Goal: Task Accomplishment & Management: Manage account settings

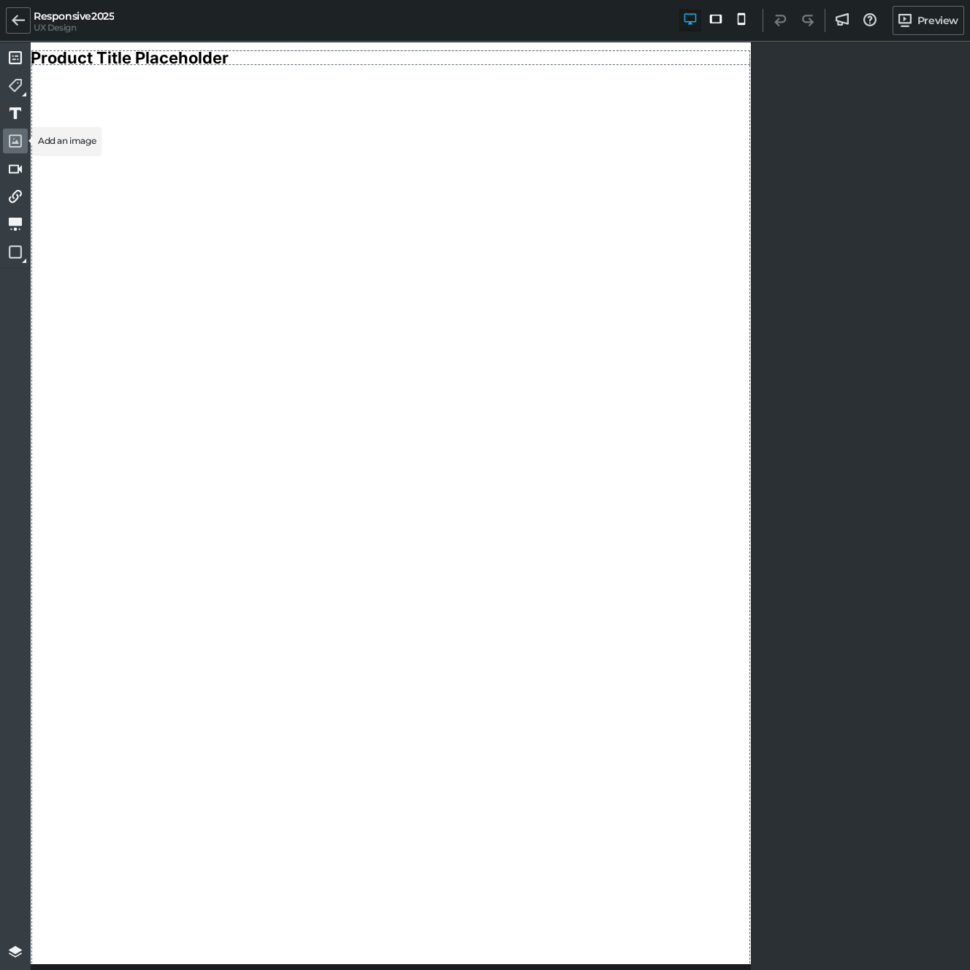
click at [16, 129] on link at bounding box center [15, 141] width 25 height 25
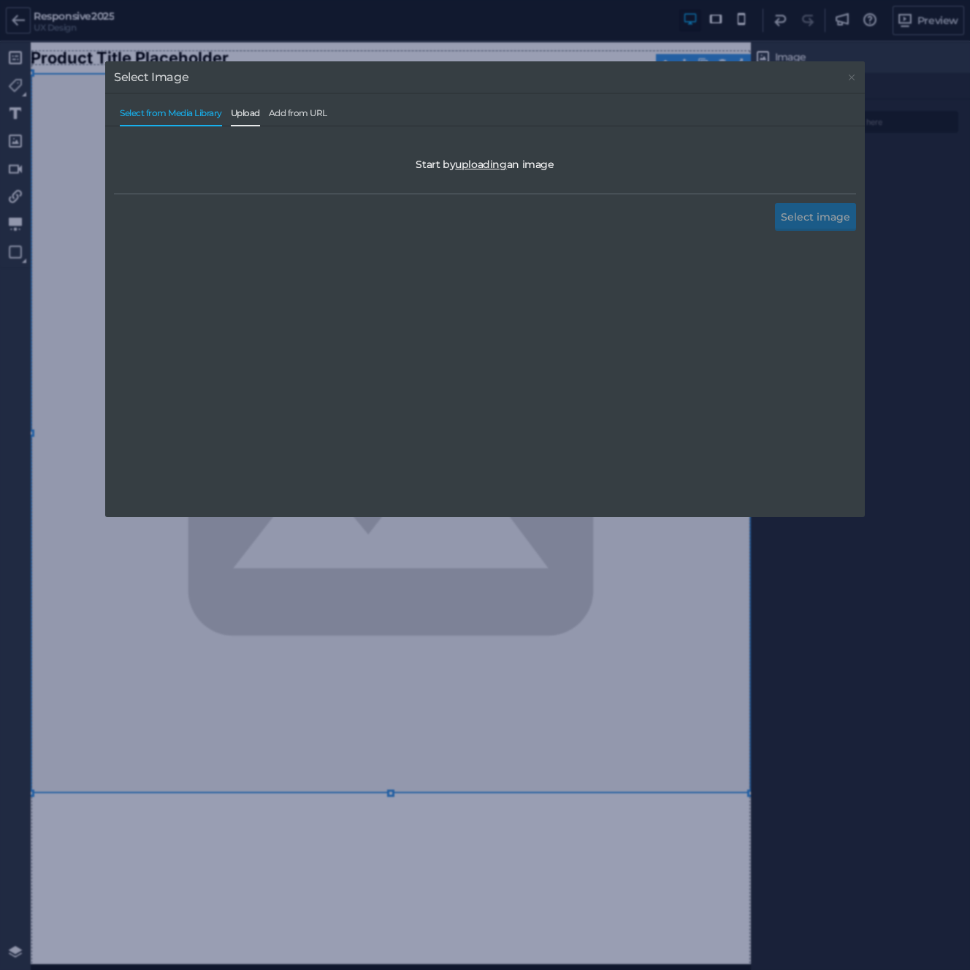
click at [248, 115] on span "Upload" at bounding box center [245, 117] width 29 height 18
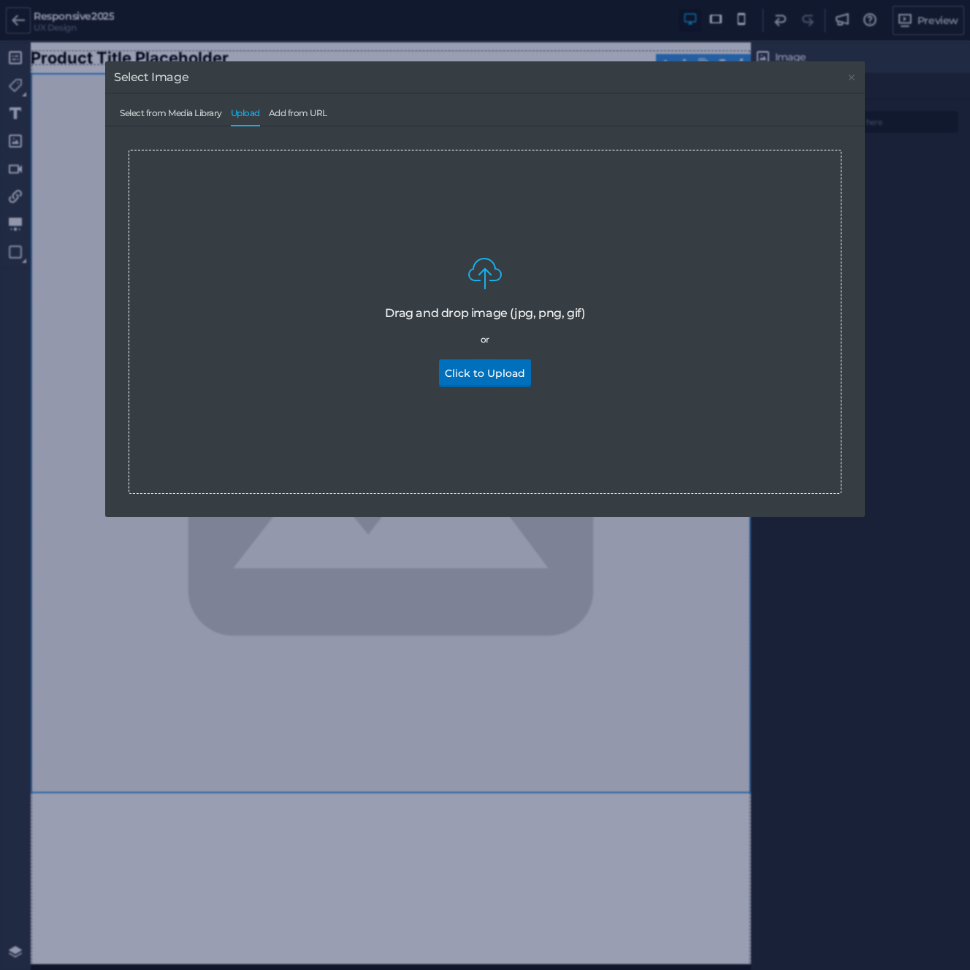
click at [471, 367] on button "Click to Upload" at bounding box center [485, 373] width 92 height 28
click at [324, 121] on span "Add from URL" at bounding box center [298, 117] width 58 height 18
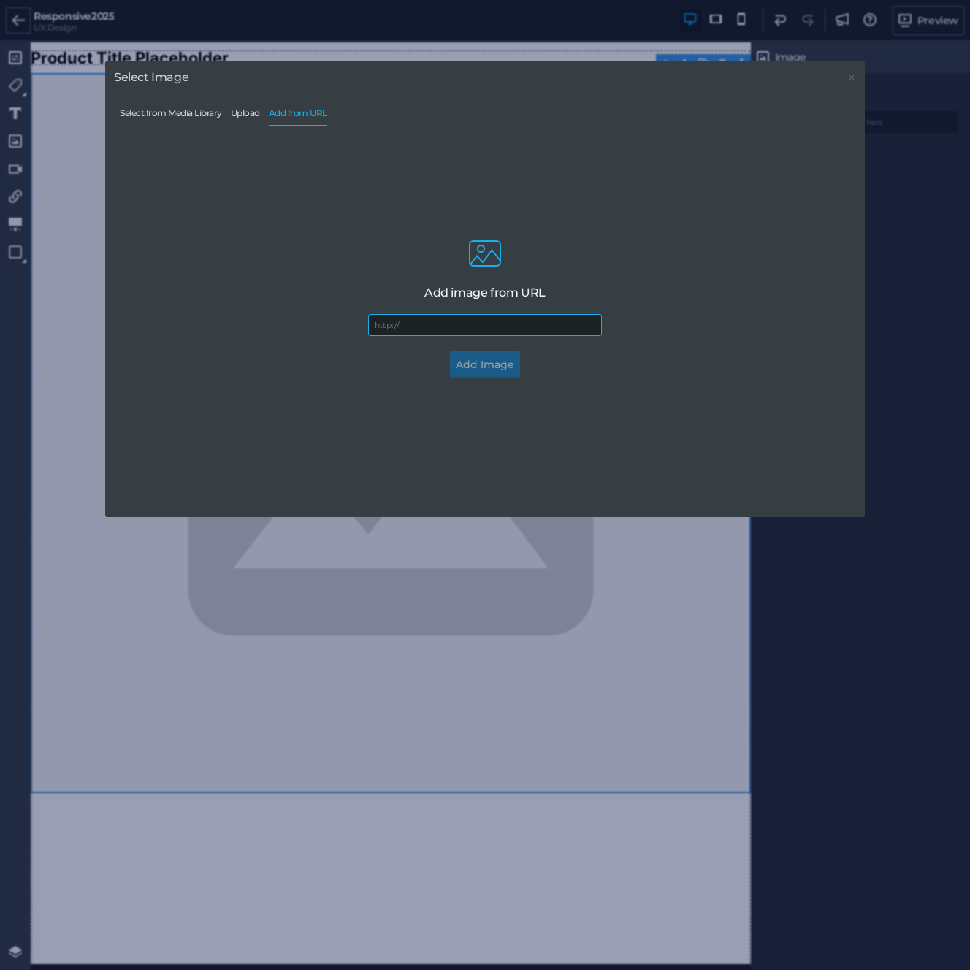
click at [424, 320] on input "url" at bounding box center [485, 325] width 234 height 22
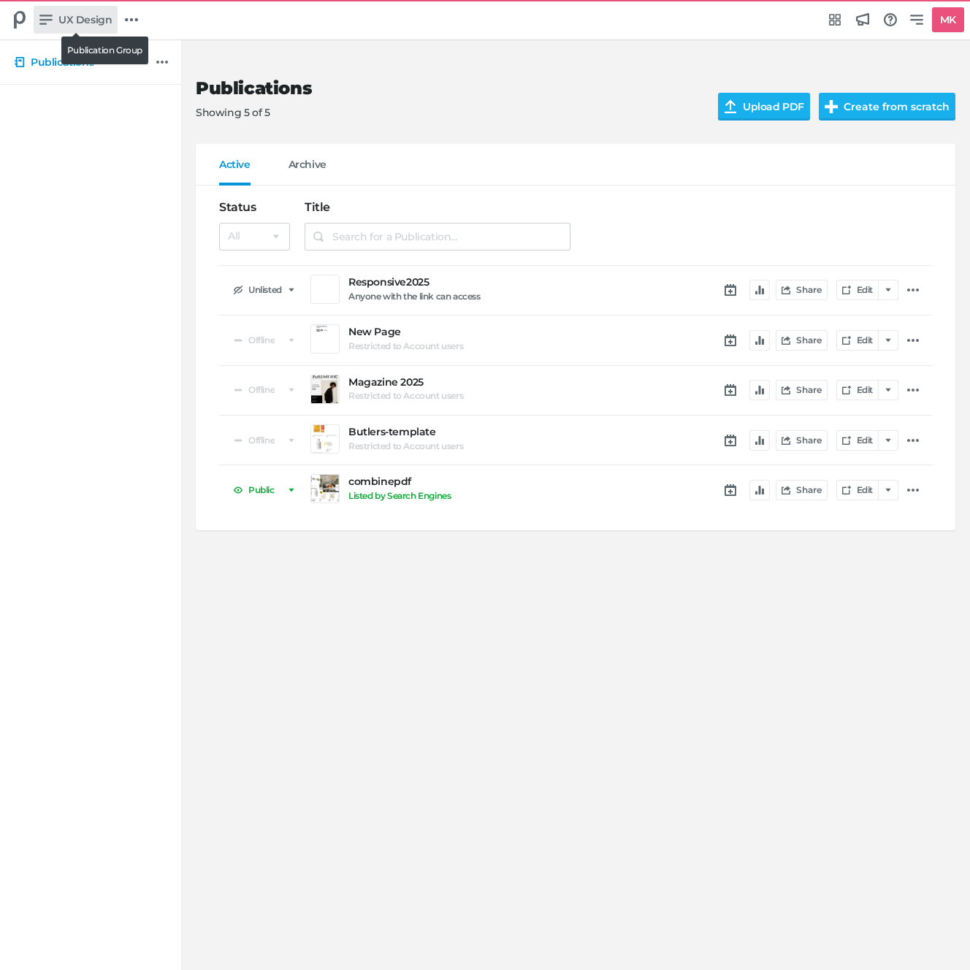
click at [65, 18] on span "UX Design" at bounding box center [84, 20] width 53 height 16
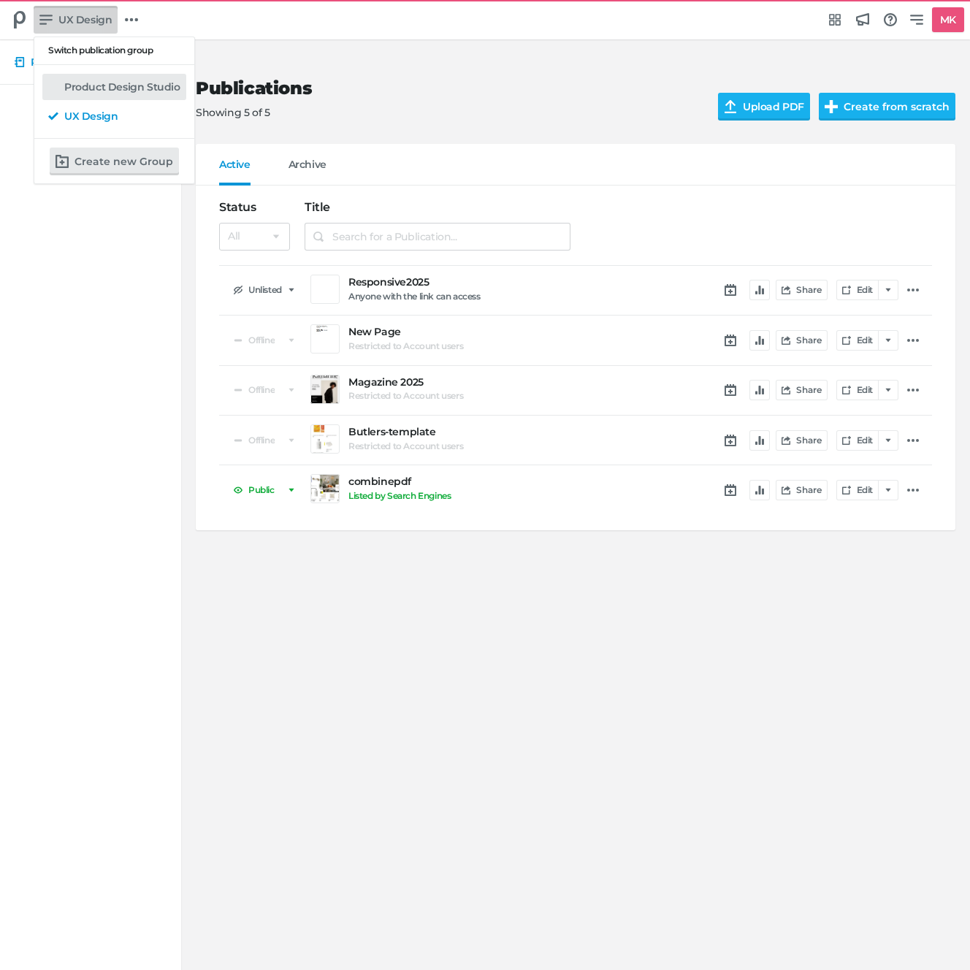
click at [85, 84] on h5 "Product Design Studio" at bounding box center [122, 87] width 116 height 12
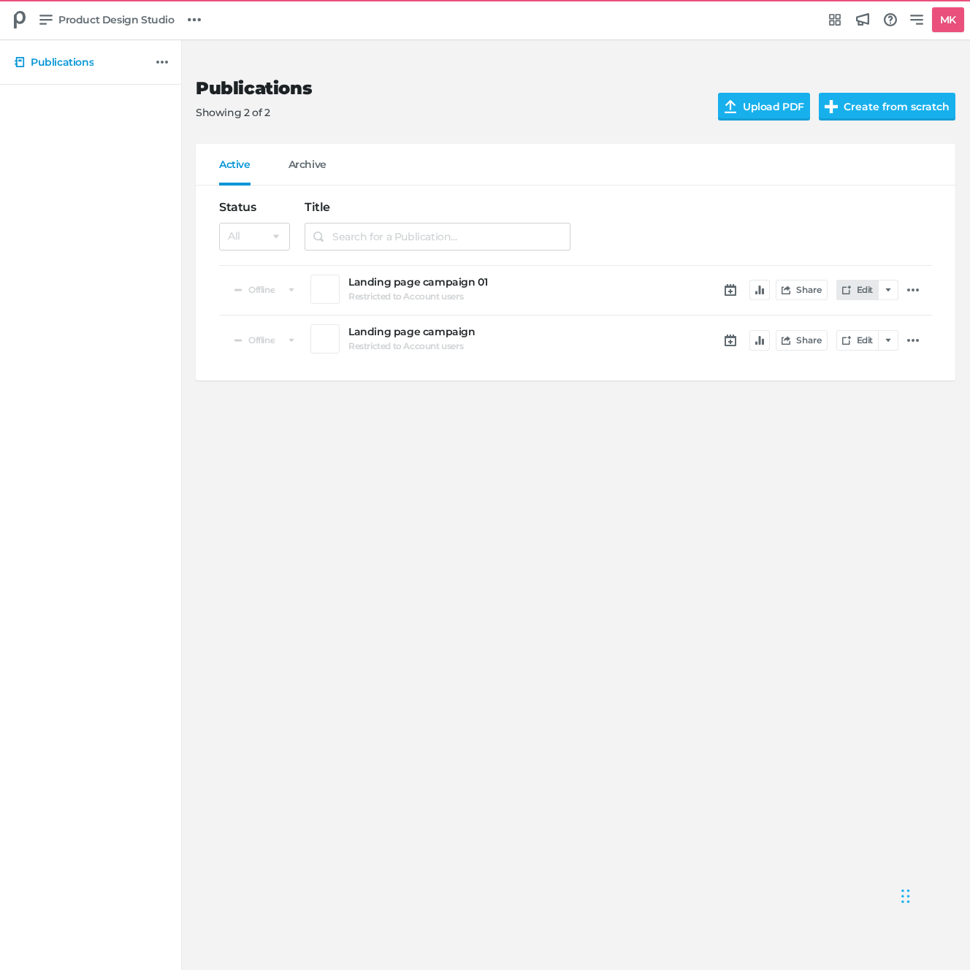
drag, startPoint x: 831, startPoint y: 270, endPoint x: 861, endPoint y: 292, distance: 37.6
click at [856, 291] on div "Offline Landing page campaign 01 Restricted to Account users Share Edit" at bounding box center [575, 290] width 713 height 49
click at [861, 292] on link "Edit" at bounding box center [858, 290] width 42 height 20
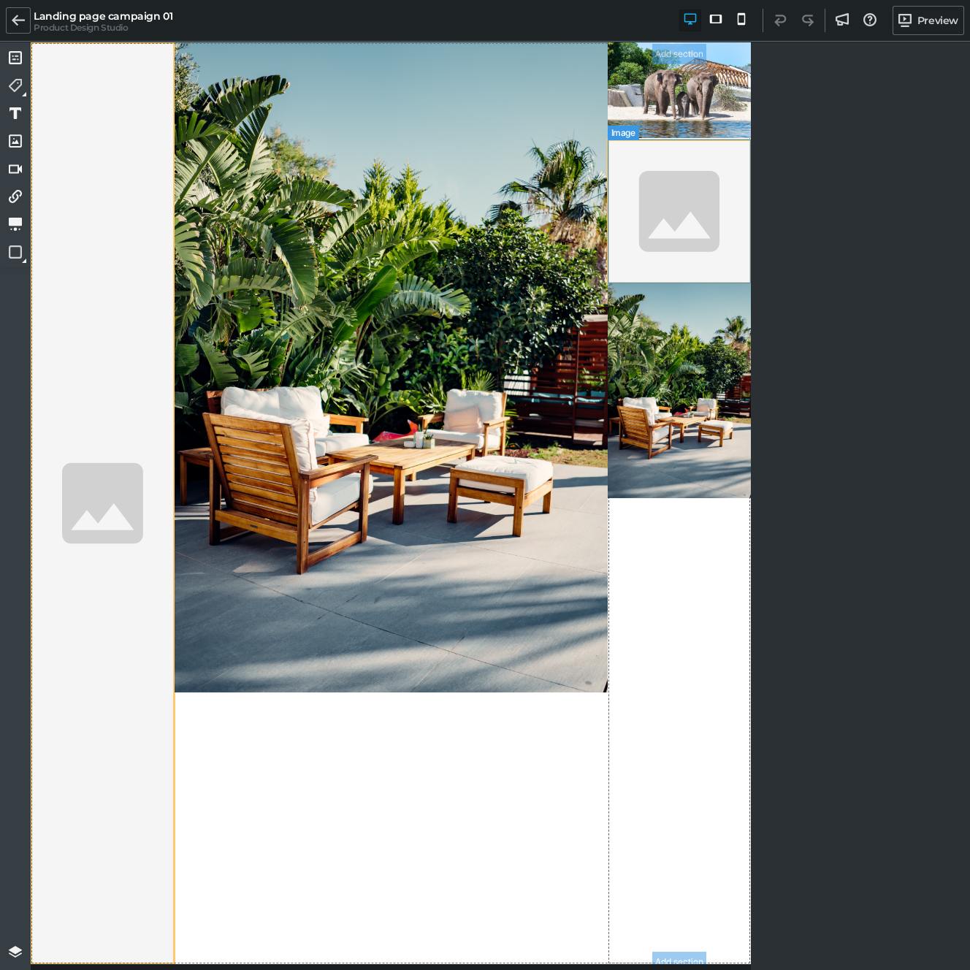
click at [732, 233] on img at bounding box center [680, 212] width 144 height 144
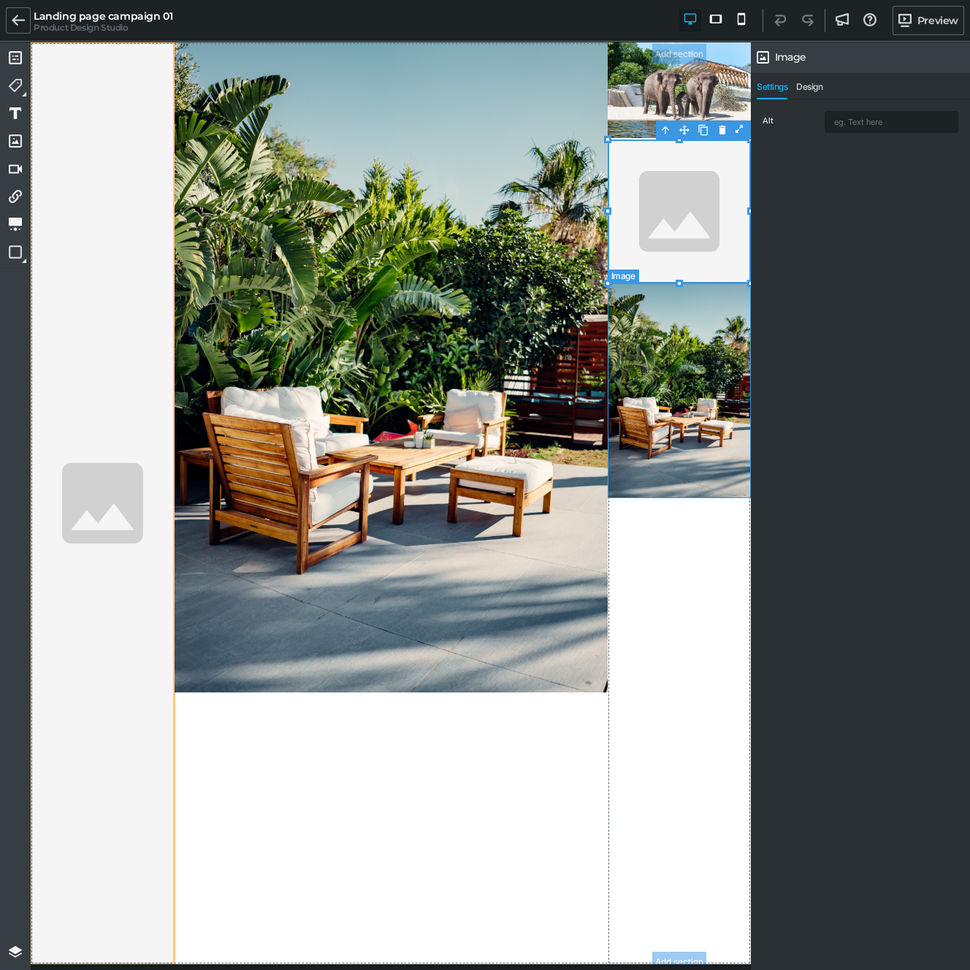
click at [685, 400] on img at bounding box center [680, 391] width 144 height 216
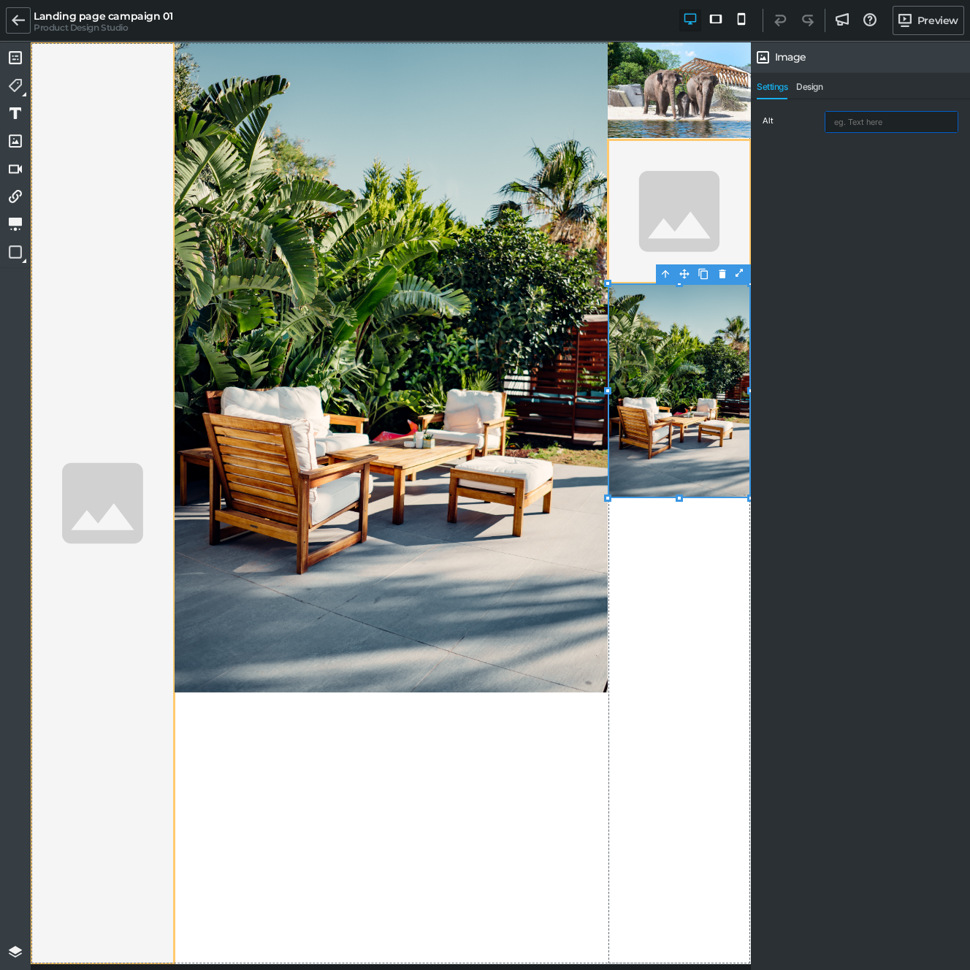
click at [827, 115] on input "text" at bounding box center [892, 122] width 132 height 20
click at [804, 116] on div "Alt" at bounding box center [792, 120] width 58 height 9
click at [811, 91] on span "Design" at bounding box center [809, 91] width 26 height 18
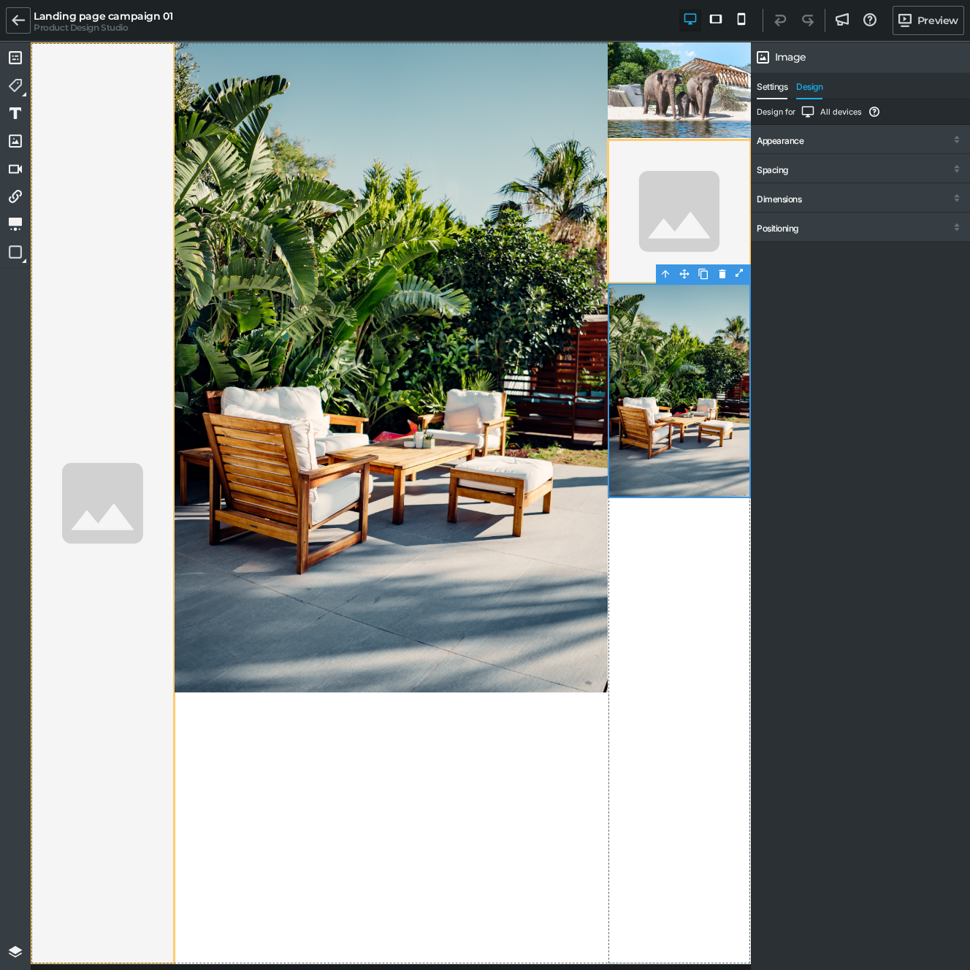
click at [767, 88] on span "Settings" at bounding box center [772, 91] width 31 height 18
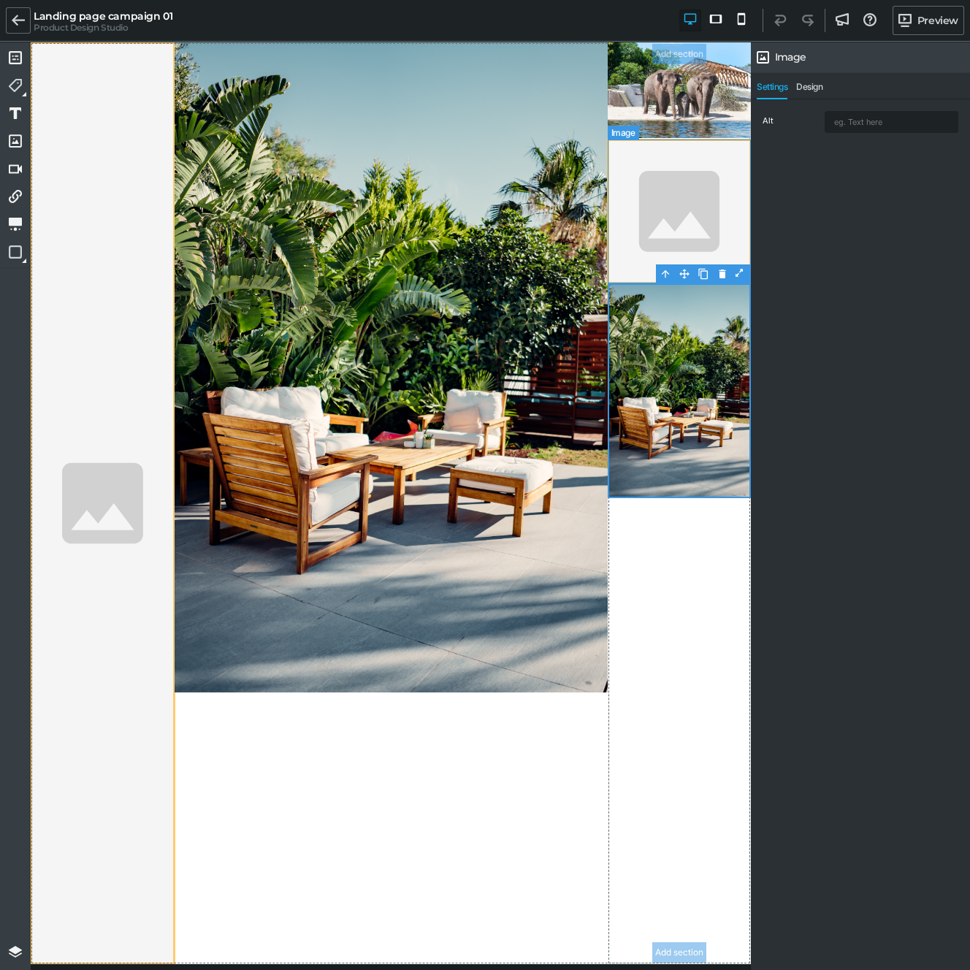
click at [659, 232] on img at bounding box center [680, 212] width 144 height 144
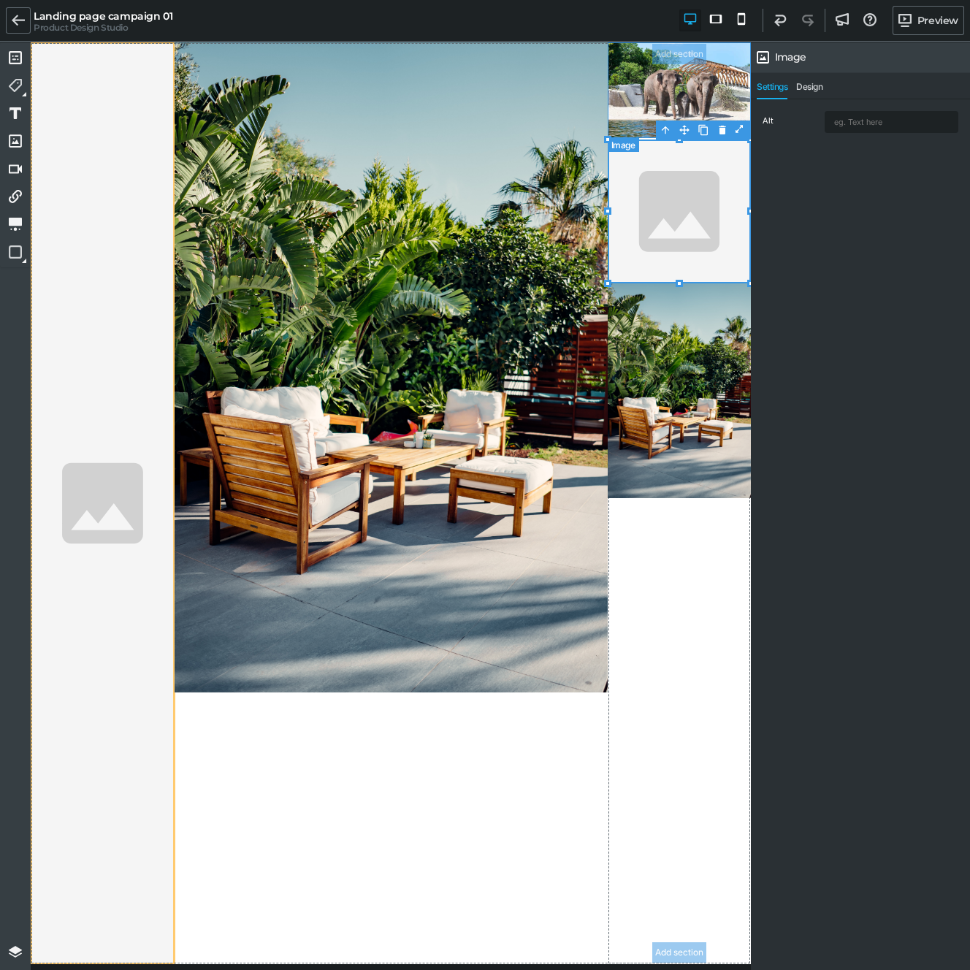
click at [696, 91] on img at bounding box center [680, 90] width 144 height 96
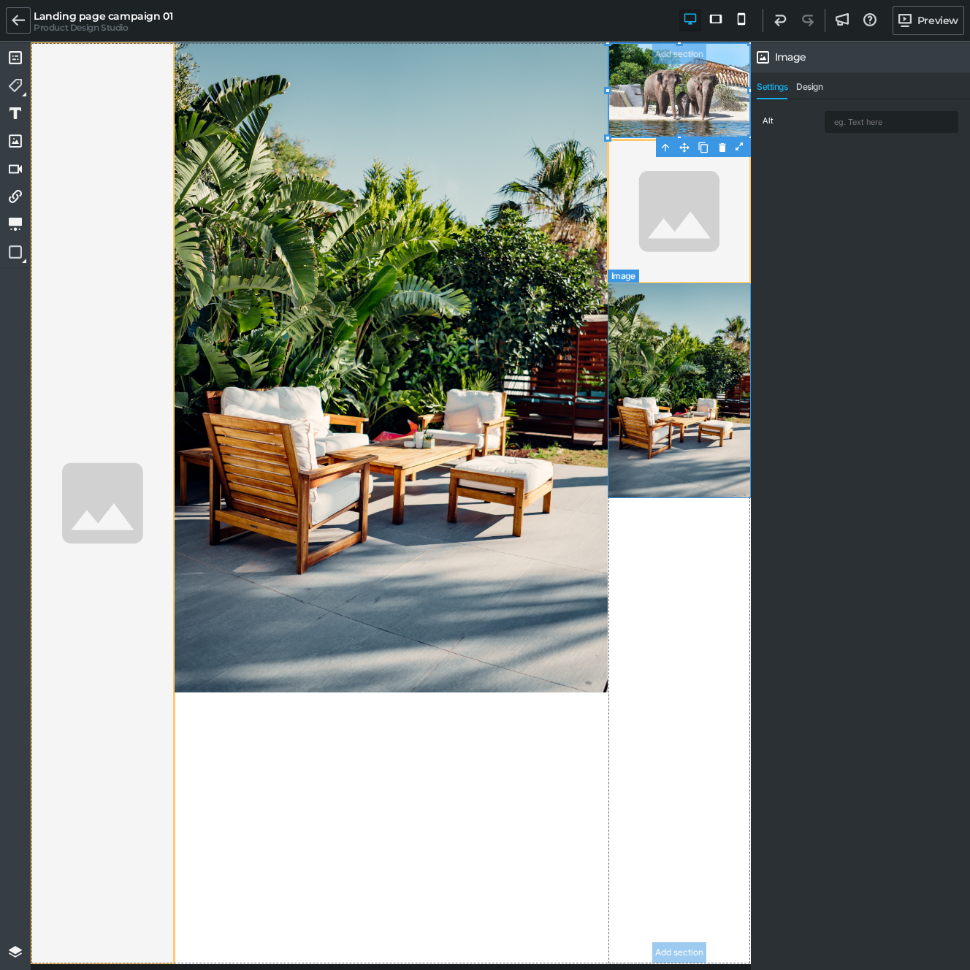
click at [686, 405] on img at bounding box center [680, 391] width 144 height 216
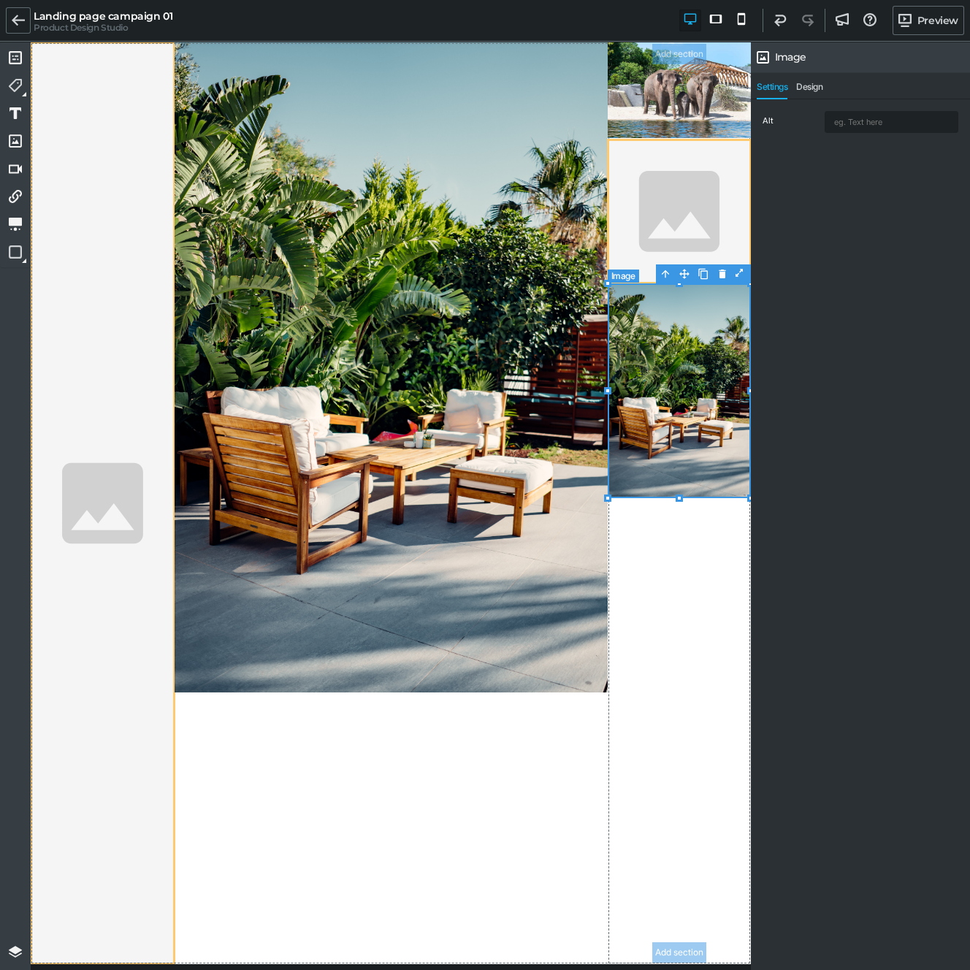
click at [674, 370] on img at bounding box center [680, 391] width 144 height 216
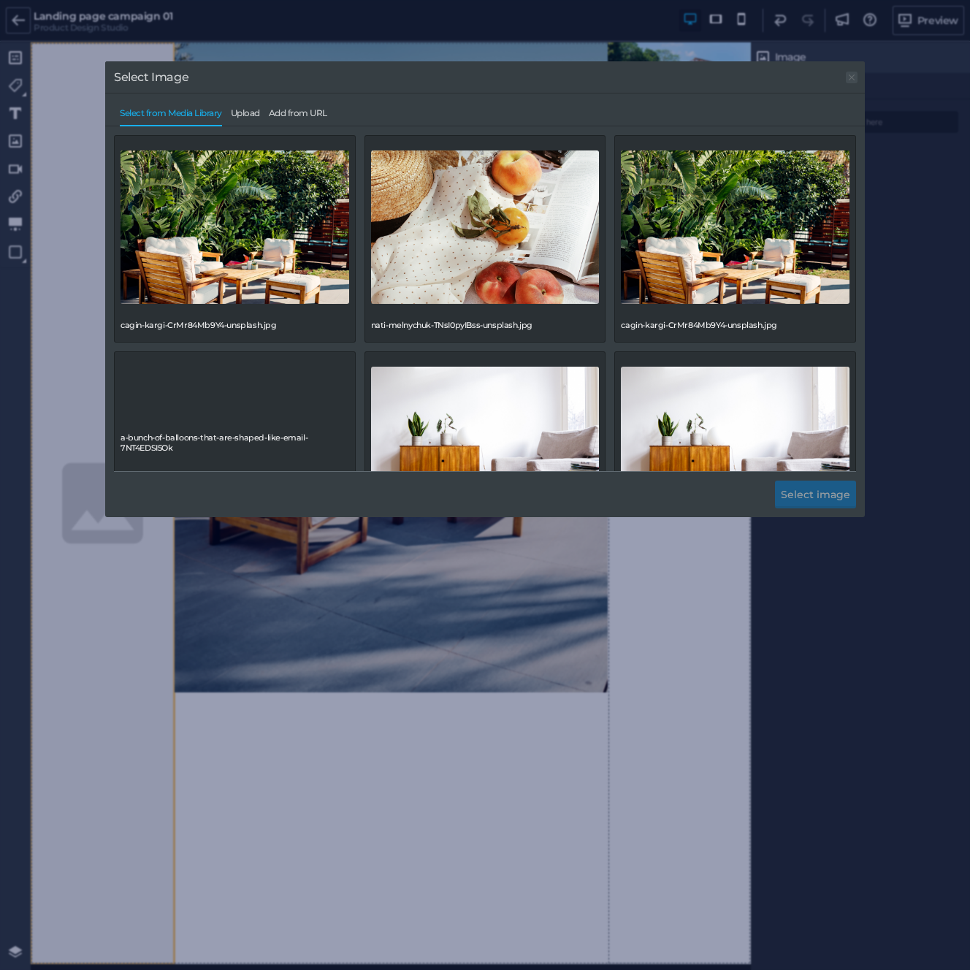
click at [850, 73] on link at bounding box center [852, 78] width 12 height 12
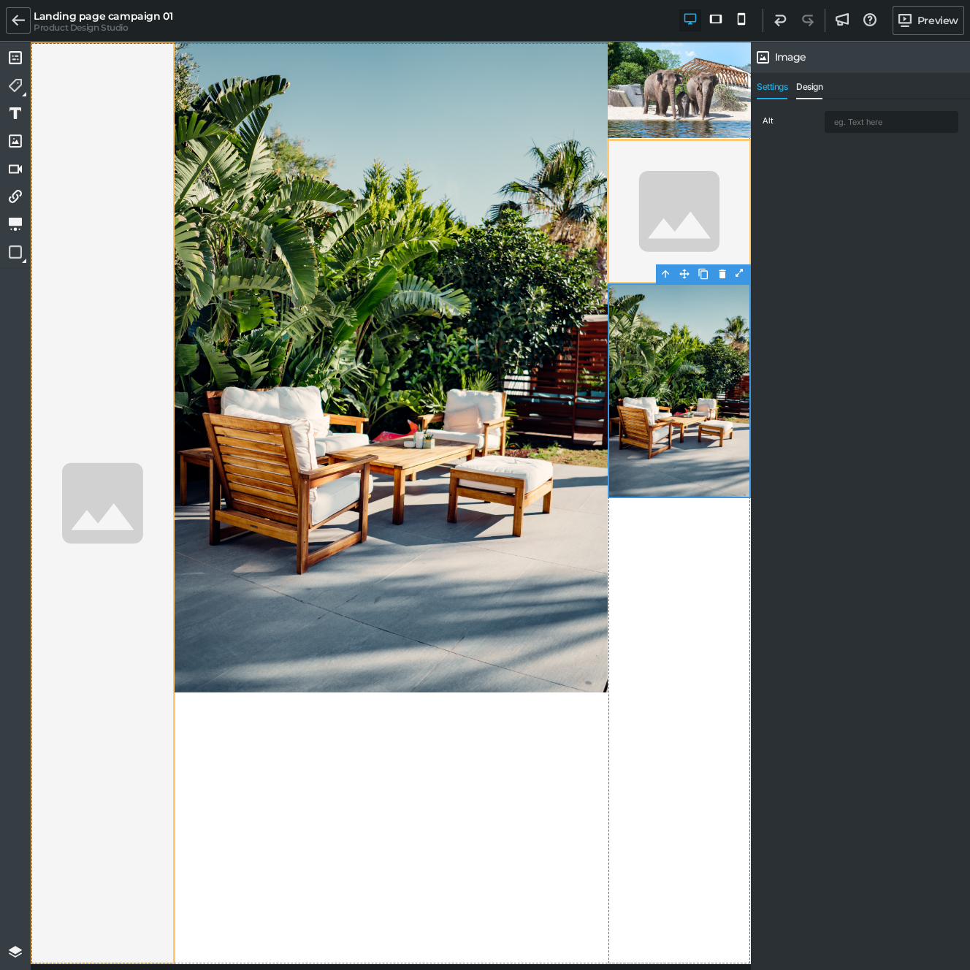
click at [818, 86] on span "Design" at bounding box center [809, 91] width 26 height 18
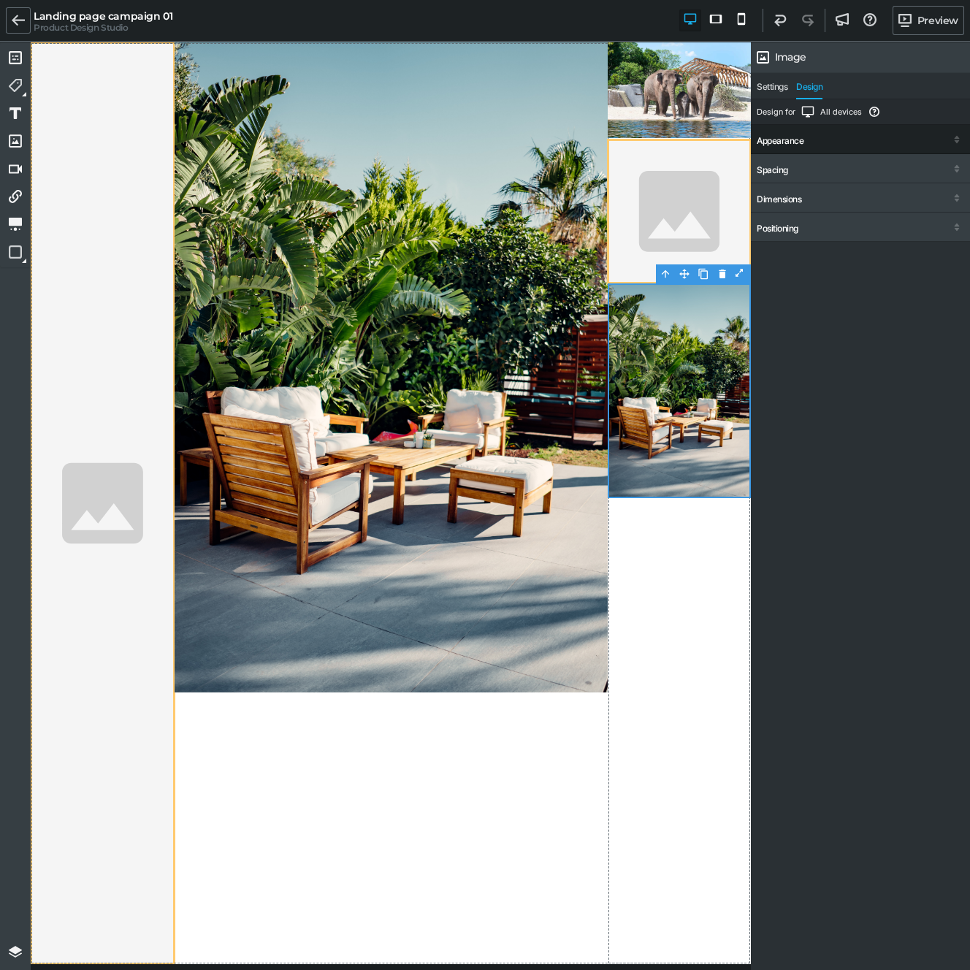
click at [913, 132] on div "Appearance" at bounding box center [860, 141] width 219 height 26
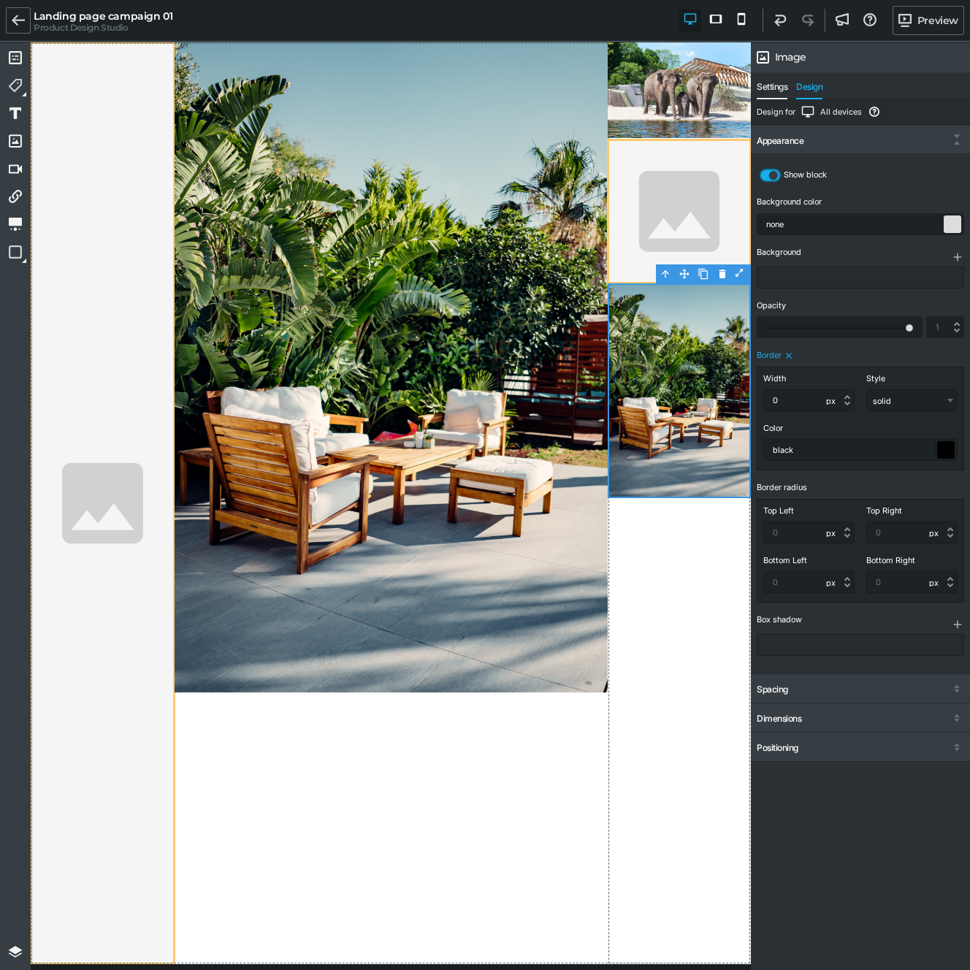
click at [784, 84] on span "Settings" at bounding box center [772, 91] width 31 height 18
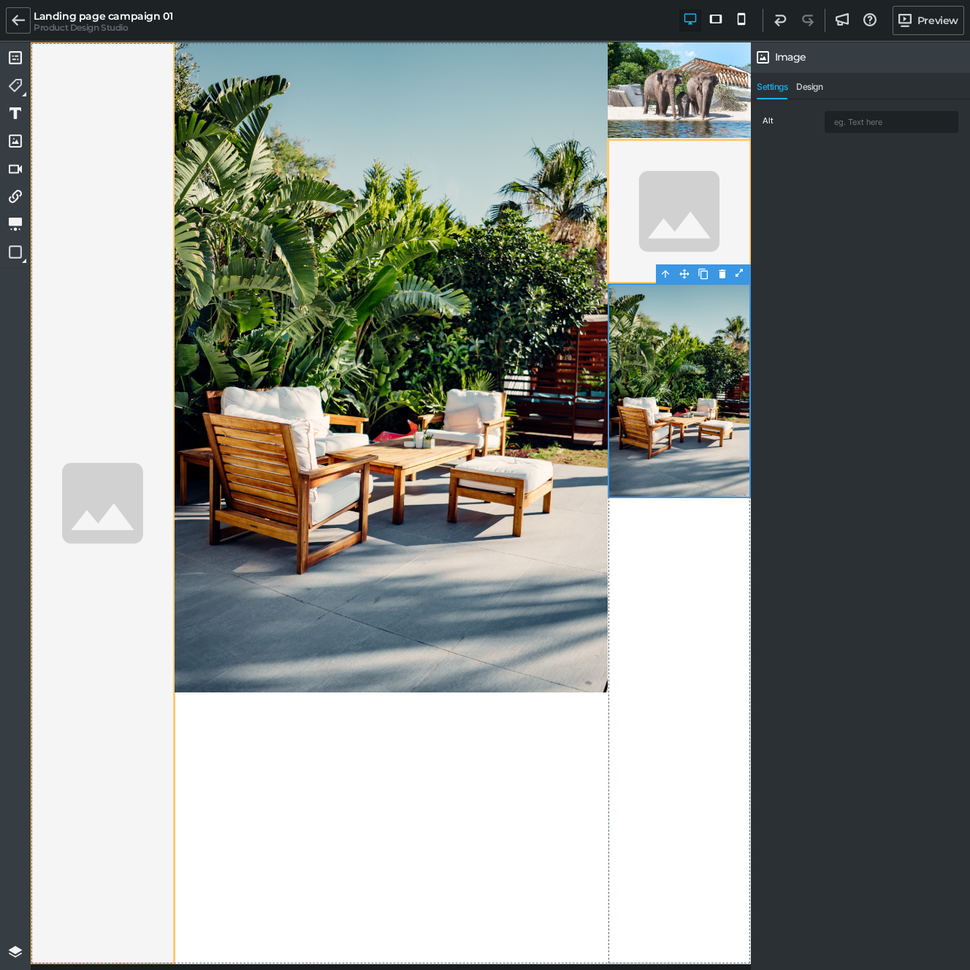
click at [783, 126] on div "Alt" at bounding box center [792, 122] width 58 height 12
click at [842, 123] on input "text" at bounding box center [892, 122] width 132 height 20
click at [750, 121] on img at bounding box center [680, 90] width 144 height 96
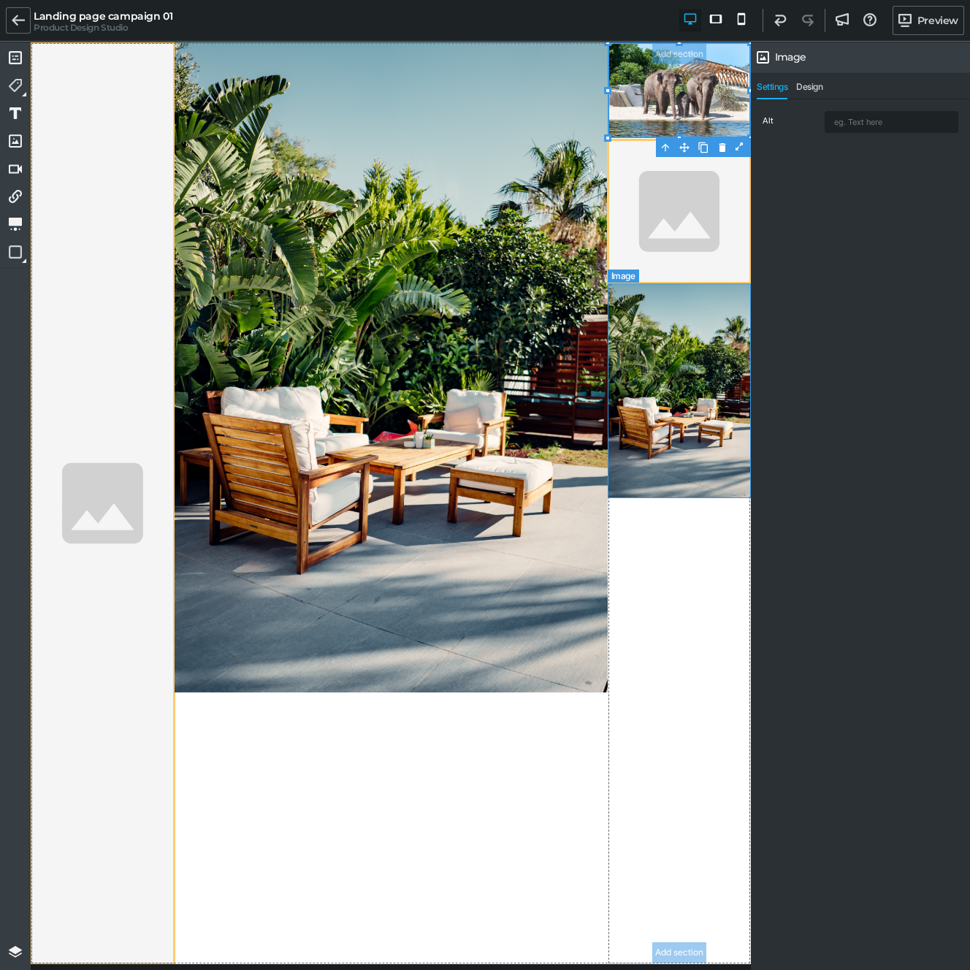
click at [703, 326] on section "Add section Add section" at bounding box center [680, 503] width 144 height 922
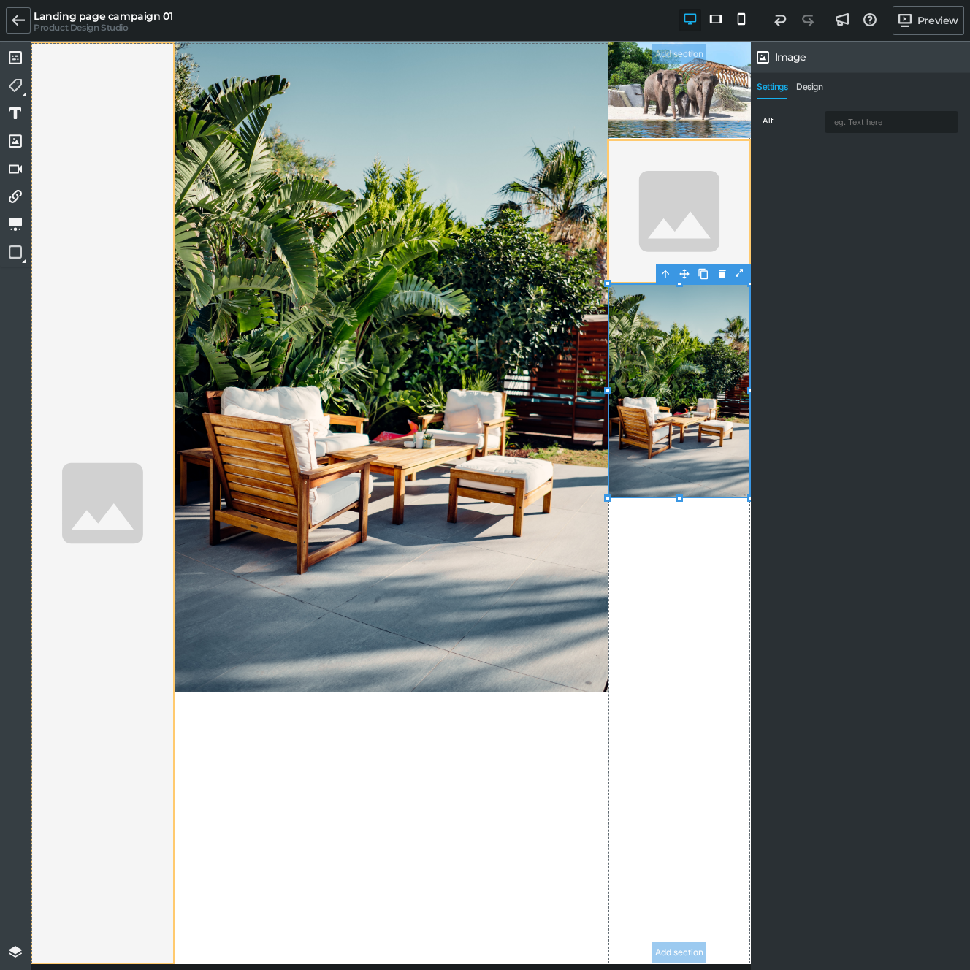
click at [702, 329] on img at bounding box center [680, 391] width 144 height 216
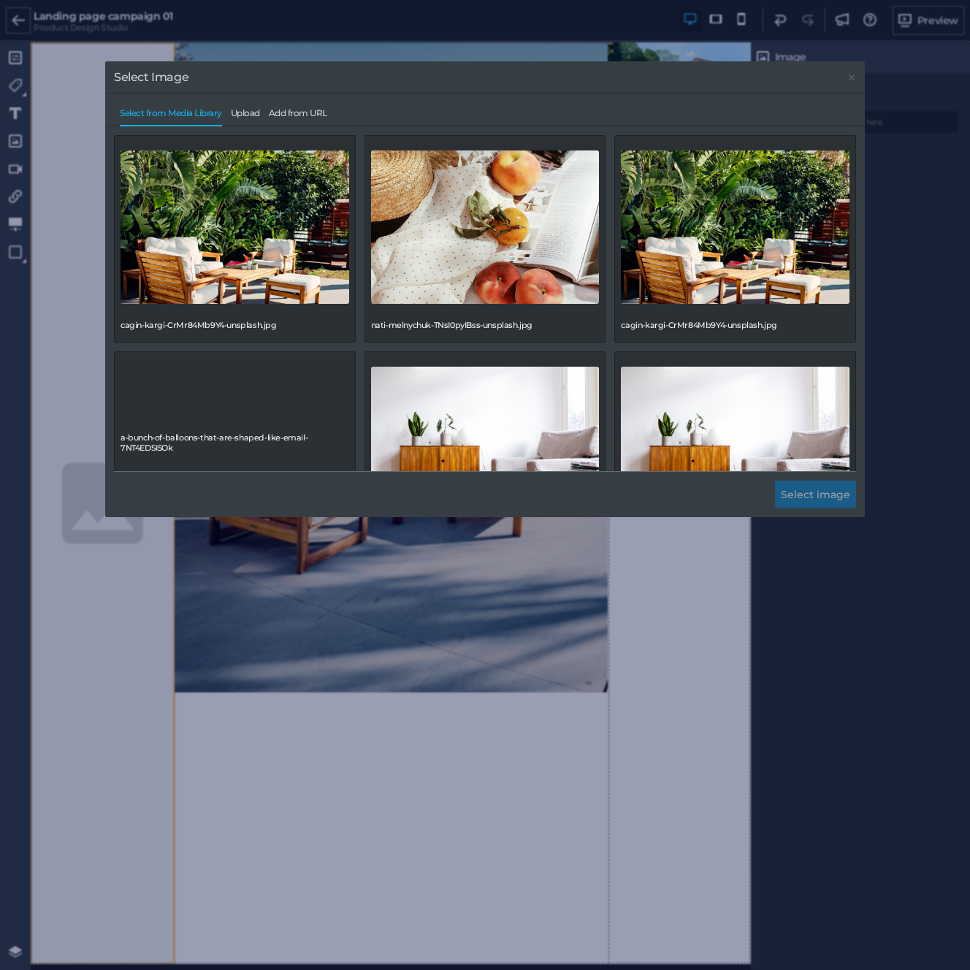
click at [617, 578] on div "Select Image Select from Media Library Upload Add from URL cagin-kargi-CrMr84Mb…" at bounding box center [485, 496] width 760 height 871
drag, startPoint x: 854, startPoint y: 75, endPoint x: 632, endPoint y: 53, distance: 223.1
click at [854, 75] on icon at bounding box center [852, 78] width 6 height 6
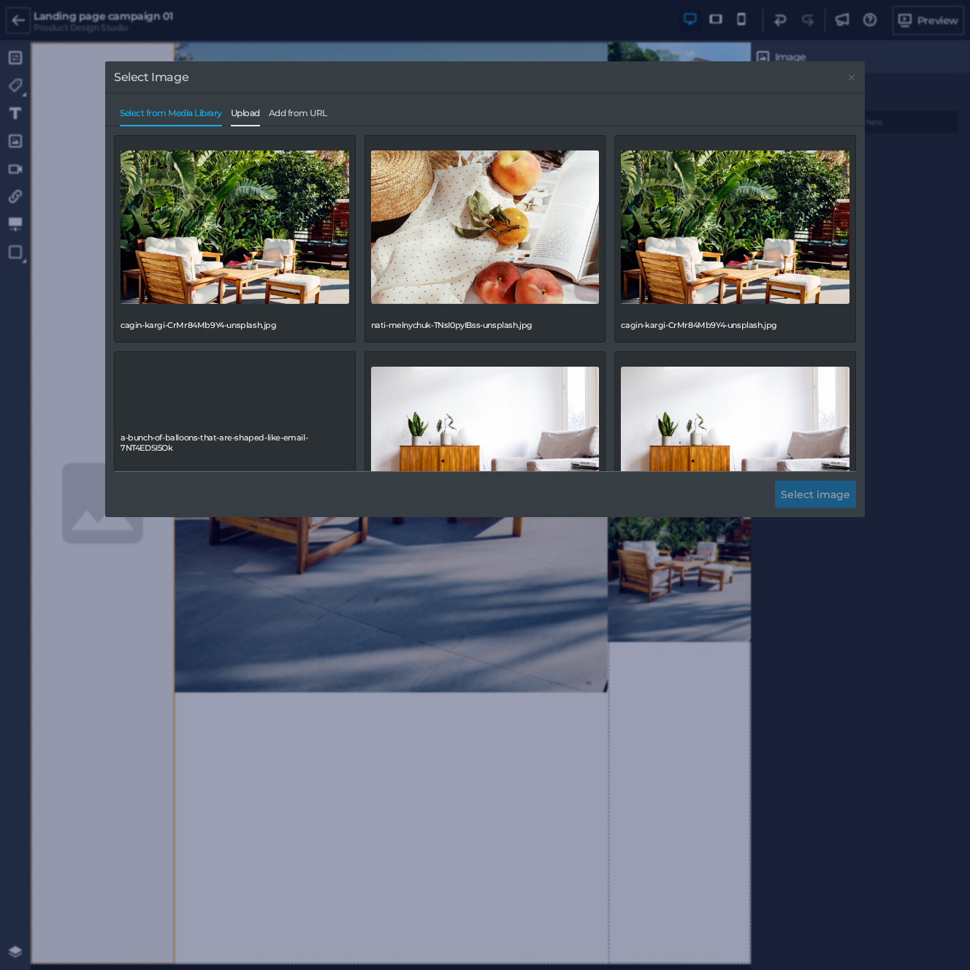
click at [254, 110] on span "Upload" at bounding box center [245, 117] width 29 height 18
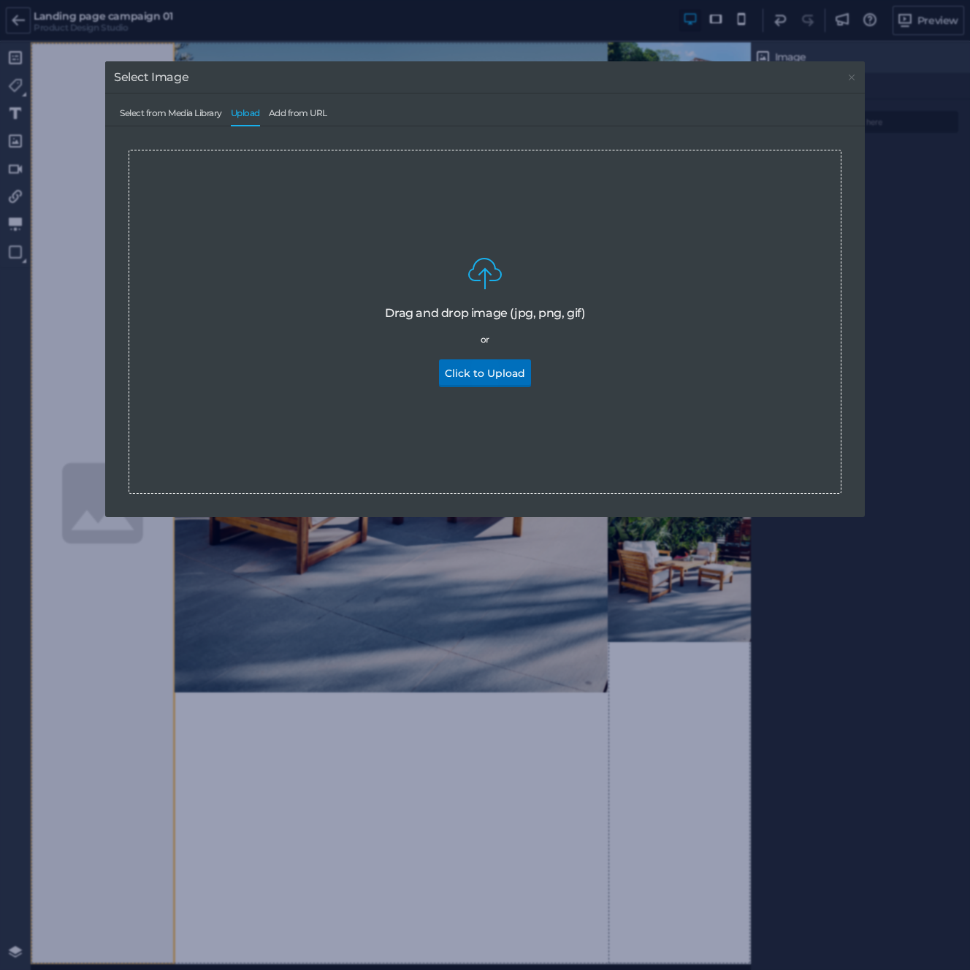
click at [492, 378] on button "Click to Upload" at bounding box center [485, 373] width 92 height 28
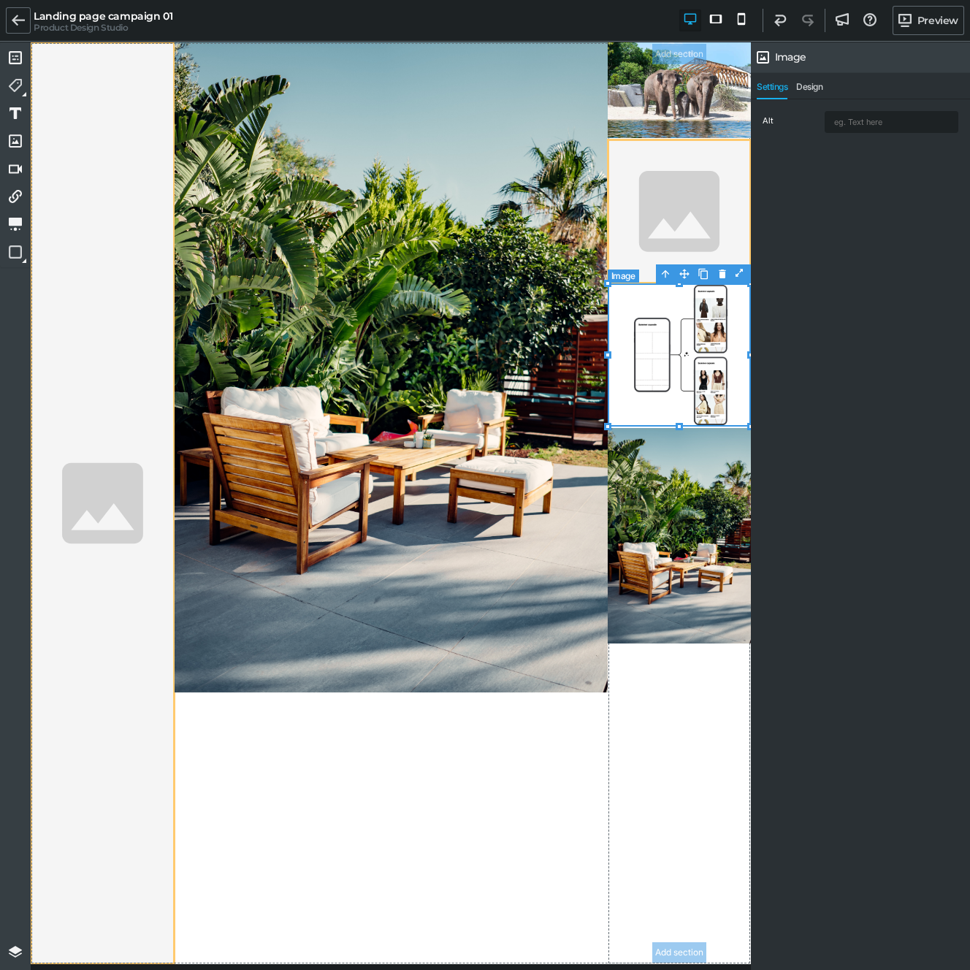
click at [668, 388] on img at bounding box center [680, 355] width 144 height 144
click at [861, 123] on input "text" at bounding box center [892, 122] width 132 height 20
click at [15, 21] on icon at bounding box center [18, 20] width 13 height 11
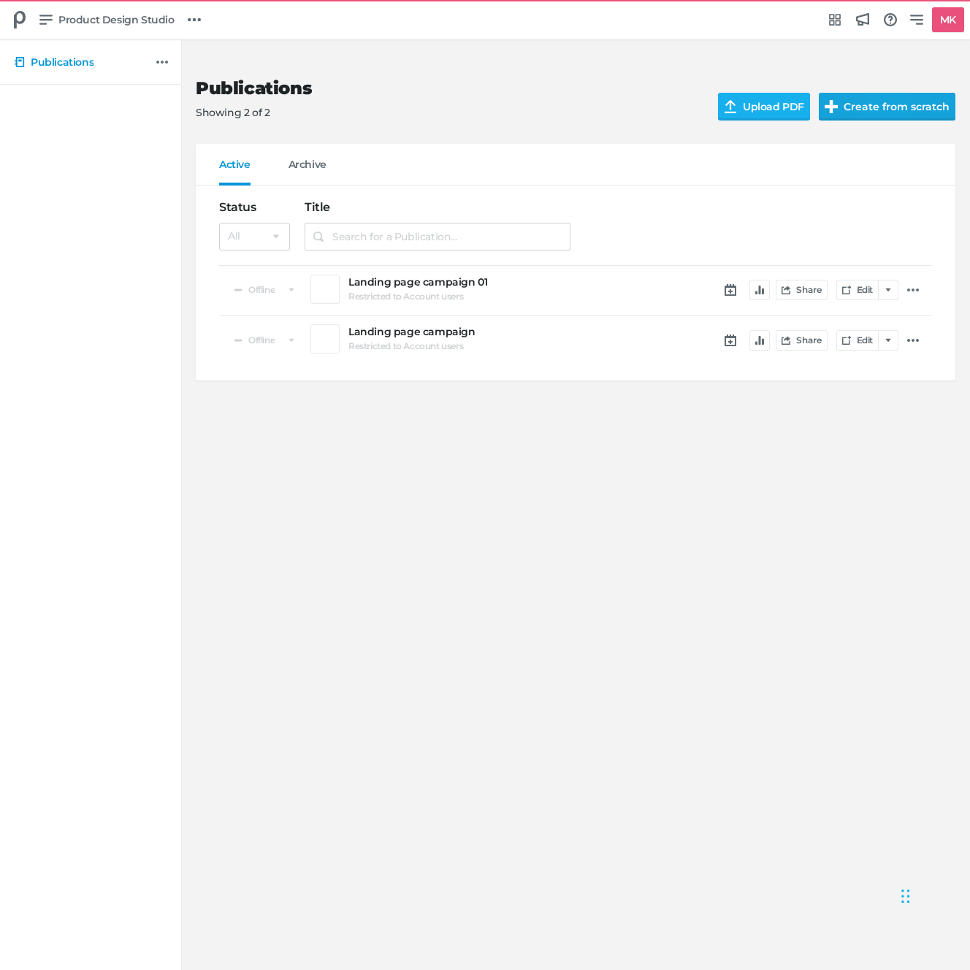
click at [875, 112] on button "Create from scratch" at bounding box center [887, 107] width 137 height 28
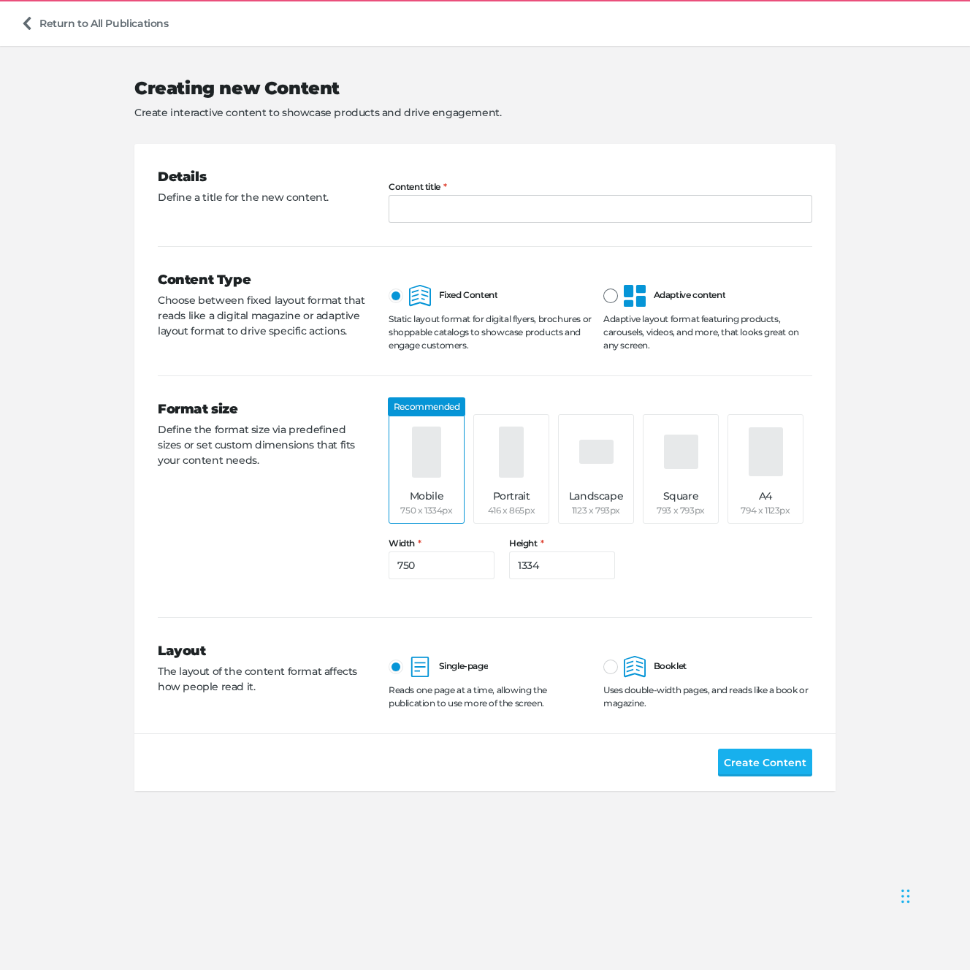
click at [660, 300] on span "Adaptive content" at bounding box center [675, 294] width 102 height 11
click at [603, 285] on input "Adaptive content" at bounding box center [603, 285] width 0 height 0
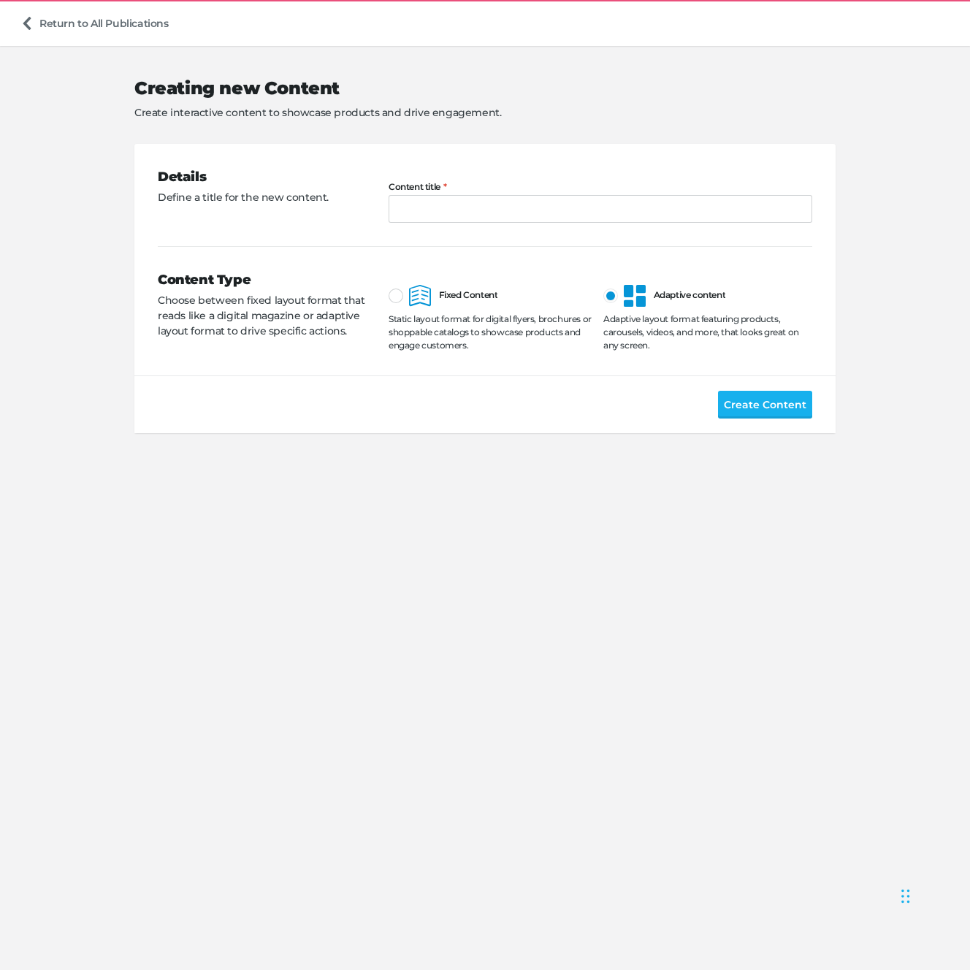
click at [587, 228] on div "Details Define a title for the new content. Content title" at bounding box center [485, 195] width 655 height 102
click at [584, 215] on input "Content title" at bounding box center [601, 209] width 424 height 28
click at [746, 405] on span "Create Content" at bounding box center [765, 405] width 83 height 16
type input "New landing campaign"
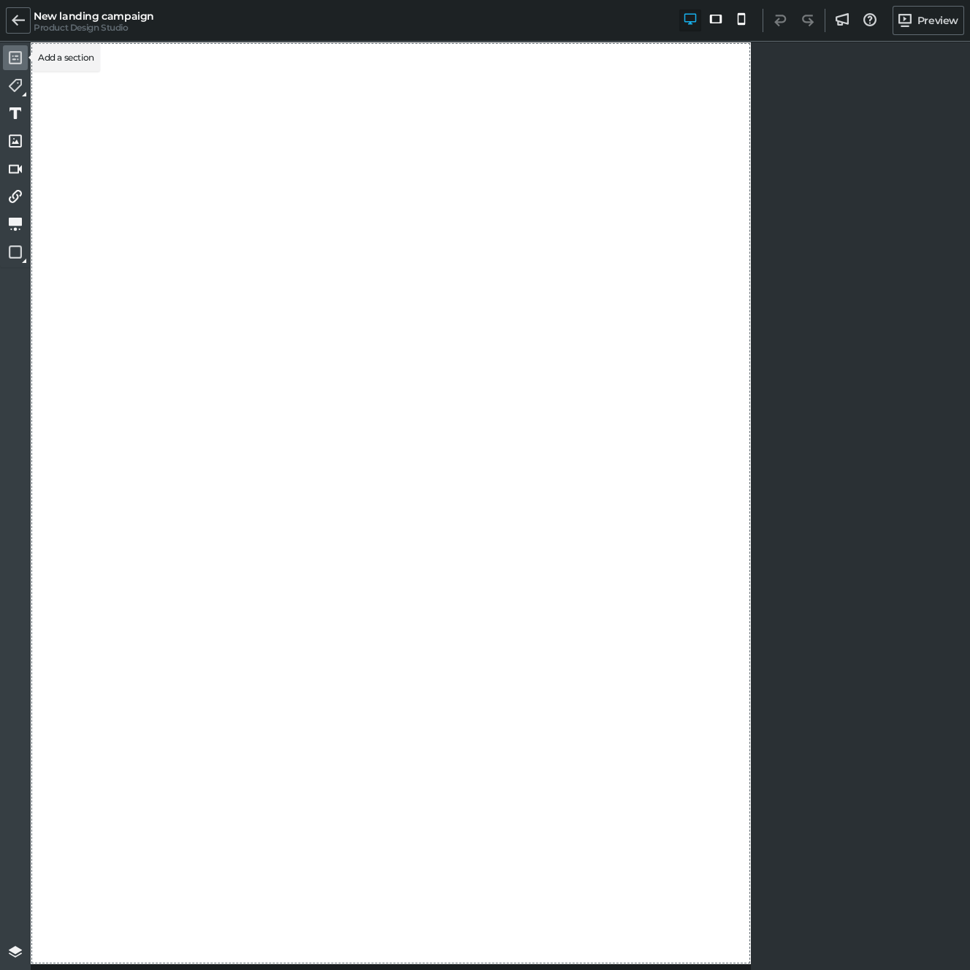
click at [14, 58] on icon at bounding box center [15, 58] width 6 height 4
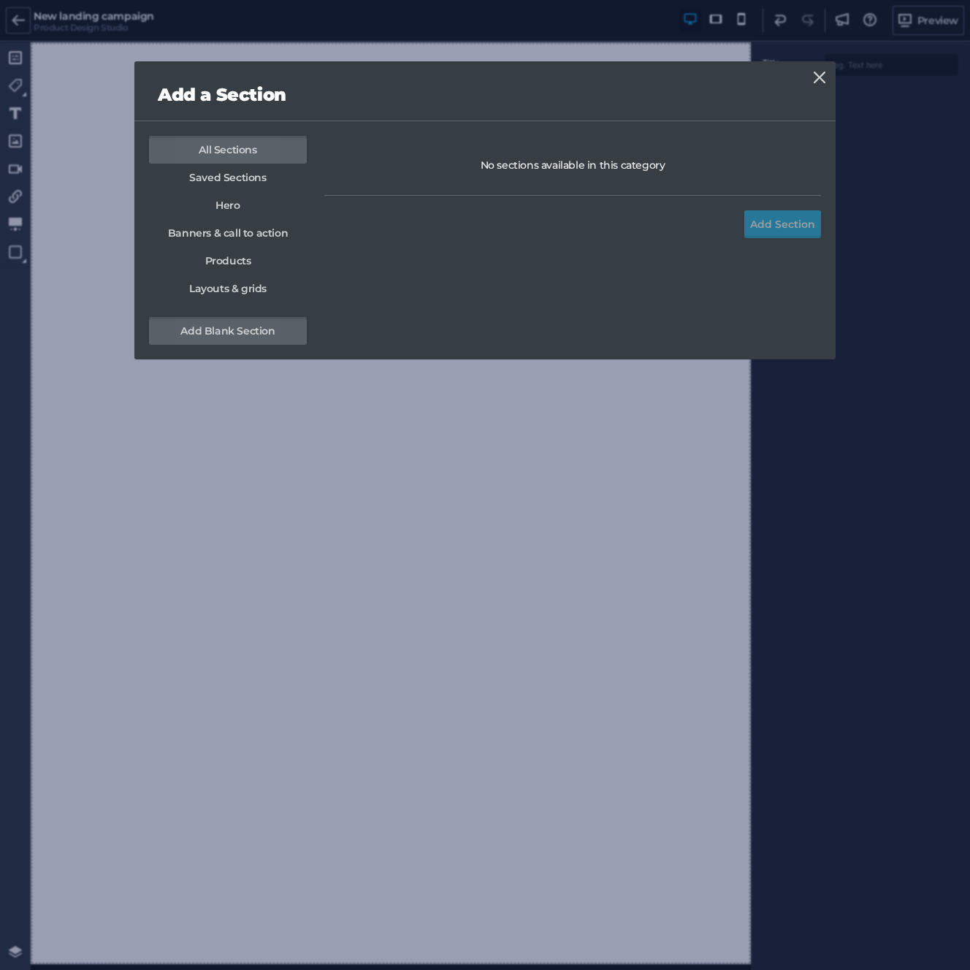
click at [286, 330] on link "Add Blank Section" at bounding box center [228, 331] width 158 height 28
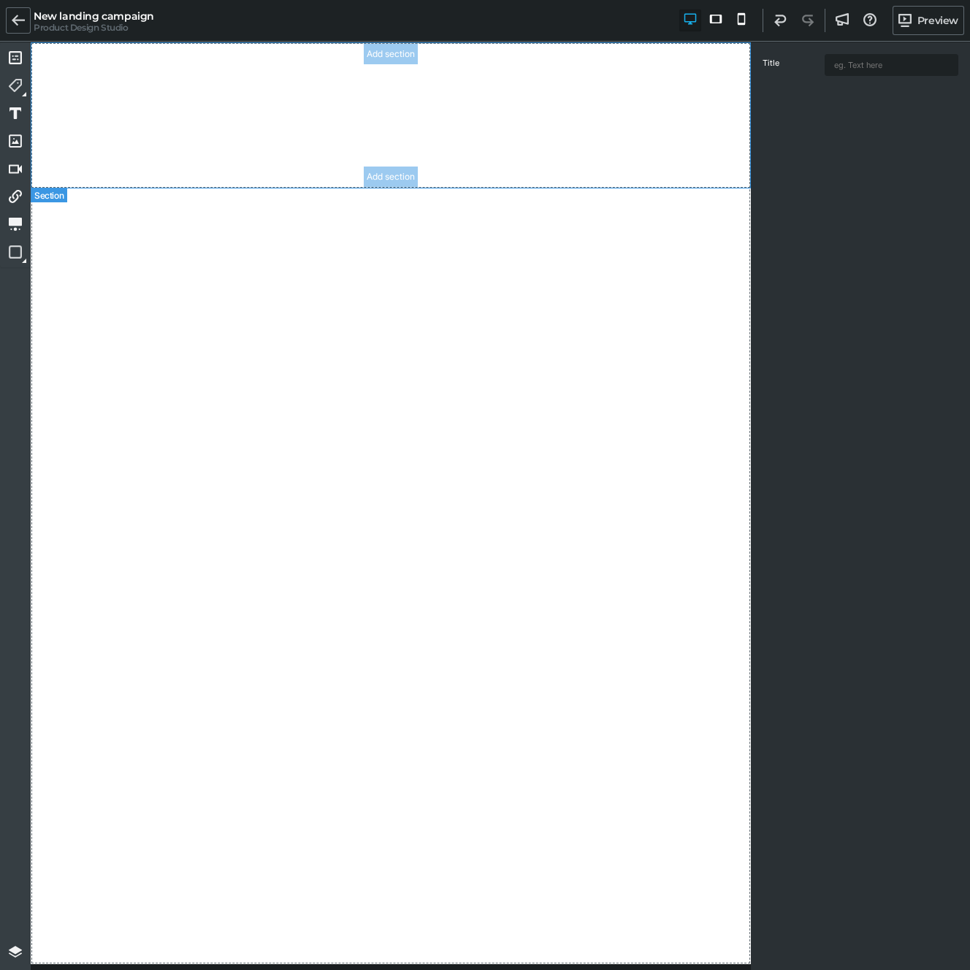
click at [398, 145] on section "Add section Add section" at bounding box center [391, 115] width 720 height 146
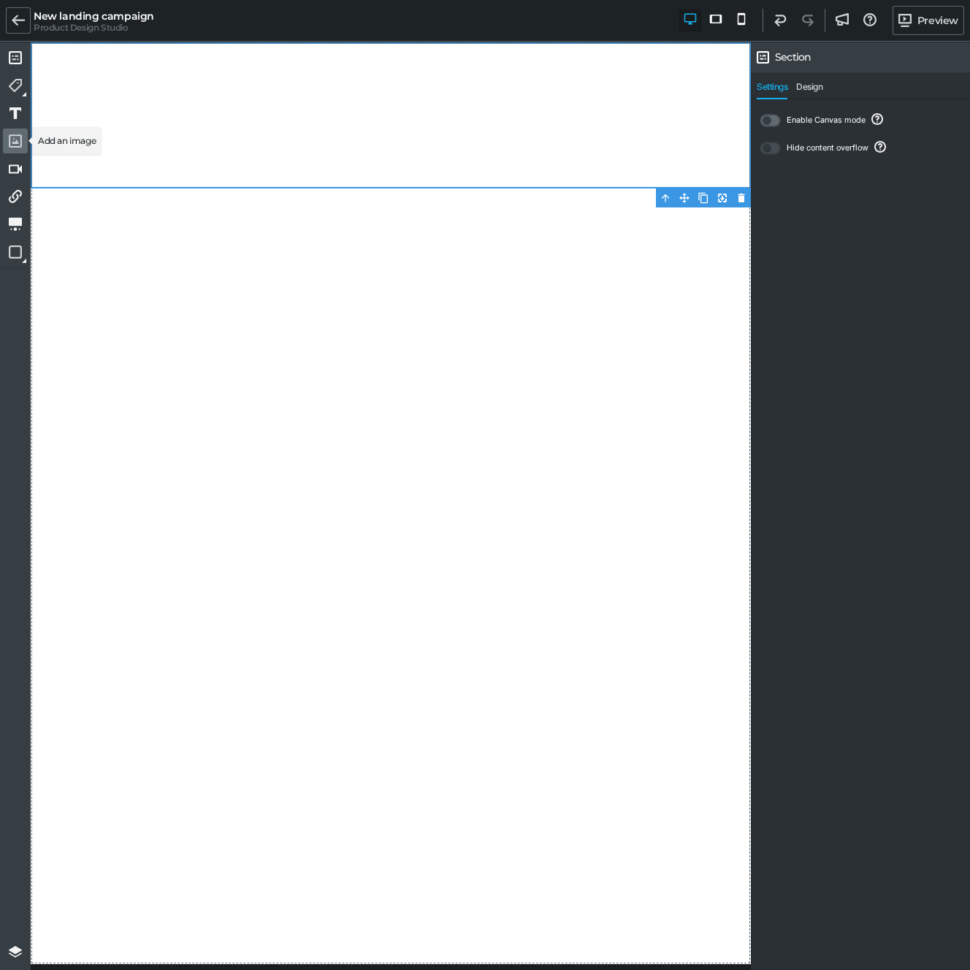
click at [17, 134] on icon at bounding box center [15, 140] width 13 height 13
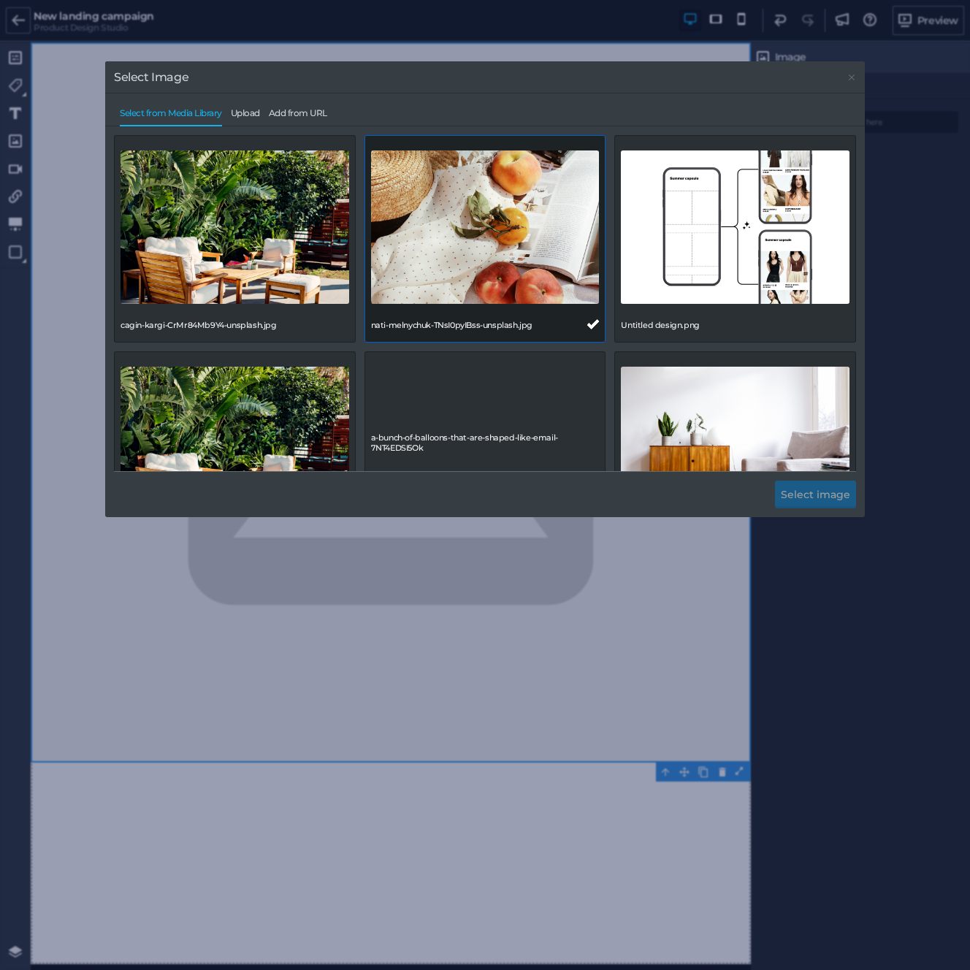
click at [502, 232] on img at bounding box center [485, 227] width 229 height 153
click at [786, 487] on button "Select image" at bounding box center [815, 495] width 81 height 28
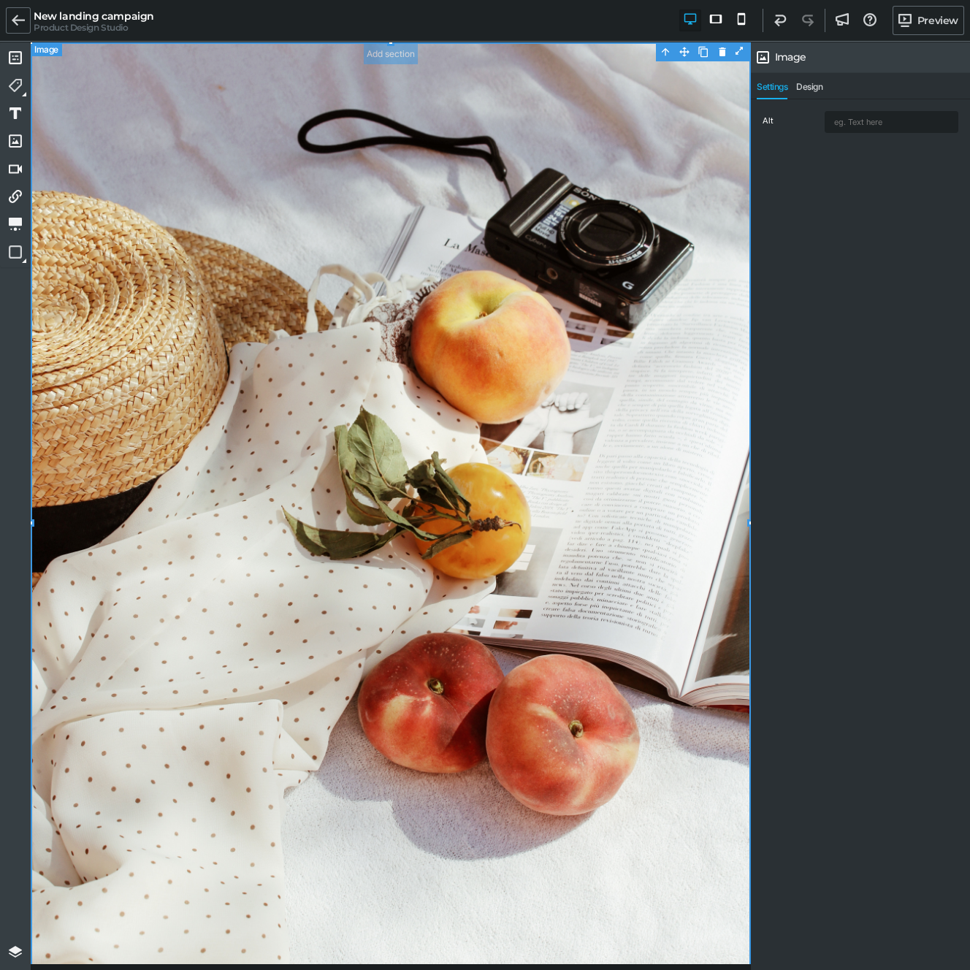
click at [495, 436] on img at bounding box center [391, 522] width 720 height 961
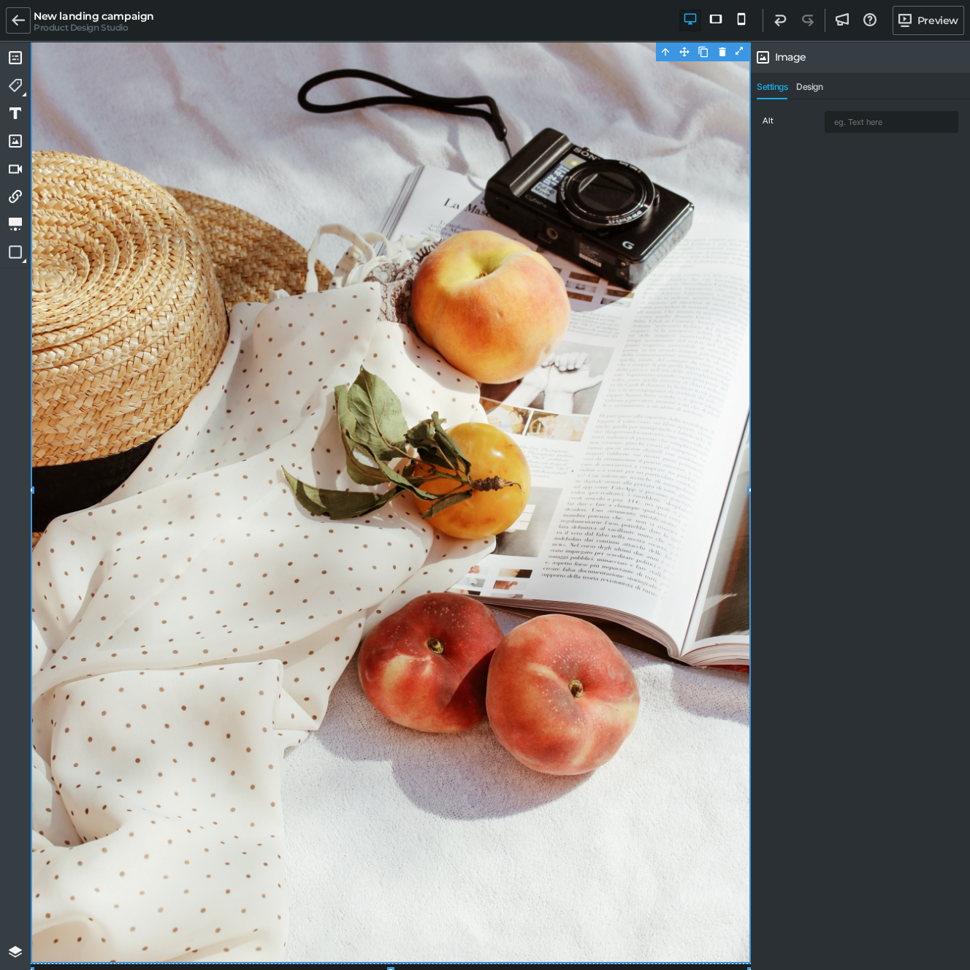
scroll to position [41, 0]
click at [18, 23] on icon at bounding box center [18, 20] width 13 height 13
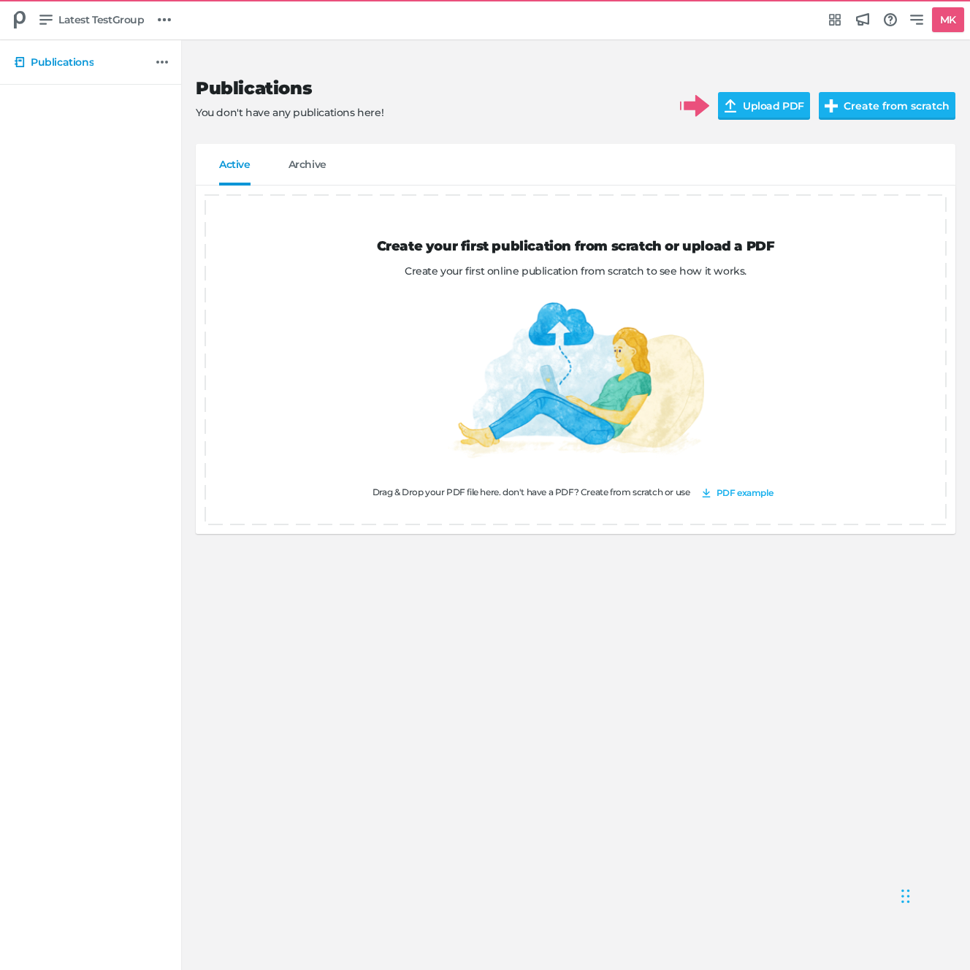
click at [457, 96] on h2 "Publications" at bounding box center [426, 88] width 461 height 21
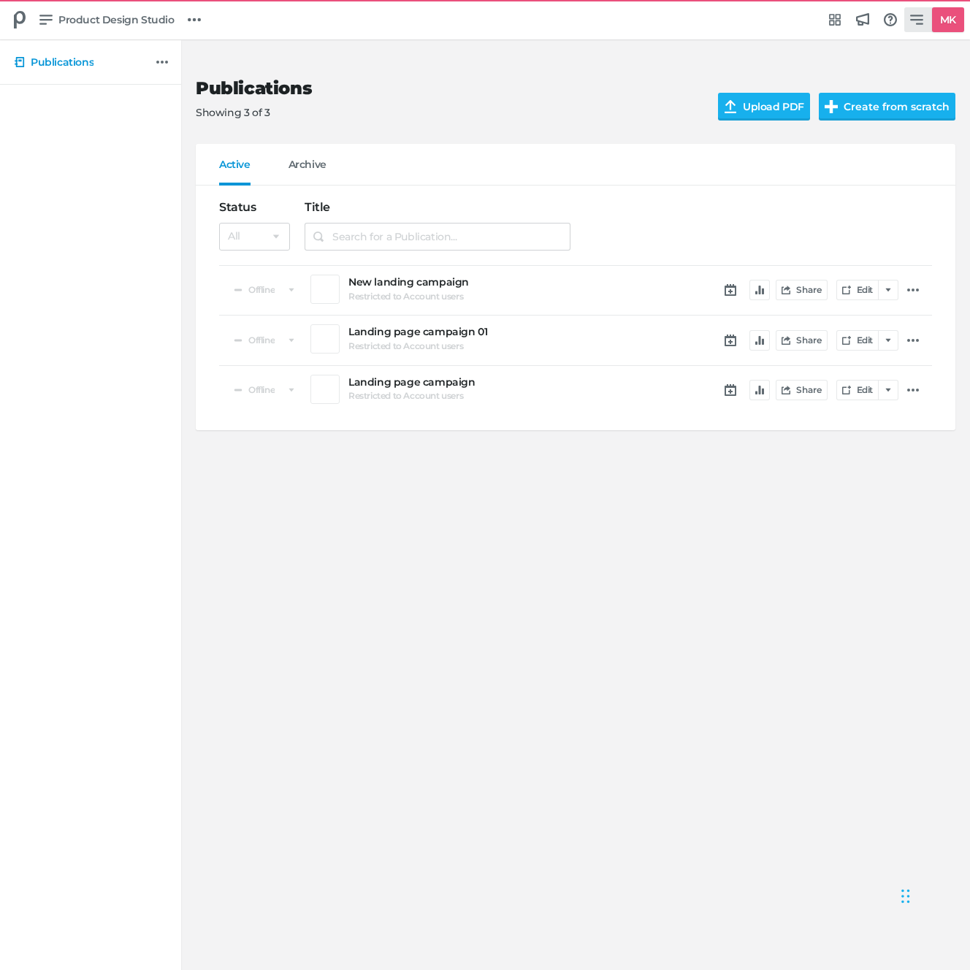
click at [940, 24] on h5 "MK" at bounding box center [948, 20] width 28 height 24
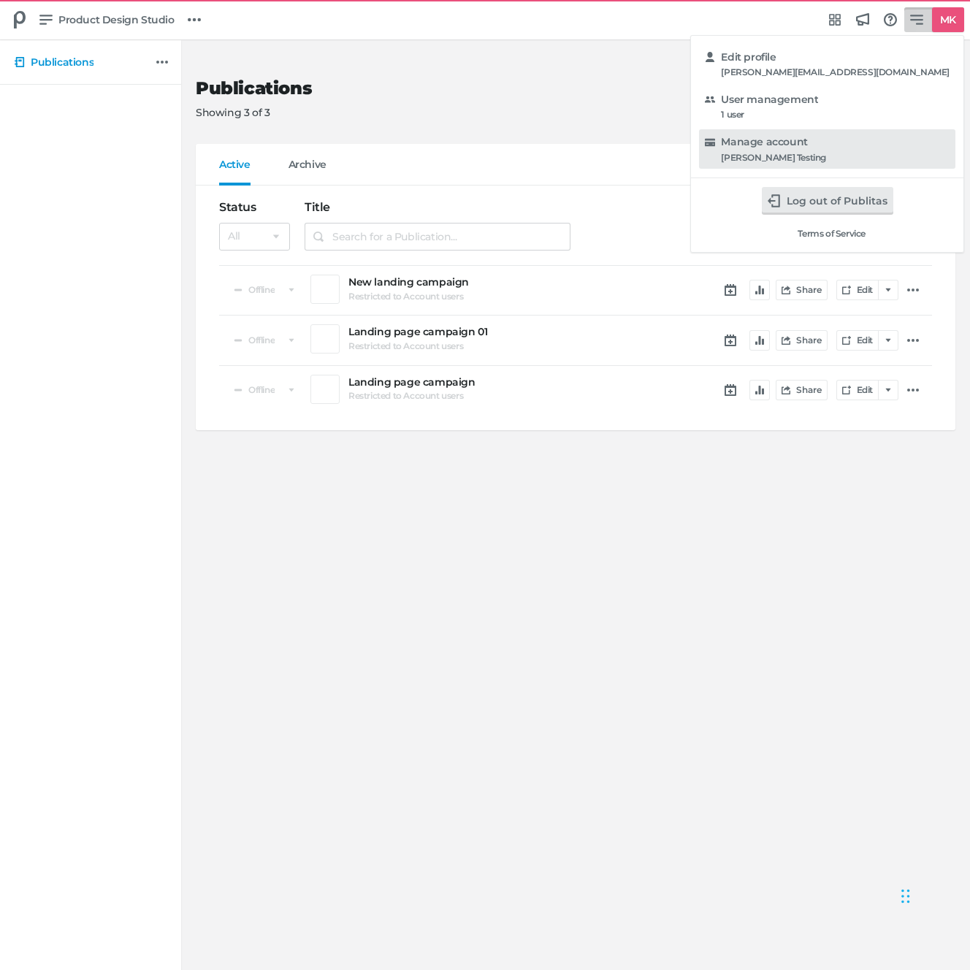
click at [826, 155] on div "[PERSON_NAME] Testing" at bounding box center [773, 158] width 105 height 10
select select "hl"
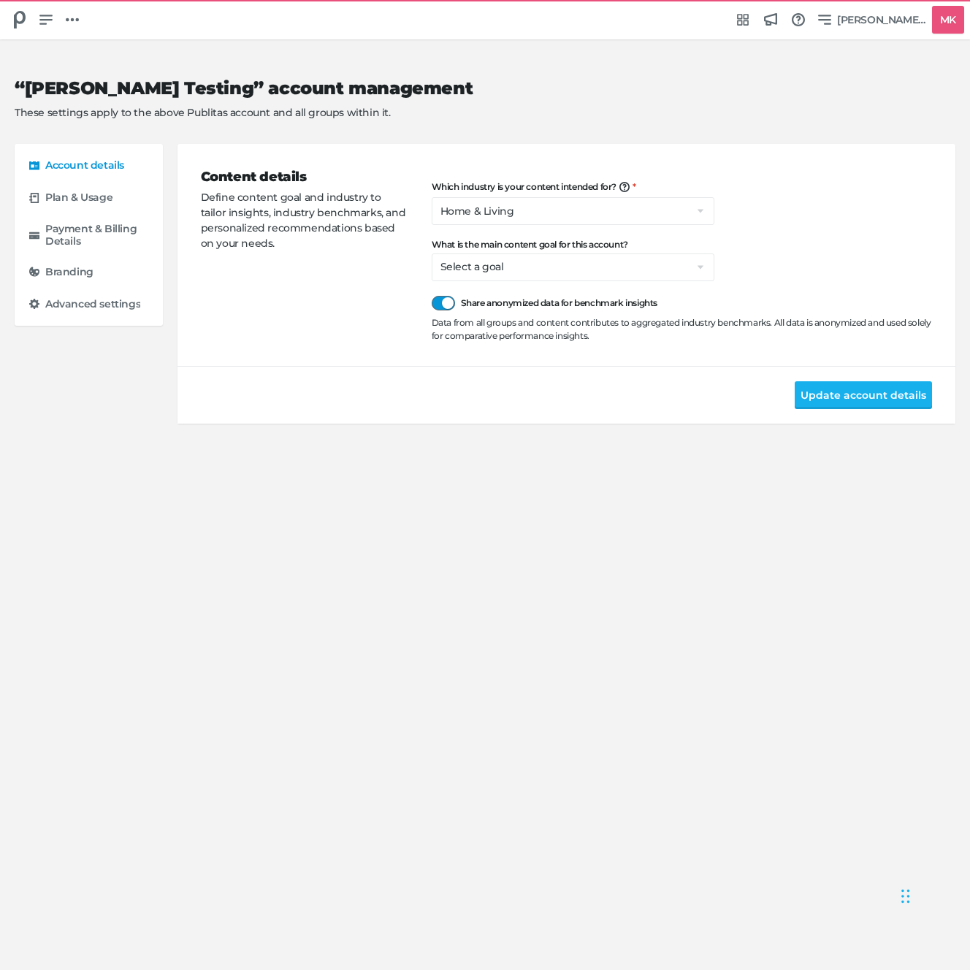
click at [436, 305] on div at bounding box center [443, 303] width 23 height 15
click at [432, 296] on input "Share anonymized data for benchmark insights" at bounding box center [432, 296] width 0 height 0
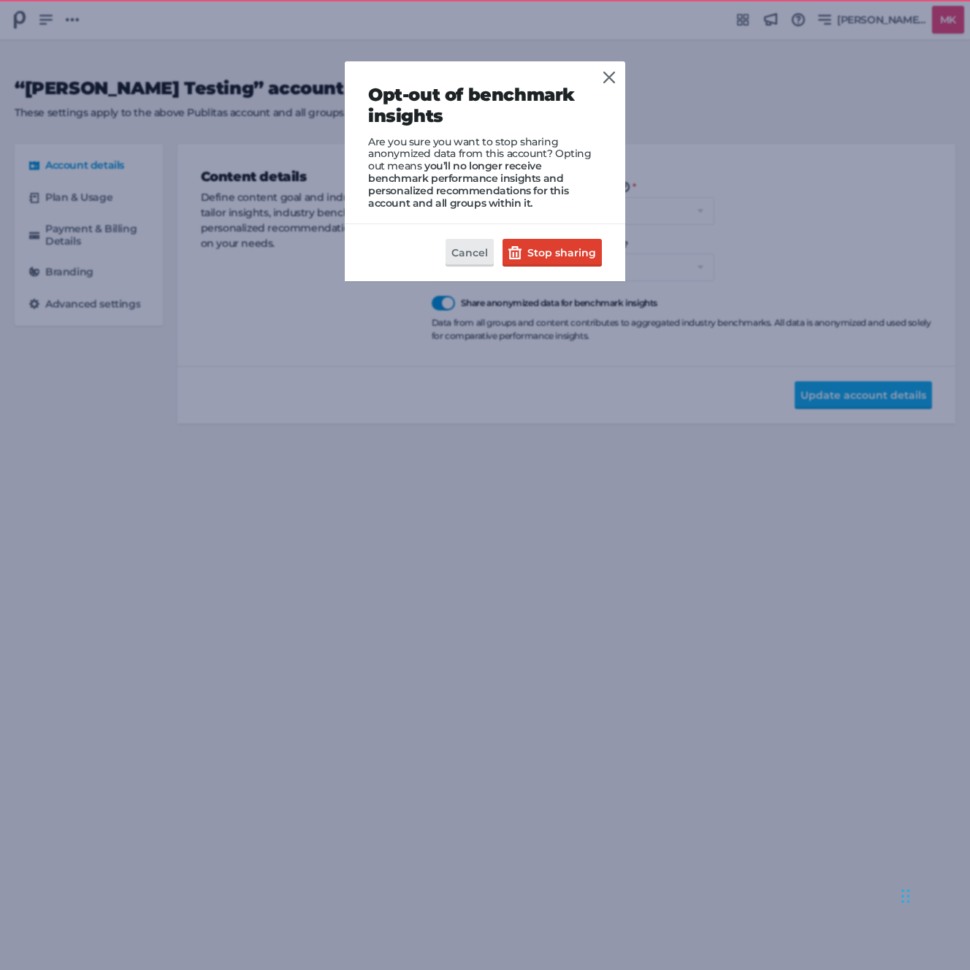
click at [390, 95] on h2 "Opt-out of benchmark insights" at bounding box center [485, 106] width 234 height 42
click at [396, 137] on span "Are you sure you want to stop sharing anonymized data from this account? Opting…" at bounding box center [480, 154] width 224 height 38
click at [395, 137] on span "Are you sure you want to stop sharing anonymized data from this account? Opting…" at bounding box center [480, 154] width 224 height 38
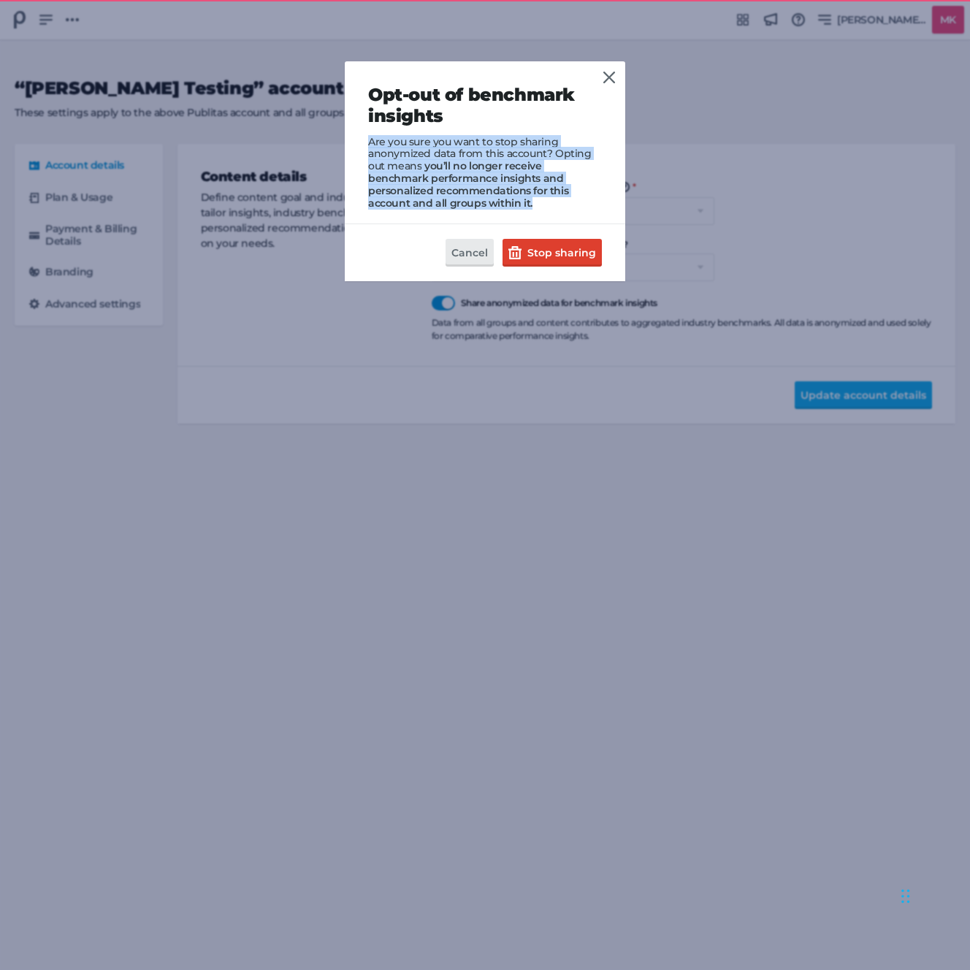
click at [395, 137] on span "Are you sure you want to stop sharing anonymized data from this account? Opting…" at bounding box center [480, 154] width 224 height 38
click at [563, 153] on span "Are you sure you want to stop sharing anonymized data from this account? Opting…" at bounding box center [480, 154] width 224 height 38
drag, startPoint x: 555, startPoint y: 156, endPoint x: 555, endPoint y: 178, distance: 21.9
click at [555, 178] on div "Opt-out of benchmark insights Are you sure you want to stop sharing anonymized …" at bounding box center [485, 147] width 234 height 124
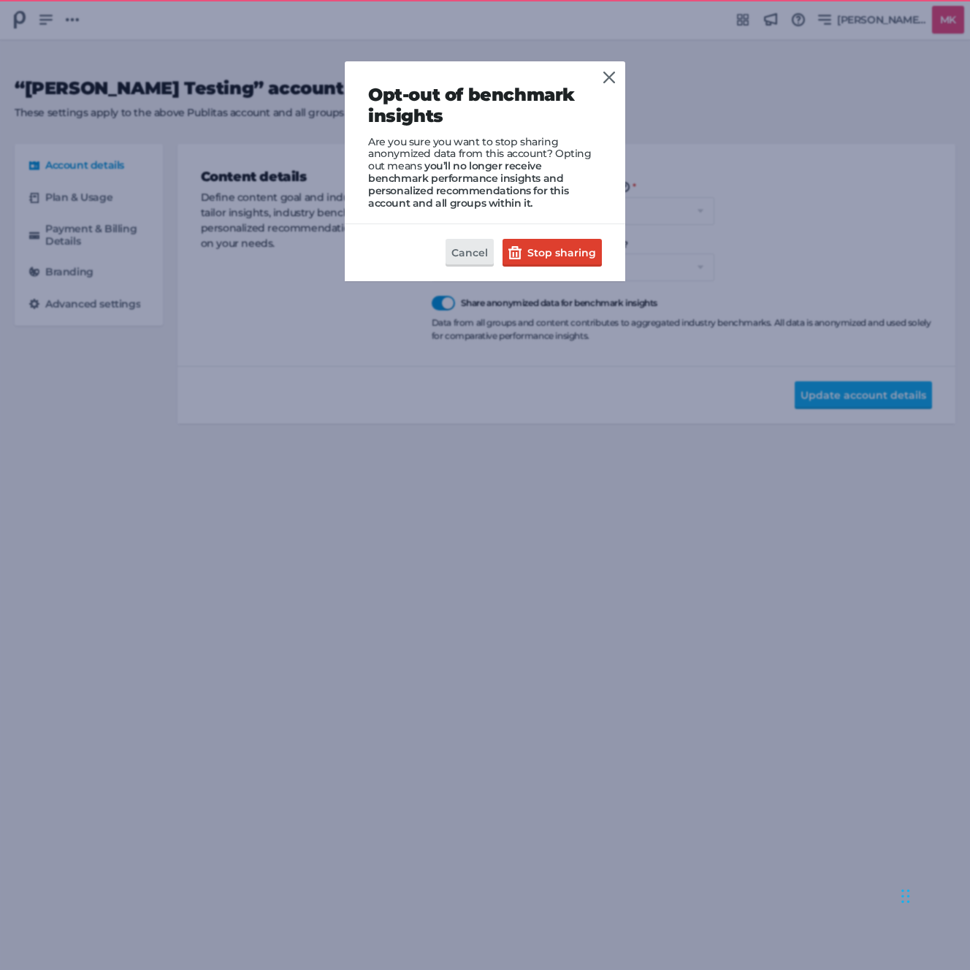
click at [551, 178] on span "you’ll no longer receive benchmark performance insights and personalized recomm…" at bounding box center [468, 184] width 200 height 50
click at [474, 178] on span "you’ll no longer receive benchmark performance insights and personalized recomm…" at bounding box center [468, 184] width 200 height 50
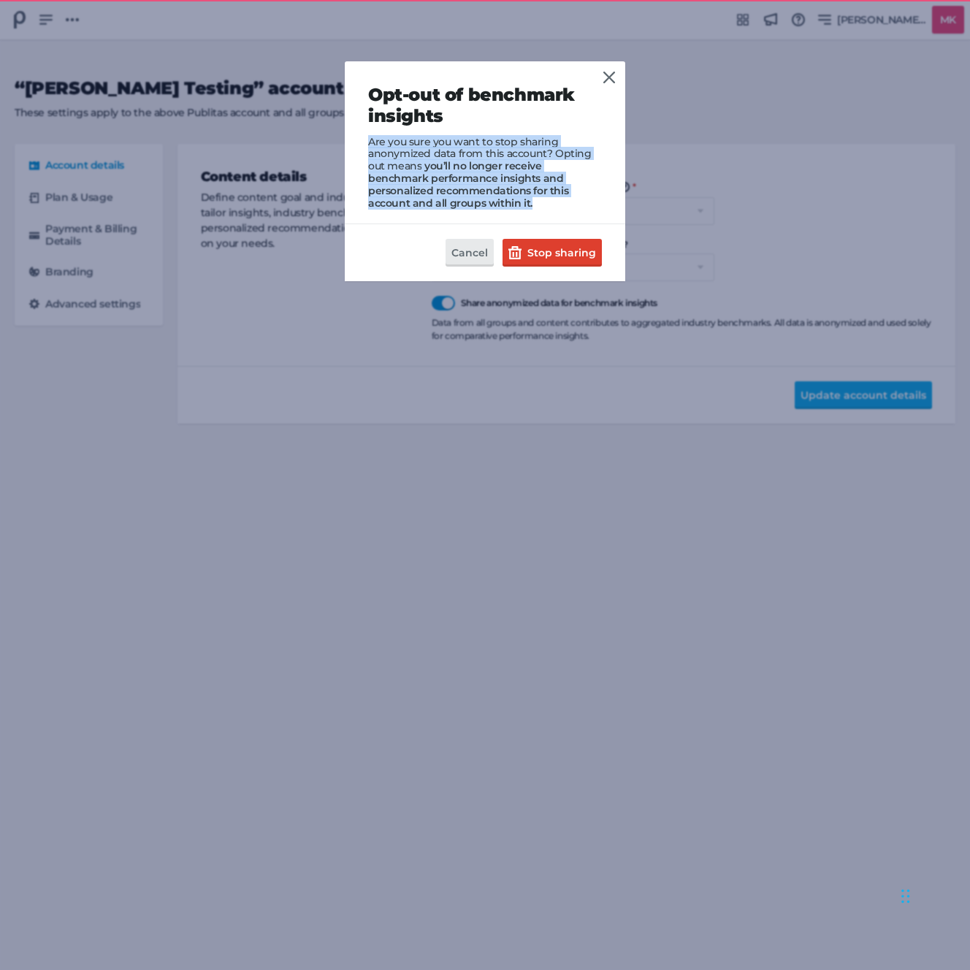
click at [474, 178] on span "you’ll no longer receive benchmark performance insights and personalized recomm…" at bounding box center [468, 184] width 200 height 50
click at [523, 263] on button "Stop sharing" at bounding box center [552, 253] width 99 height 28
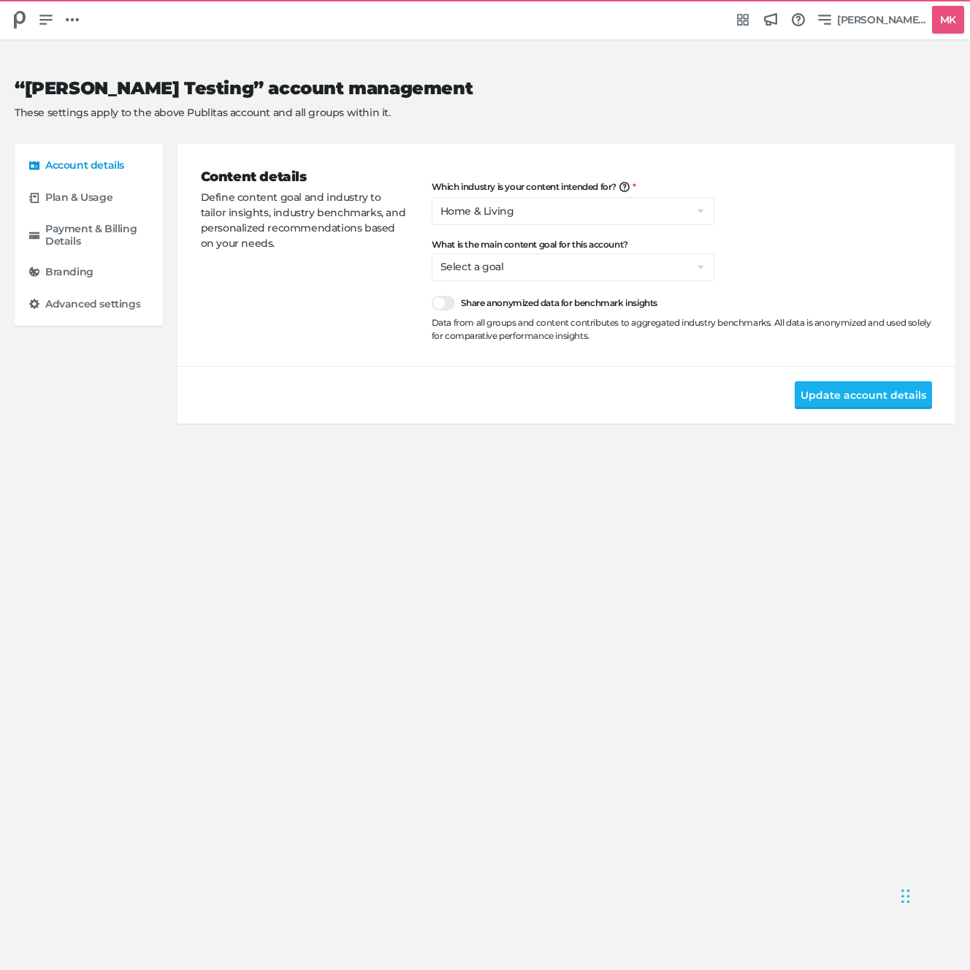
click at [443, 311] on div "Share anonymized data for benchmark insights Data from all groups and content c…" at bounding box center [682, 319] width 500 height 47
click at [423, 306] on div "Content details Define content goal and industry to tailor insights, industry b…" at bounding box center [316, 254] width 231 height 175
click at [433, 305] on div at bounding box center [443, 303] width 23 height 15
click at [432, 296] on input "Share anonymized data for benchmark insights" at bounding box center [432, 296] width 0 height 0
click at [363, 310] on div "Content details Define content goal and industry to tailor insights, industry b…" at bounding box center [316, 254] width 231 height 175
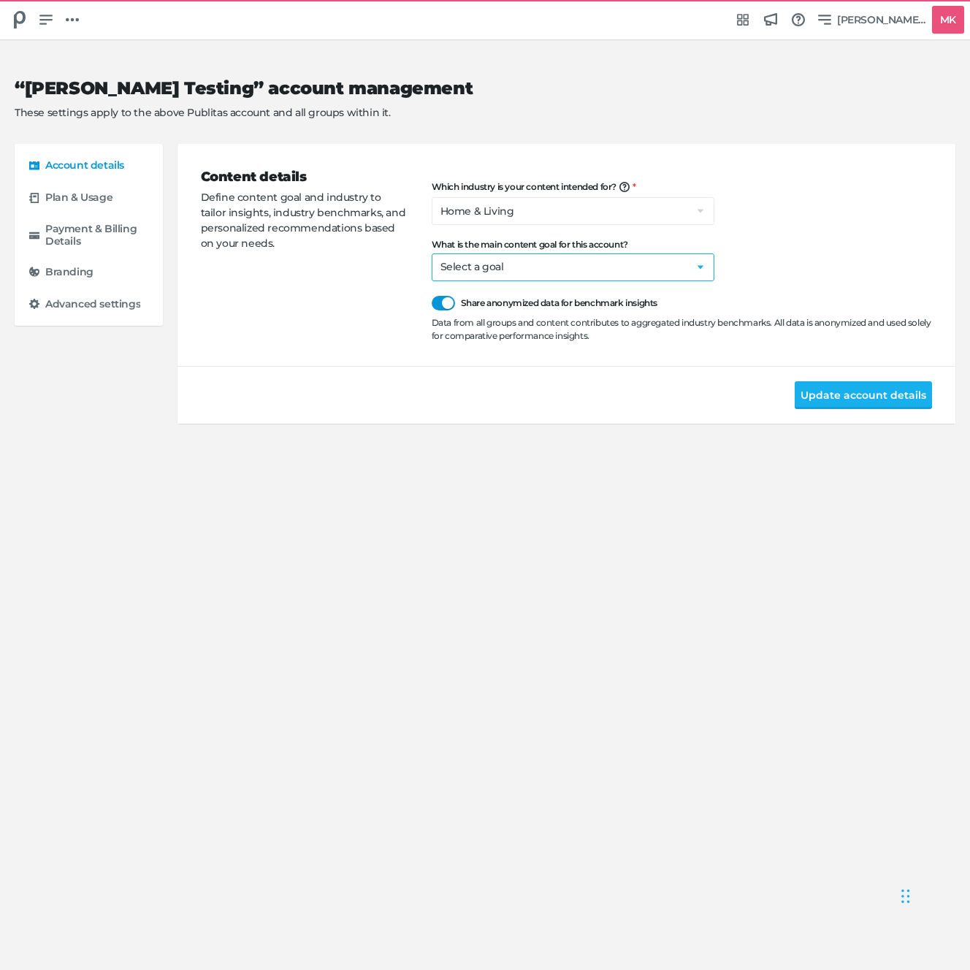
click at [480, 264] on select "Select a goal Sell products directly or on the website Promote physical store/d…" at bounding box center [573, 268] width 283 height 28
click at [320, 322] on div "Content details Define content goal and industry to tailor insights, industry b…" at bounding box center [316, 254] width 231 height 175
click at [314, 299] on div "Content details Define content goal and industry to tailor insights, industry b…" at bounding box center [316, 254] width 231 height 175
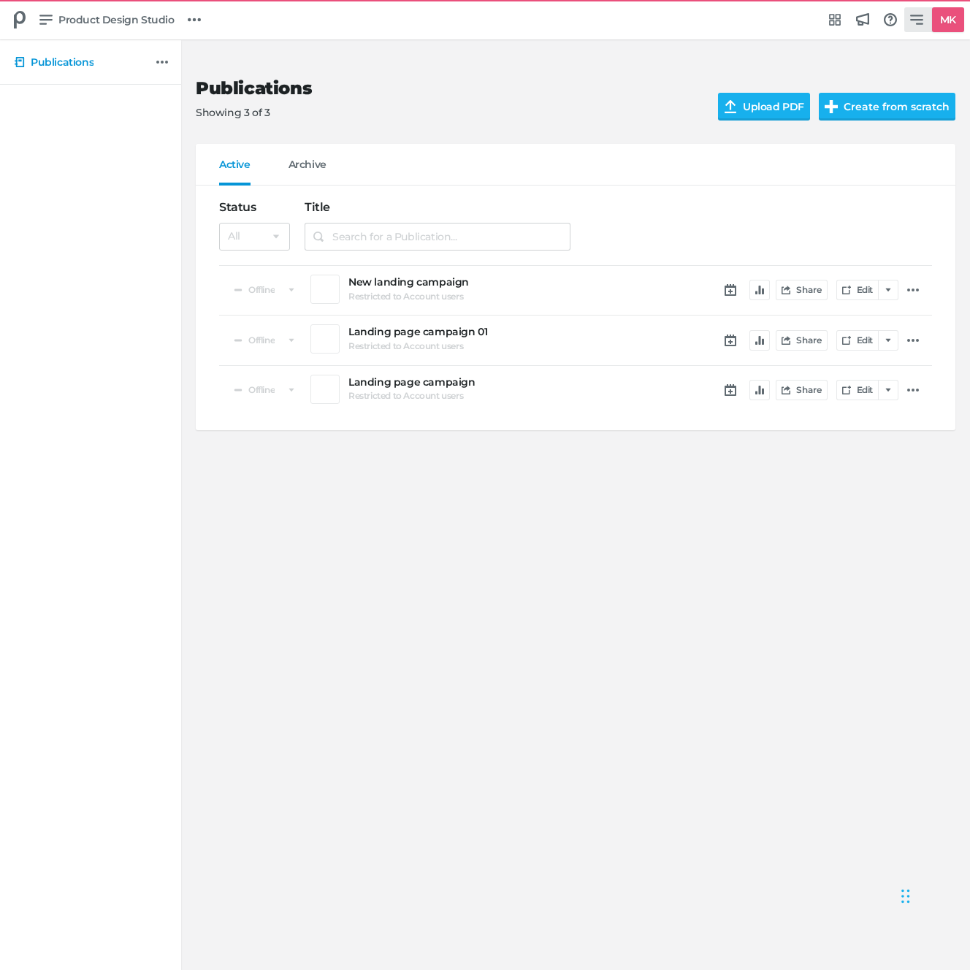
click at [934, 17] on h5 "MK" at bounding box center [948, 20] width 28 height 24
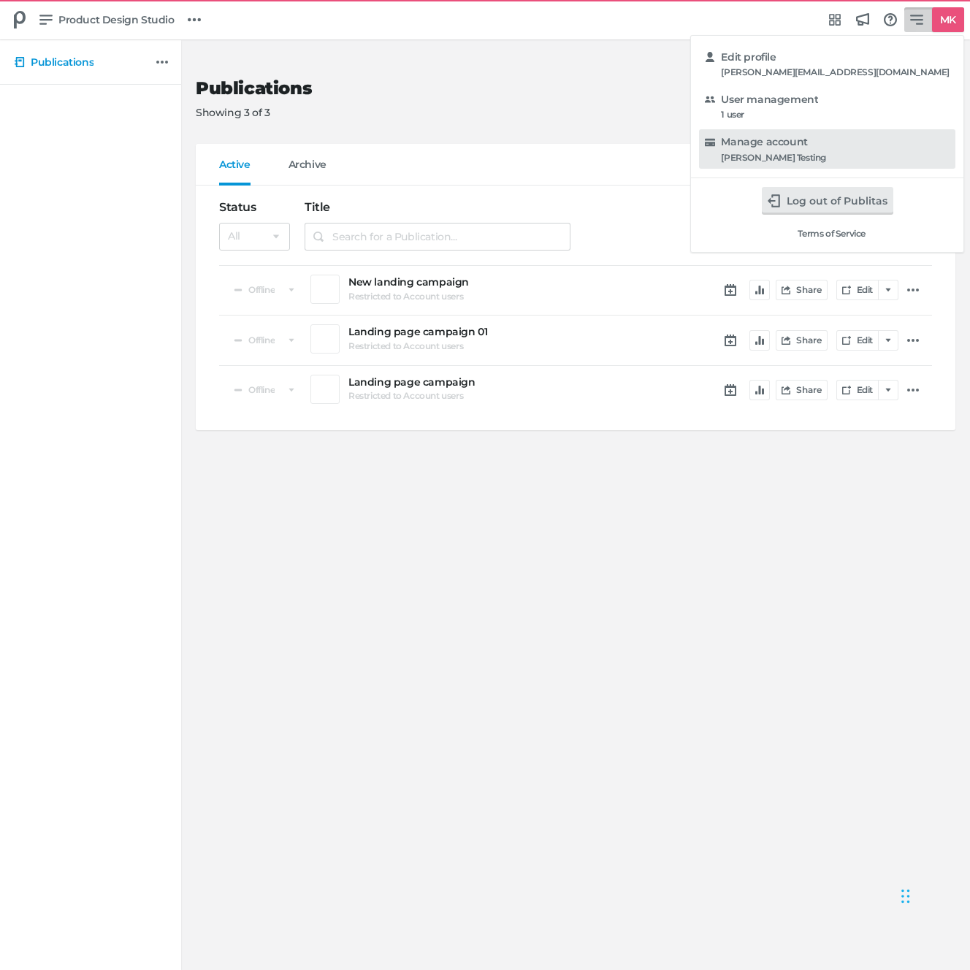
click at [897, 151] on div "Manage account [PERSON_NAME]" at bounding box center [827, 149] width 245 height 28
select select "hl"
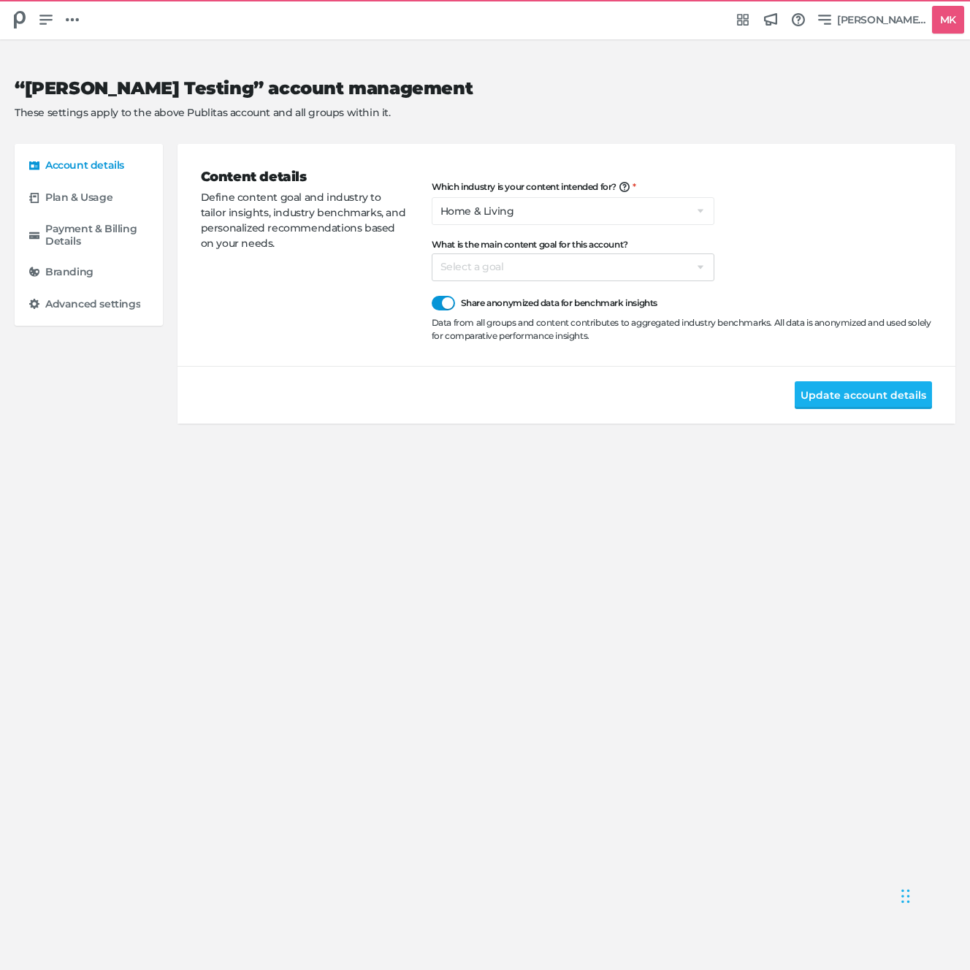
click at [486, 132] on div "“Maggie Testing” account management These settings apply to the above Publitas …" at bounding box center [485, 99] width 941 height 89
click at [327, 292] on div "Content details Define content goal and industry to tailor insights, industry b…" at bounding box center [316, 254] width 231 height 175
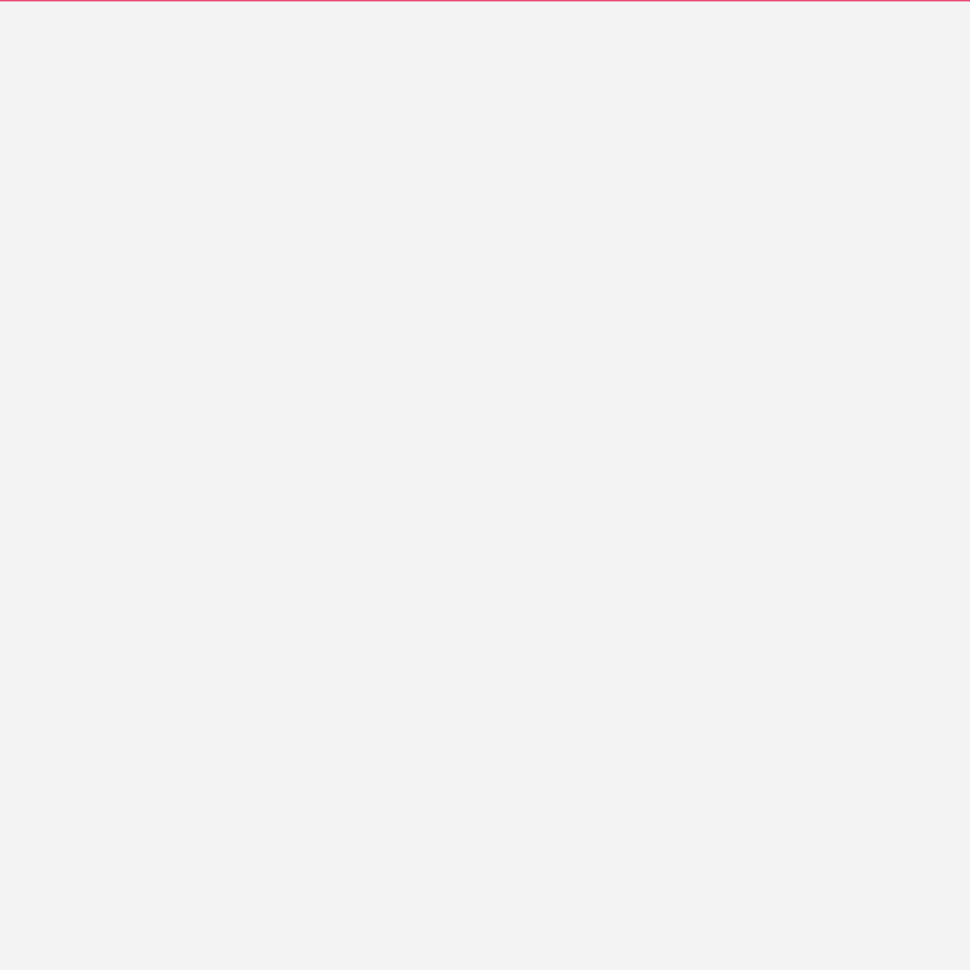
select select "hl"
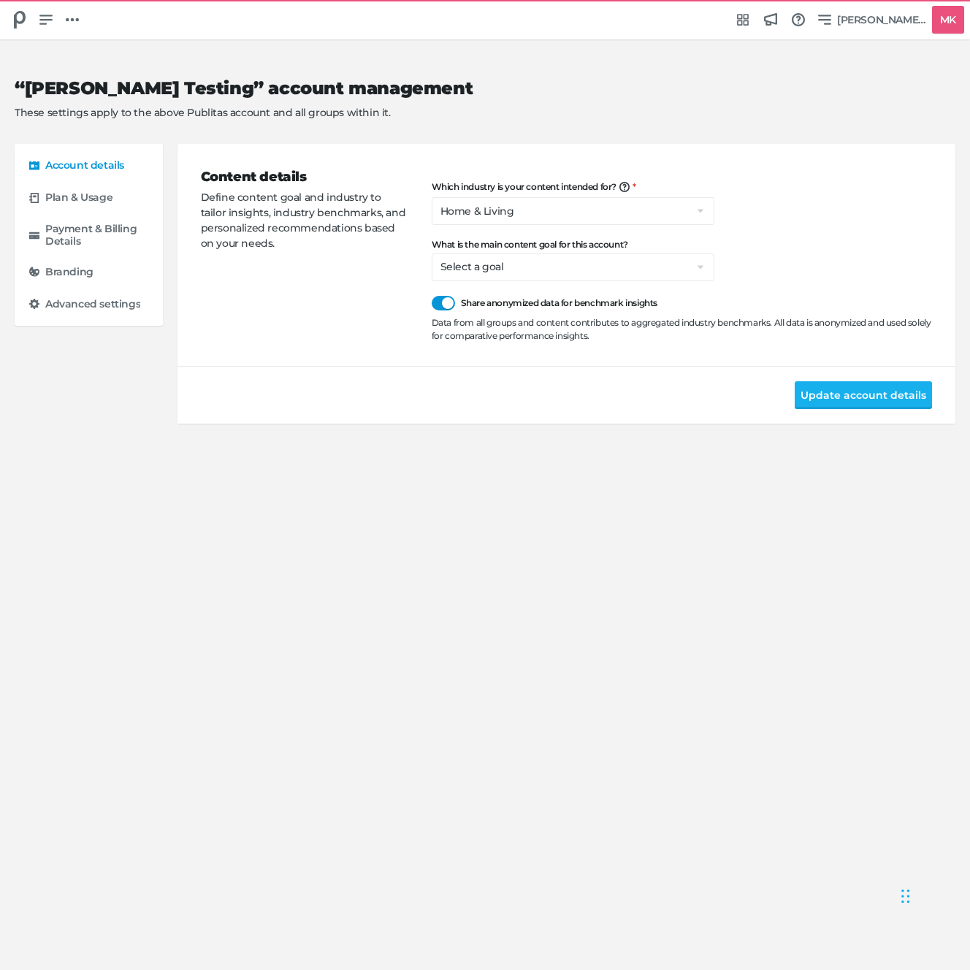
click at [354, 278] on div "Content details Define content goal and industry to tailor insights, industry b…" at bounding box center [316, 254] width 231 height 175
click at [309, 283] on div "Content details Define content goal and industry to tailor insights, industry b…" at bounding box center [316, 254] width 231 height 175
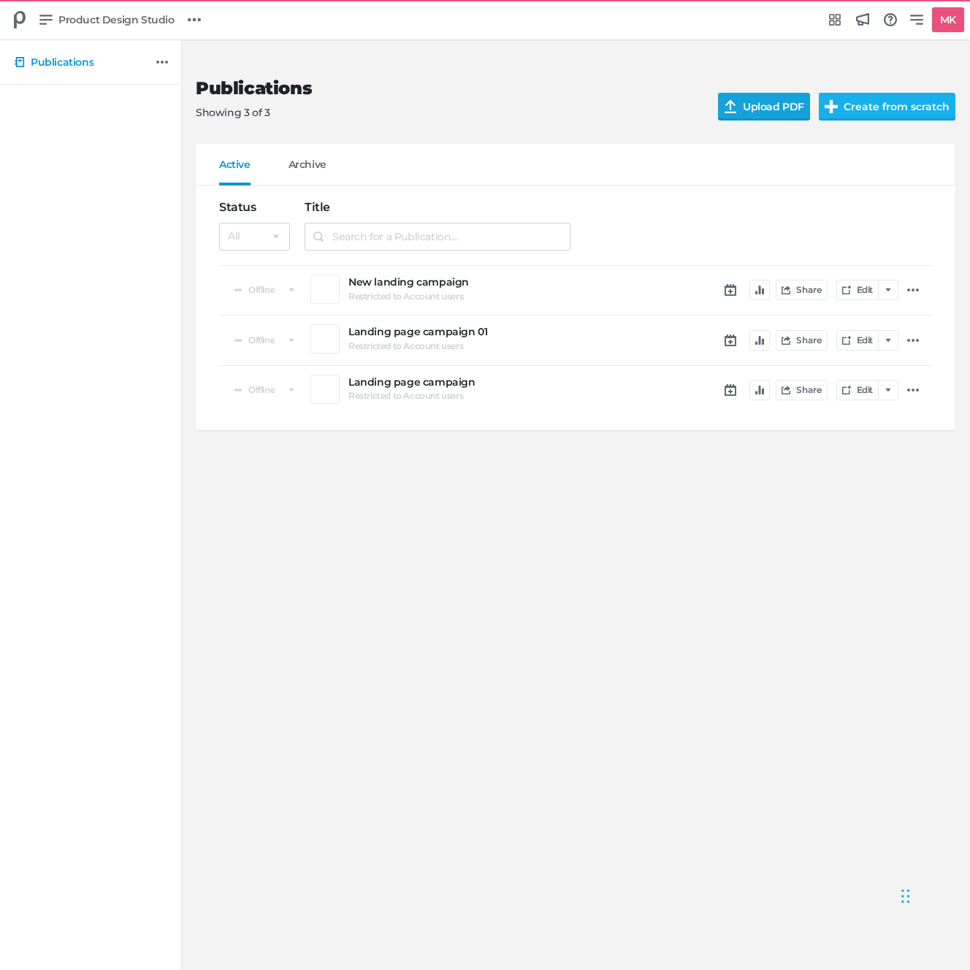
click at [770, 111] on input "Upload PDF" at bounding box center [773, 107] width 110 height 28
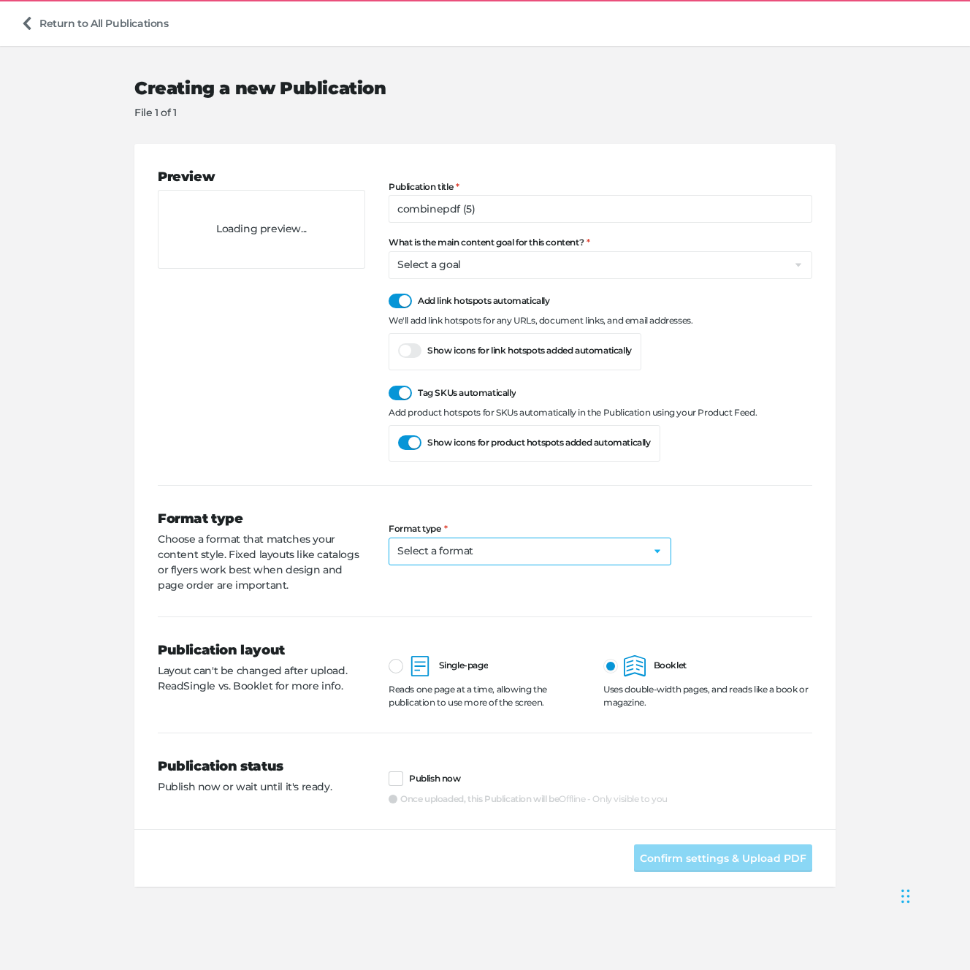
click at [437, 560] on select "Select a format Catalog (PDF/Print) Flyer (PDF/Print) Lookbook (PDF/Print) Maga…" at bounding box center [530, 552] width 283 height 28
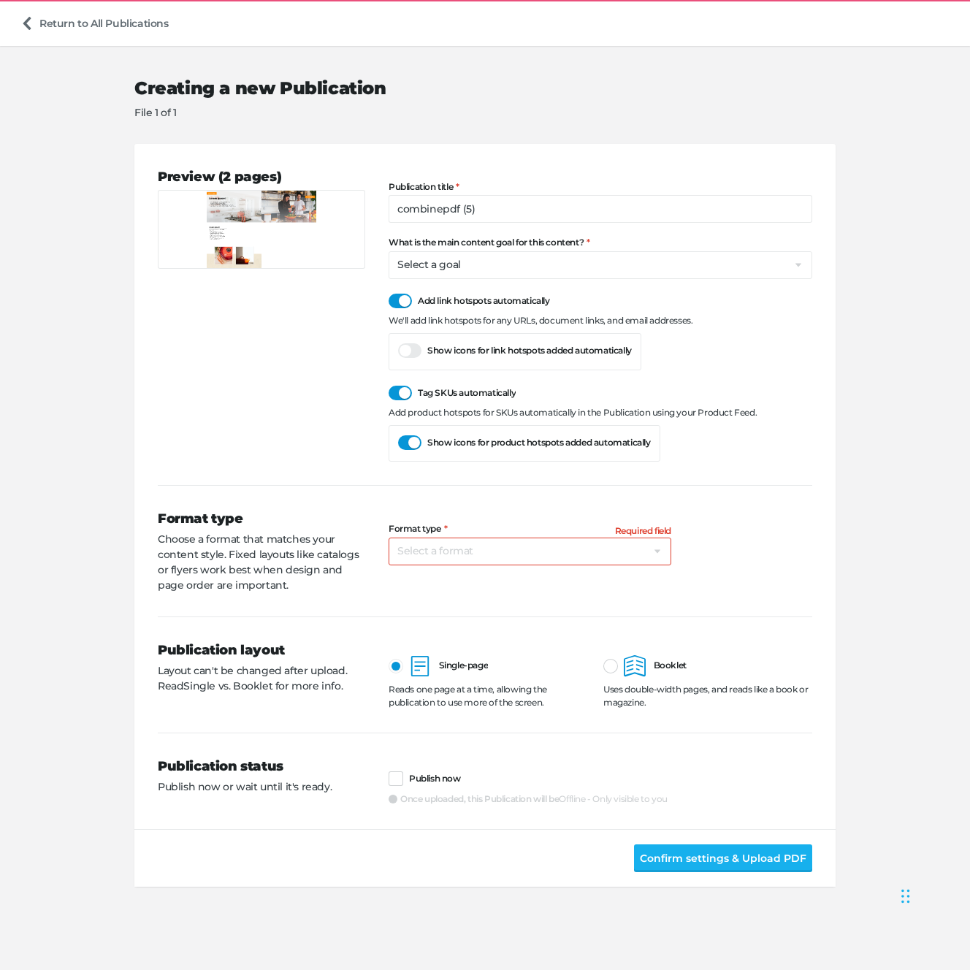
click at [251, 395] on div "Preview (2 pages)" at bounding box center [273, 314] width 231 height 295
click at [461, 268] on select "Select a goal Sell products directly or on the website Promote physical store/d…" at bounding box center [601, 265] width 424 height 28
click at [64, 29] on link "Return to All Publications" at bounding box center [95, 23] width 160 height 28
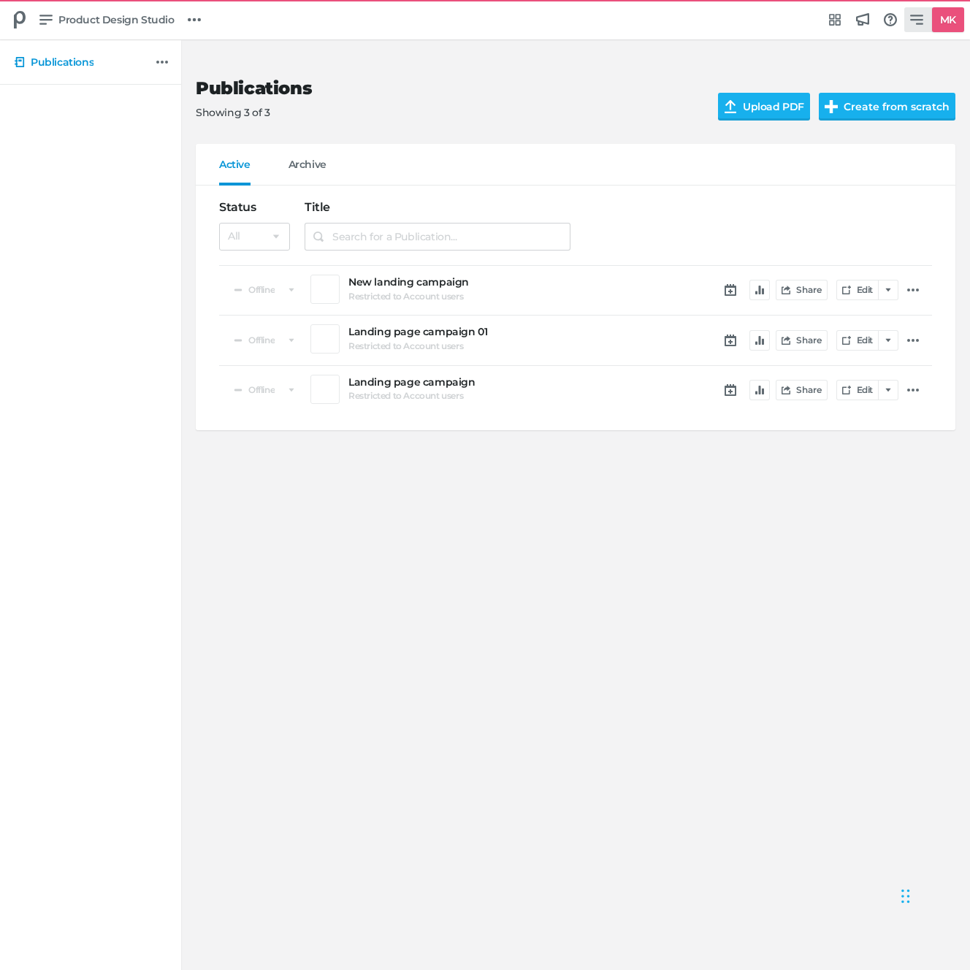
click at [913, 29] on link "MK" at bounding box center [934, 19] width 60 height 25
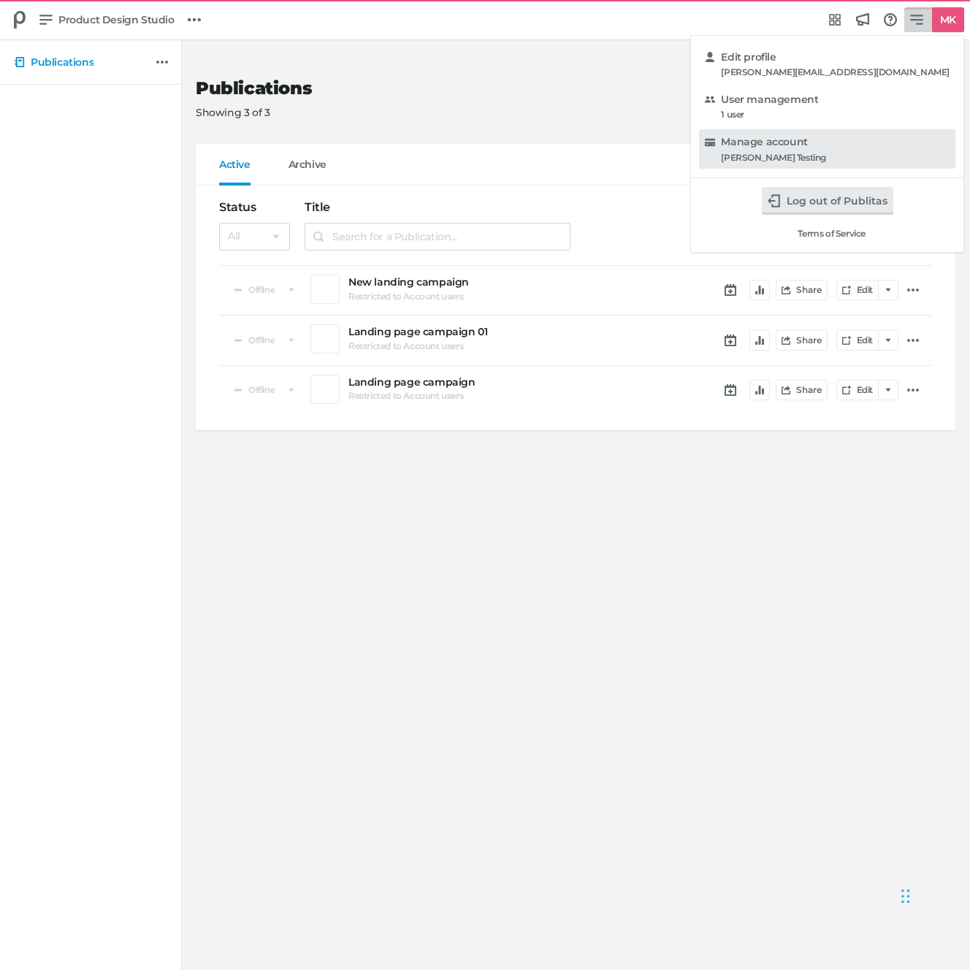
click at [807, 139] on h5 "Manage account" at bounding box center [764, 142] width 86 height 12
select select "hl"
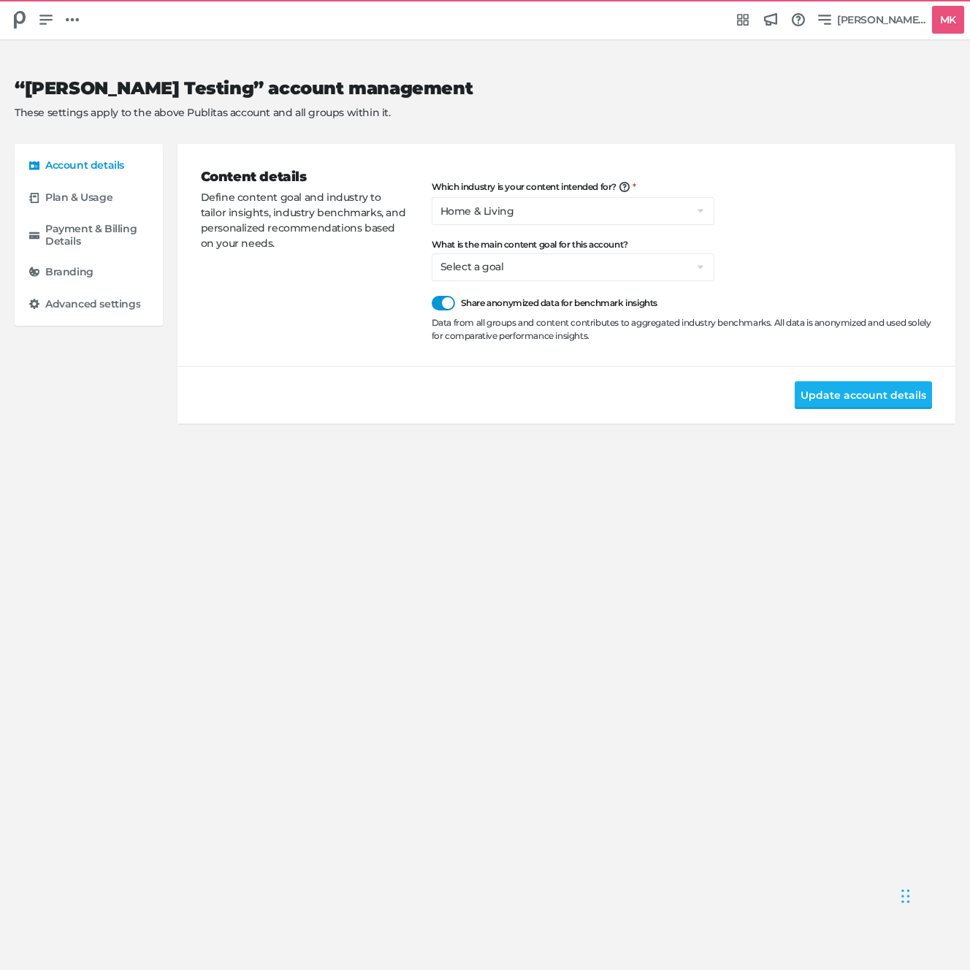
click at [313, 362] on div "Content details Define content goal and industry to tailor insights, industry b…" at bounding box center [566, 255] width 731 height 222
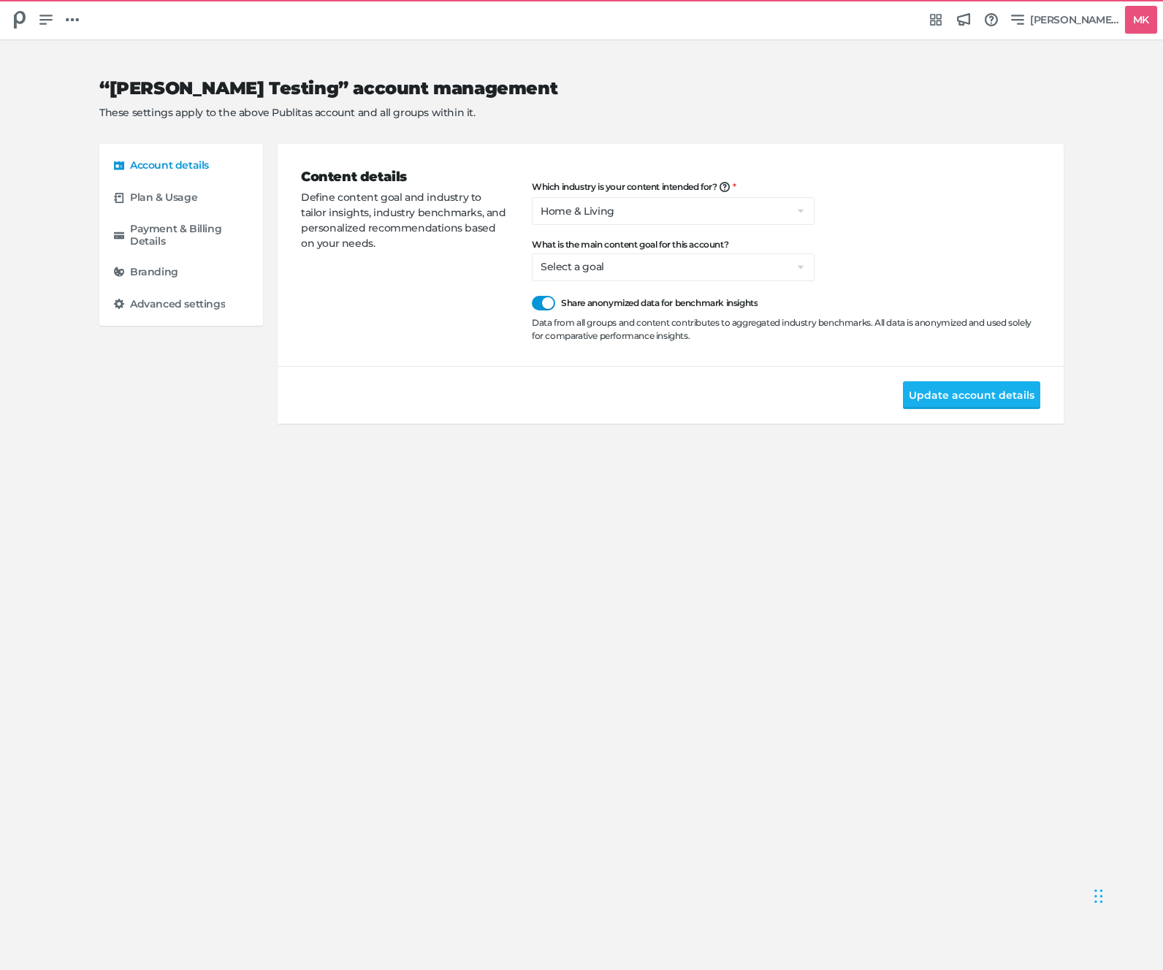
click at [281, 406] on div "Update account details" at bounding box center [671, 395] width 786 height 58
click at [23, 19] on icon at bounding box center [20, 20] width 12 height 18
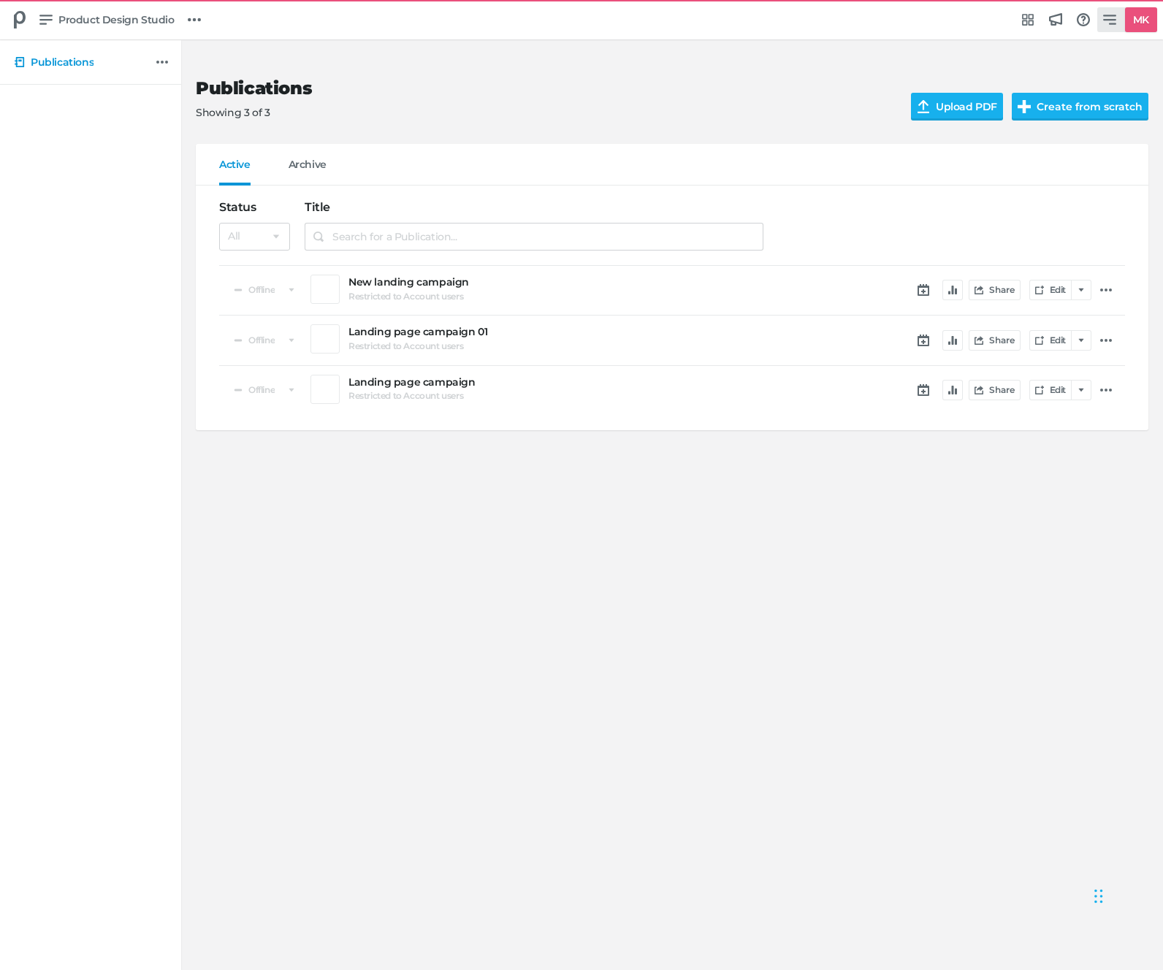
click at [969, 24] on link "MK" at bounding box center [1127, 19] width 60 height 25
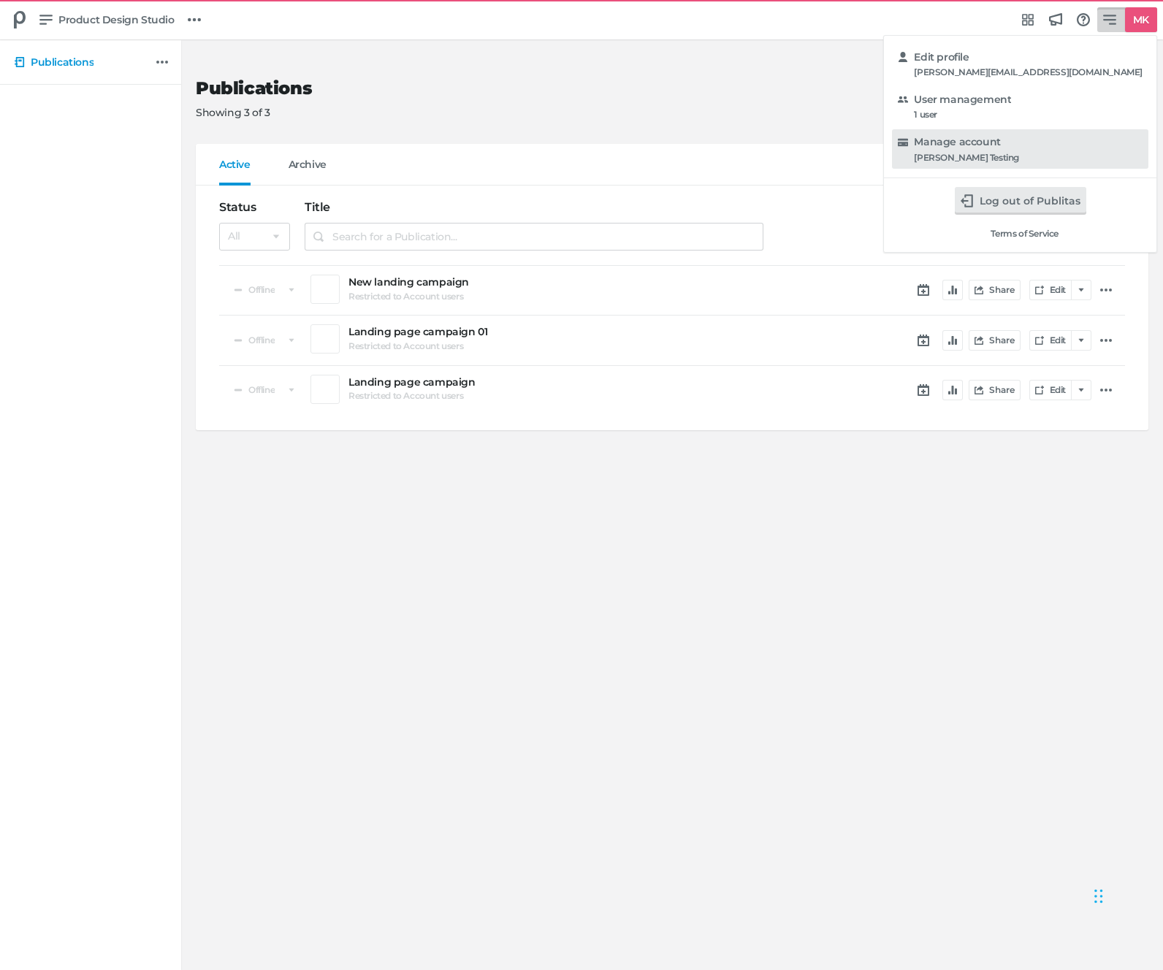
click at [969, 145] on h5 "Manage account" at bounding box center [957, 142] width 86 height 12
select select "hl"
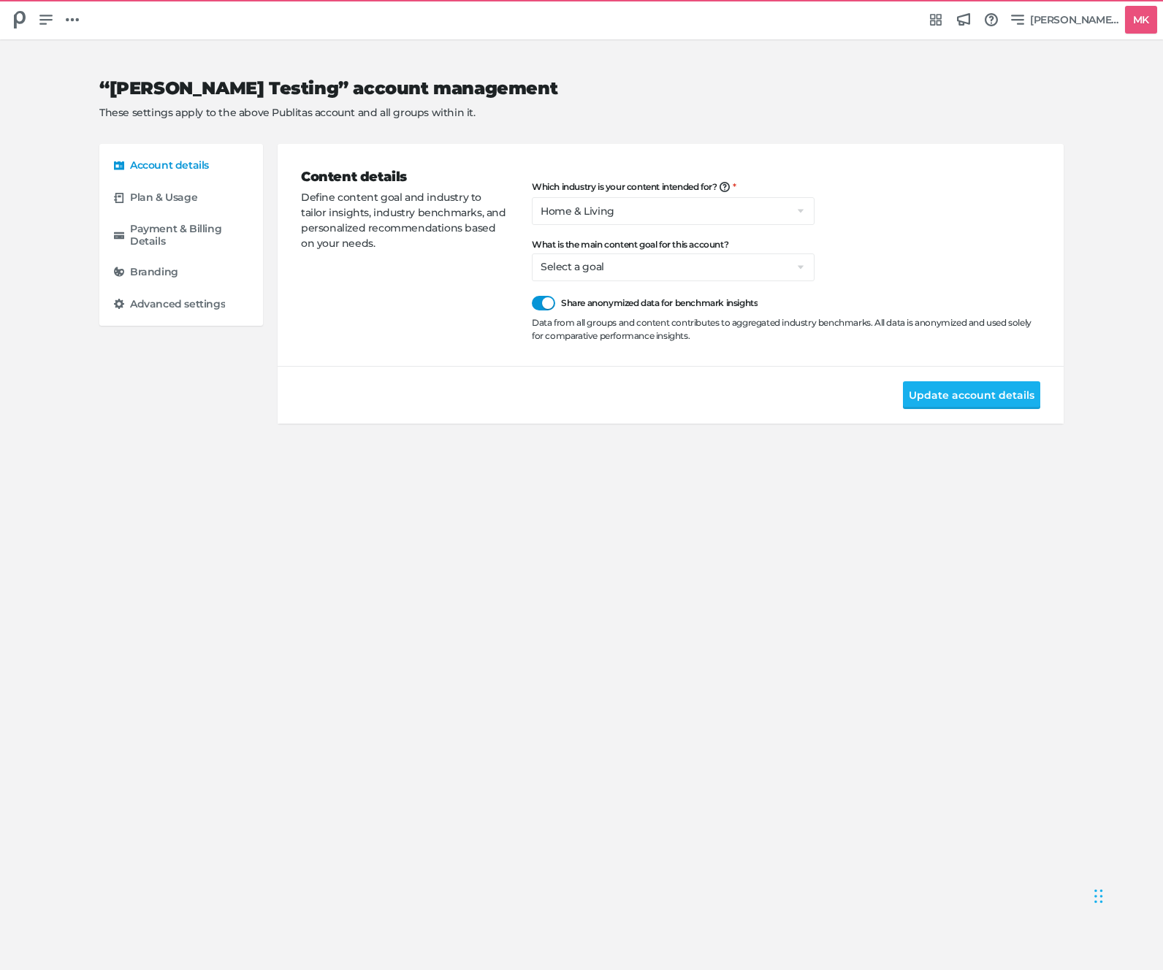
click at [486, 277] on div "Content details Define content goal and industry to tailor insights, industry b…" at bounding box center [416, 254] width 231 height 175
click at [411, 275] on div "Content details Define content goal and industry to tailor insights, industry b…" at bounding box center [416, 254] width 231 height 175
click at [409, 275] on div "Content details Define content goal and industry to tailor insights, industry b…" at bounding box center [416, 254] width 231 height 175
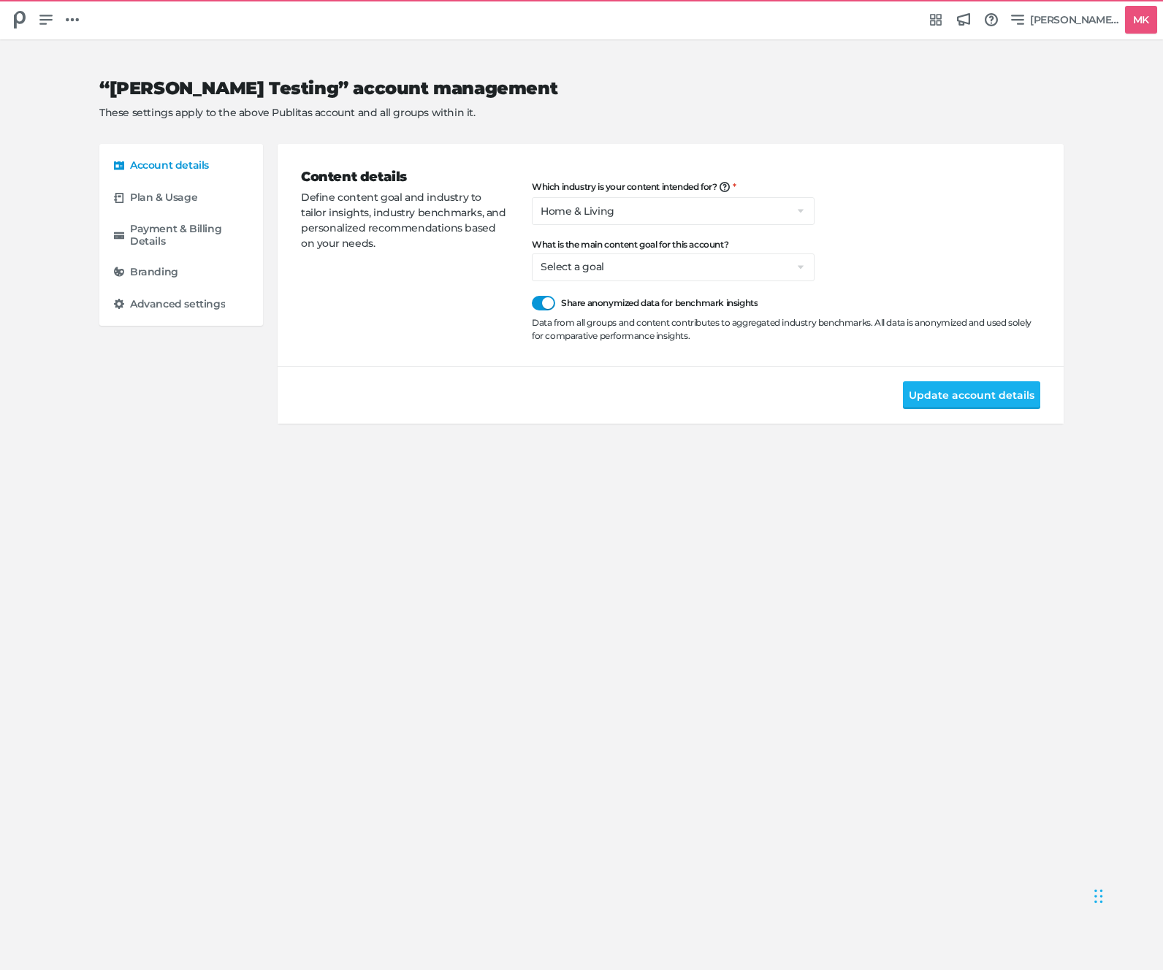
click at [399, 274] on div "Content details Define content goal and industry to tailor insights, industry b…" at bounding box center [416, 254] width 231 height 175
click at [393, 338] on div "Content details Define content goal and industry to tailor insights, industry b…" at bounding box center [416, 254] width 231 height 175
click at [68, 12] on link at bounding box center [72, 19] width 25 height 25
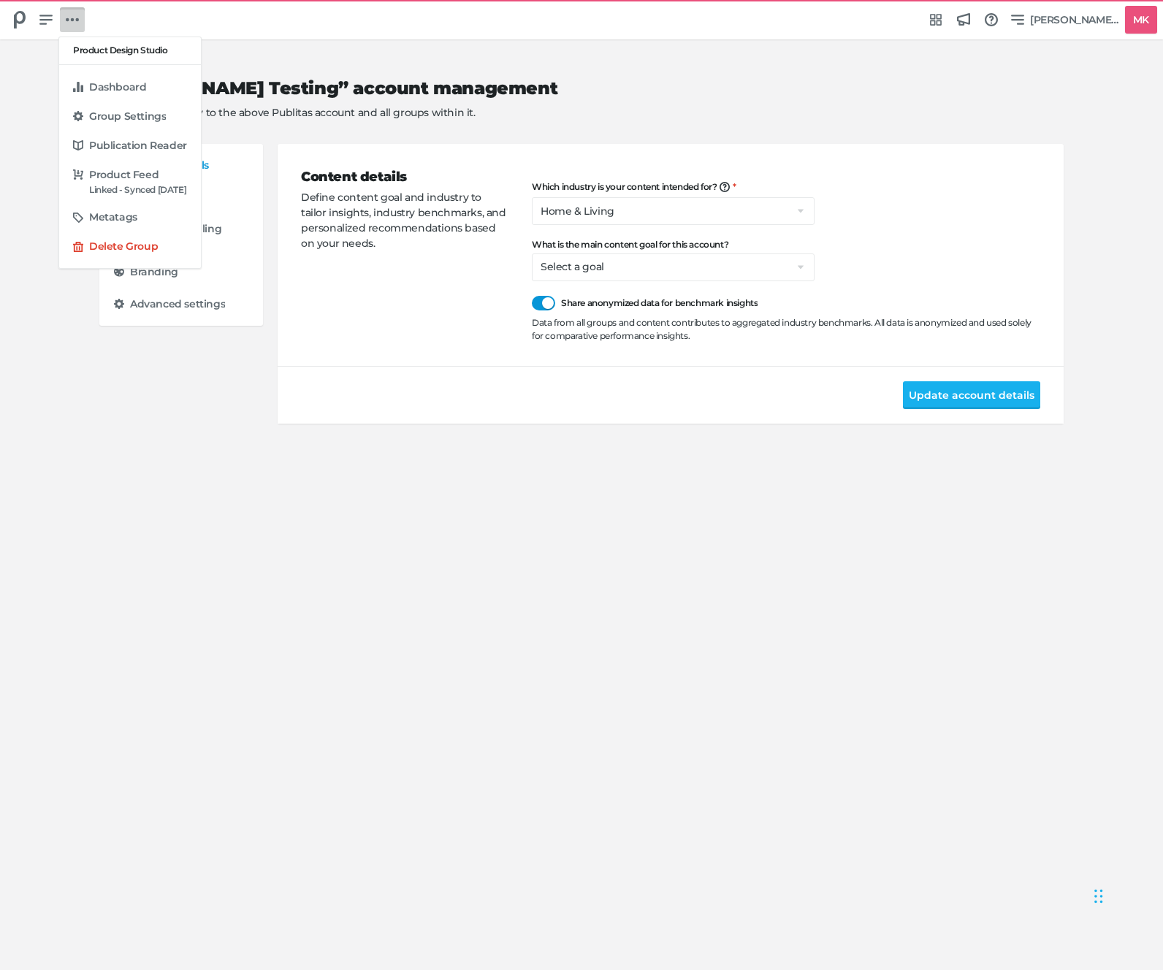
click at [51, 25] on div "Product Design Studio Dashboard Group Settings Publication Reader Product Feed …" at bounding box center [581, 485] width 1163 height 970
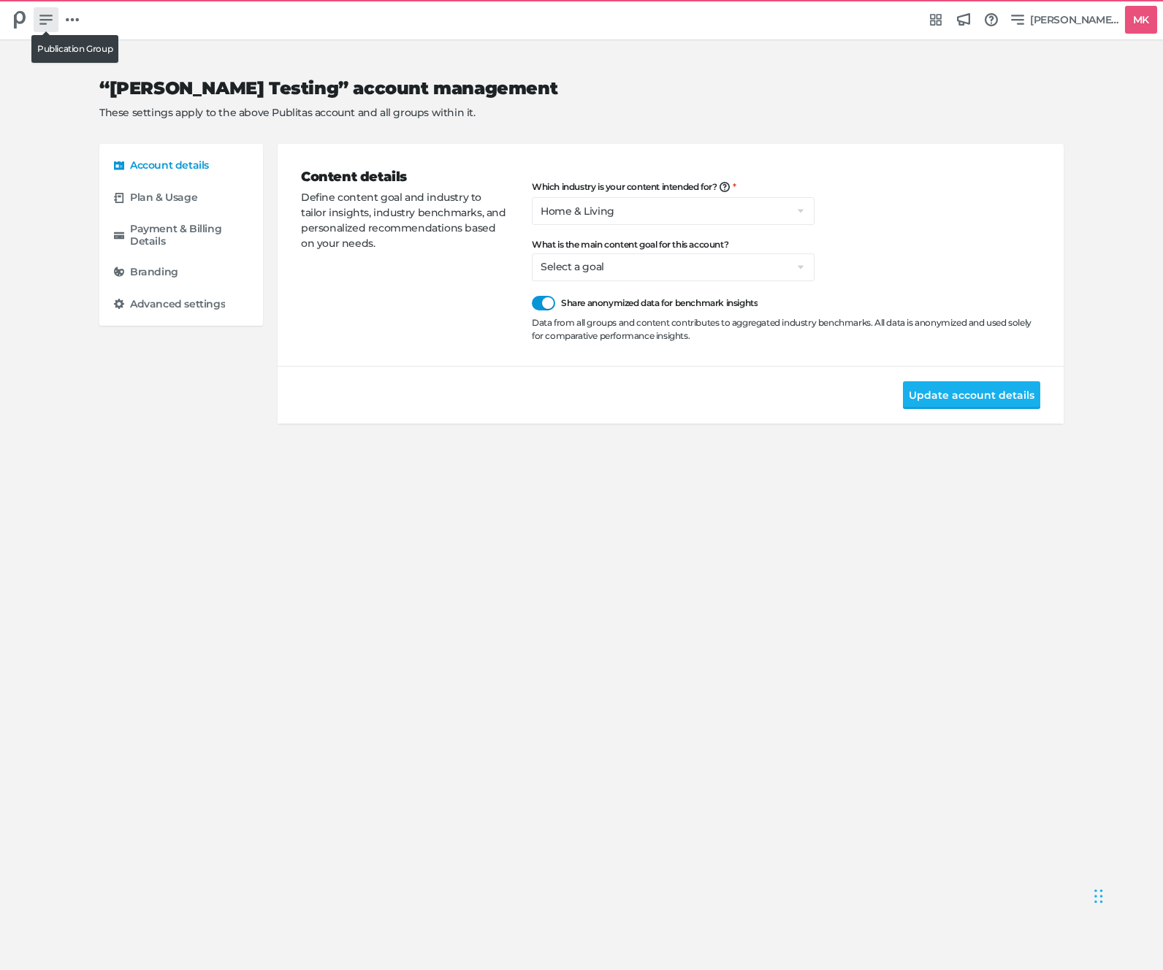
click at [42, 22] on icon at bounding box center [45, 19] width 13 height 13
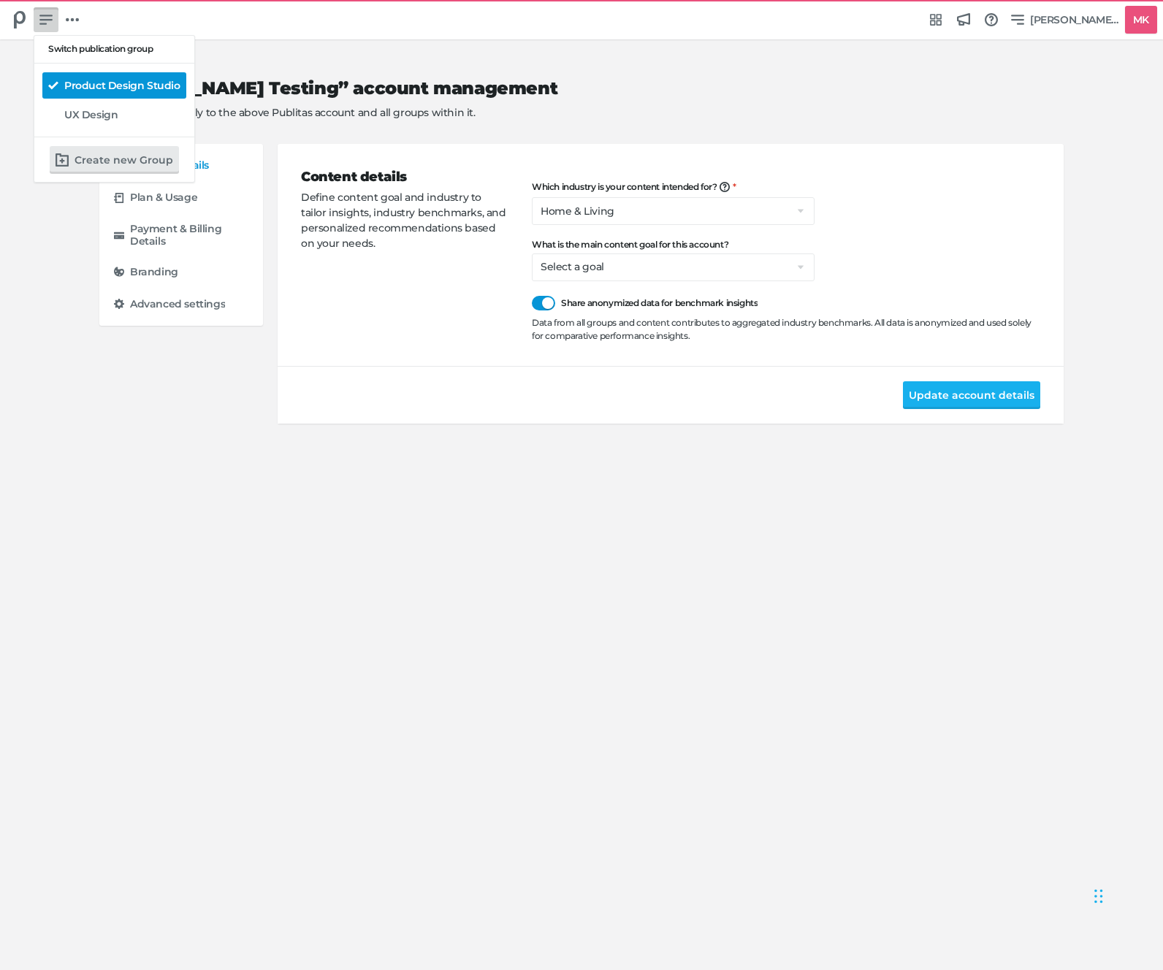
click at [95, 88] on h5 "Product Design Studio" at bounding box center [122, 86] width 116 height 12
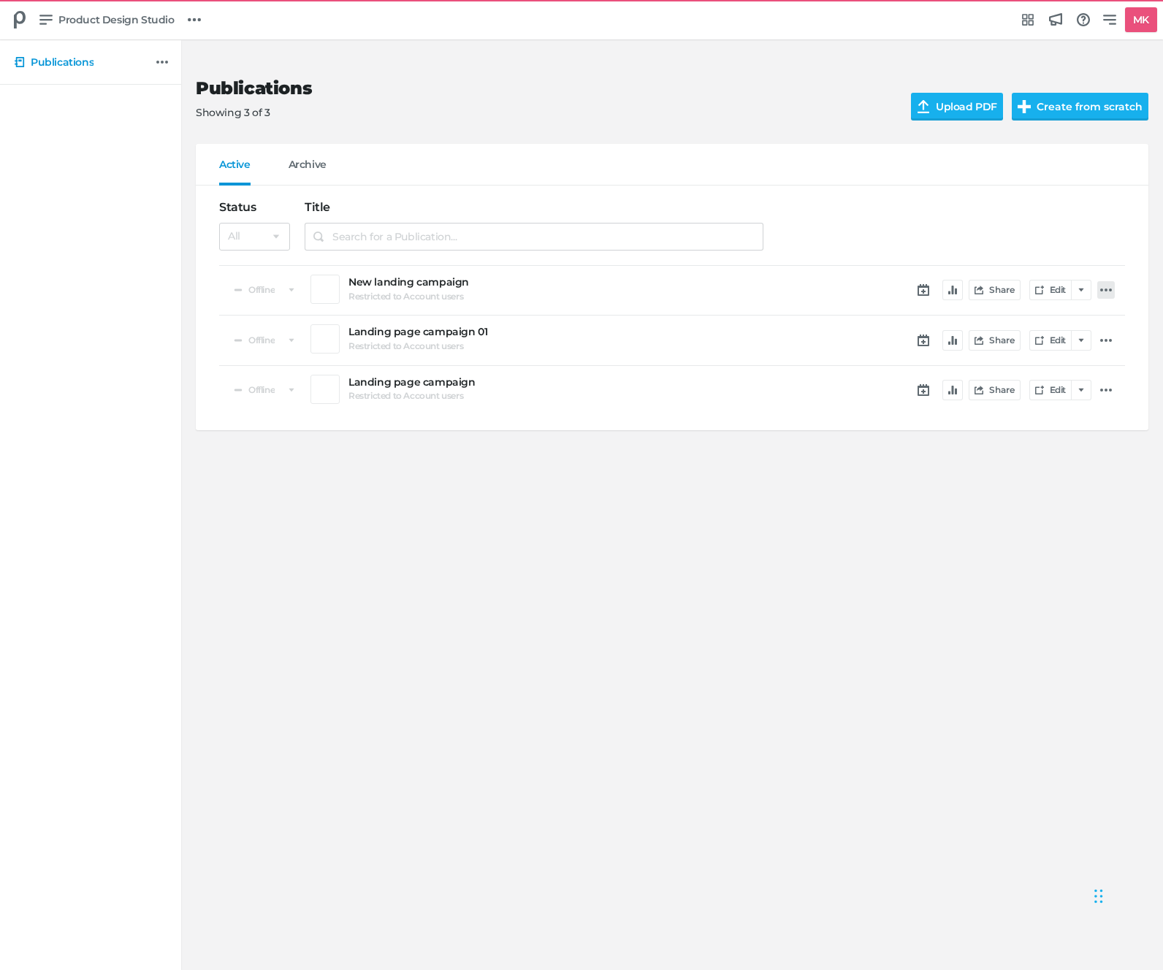
click at [969, 294] on icon at bounding box center [1106, 290] width 12 height 12
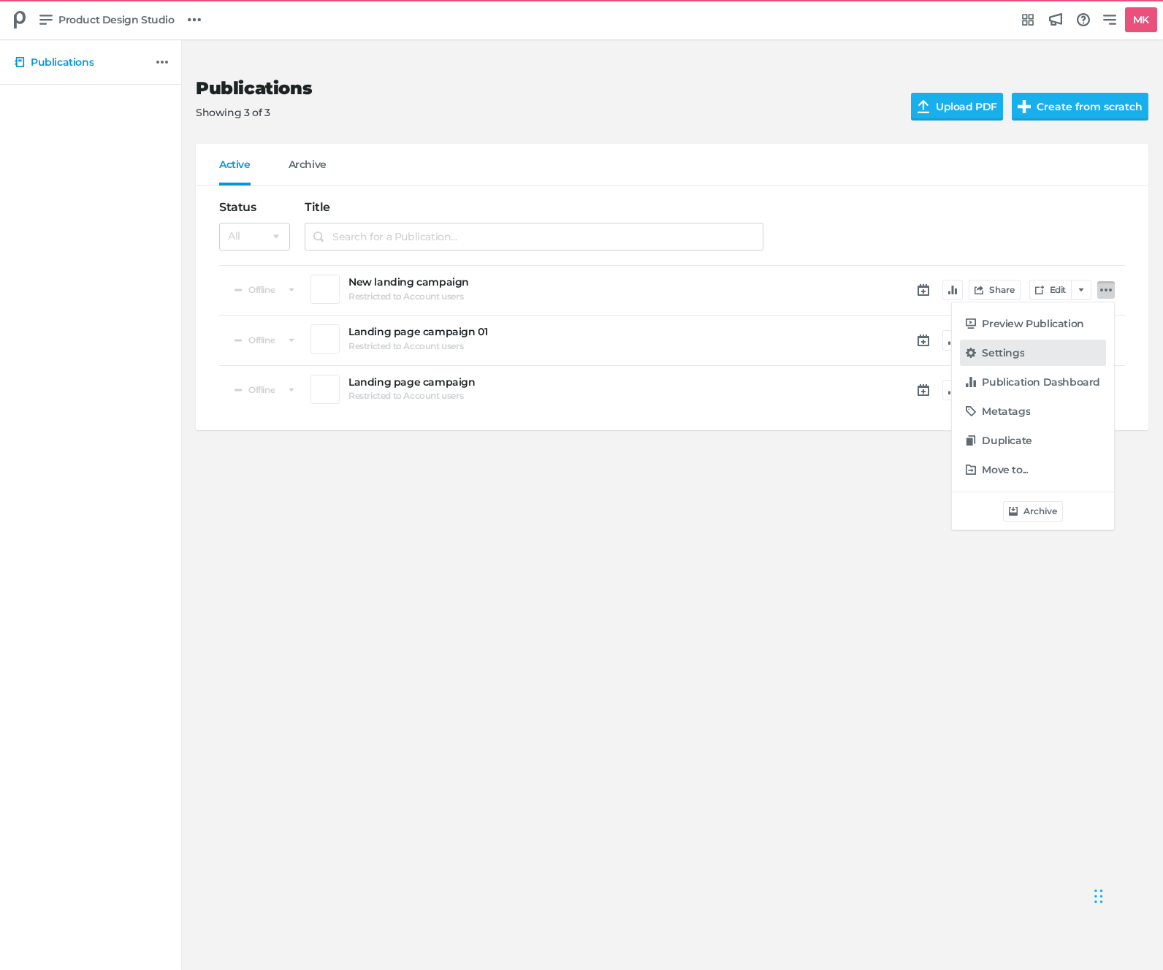
click at [969, 346] on div "Settings" at bounding box center [1041, 353] width 118 height 15
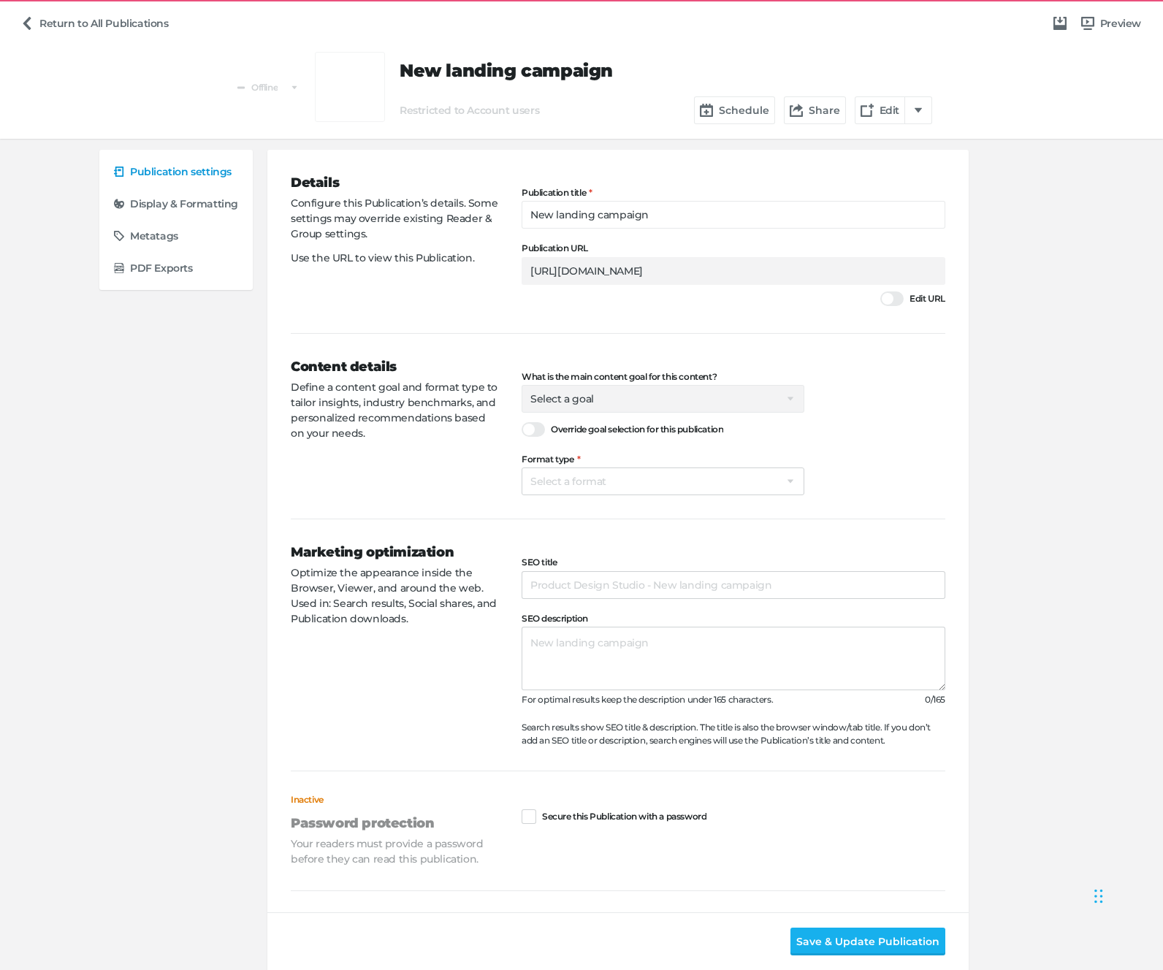
click at [553, 399] on span "Select a goal Sell products directly or on the website Promote physical store/d…" at bounding box center [663, 399] width 283 height 28
click at [523, 426] on div at bounding box center [533, 429] width 23 height 15
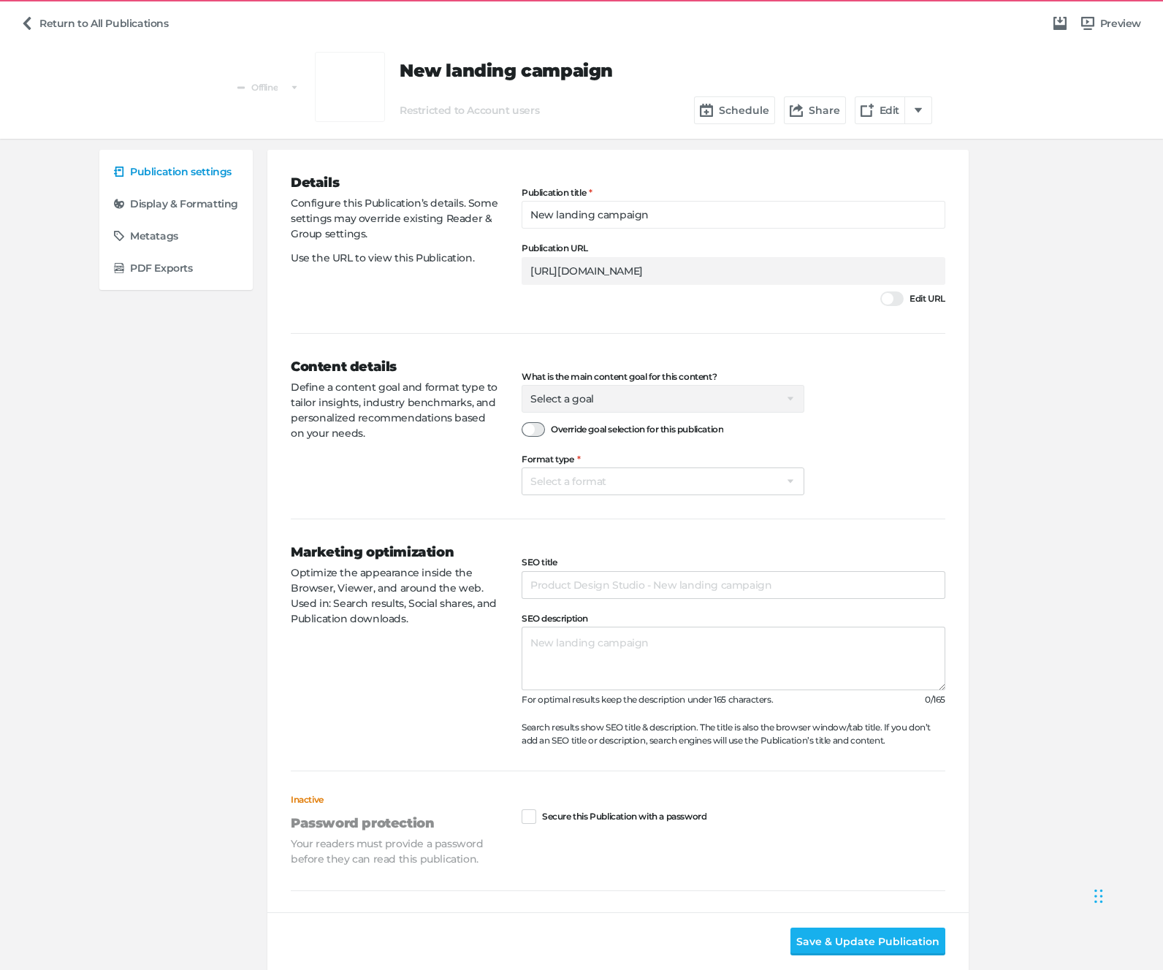
click at [522, 422] on input "Override goal selection for this publication" at bounding box center [522, 422] width 0 height 0
click at [532, 431] on div at bounding box center [533, 429] width 23 height 15
click at [522, 422] on input "Override goal selection for this publication" at bounding box center [522, 422] width 0 height 0
click at [77, 26] on link "Return to All Publications" at bounding box center [95, 23] width 160 height 28
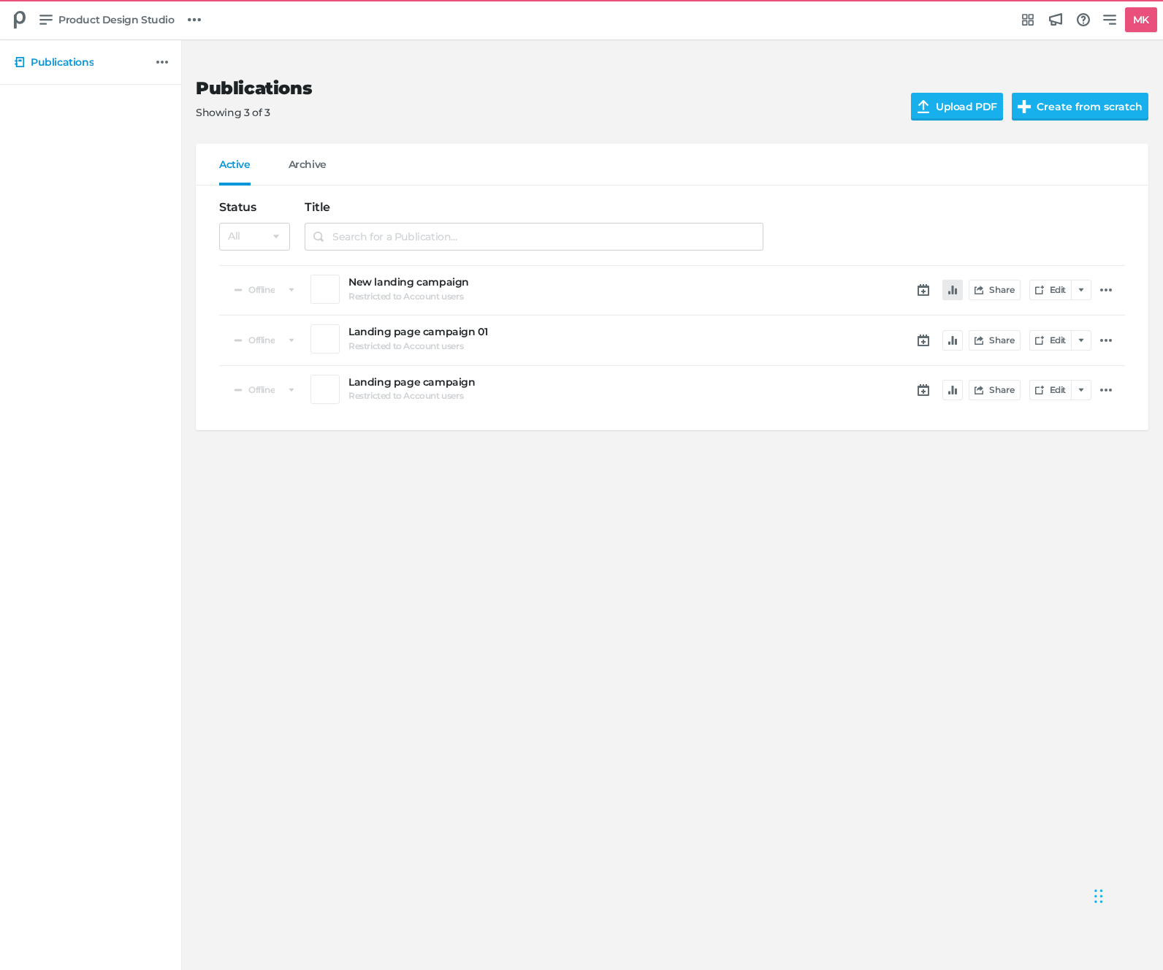
click at [956, 294] on button "button" at bounding box center [952, 290] width 20 height 20
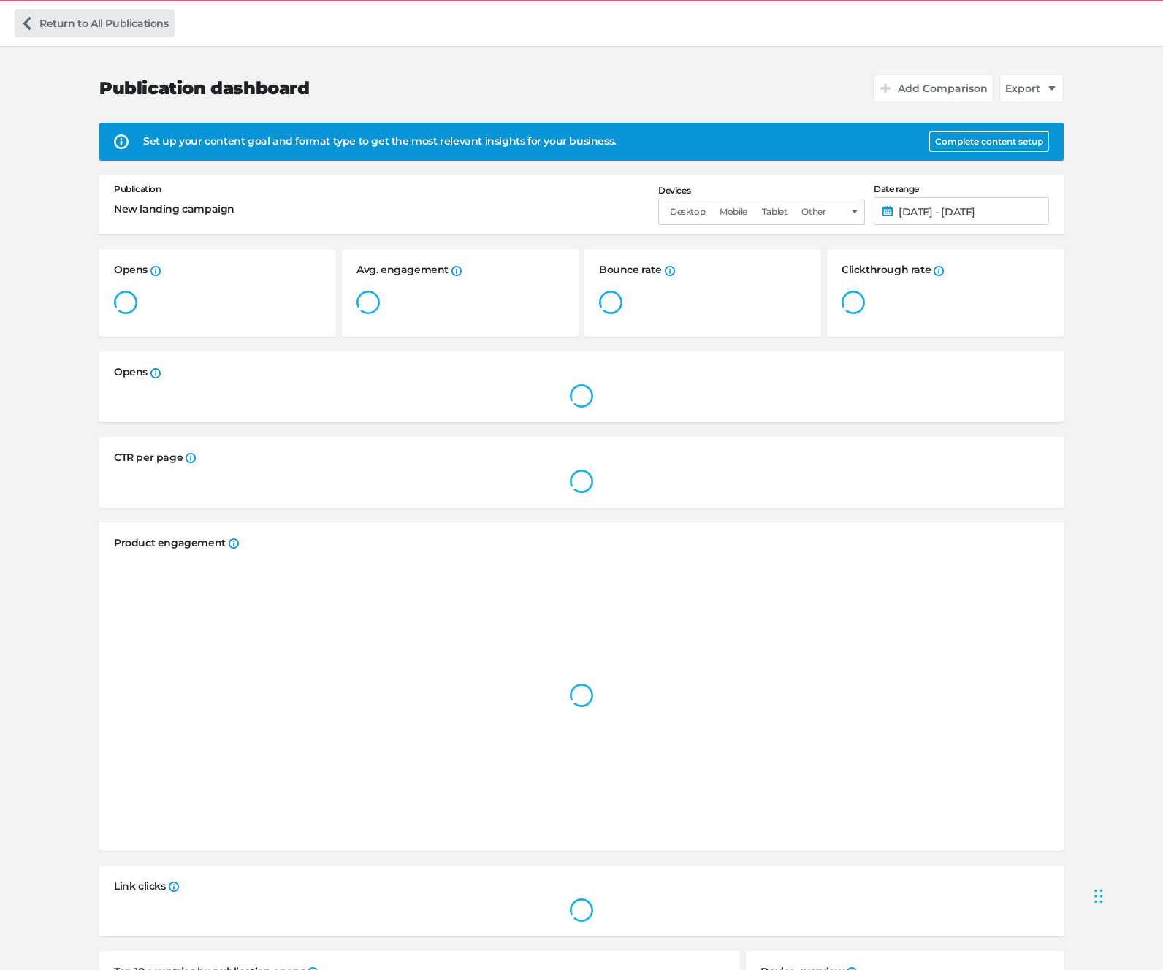
click at [50, 28] on link "Return to All Publications" at bounding box center [95, 23] width 160 height 28
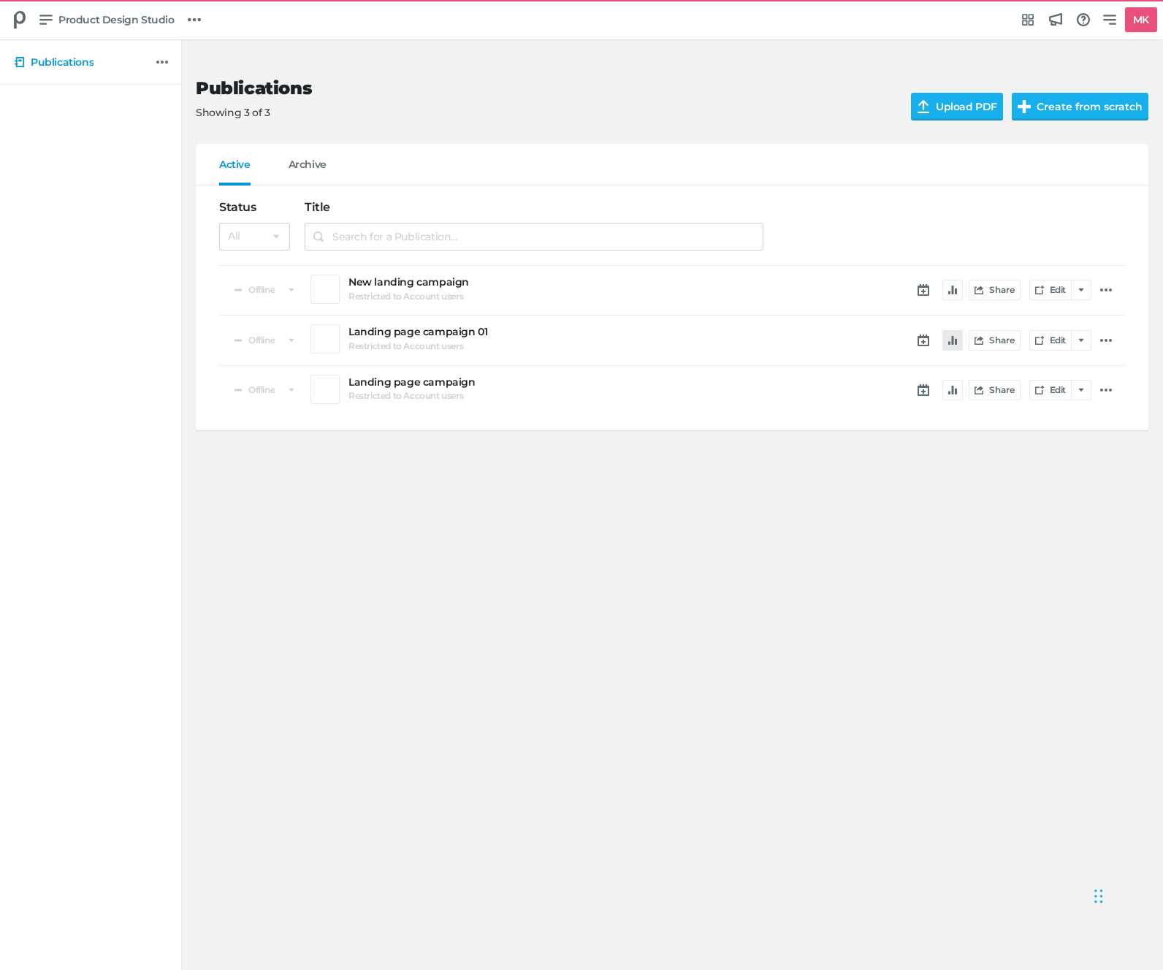
click at [943, 340] on button "button" at bounding box center [952, 340] width 20 height 20
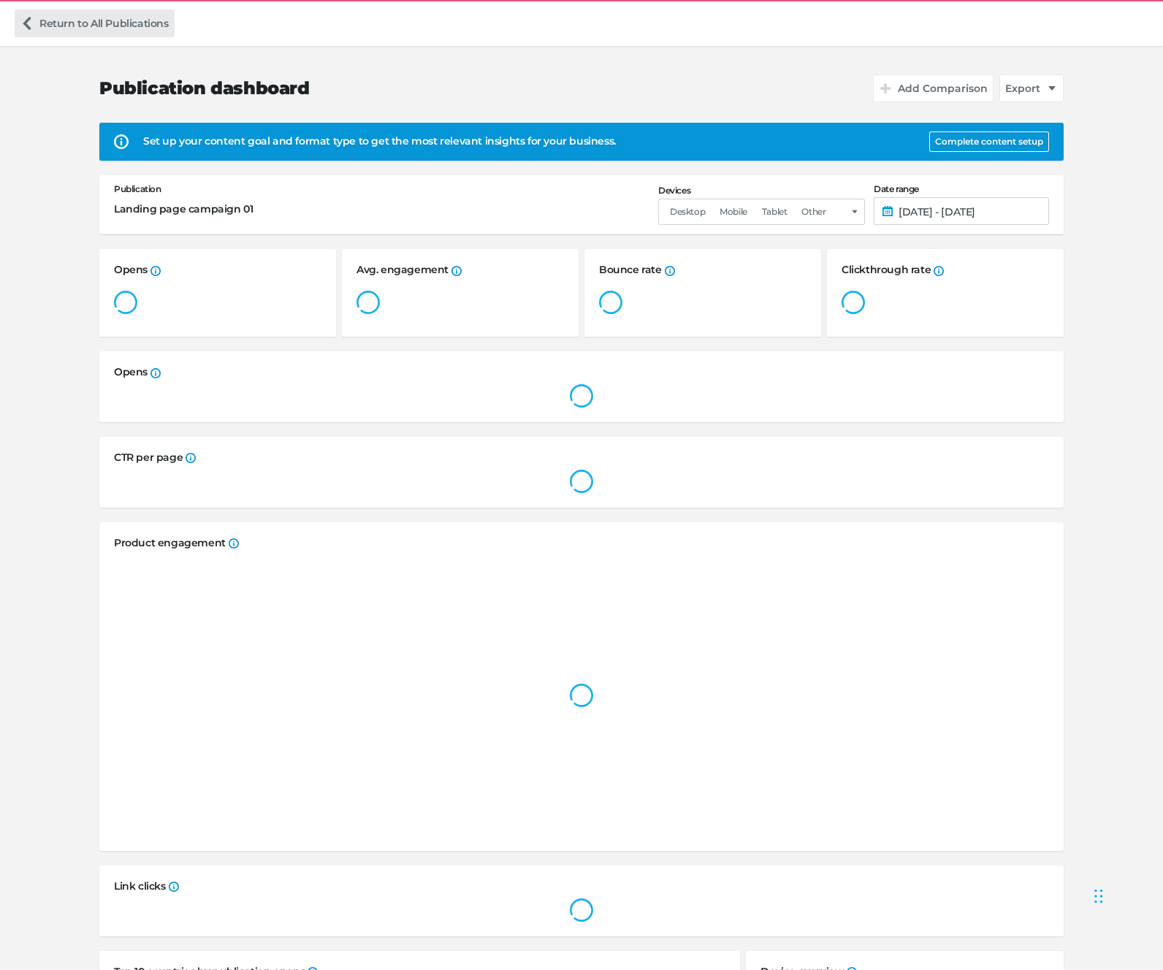
click at [38, 20] on link "Return to All Publications" at bounding box center [95, 23] width 160 height 28
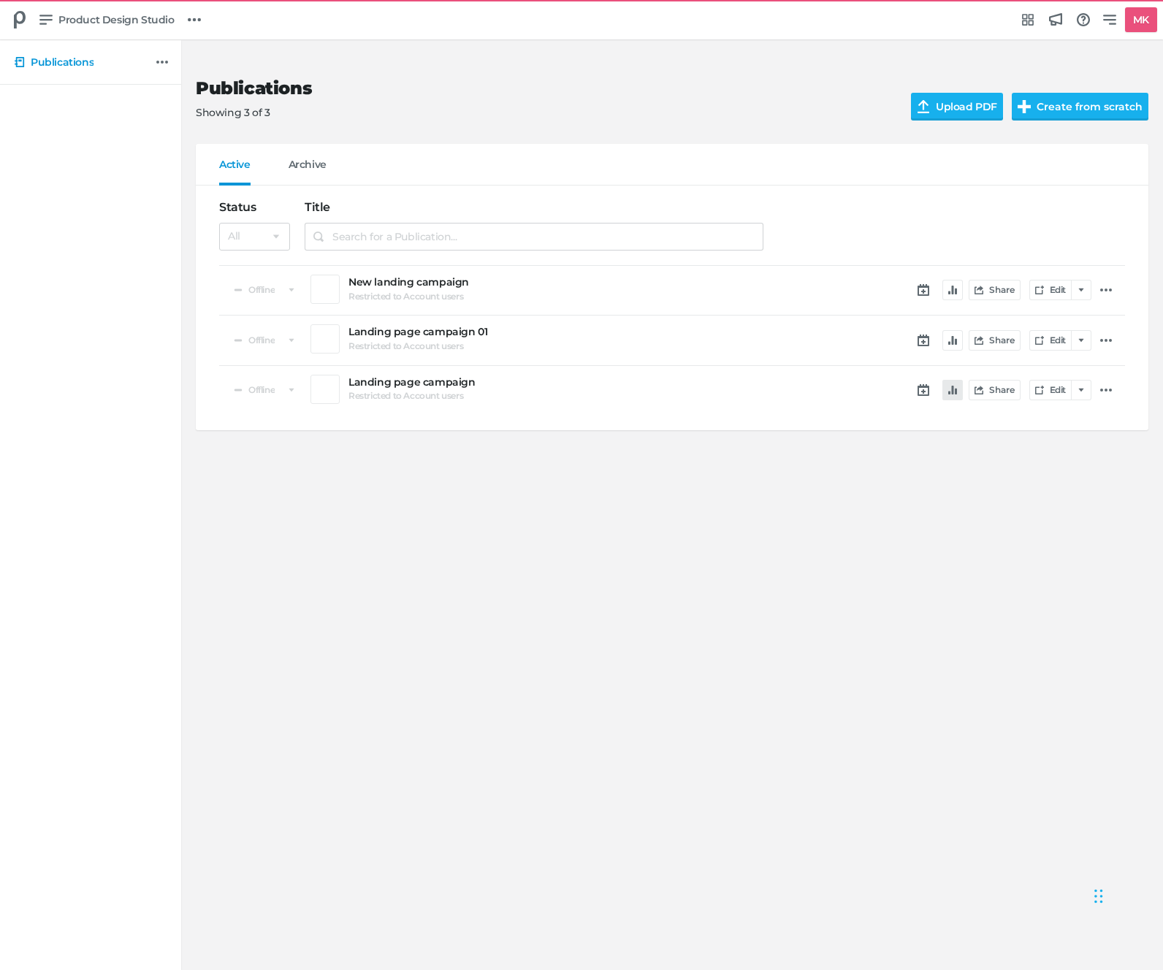
click at [958, 394] on button "button" at bounding box center [952, 390] width 20 height 20
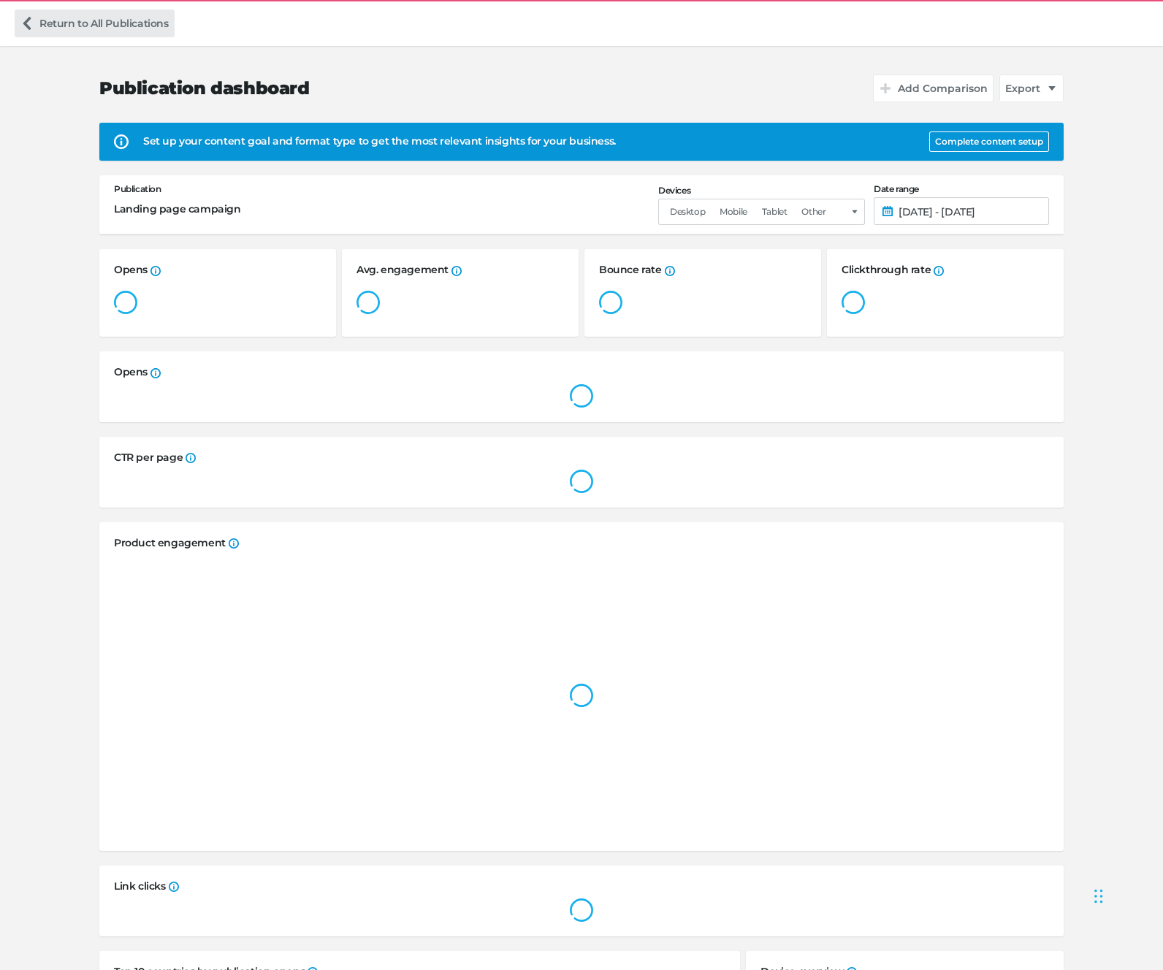
click at [91, 18] on link "Return to All Publications" at bounding box center [95, 23] width 160 height 28
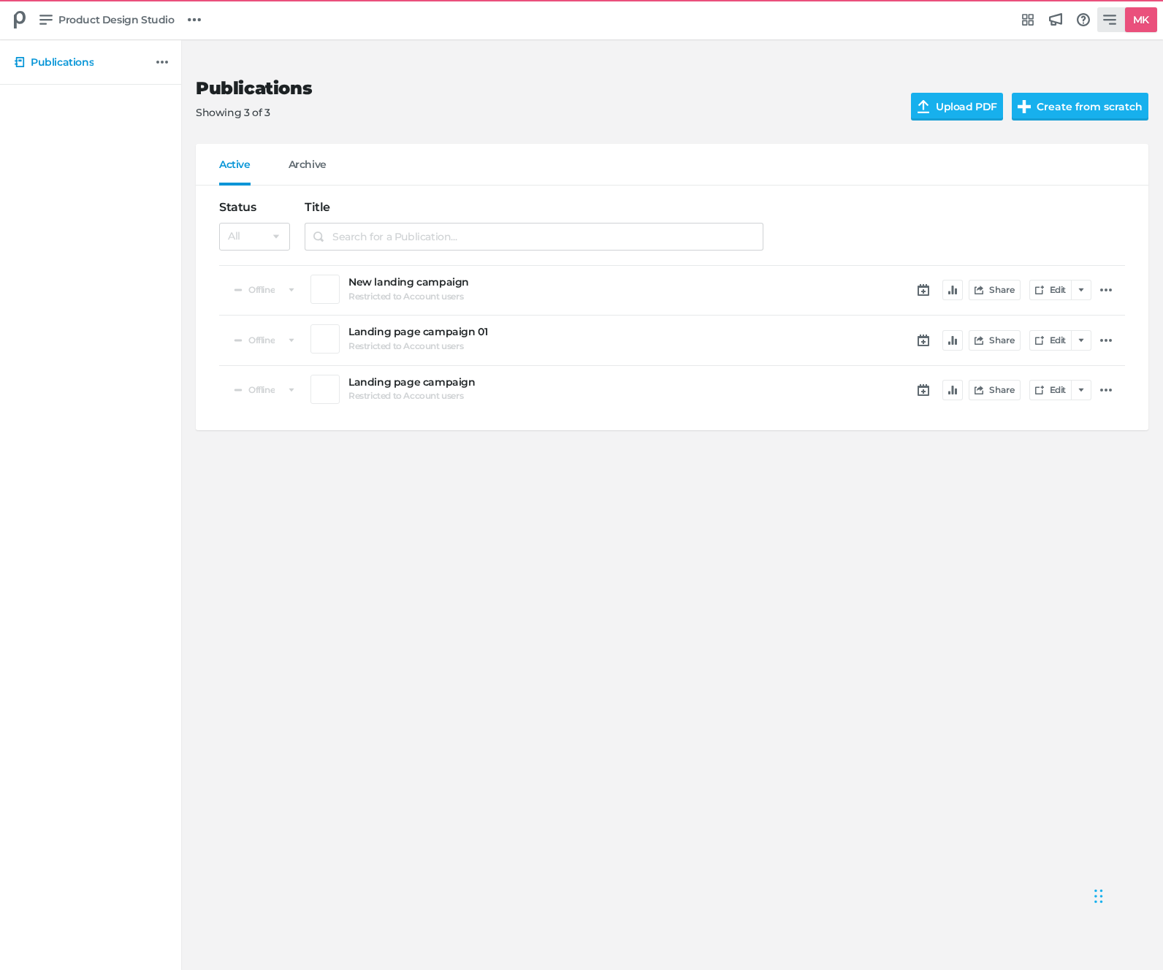
click at [969, 14] on icon at bounding box center [1109, 19] width 13 height 13
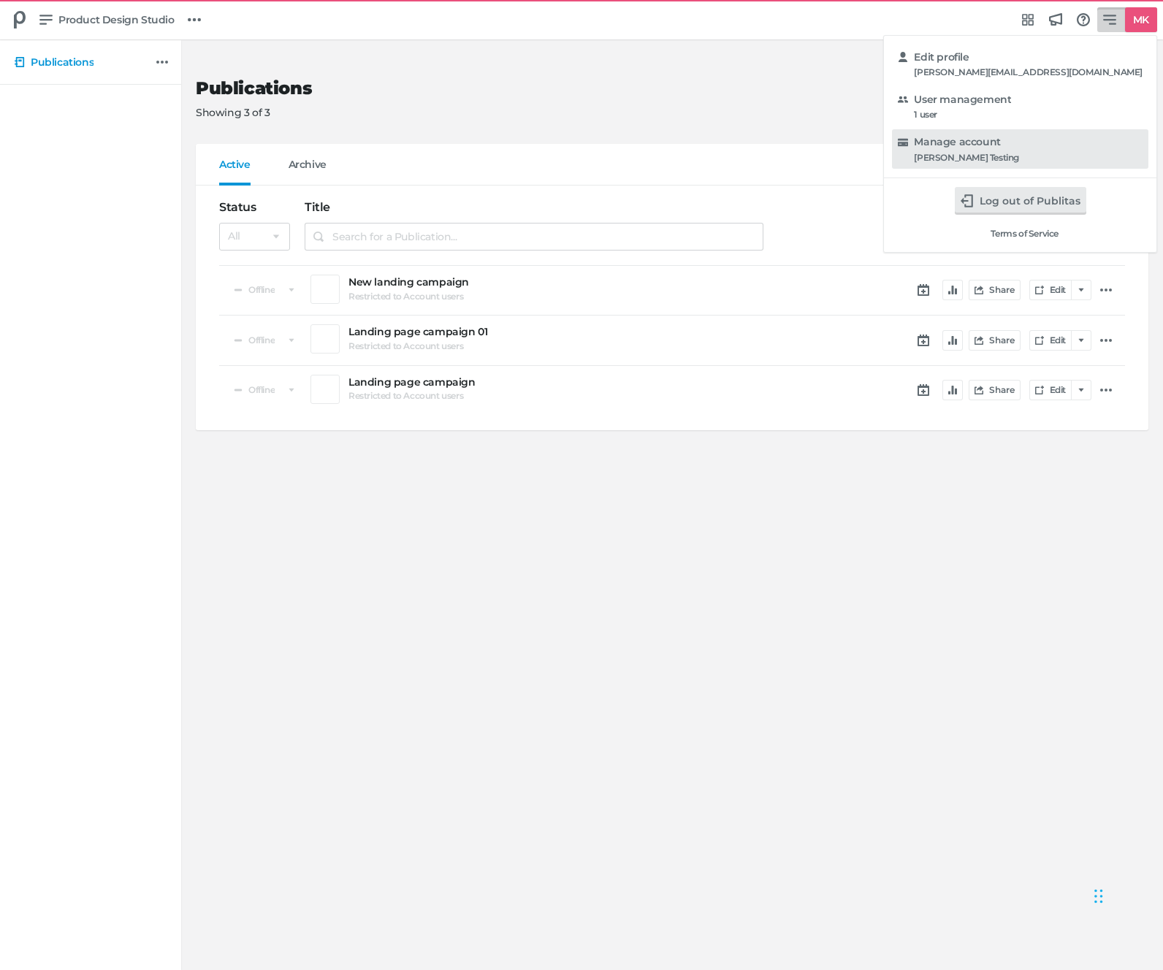
click at [969, 153] on div "[PERSON_NAME] Testing" at bounding box center [966, 158] width 105 height 10
select select "hl"
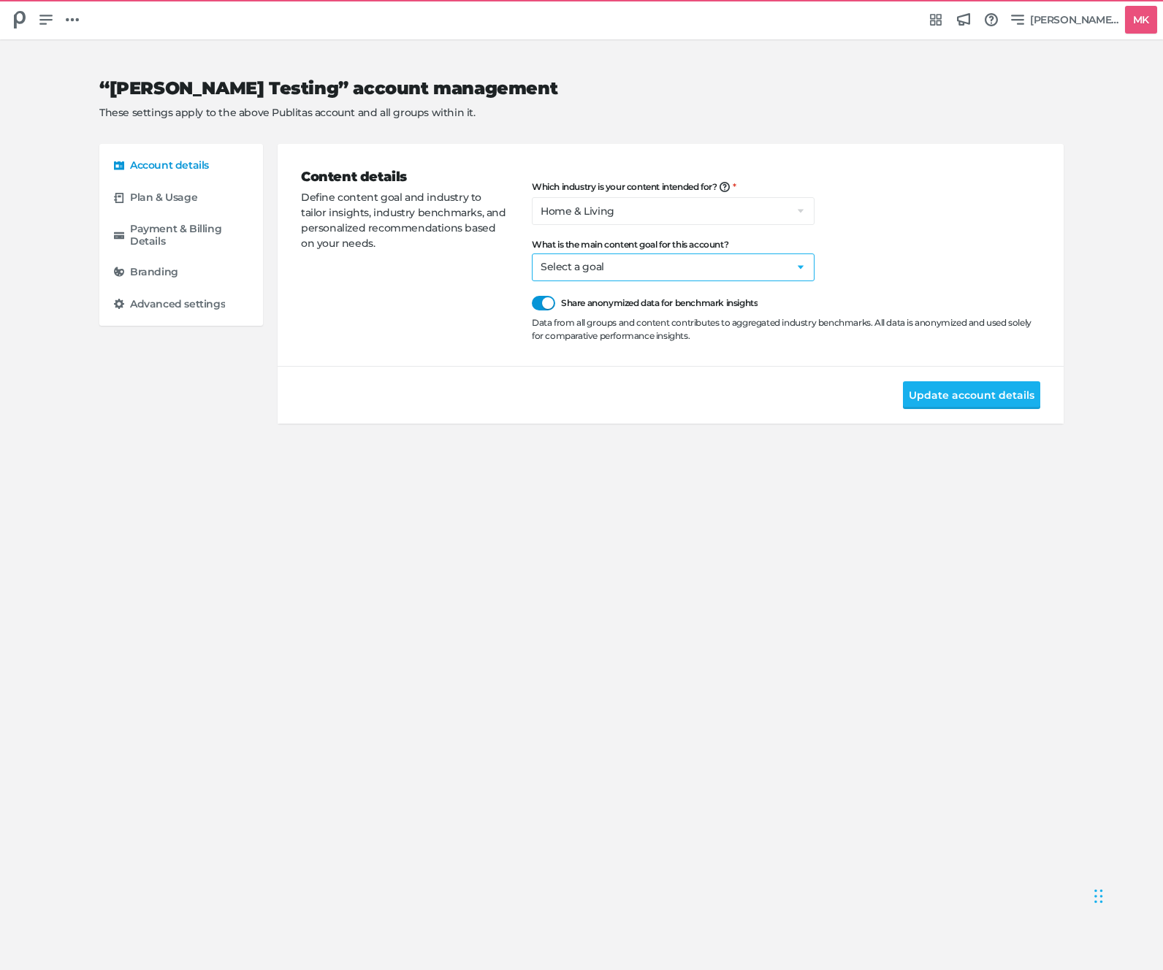
click at [588, 270] on select "Select a goal Sell products directly or on the website Promote physical store/d…" at bounding box center [673, 268] width 283 height 28
click at [461, 285] on div "Content details Define content goal and industry to tailor insights, industry b…" at bounding box center [416, 254] width 231 height 175
click at [348, 315] on div "Content details Define content goal and industry to tailor insights, industry b…" at bounding box center [416, 254] width 231 height 175
click at [969, 254] on form "Content details Define content goal and industry to tailor insights, industry b…" at bounding box center [671, 284] width 786 height 280
click at [544, 270] on select "Select a goal Sell products directly or on the website Promote physical store/d…" at bounding box center [673, 268] width 283 height 28
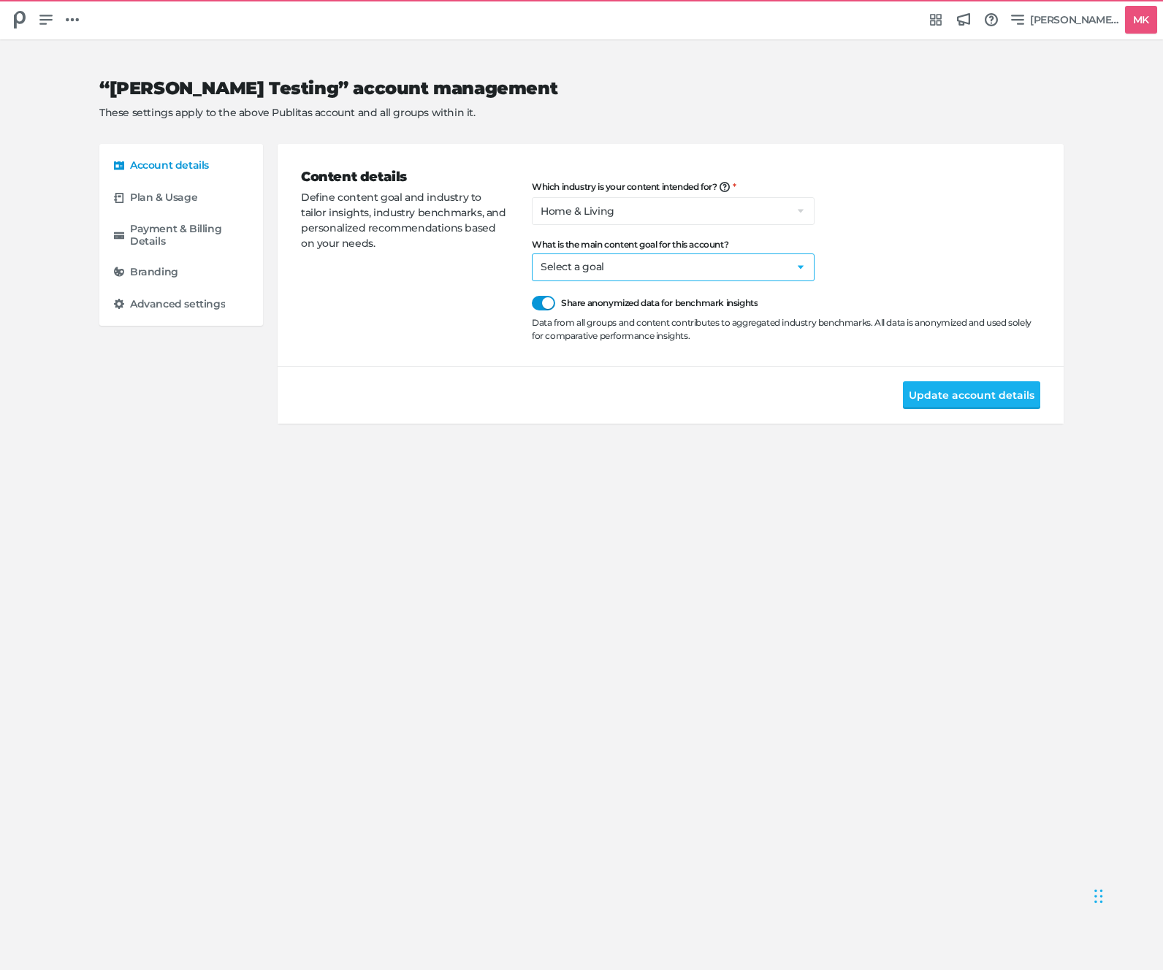
select select "se"
click at [589, 270] on select "Select a goal Sell products directly or on the website Promote physical store/d…" at bounding box center [673, 268] width 283 height 28
click at [460, 294] on div "Content details Define content goal and industry to tailor insights, industry b…" at bounding box center [416, 254] width 231 height 175
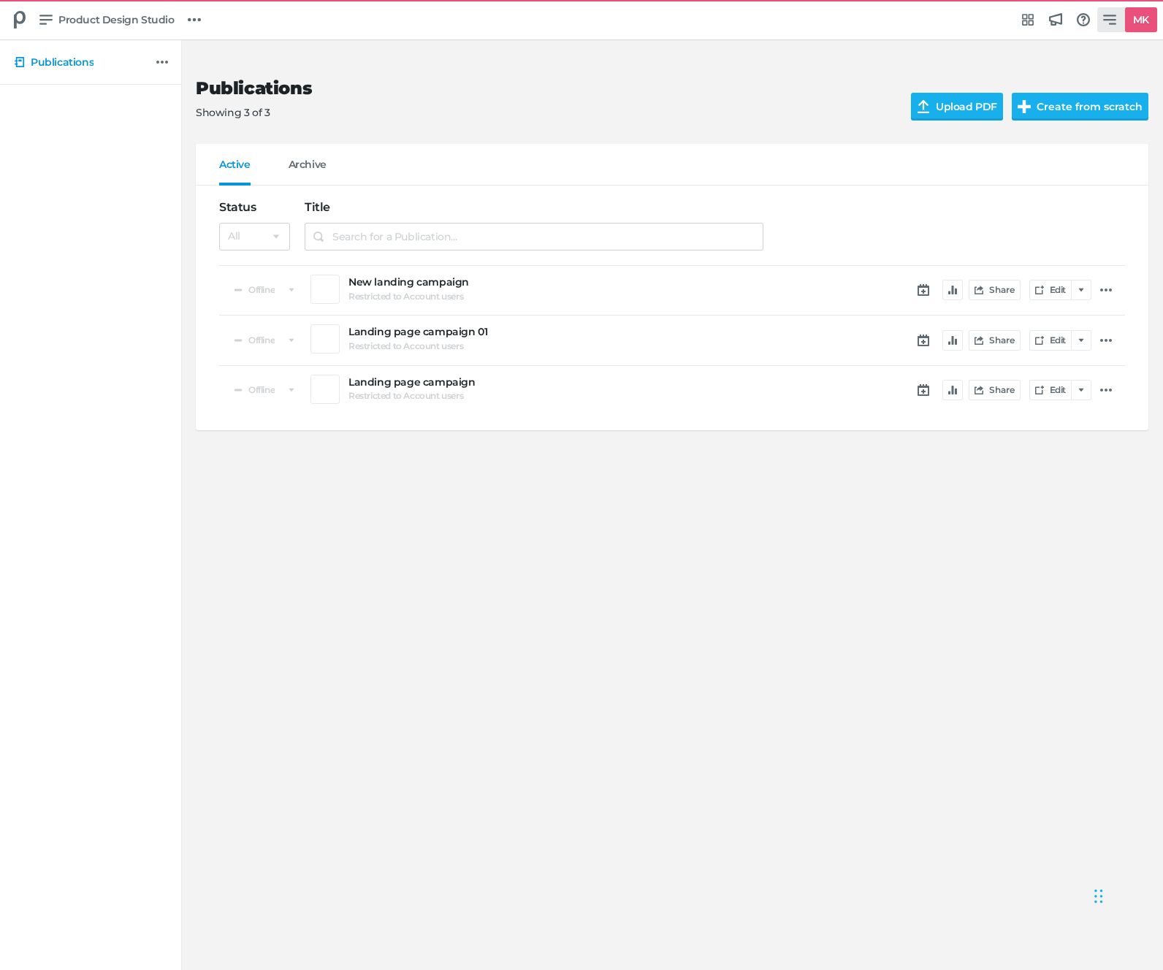
click at [969, 21] on link "MK" at bounding box center [1127, 19] width 60 height 25
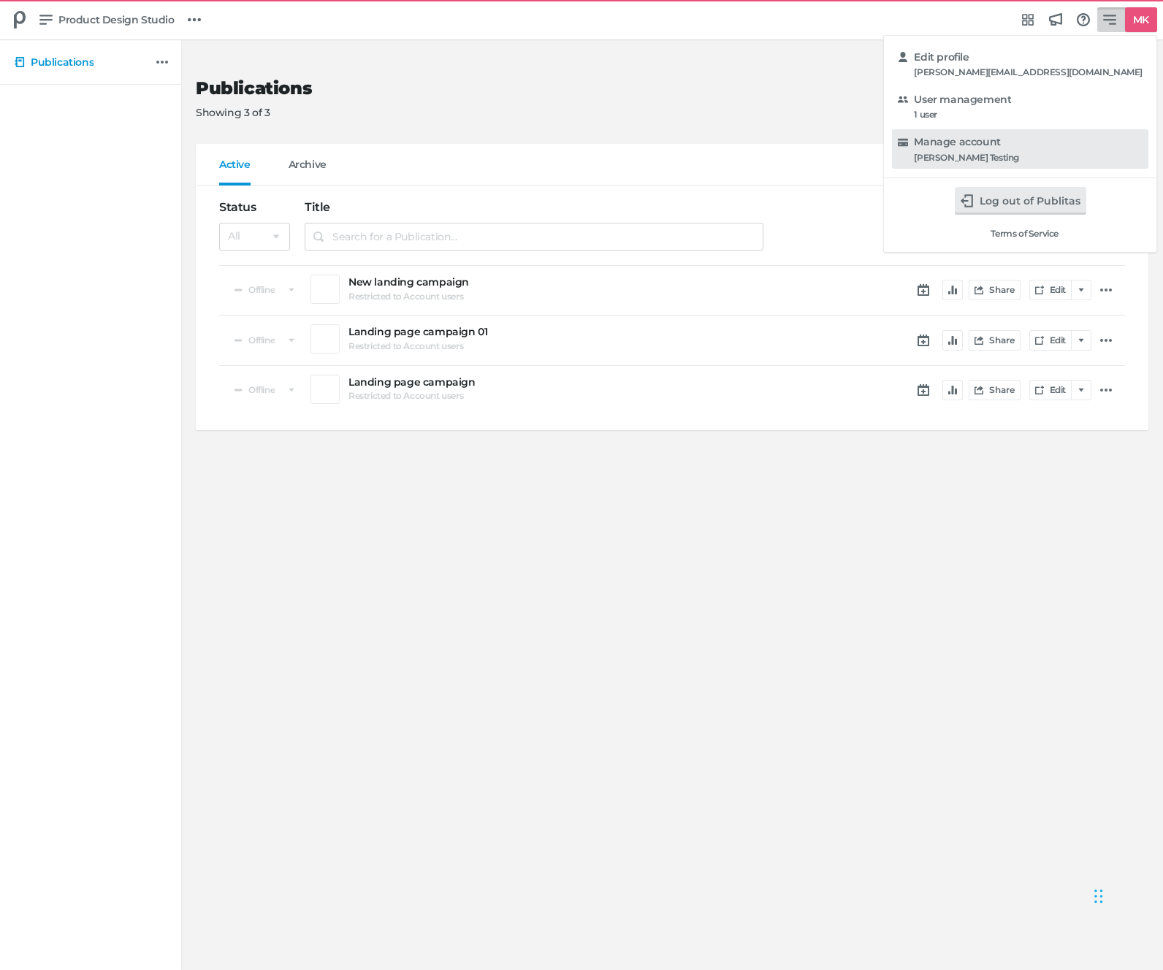
click at [969, 148] on h5 "Manage account" at bounding box center [957, 142] width 86 height 12
select select "hl"
select select "se"
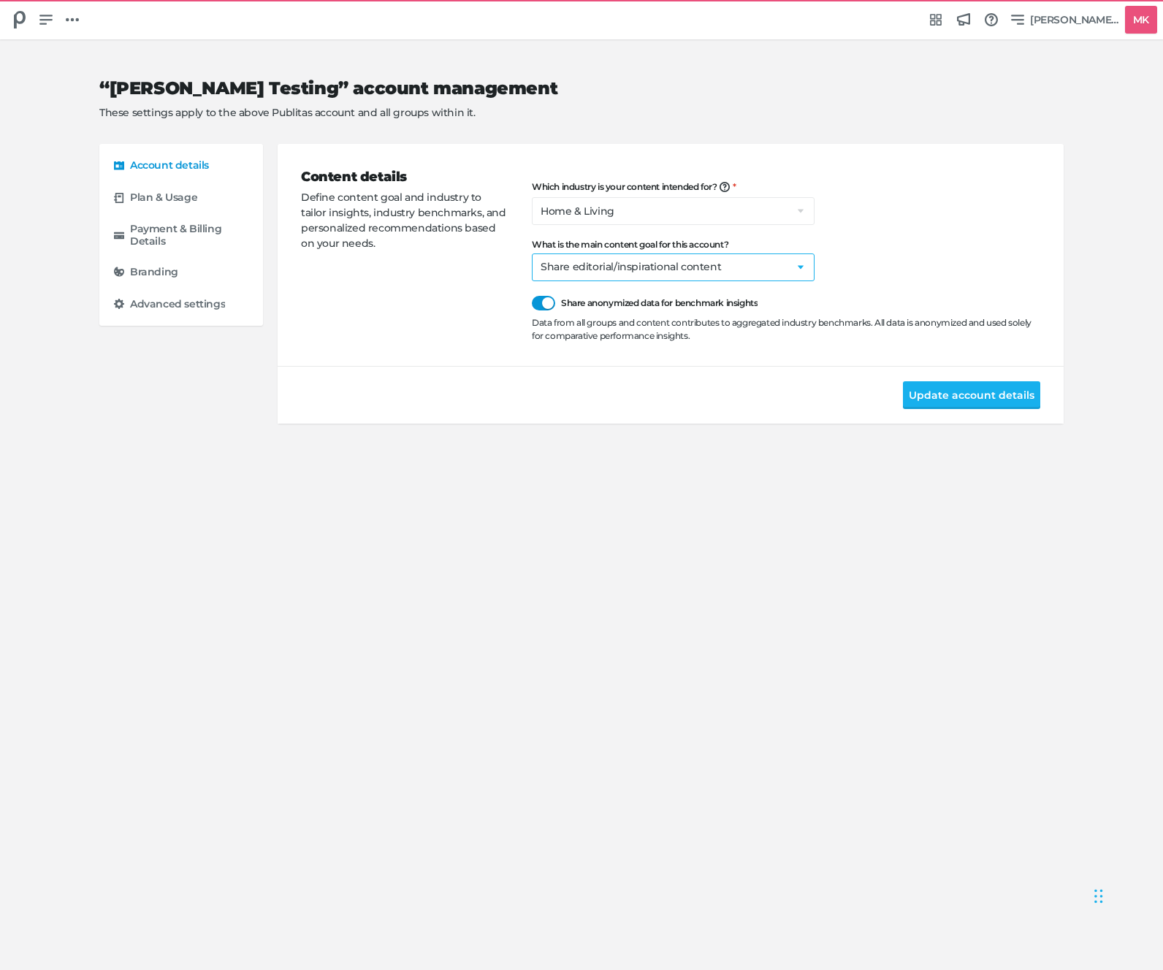
click at [614, 270] on select "Select a goal Sell products directly or on the website Promote physical store/d…" at bounding box center [673, 268] width 283 height 28
click at [476, 292] on div "Content details Define content goal and industry to tailor insights, industry b…" at bounding box center [416, 254] width 231 height 175
click at [759, 270] on select "Select a goal Sell products directly or on the website Promote physical store/d…" at bounding box center [673, 268] width 283 height 28
click at [655, 264] on select "Select a goal Sell products directly or on the website Promote physical store/d…" at bounding box center [673, 268] width 283 height 28
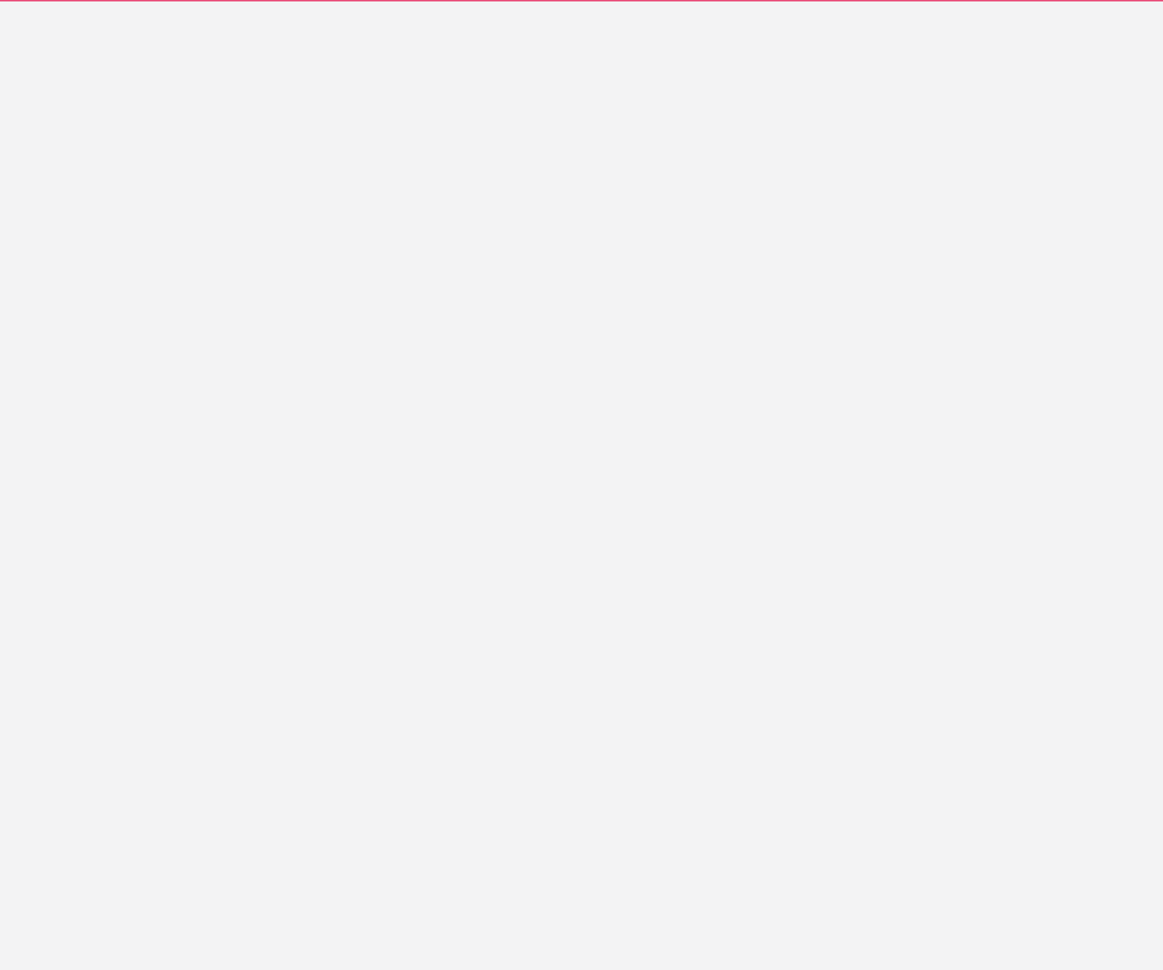
select select "hl"
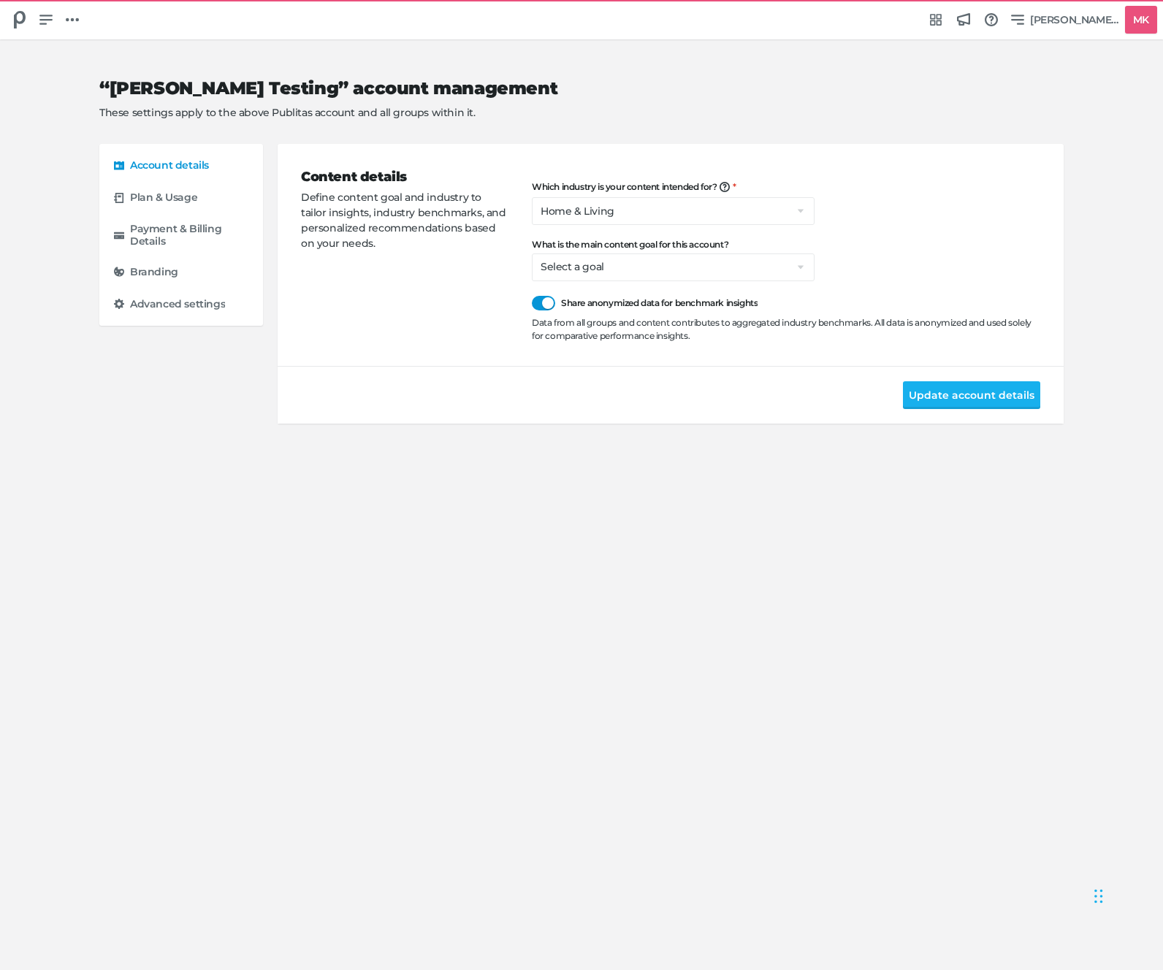
click at [476, 270] on div "Content details Define content goal and industry to tailor insights, industry b…" at bounding box center [416, 254] width 231 height 175
click at [401, 305] on div "Content details Define content goal and industry to tailor insights, industry b…" at bounding box center [416, 254] width 231 height 175
click at [397, 305] on div "Content details Define content goal and industry to tailor insights, industry b…" at bounding box center [416, 254] width 231 height 175
click at [395, 307] on div "Content details Define content goal and industry to tailor insights, industry b…" at bounding box center [416, 254] width 231 height 175
click at [14, 14] on icon at bounding box center [20, 20] width 12 height 18
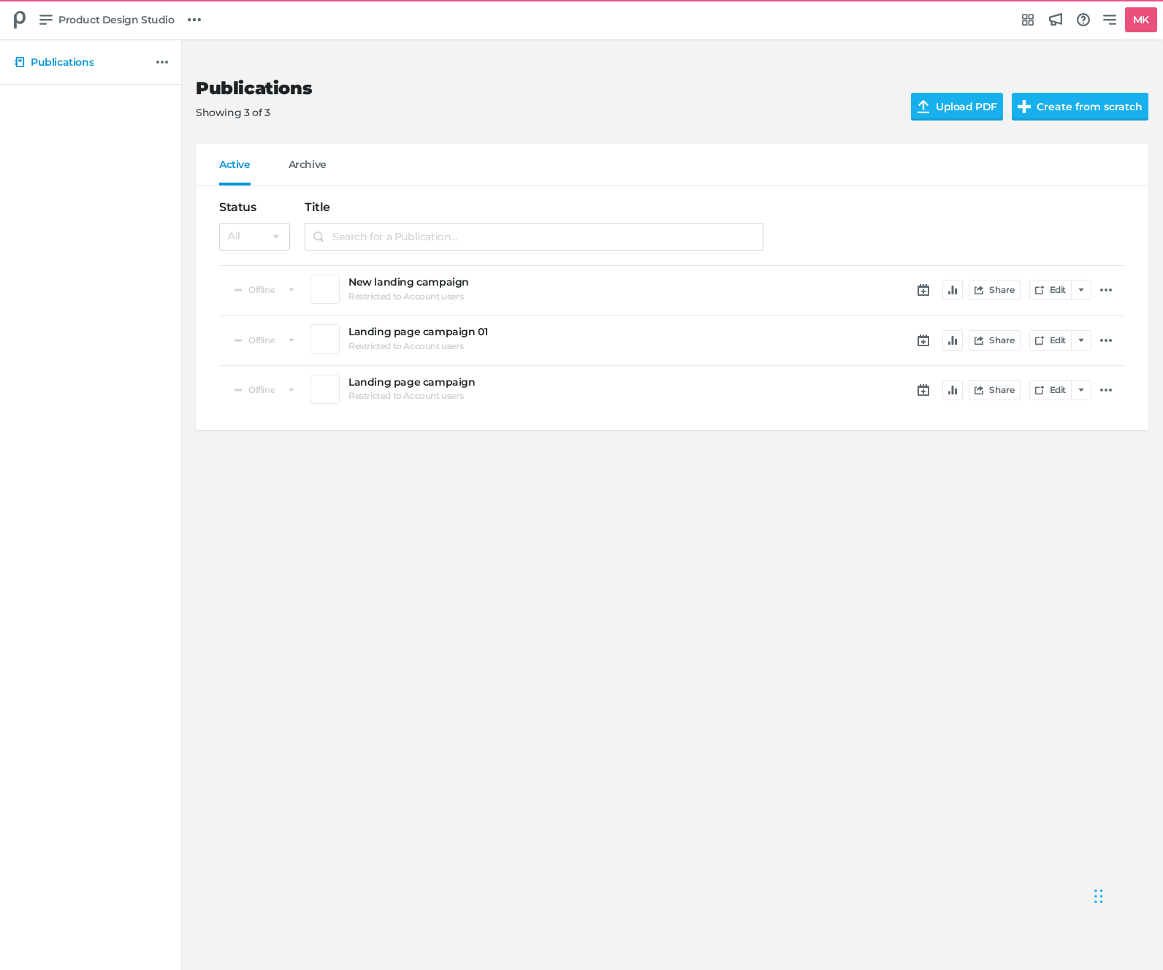
click at [1132, 7] on nav "Product Design Studio Publication Group Group menu Integrations Hub Announcemen…" at bounding box center [581, 19] width 1163 height 39
click at [1120, 15] on link "MK" at bounding box center [1127, 19] width 60 height 25
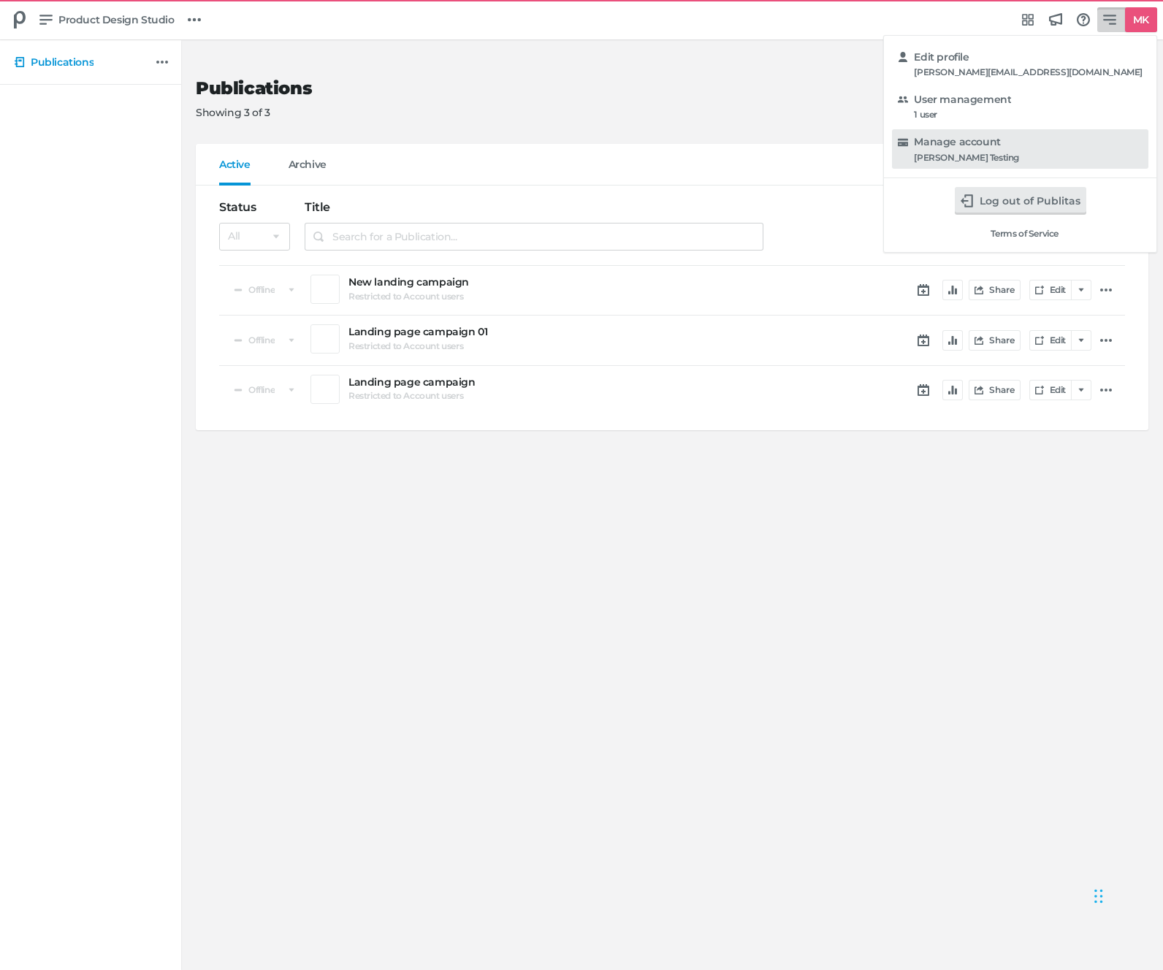
click at [1019, 153] on div "[PERSON_NAME] Testing" at bounding box center [966, 158] width 105 height 10
select select "hl"
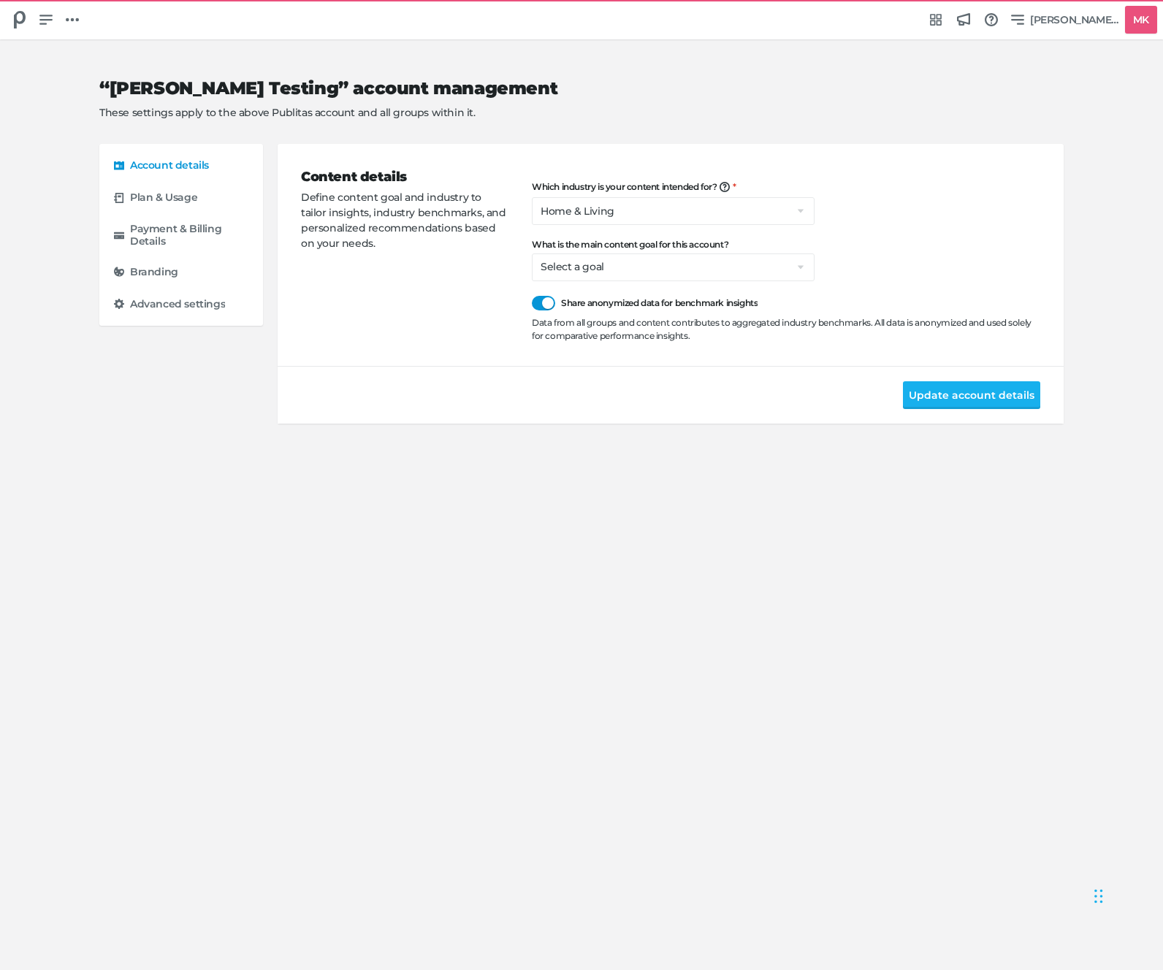
click at [393, 287] on div "Content details Define content goal and industry to tailor insights, industry b…" at bounding box center [416, 254] width 231 height 175
click at [378, 282] on div "Content details Define content goal and industry to tailor insights, industry b…" at bounding box center [416, 254] width 231 height 175
click at [414, 284] on div "Content details Define content goal and industry to tailor insights, industry b…" at bounding box center [416, 254] width 231 height 175
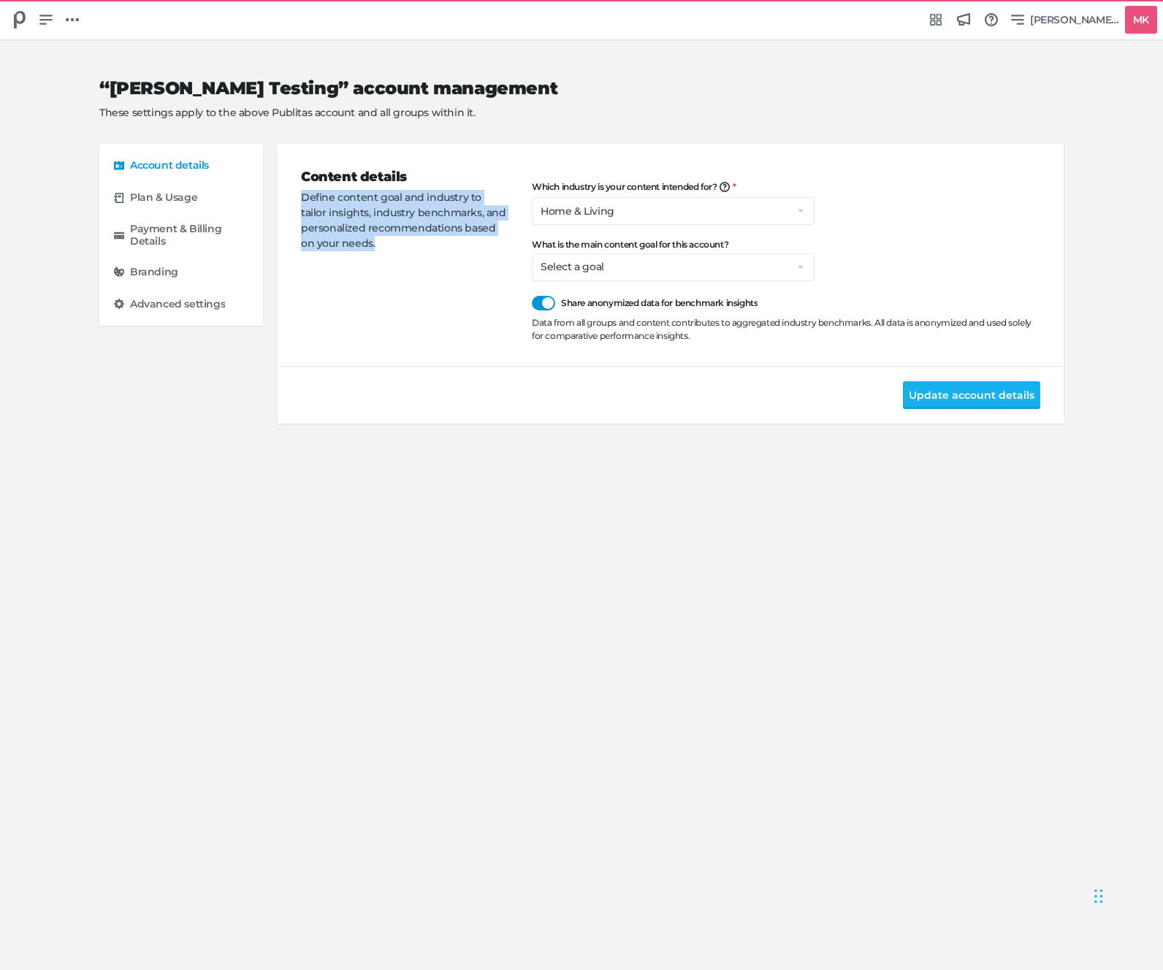
click at [437, 283] on div "Content details Define content goal and industry to tailor insights, industry b…" at bounding box center [416, 254] width 231 height 175
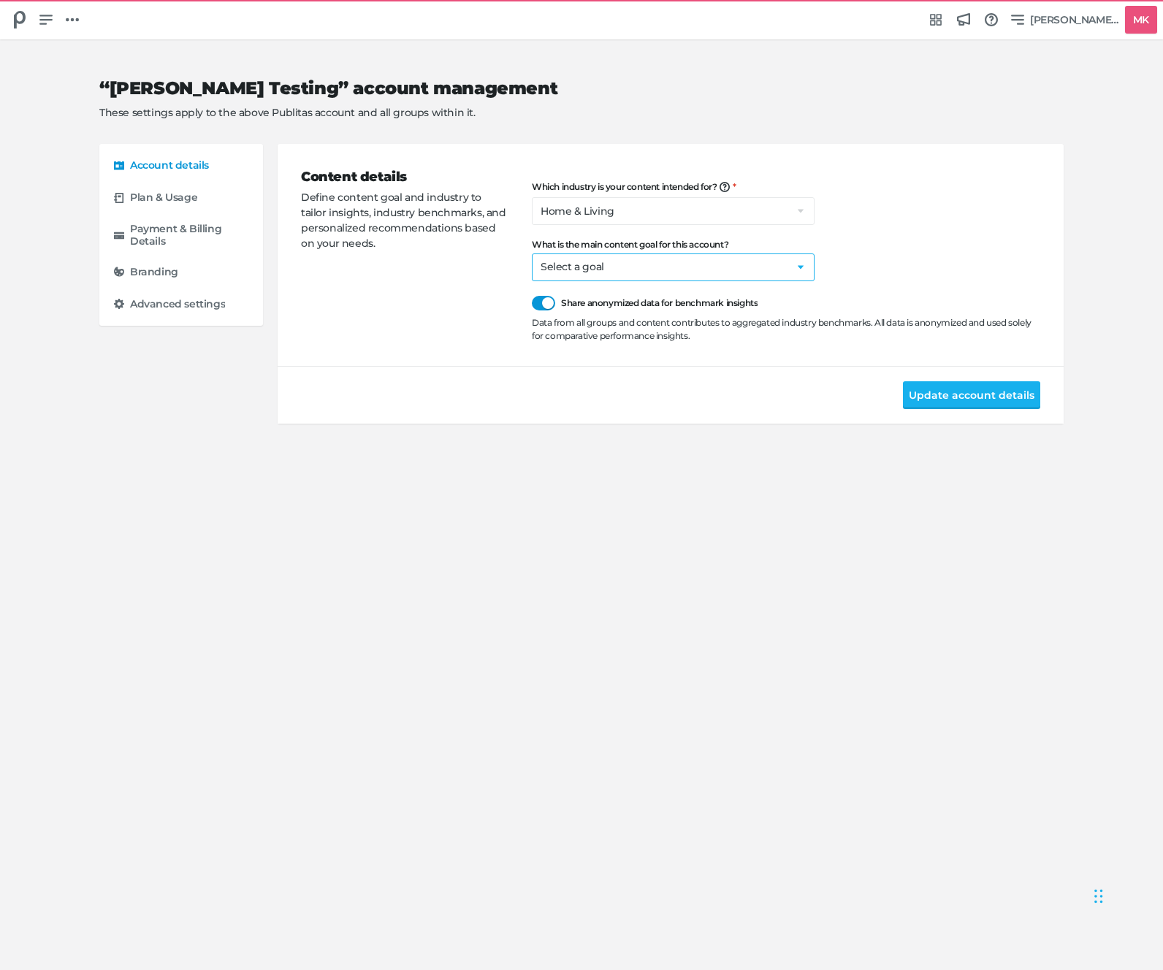
click at [587, 268] on select "Select a goal Sell products directly or on the website Promote physical store/d…" at bounding box center [673, 268] width 283 height 28
click at [422, 282] on div "Content details Define content goal and industry to tailor insights, industry b…" at bounding box center [416, 254] width 231 height 175
click at [468, 254] on div "Content details Define content goal and industry to tailor insights, industry b…" at bounding box center [416, 254] width 231 height 175
click at [850, 202] on div "Which industry is your content intended for? We're building content benchmarks …" at bounding box center [786, 262] width 508 height 161
click at [492, 167] on div "Content details Define content goal and industry to tailor insights, industry b…" at bounding box center [670, 255] width 739 height 222
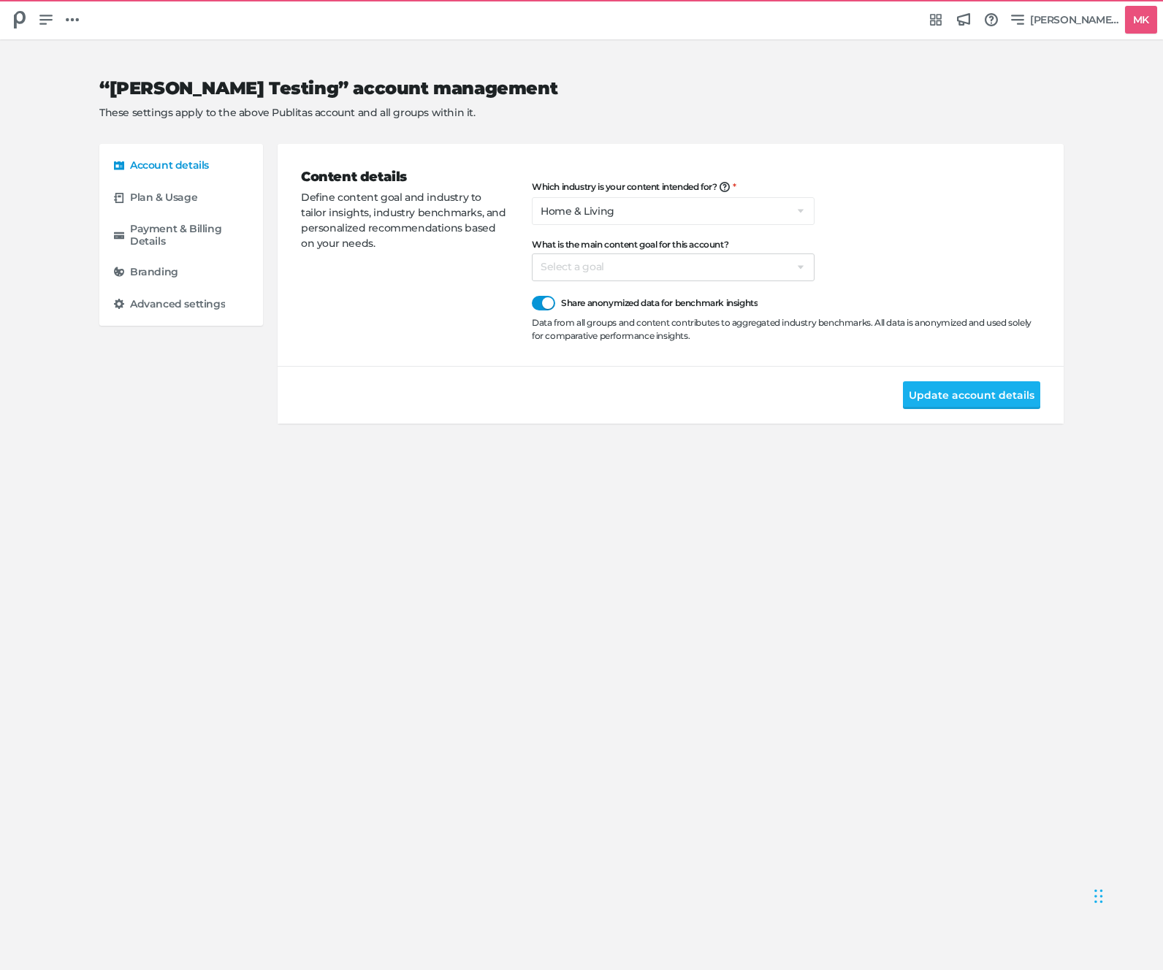
click at [452, 237] on p "Define content goal and industry to tailor insights, industry benchmarks, and p…" at bounding box center [404, 220] width 207 height 61
click at [877, 243] on div "Which industry is your content intended for? We're building content benchmarks …" at bounding box center [786, 262] width 508 height 161
click at [411, 275] on div "Content details Define content goal and industry to tailor insights, industry b…" at bounding box center [416, 254] width 231 height 175
click at [430, 311] on div "Content details Define content goal and industry to tailor insights, industry b…" at bounding box center [416, 254] width 231 height 175
click at [20, 19] on icon at bounding box center [20, 20] width 18 height 18
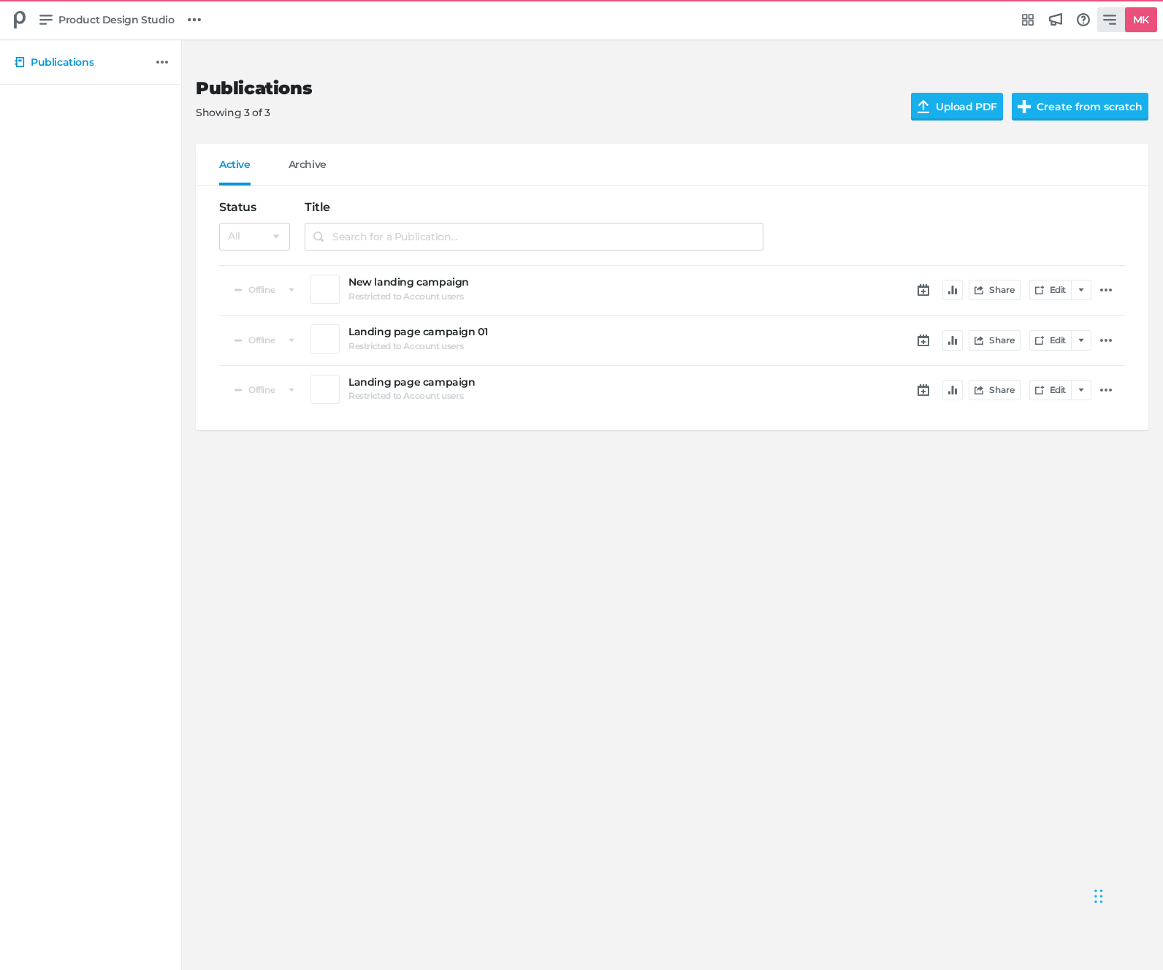
click at [1107, 14] on icon at bounding box center [1109, 19] width 13 height 13
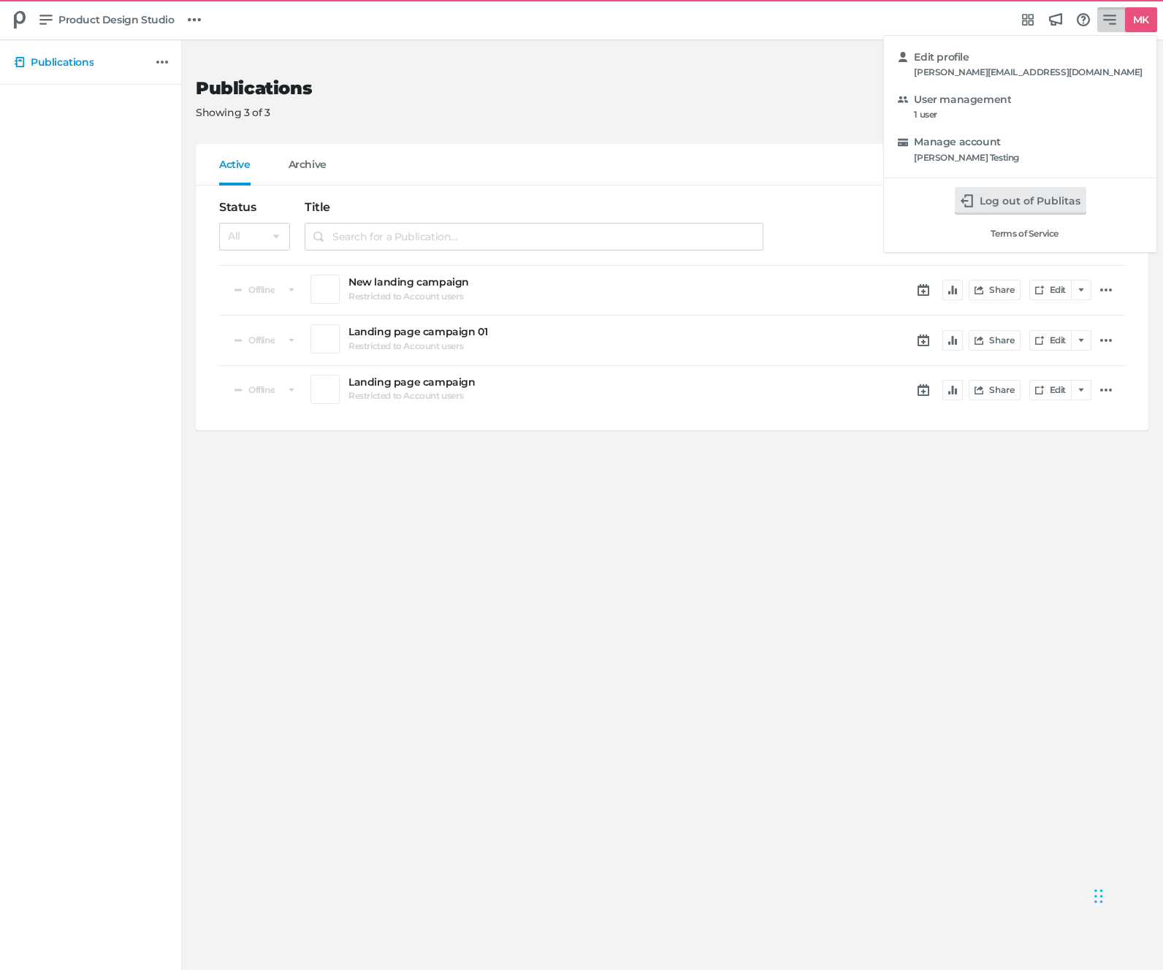
click at [725, 101] on div "Edit profile [PERSON_NAME][EMAIL_ADDRESS][DOMAIN_NAME] User management 1 user M…" at bounding box center [581, 485] width 1163 height 970
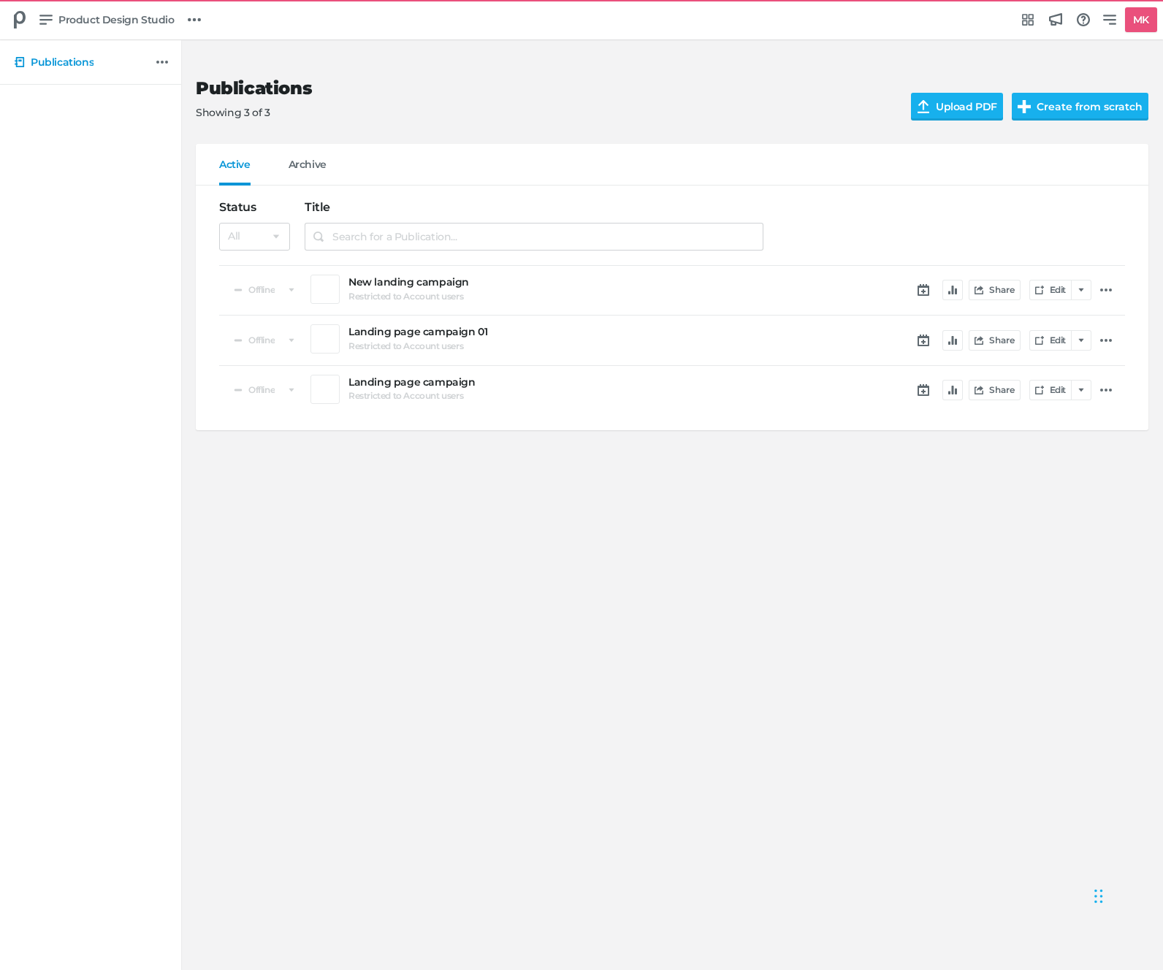
click at [1119, 293] on div "Share Edit" at bounding box center [951, 290] width 347 height 38
click at [1102, 286] on icon at bounding box center [1106, 290] width 12 height 12
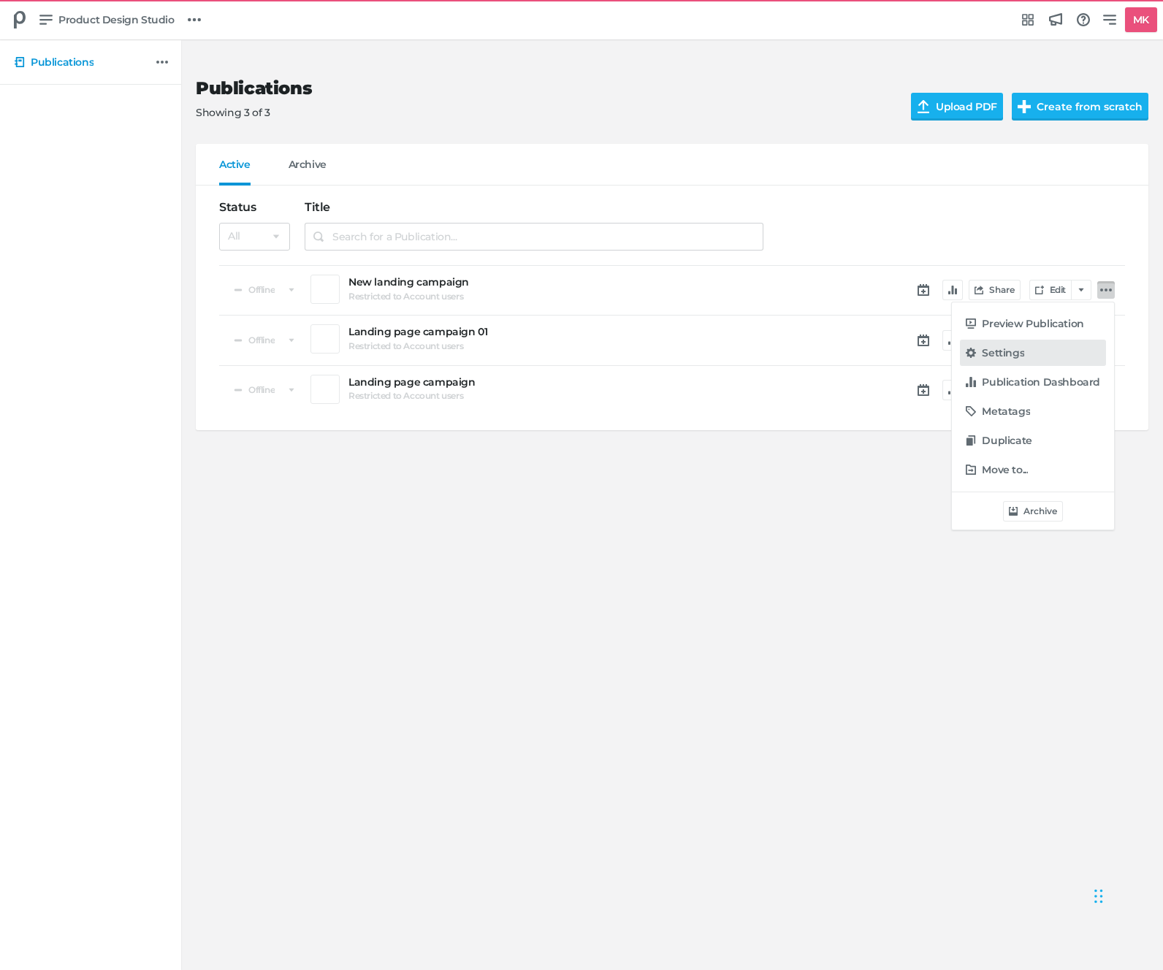
click at [1028, 354] on div "Settings" at bounding box center [1041, 353] width 118 height 15
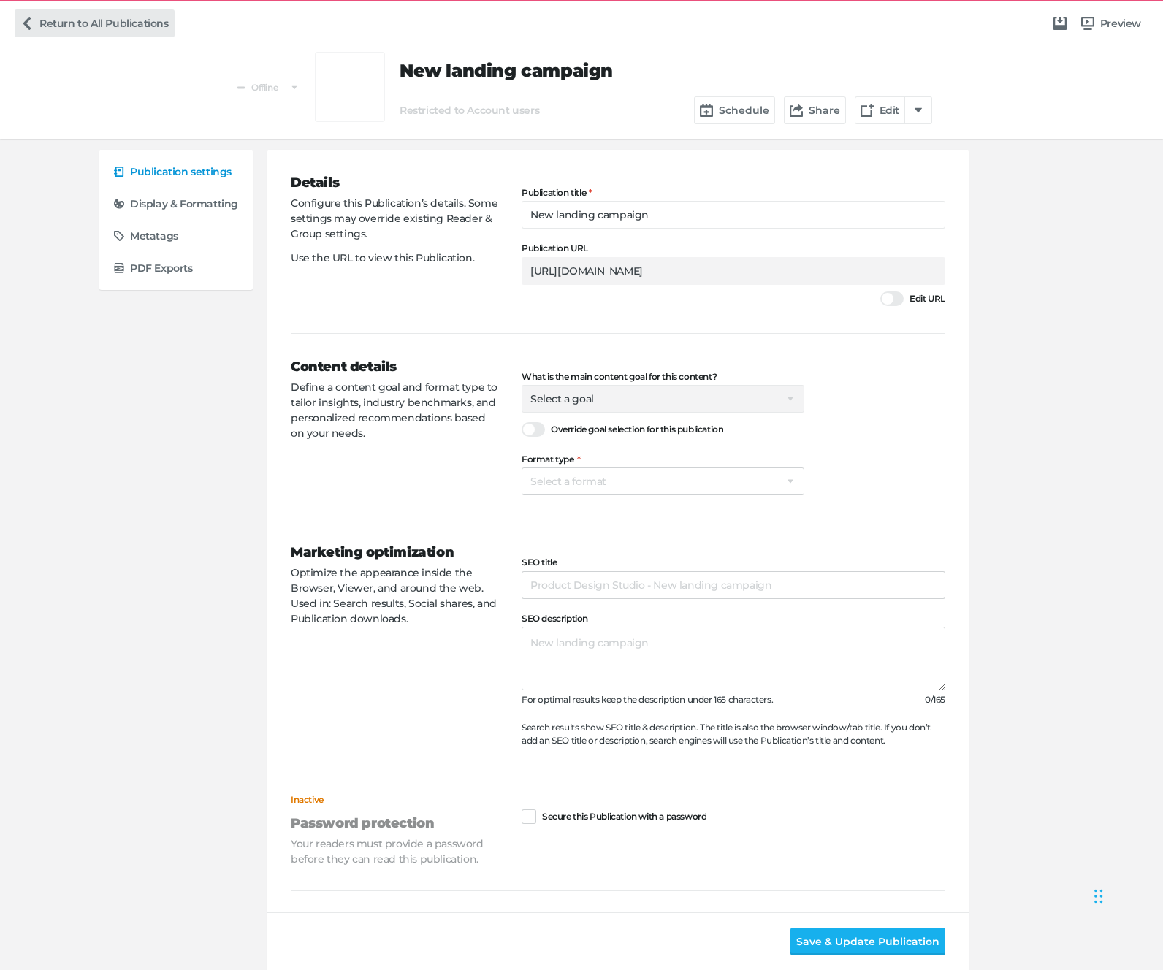
click at [39, 20] on link "Return to All Publications" at bounding box center [95, 23] width 160 height 28
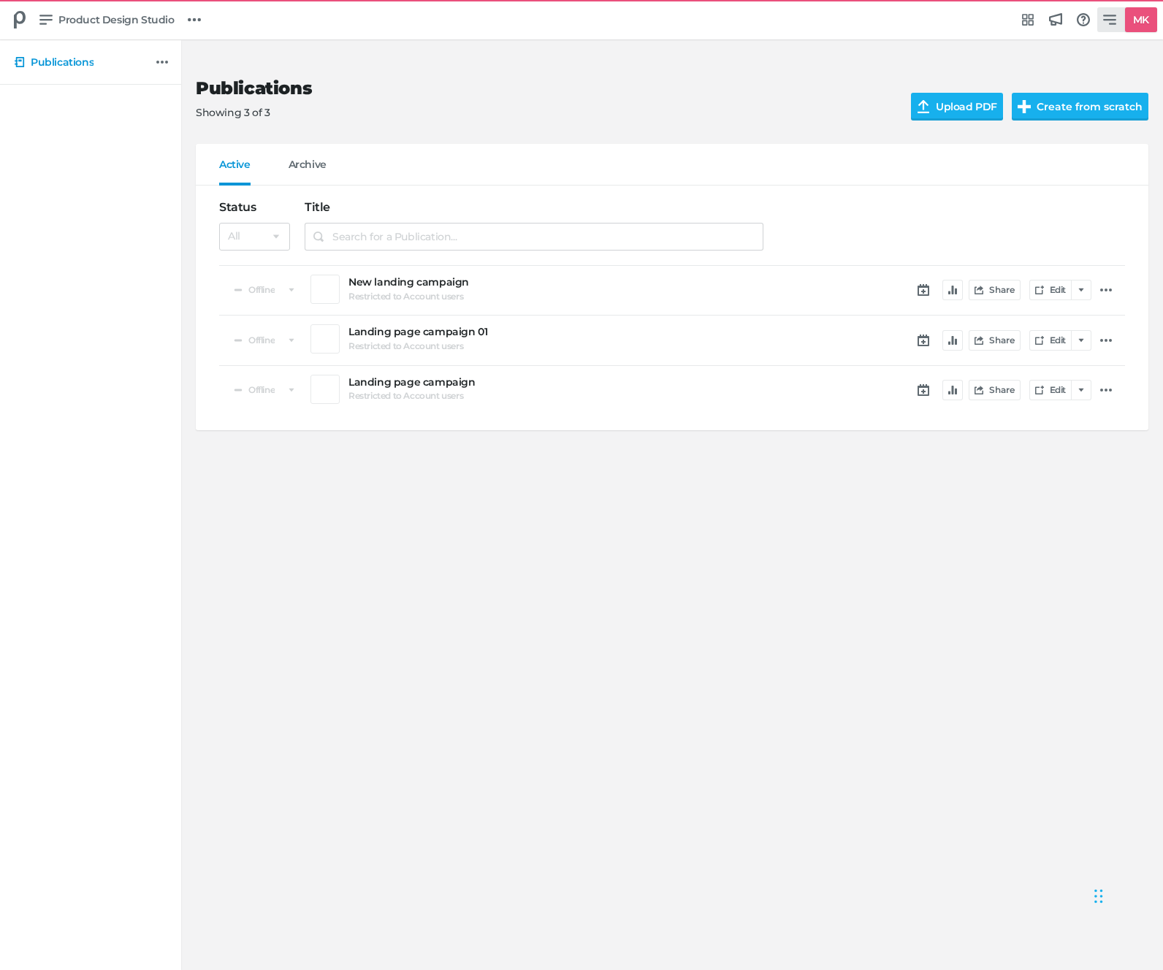
click at [1113, 26] on icon at bounding box center [1109, 19] width 13 height 13
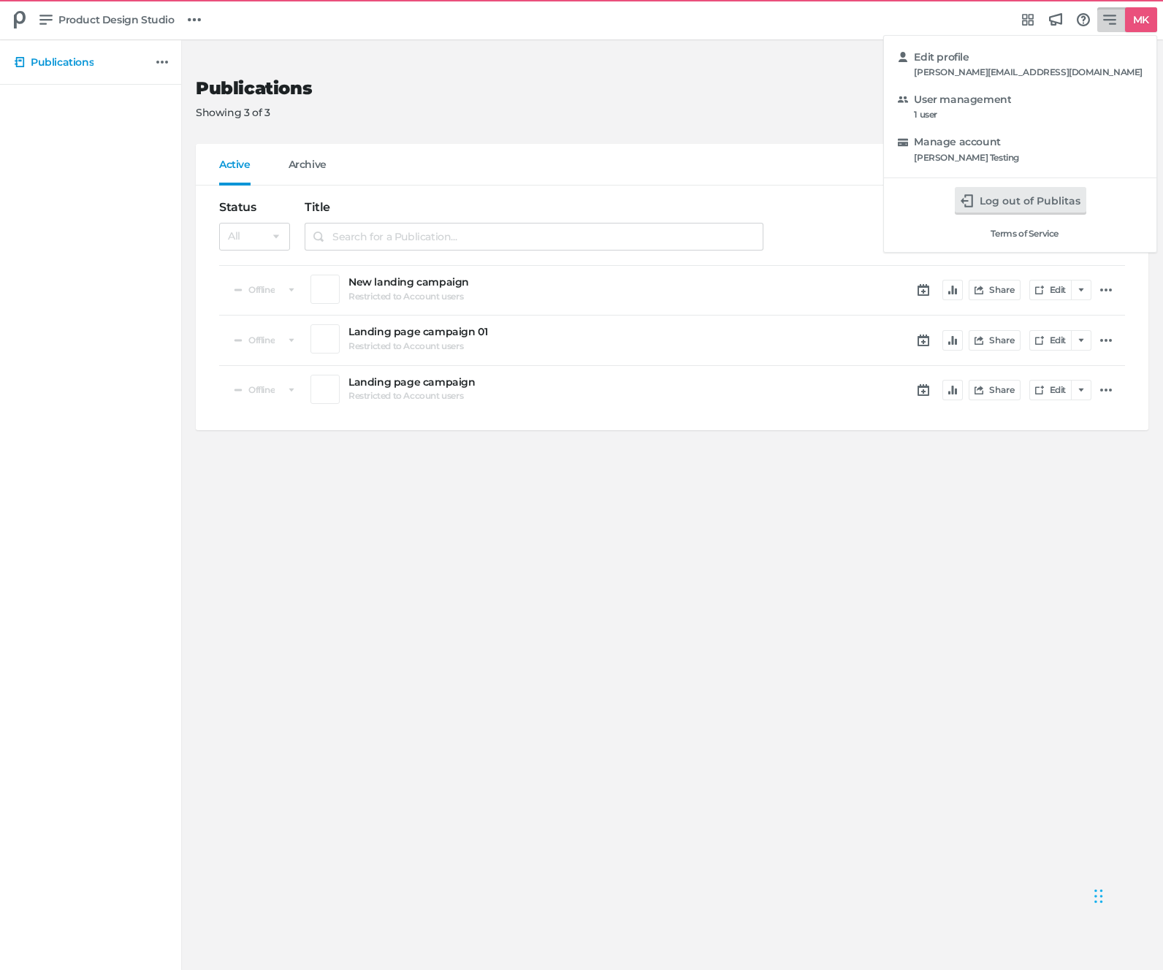
click at [639, 91] on div "Edit profile [PERSON_NAME][EMAIL_ADDRESS][DOMAIN_NAME] User management 1 user M…" at bounding box center [581, 485] width 1163 height 970
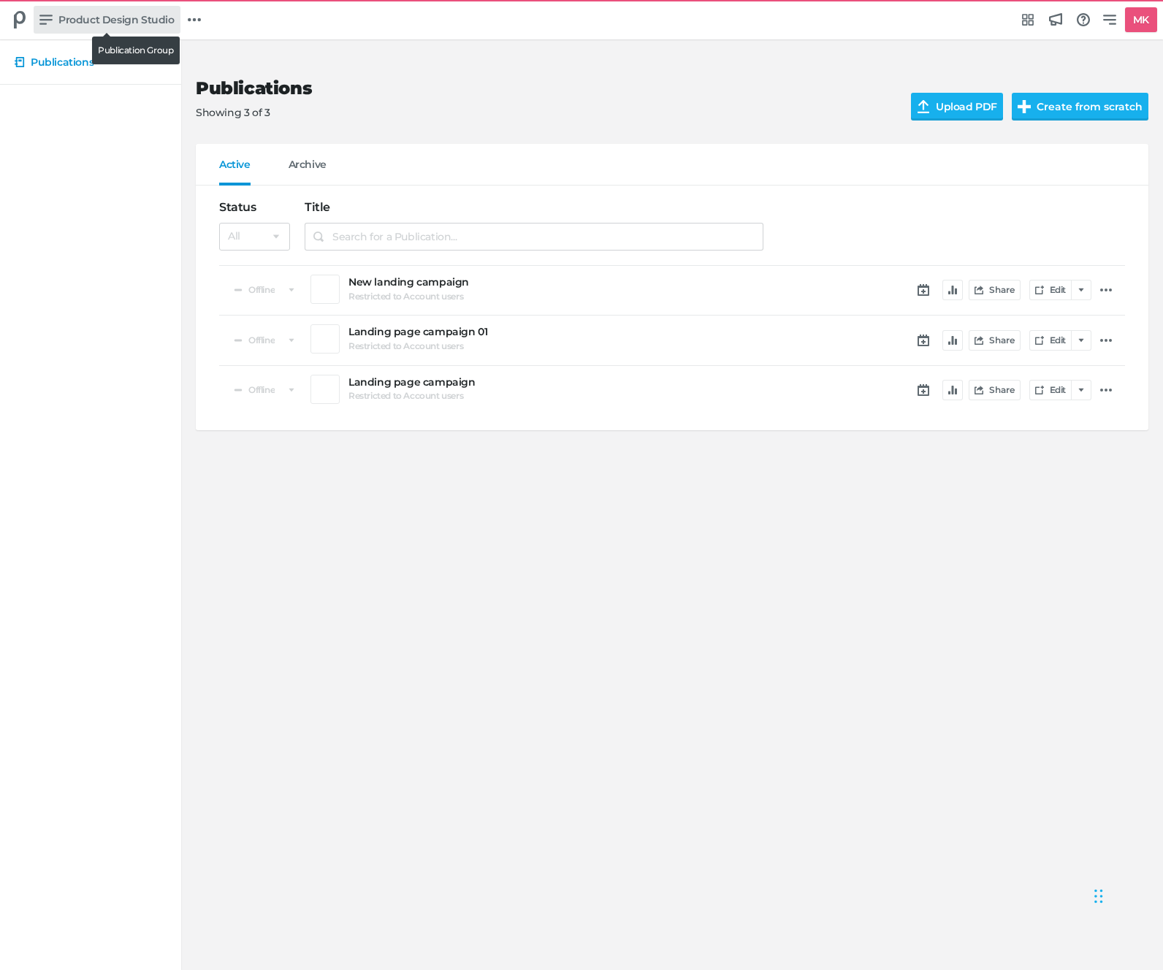
click at [86, 27] on span "Product Design Studio" at bounding box center [116, 20] width 116 height 16
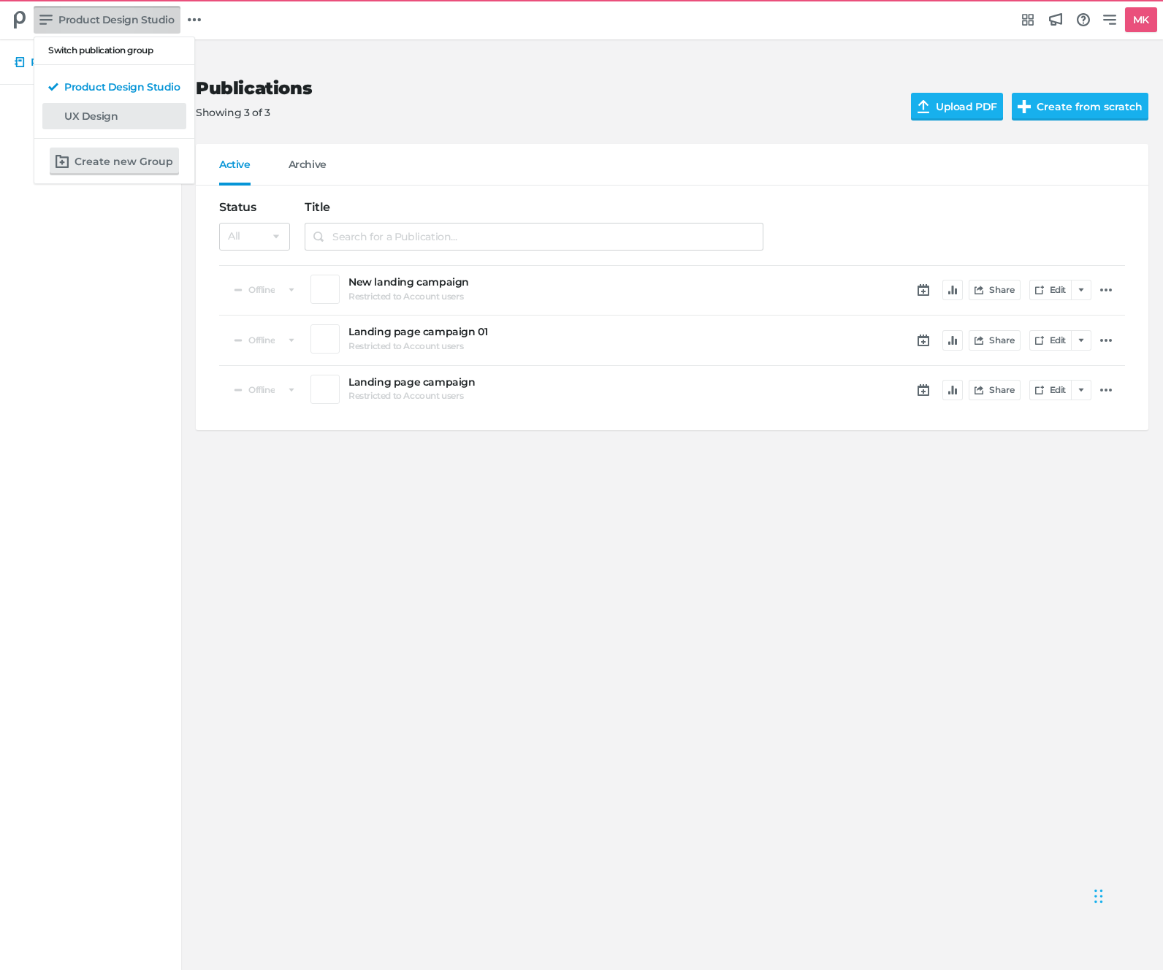
click at [81, 113] on h5 "UX Design" at bounding box center [90, 116] width 53 height 12
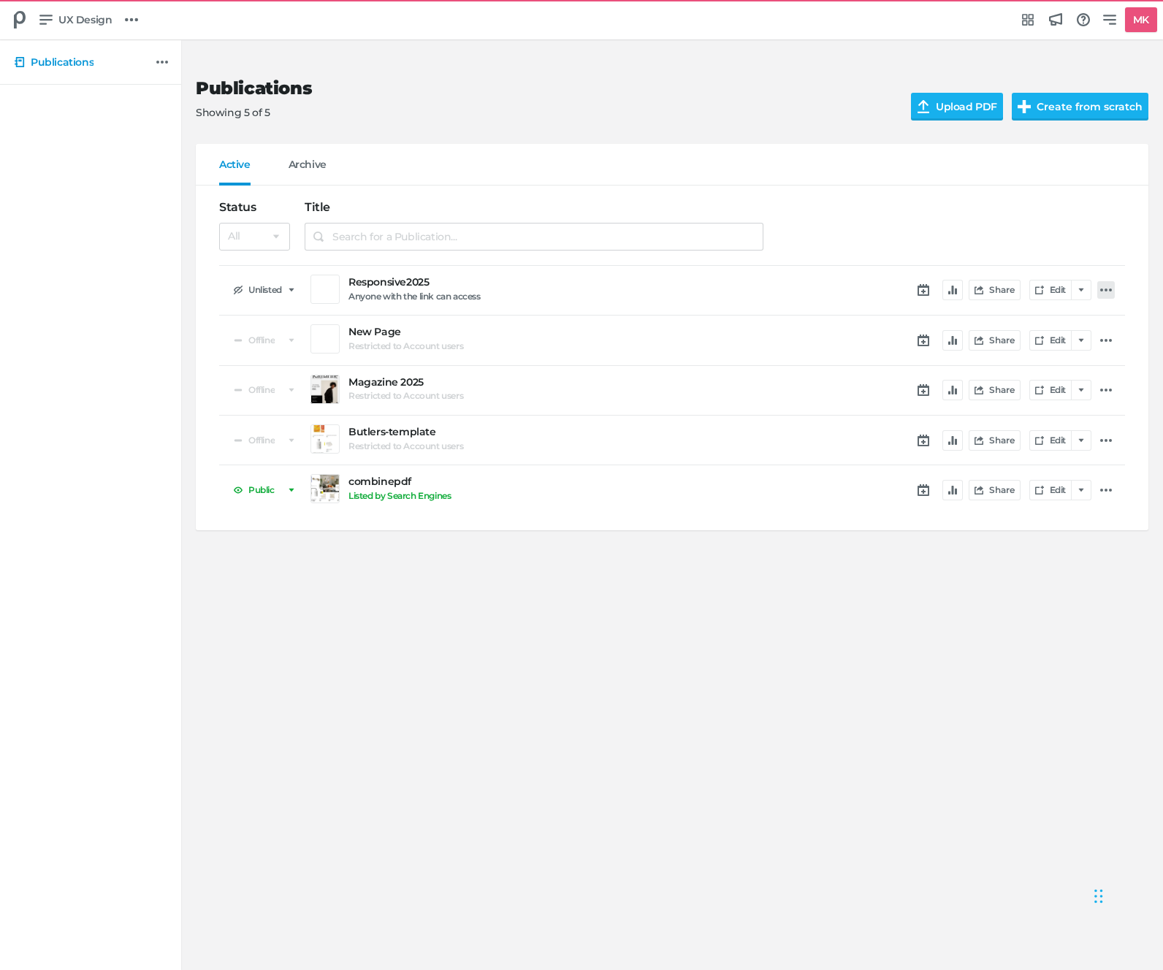
click at [1108, 287] on icon at bounding box center [1106, 290] width 12 height 12
click at [923, 247] on div "Preview Publication Settings Publication Dashboard Metatags Duplicate Move to..…" at bounding box center [581, 485] width 1163 height 970
click at [1117, 284] on div "Share Edit" at bounding box center [951, 290] width 347 height 38
click at [1113, 285] on link at bounding box center [1106, 290] width 18 height 18
click at [1002, 379] on h5 "Publication Dashboard" at bounding box center [1041, 382] width 118 height 12
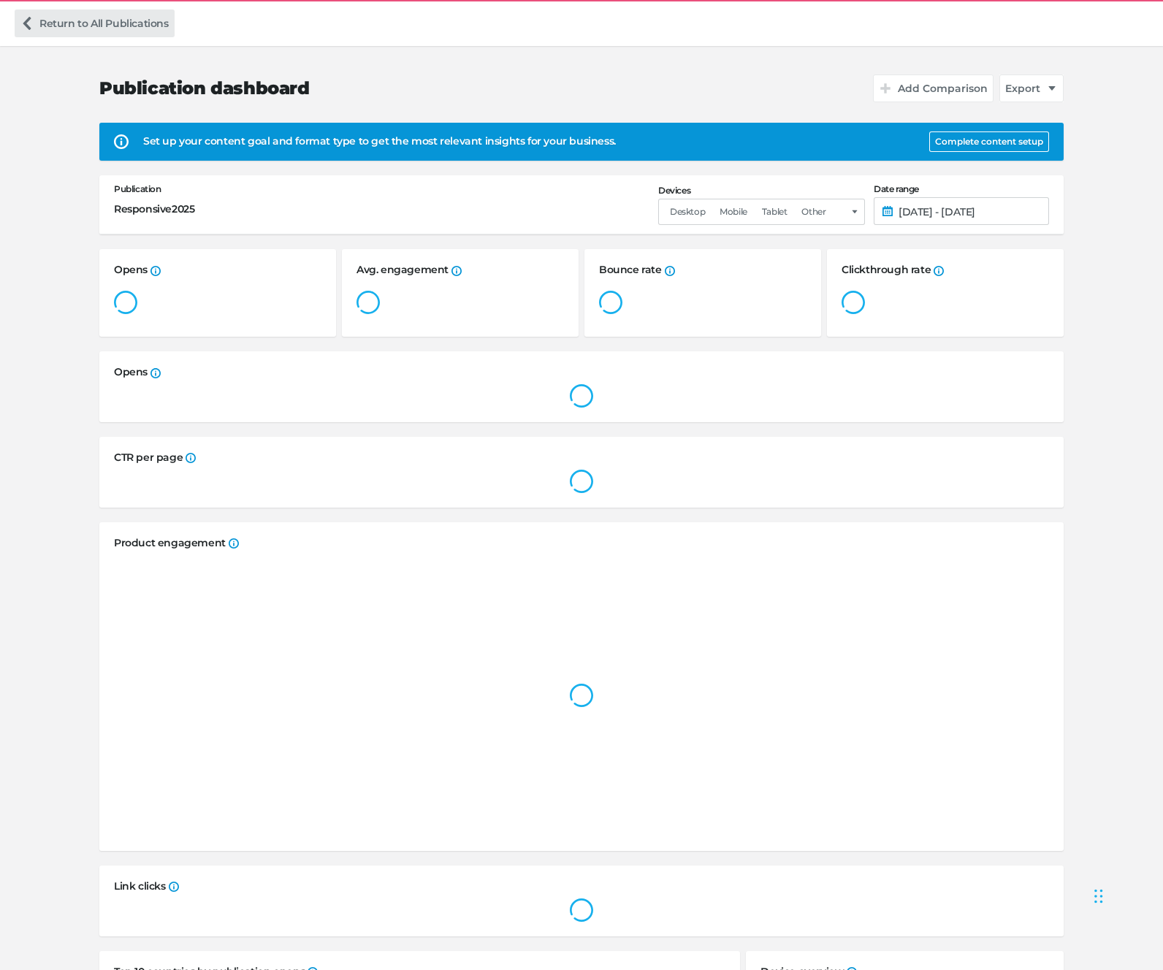
click at [38, 27] on link "Return to All Publications" at bounding box center [95, 23] width 160 height 28
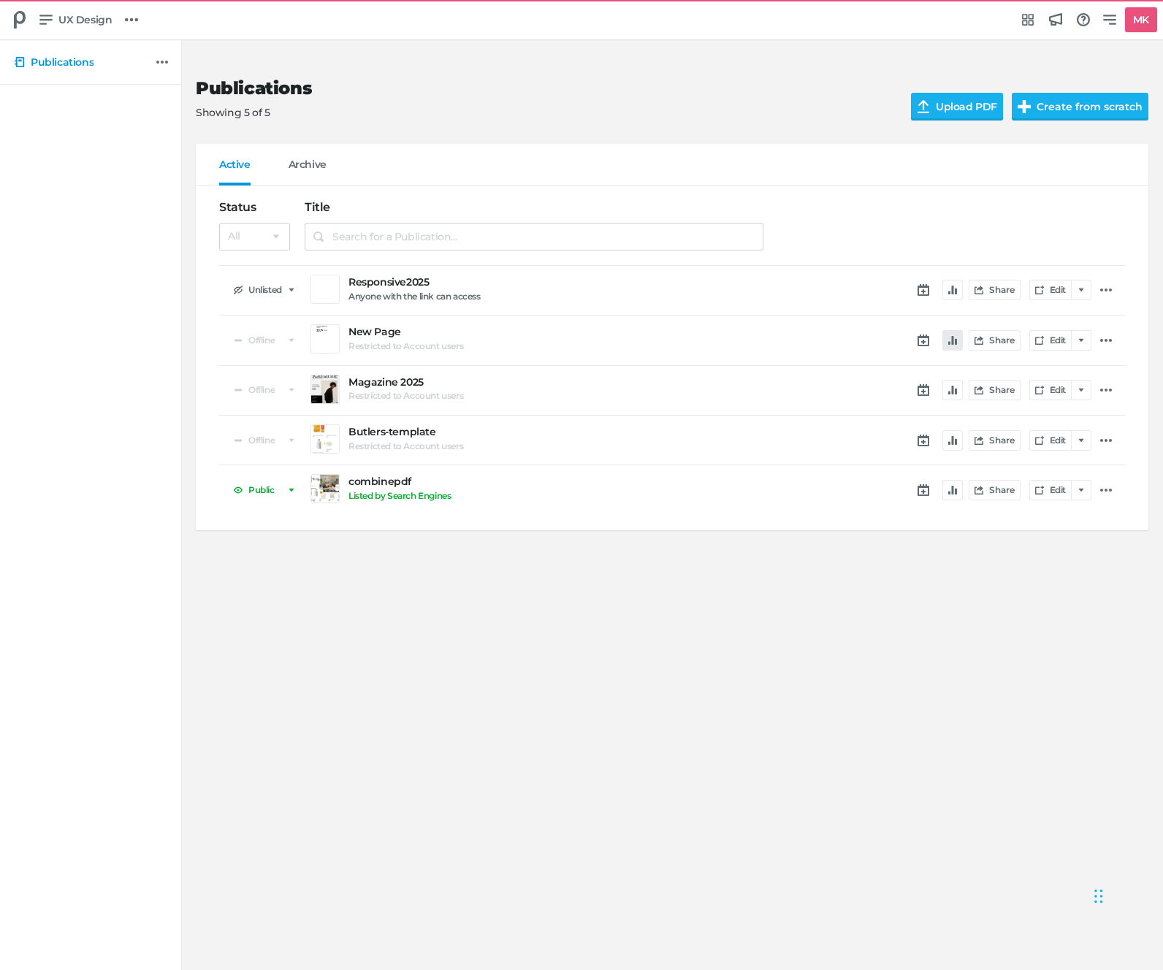
click at [953, 336] on icon "button" at bounding box center [952, 340] width 9 height 9
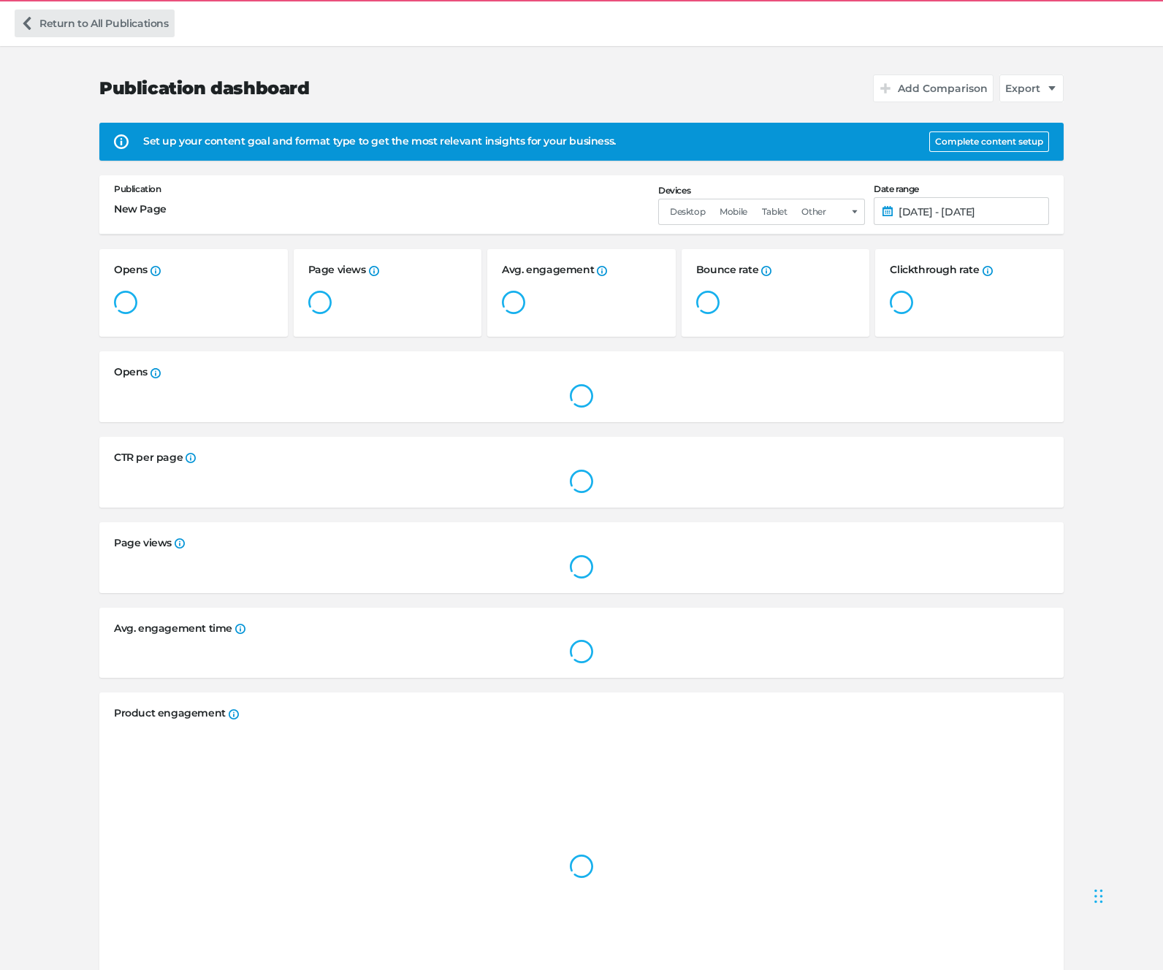
click at [61, 29] on link "Return to All Publications" at bounding box center [95, 23] width 160 height 28
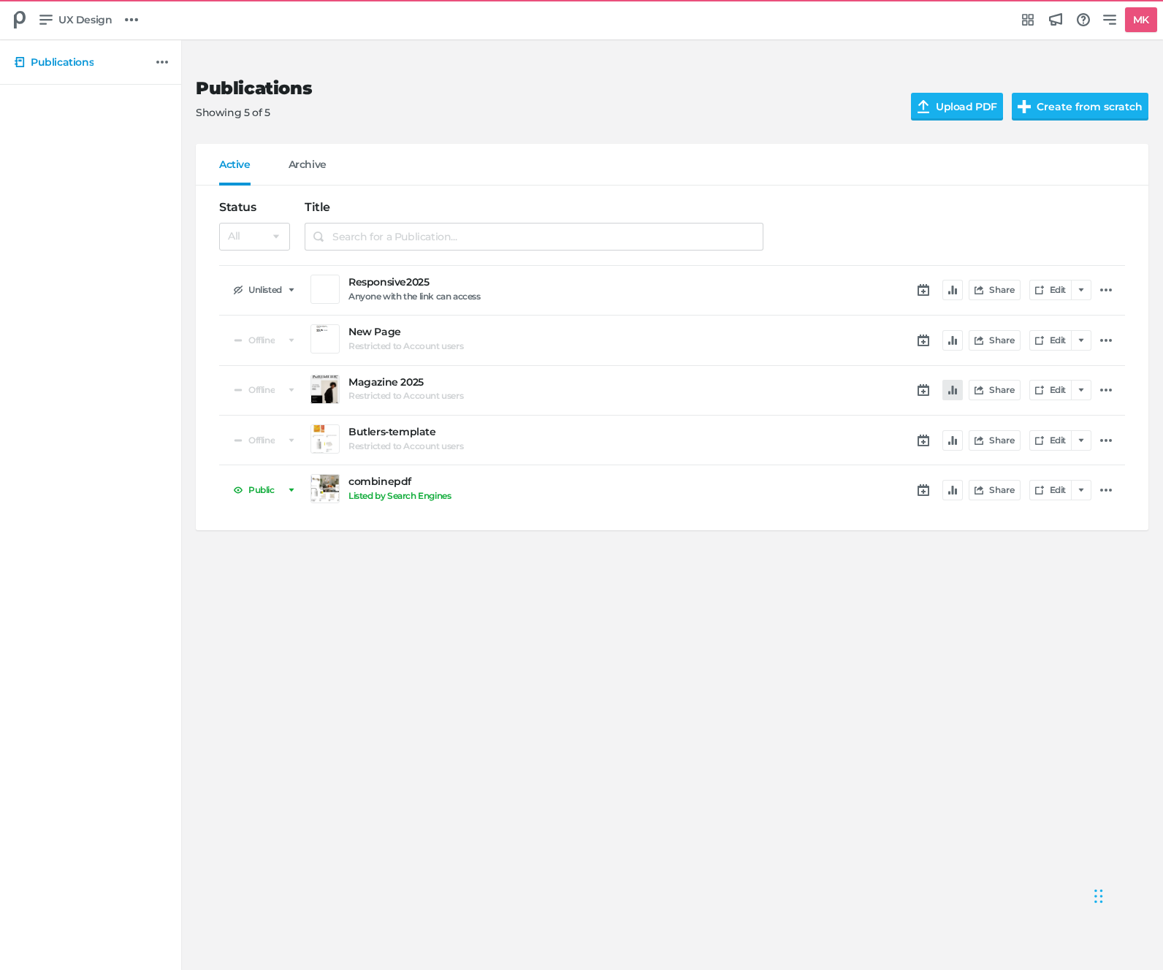
click at [955, 386] on icon "button" at bounding box center [952, 390] width 9 height 9
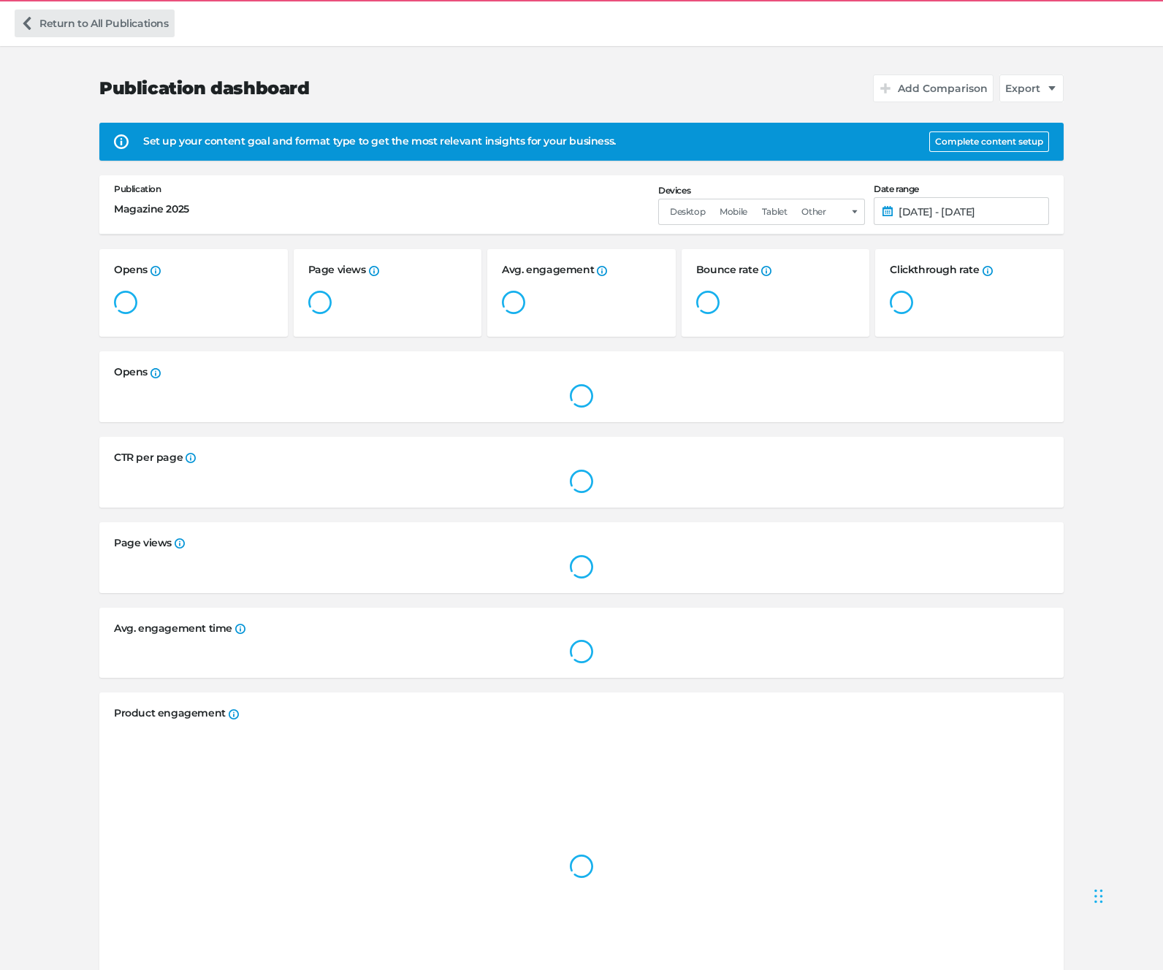
click at [69, 31] on link "Return to All Publications" at bounding box center [95, 23] width 160 height 28
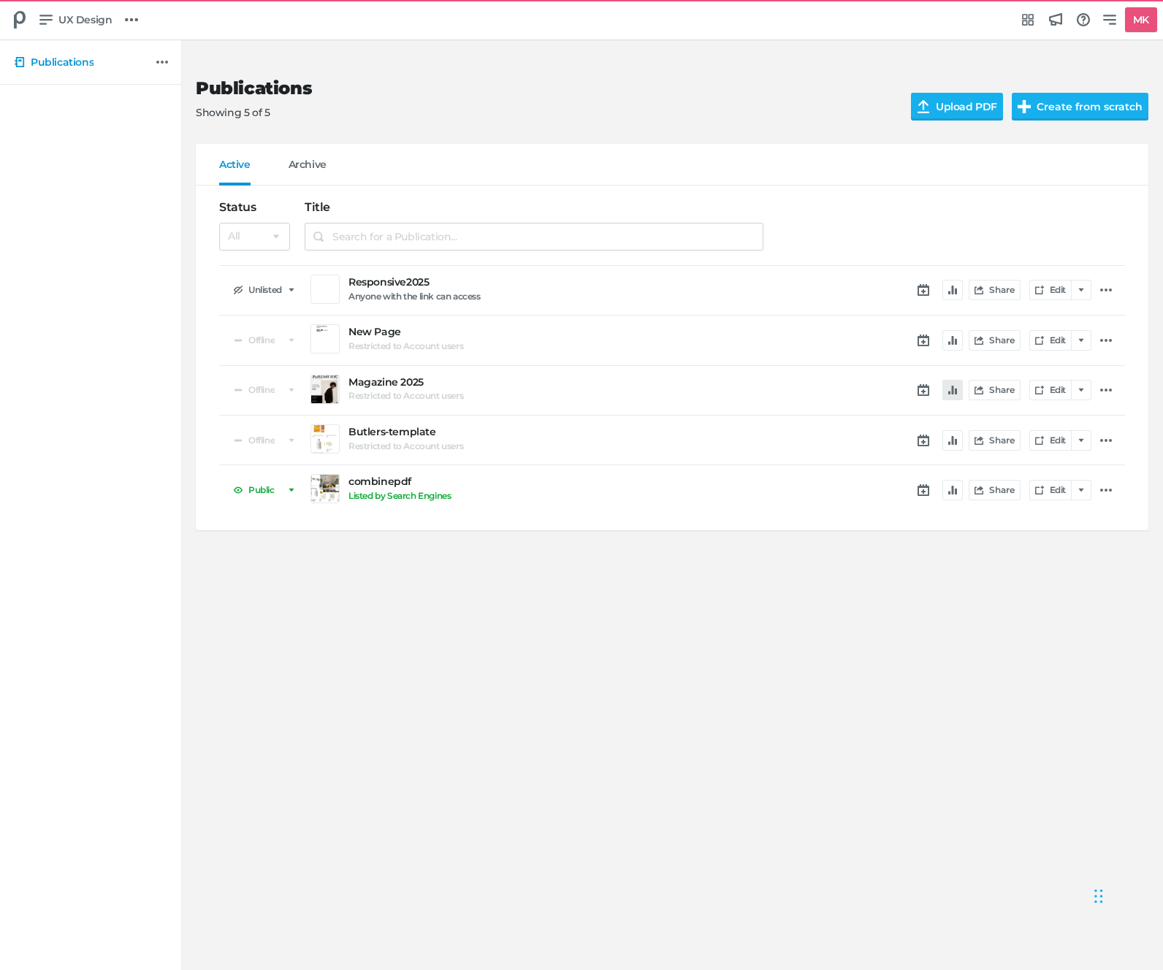
click at [953, 394] on icon "button" at bounding box center [952, 390] width 9 height 9
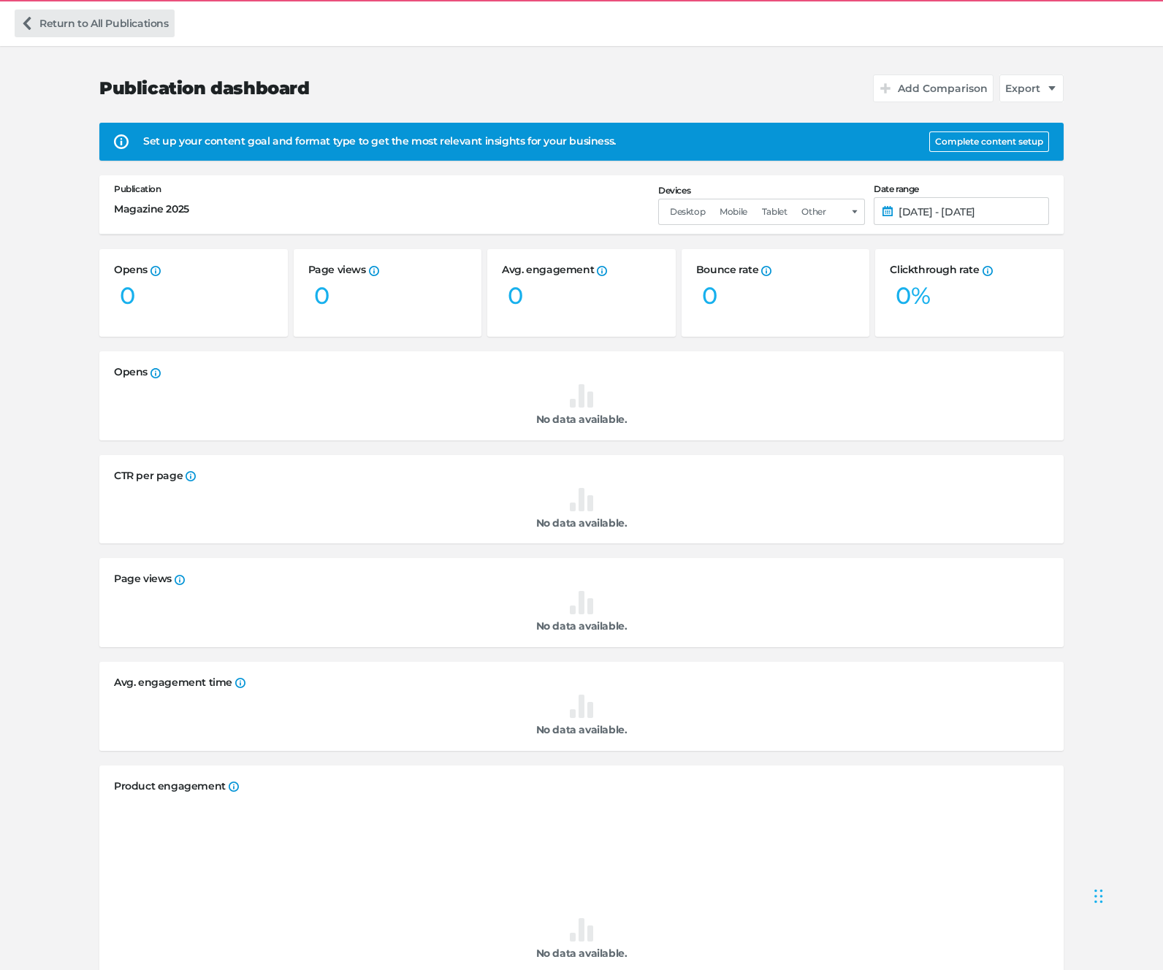
click at [49, 17] on link "Return to All Publications" at bounding box center [95, 23] width 160 height 28
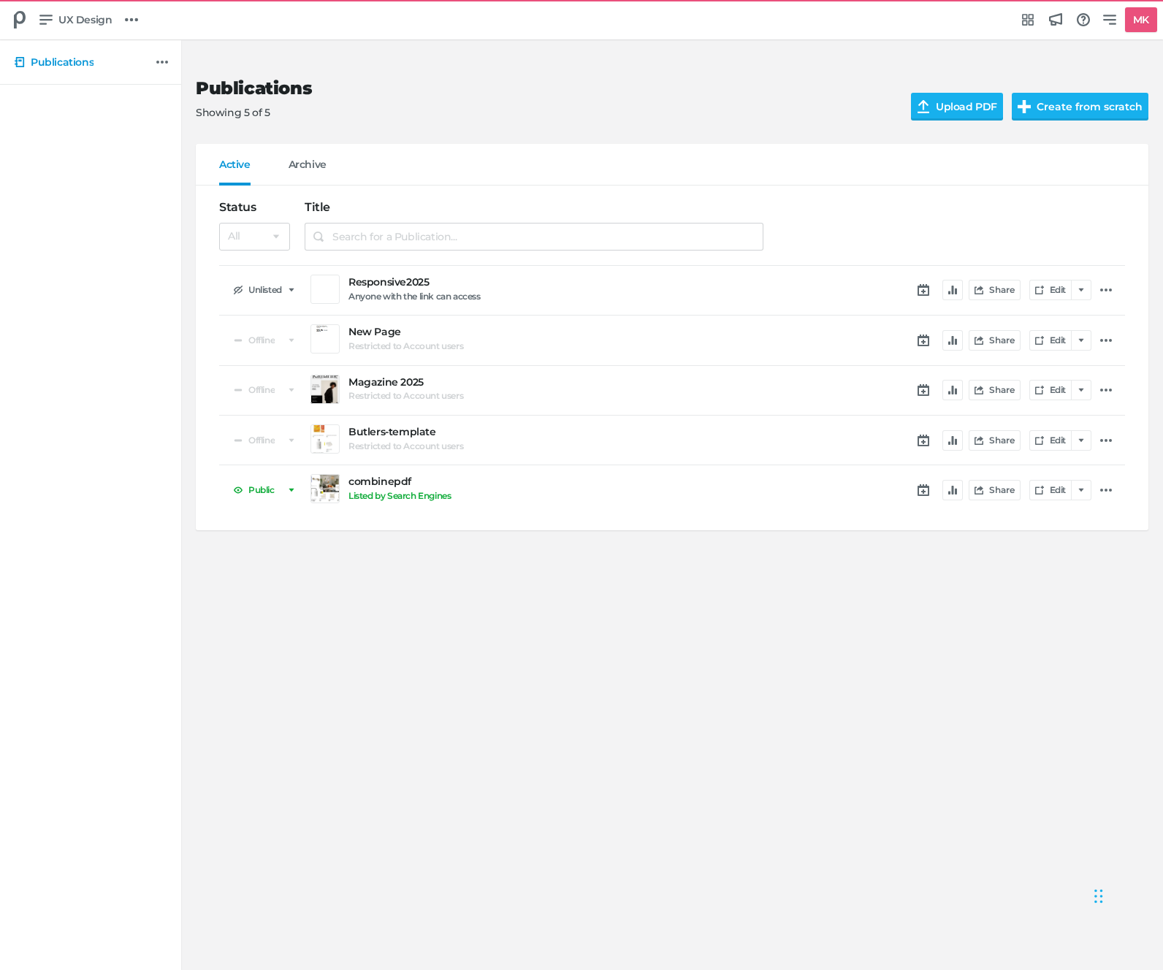
click at [940, 435] on div "Share Edit" at bounding box center [951, 441] width 347 height 38
click at [957, 440] on button "button" at bounding box center [952, 440] width 20 height 20
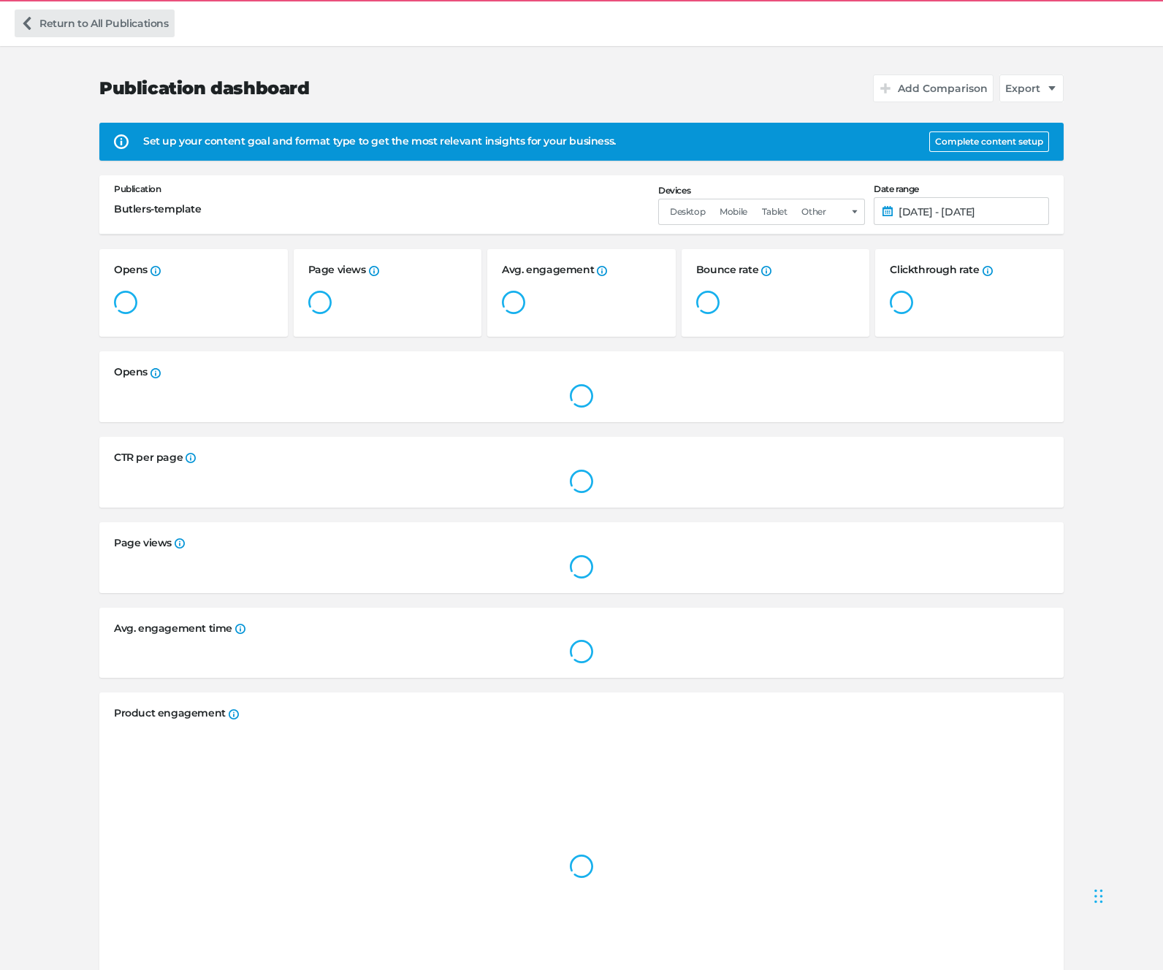
click at [26, 19] on icon at bounding box center [26, 23] width 13 height 13
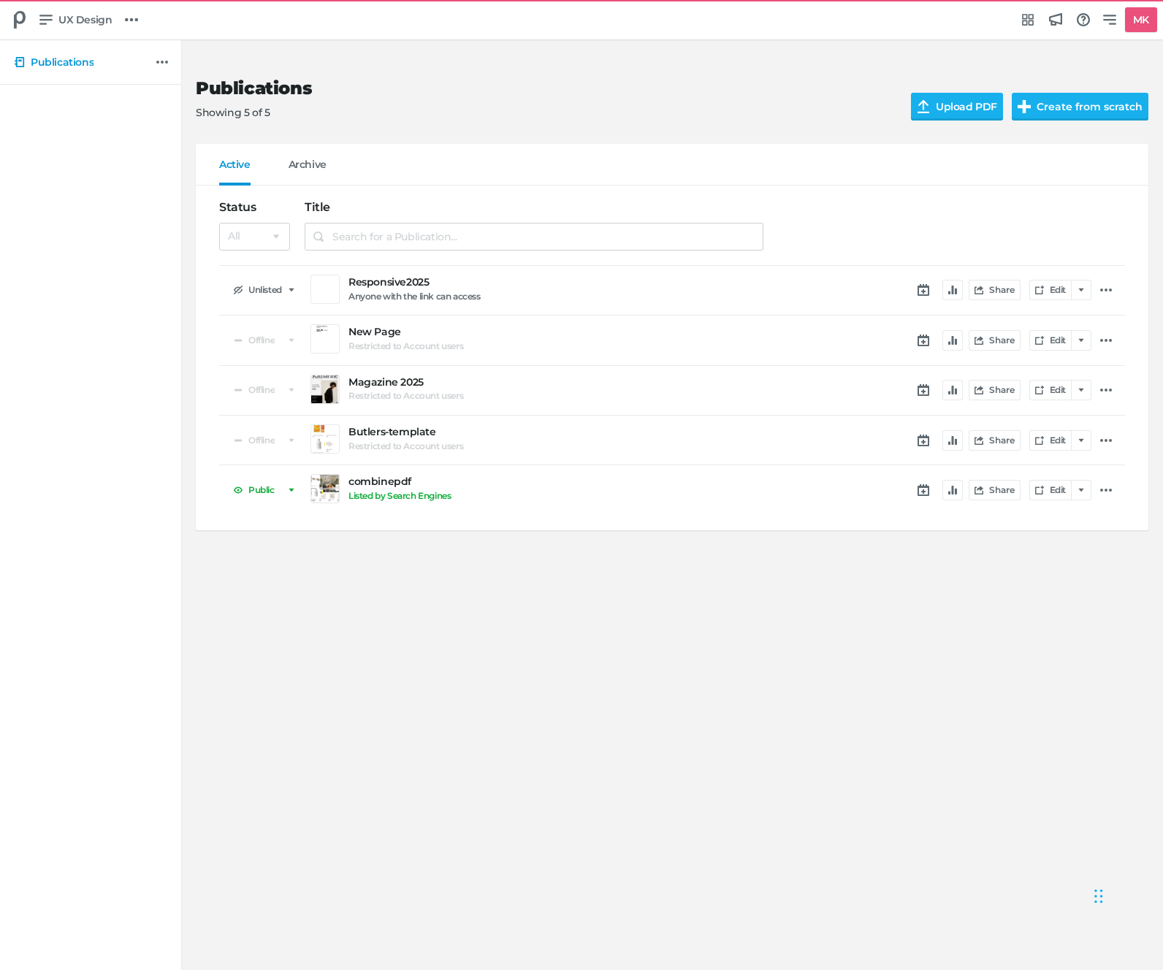
click at [372, 276] on h5 "Responsive2025" at bounding box center [555, 282] width 415 height 12
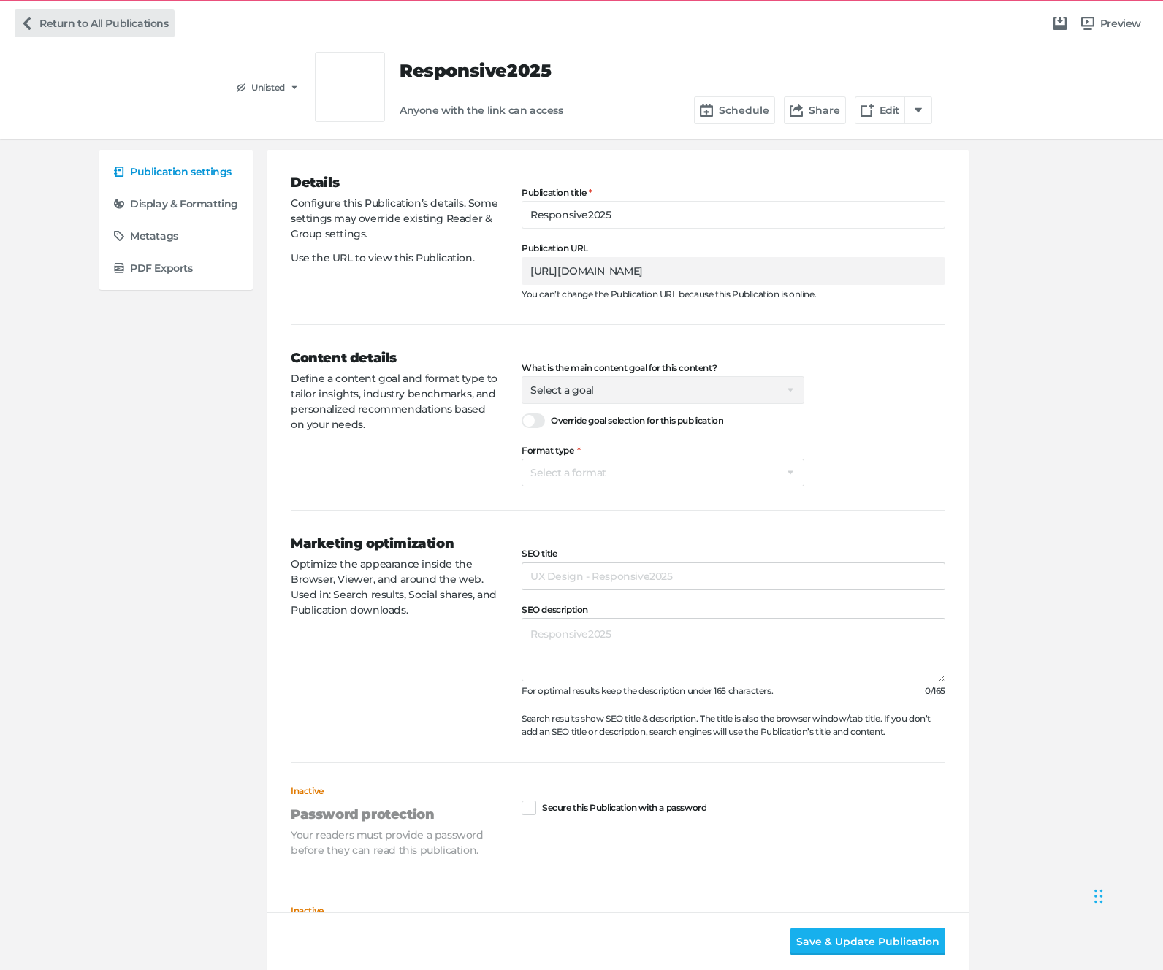
click at [40, 19] on link "Return to All Publications" at bounding box center [95, 23] width 160 height 28
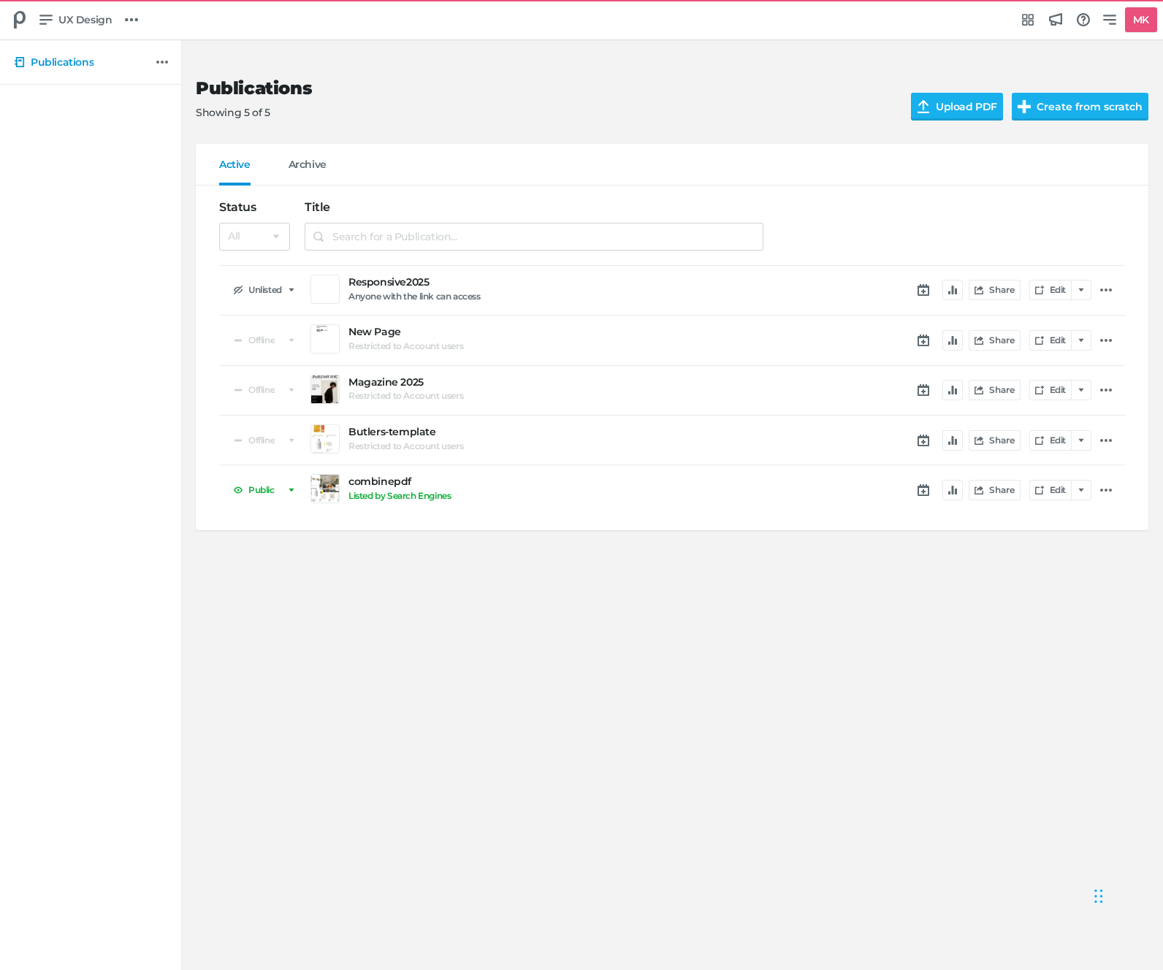
click at [368, 331] on h5 "New Page" at bounding box center [555, 332] width 415 height 12
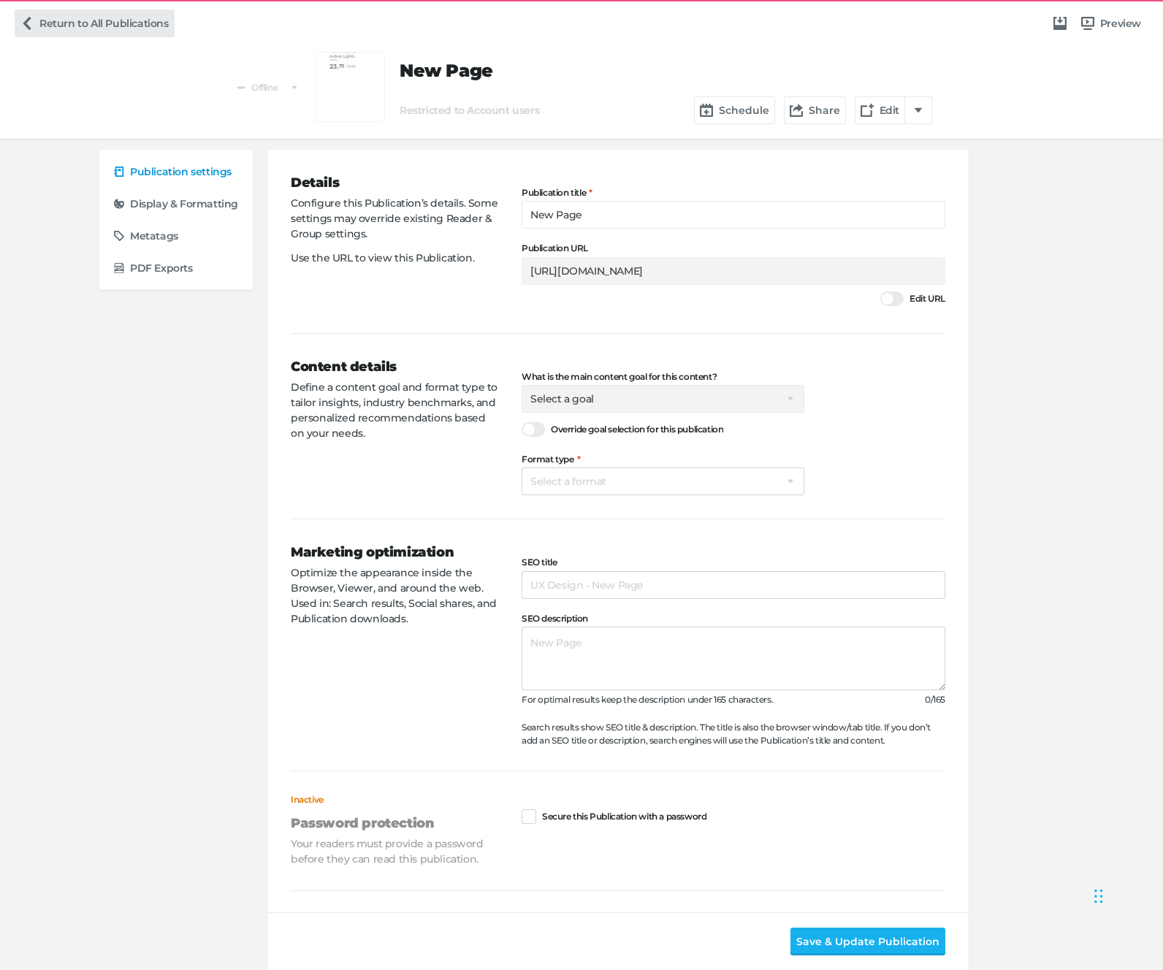
click at [98, 23] on link "Return to All Publications" at bounding box center [95, 23] width 160 height 28
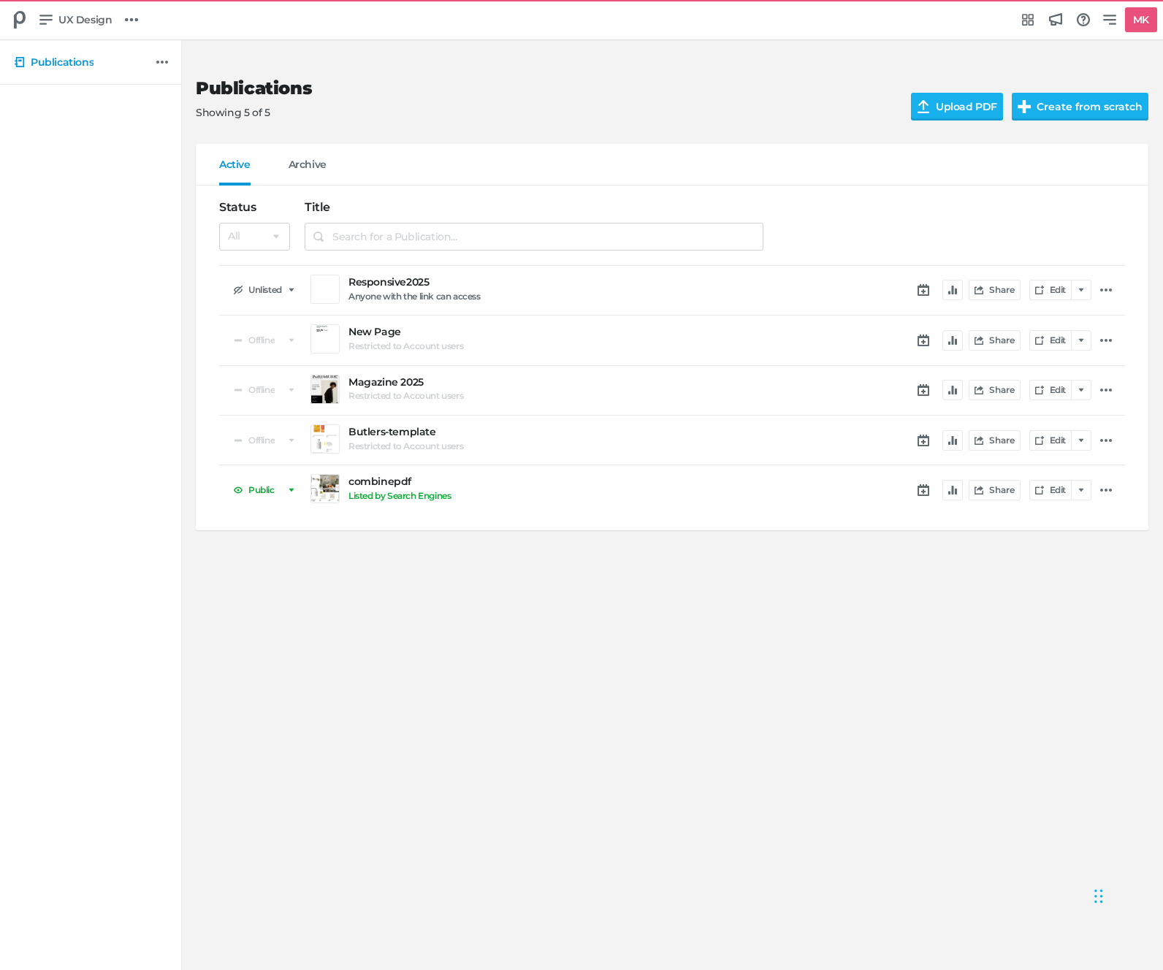
click at [606, 653] on div "Publications Showing 5 of 5 Upload PDF Create from scratch Active Archive Publi…" at bounding box center [581, 505] width 1163 height 930
click at [953, 293] on icon "button" at bounding box center [952, 290] width 9 height 9
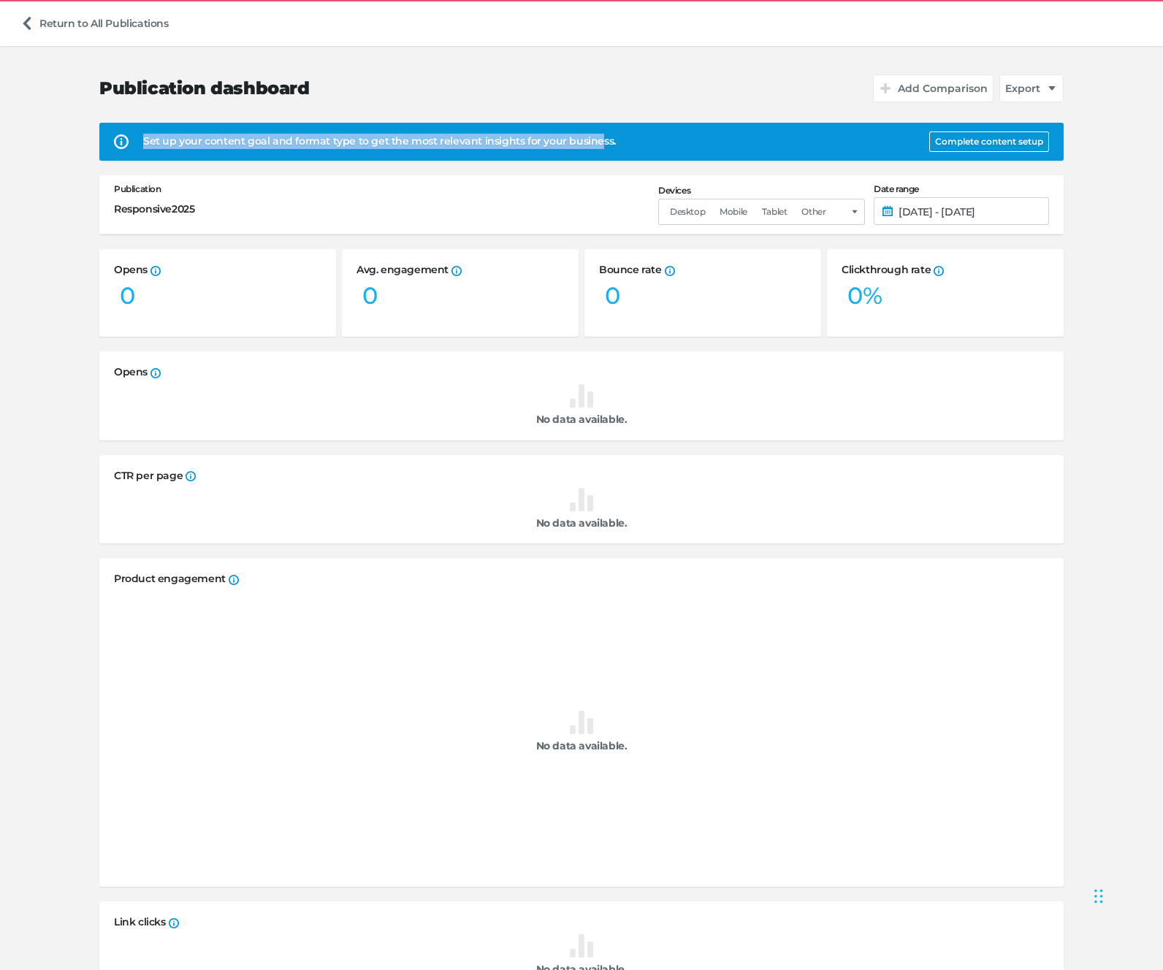
drag, startPoint x: 156, startPoint y: 142, endPoint x: 609, endPoint y: 133, distance: 453.1
click at [603, 134] on div "Set up your content goal and format type to get the most relevant insights for …" at bounding box center [531, 141] width 777 height 15
click at [609, 133] on div "Set up your content goal and format type to get the most relevant insights for …" at bounding box center [581, 142] width 964 height 38
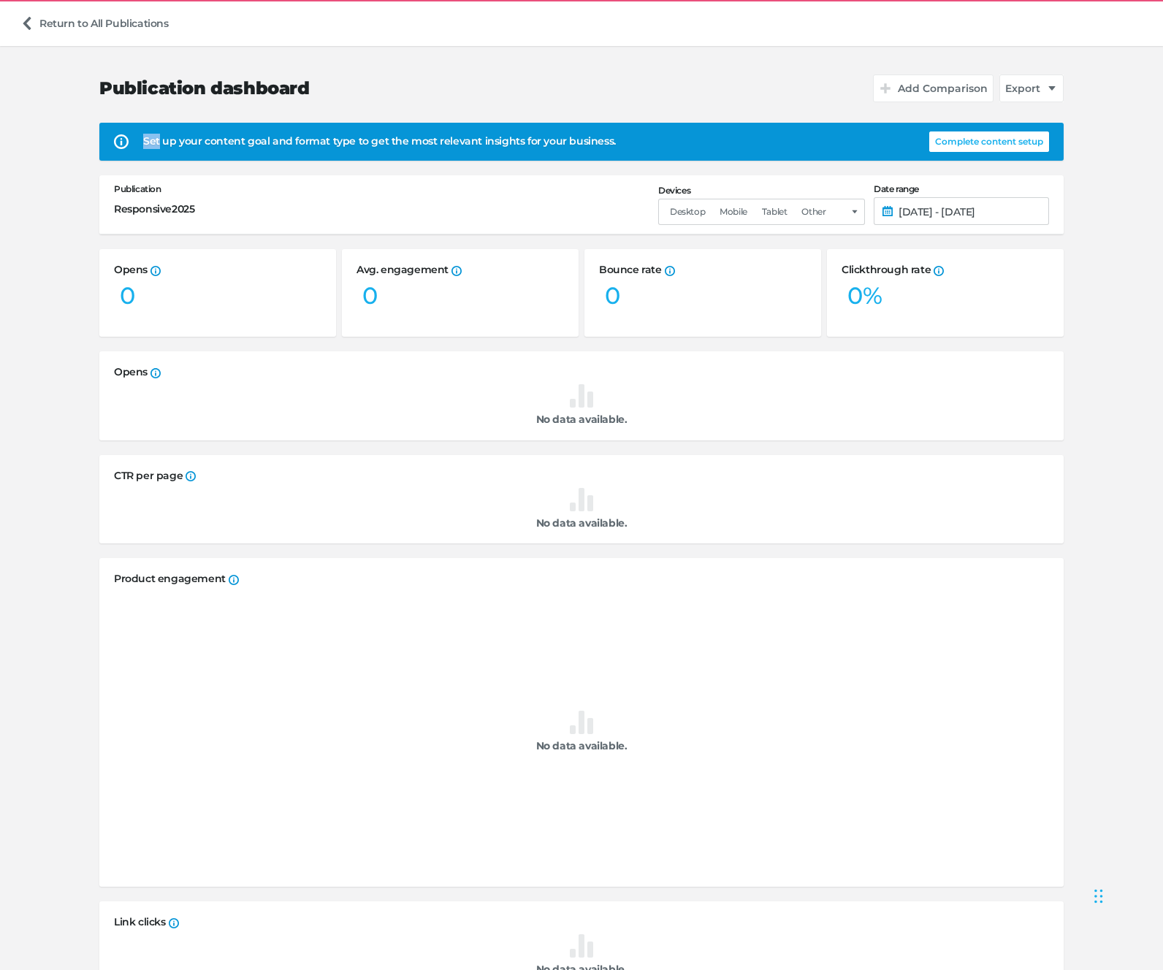
click at [1002, 145] on button "Complete content setup" at bounding box center [989, 142] width 120 height 20
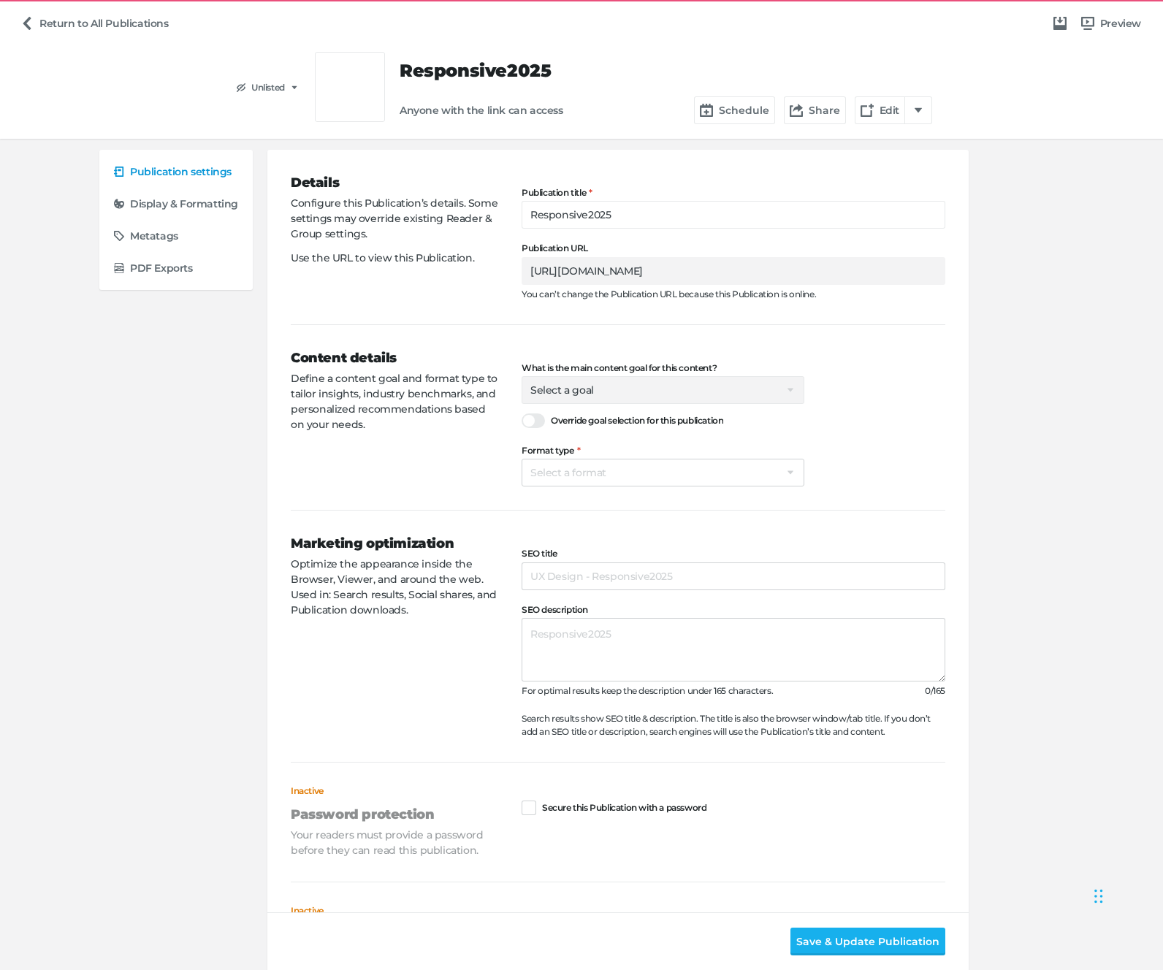
click at [572, 392] on span "Select a goal Sell products directly or on the website Promote physical store/d…" at bounding box center [663, 390] width 283 height 28
click at [54, 15] on link "Return to All Publications" at bounding box center [95, 23] width 160 height 28
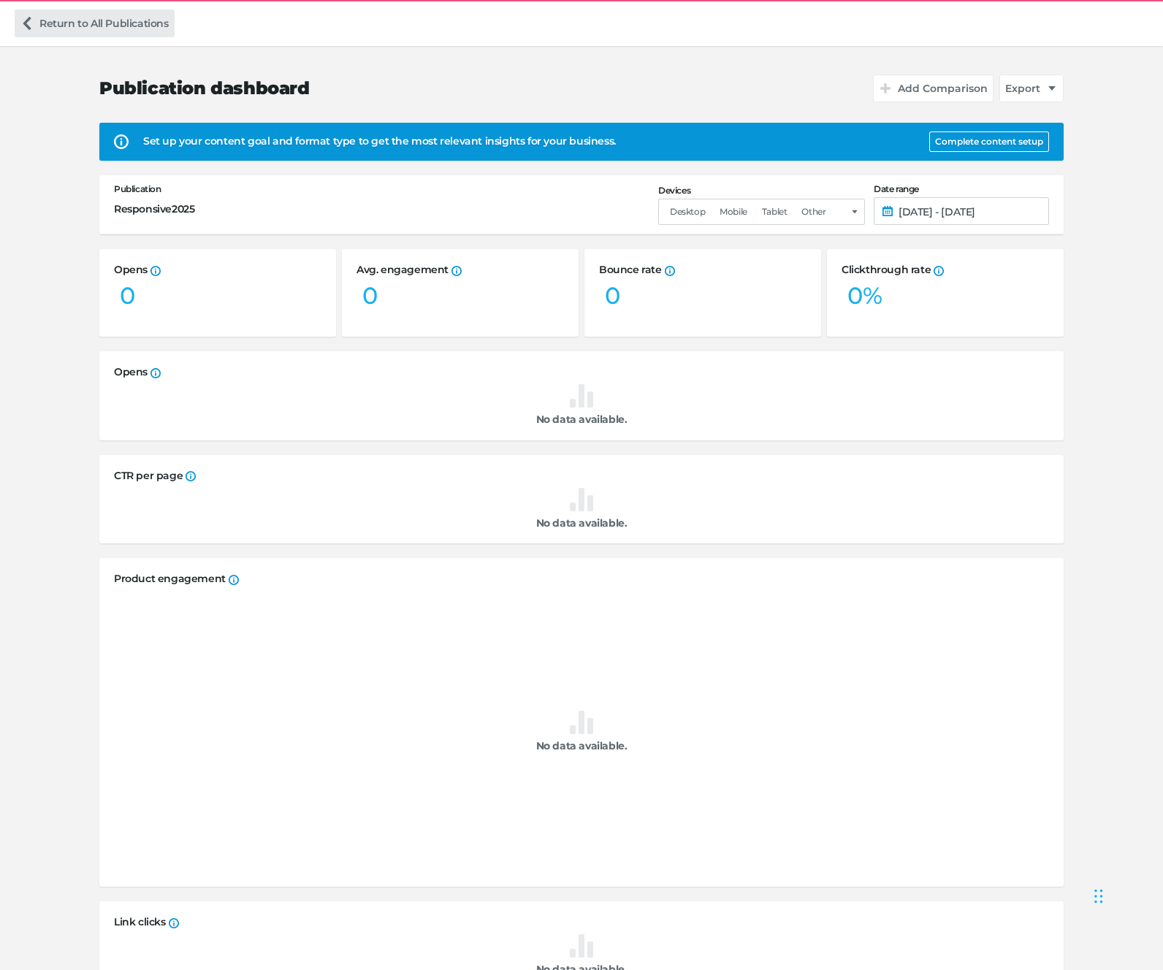
click at [136, 29] on link "Return to All Publications" at bounding box center [95, 23] width 160 height 28
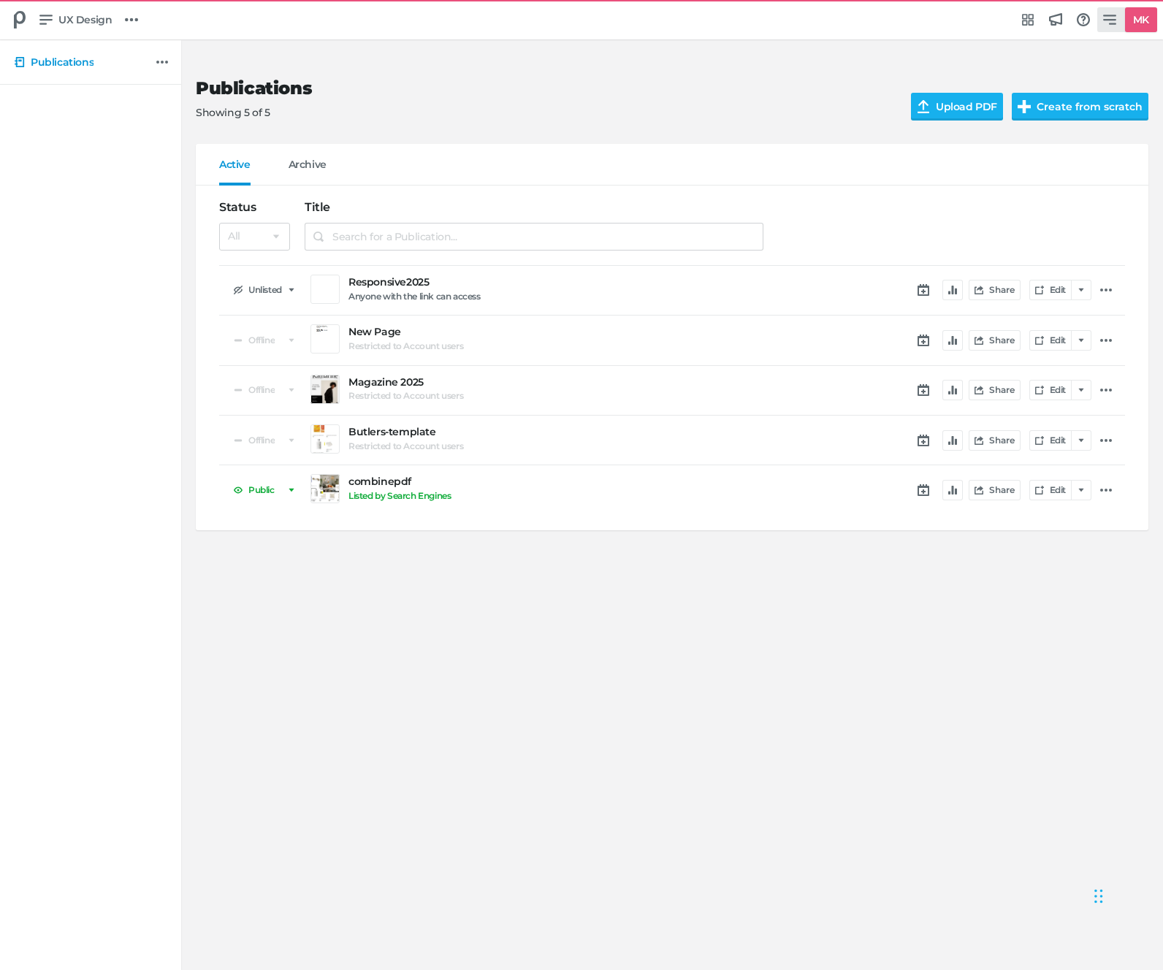
click at [1131, 18] on h5 "MK" at bounding box center [1141, 20] width 28 height 24
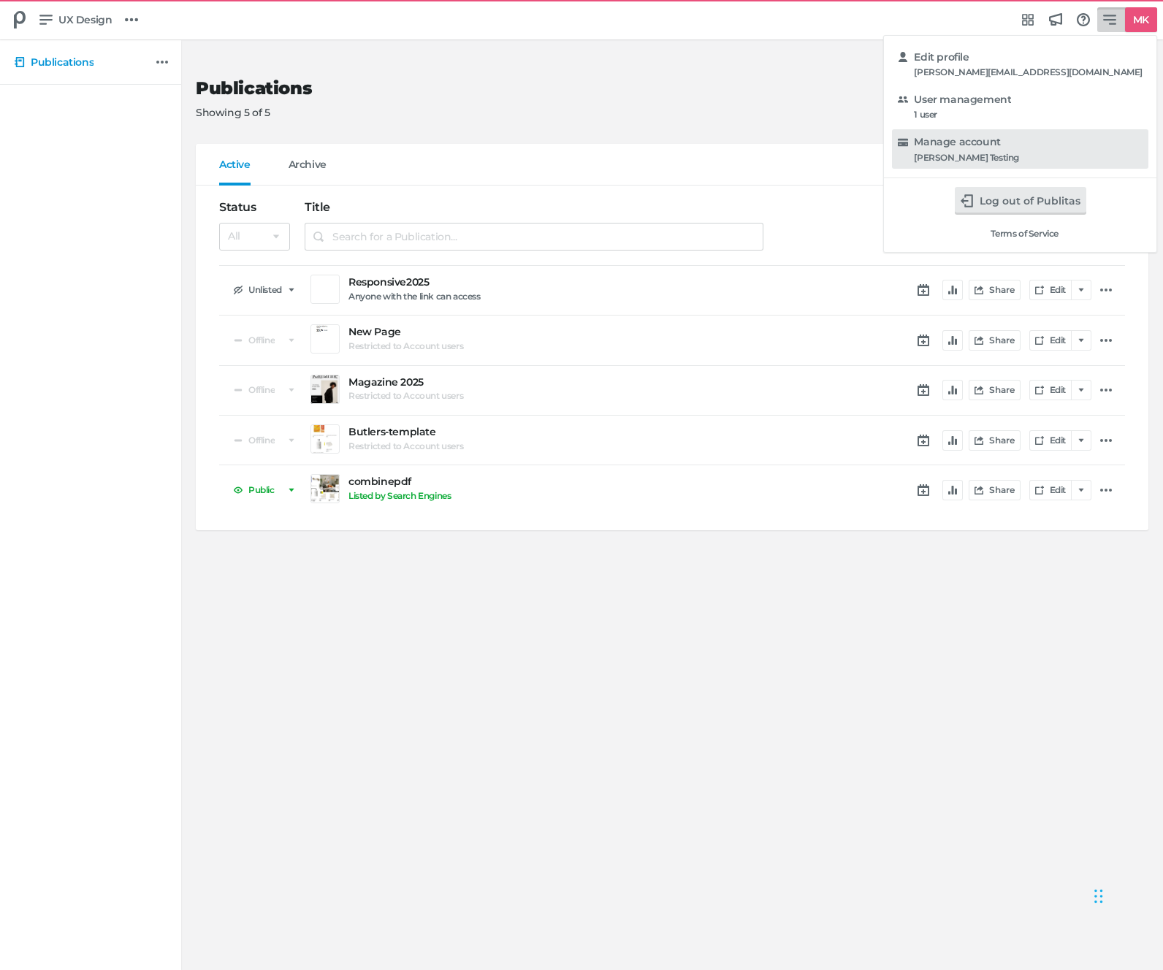
click at [1000, 142] on h5 "Manage account" at bounding box center [957, 142] width 86 height 12
select select "hl"
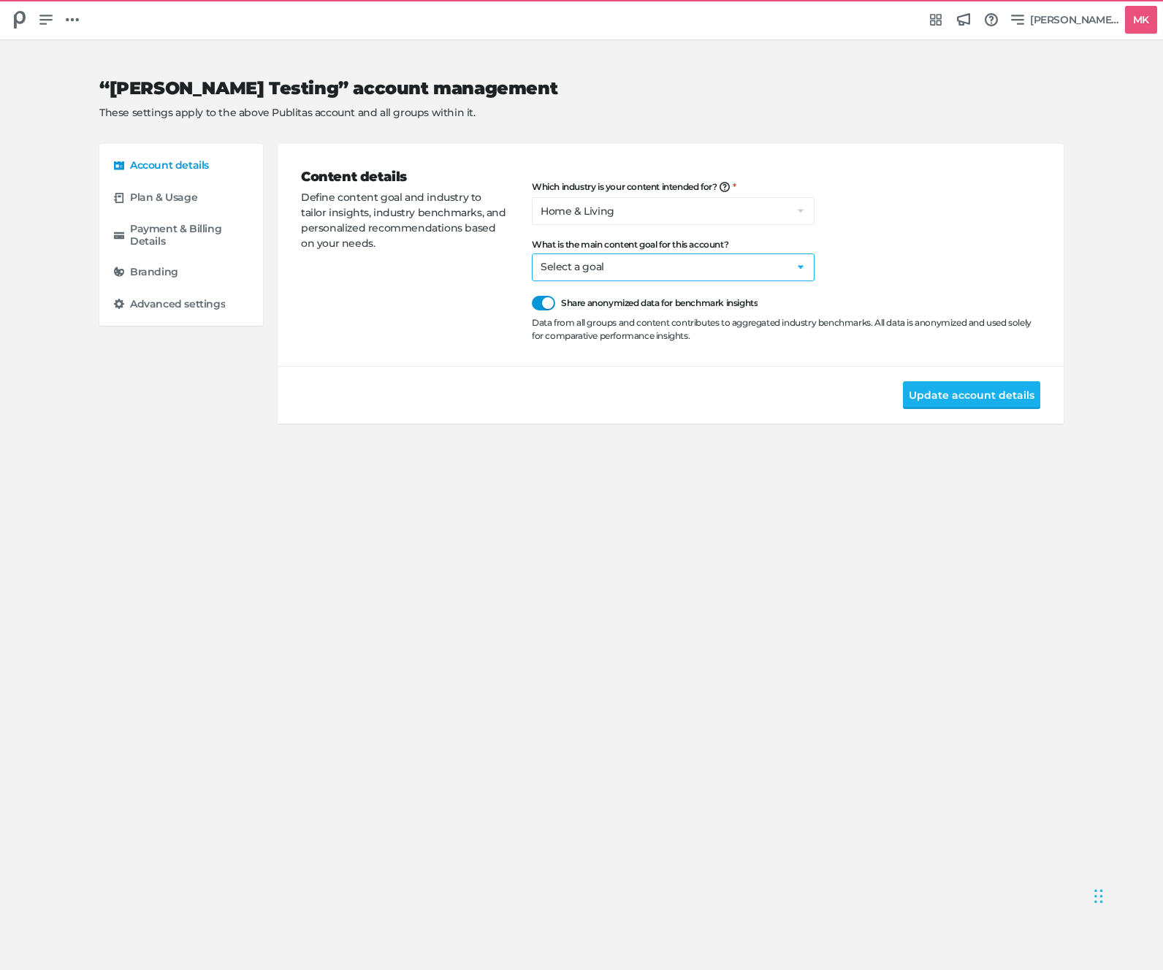
click at [587, 258] on select "Select a goal Sell products directly or on the website Promote physical store/d…" at bounding box center [673, 268] width 283 height 28
select select "se"
click at [927, 275] on div "Which industry is your content intended for? We're building content benchmarks …" at bounding box center [786, 262] width 508 height 161
click at [929, 391] on button "Update account details" at bounding box center [971, 395] width 137 height 28
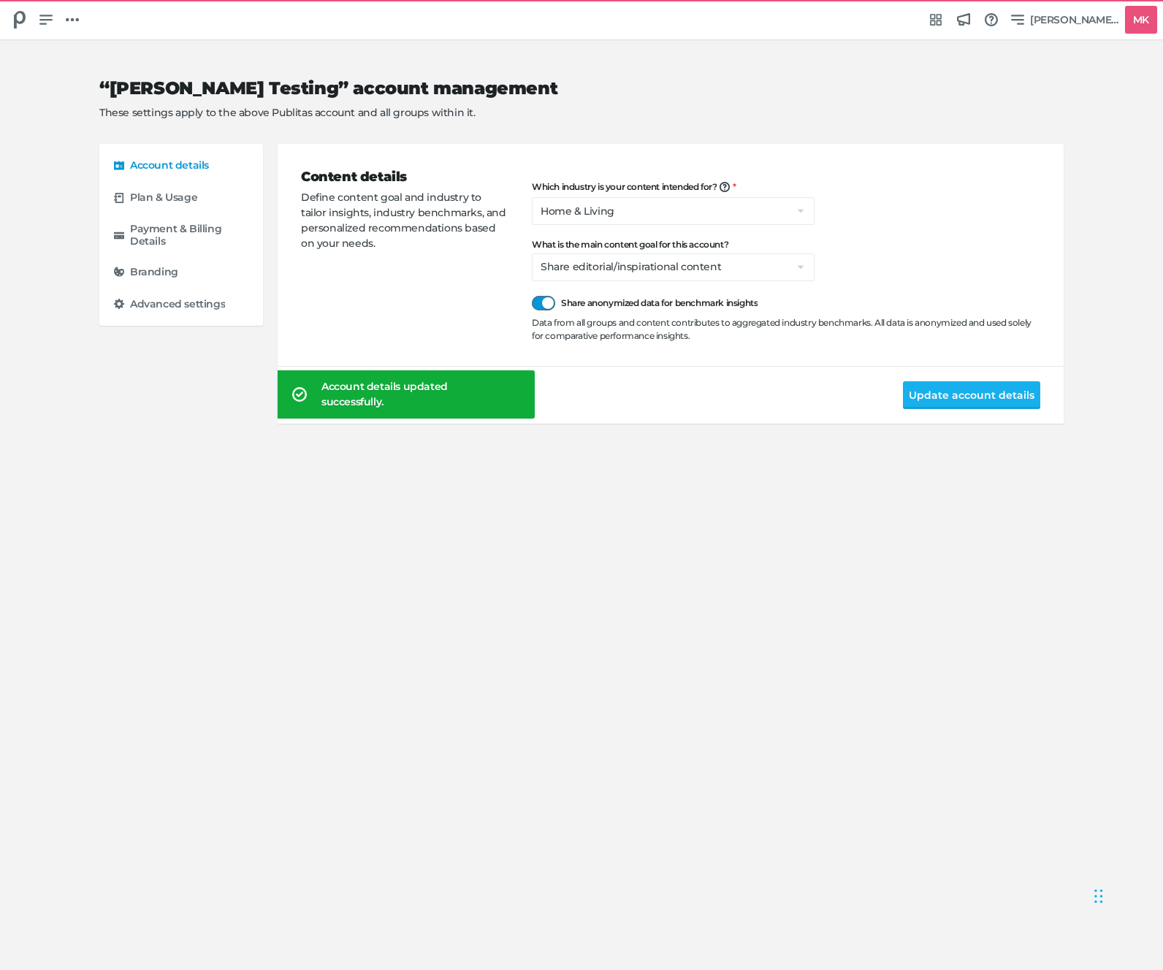
click at [544, 307] on div at bounding box center [543, 303] width 23 height 15
click at [532, 296] on input "Share anonymized data for benchmark insights" at bounding box center [532, 296] width 0 height 0
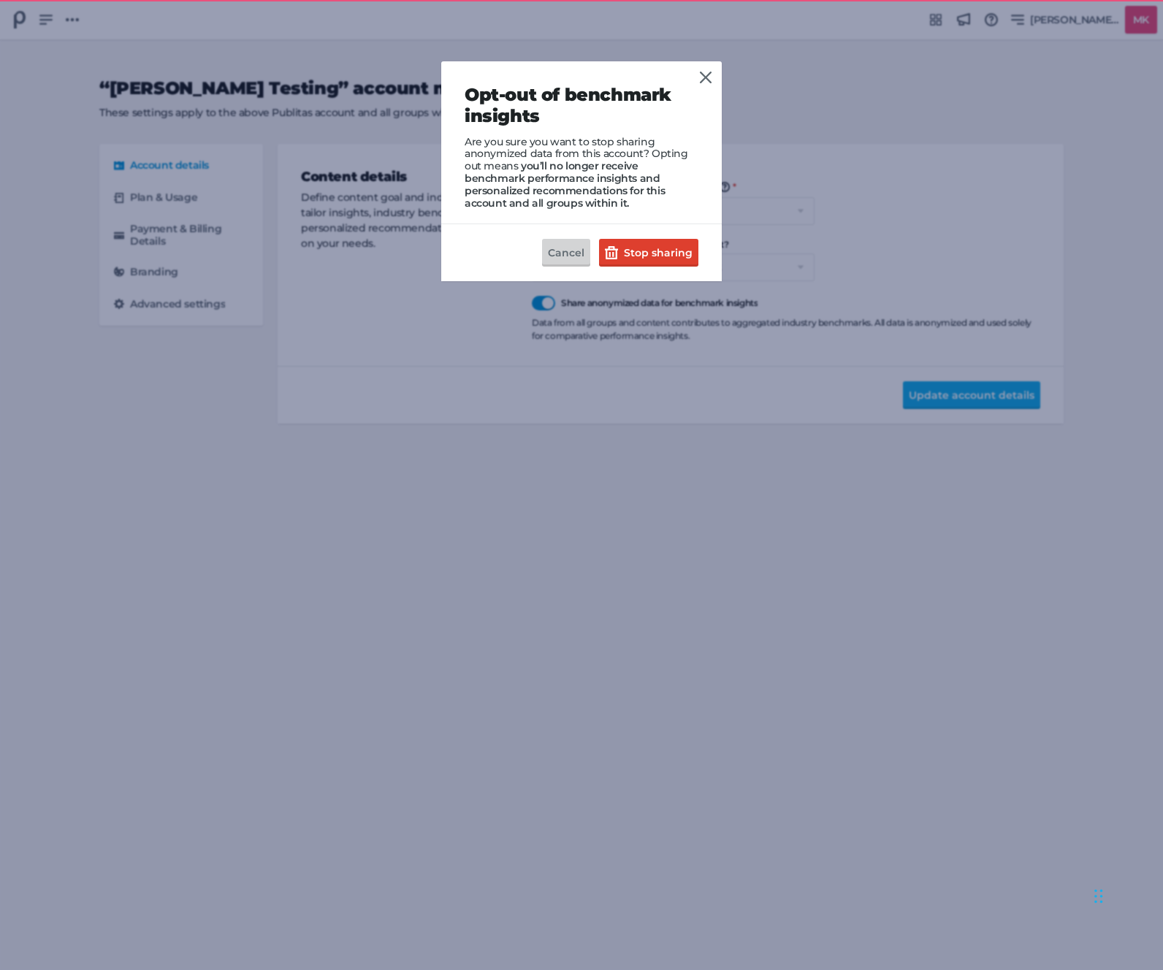
click at [576, 251] on button "Cancel" at bounding box center [566, 253] width 48 height 28
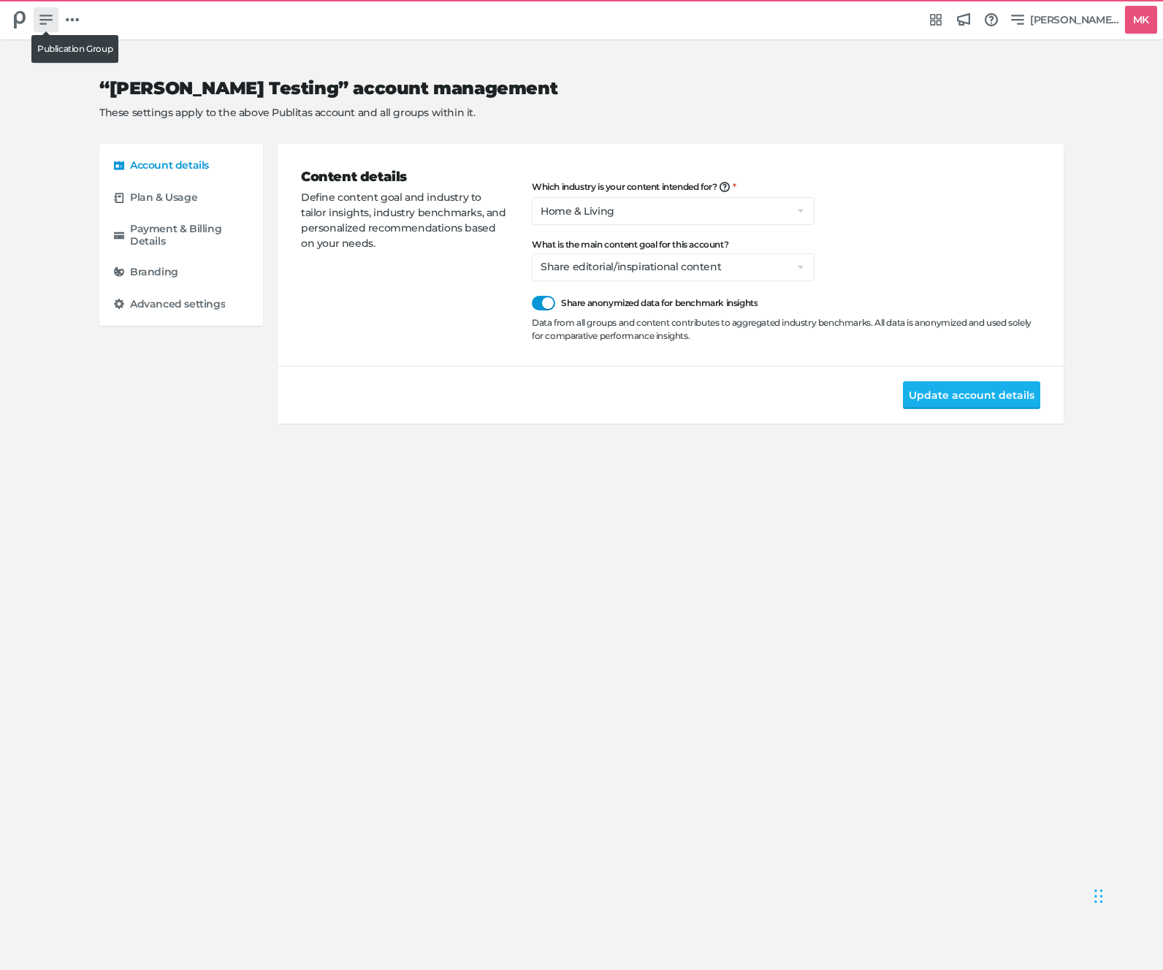
click at [44, 18] on icon at bounding box center [45, 19] width 13 height 13
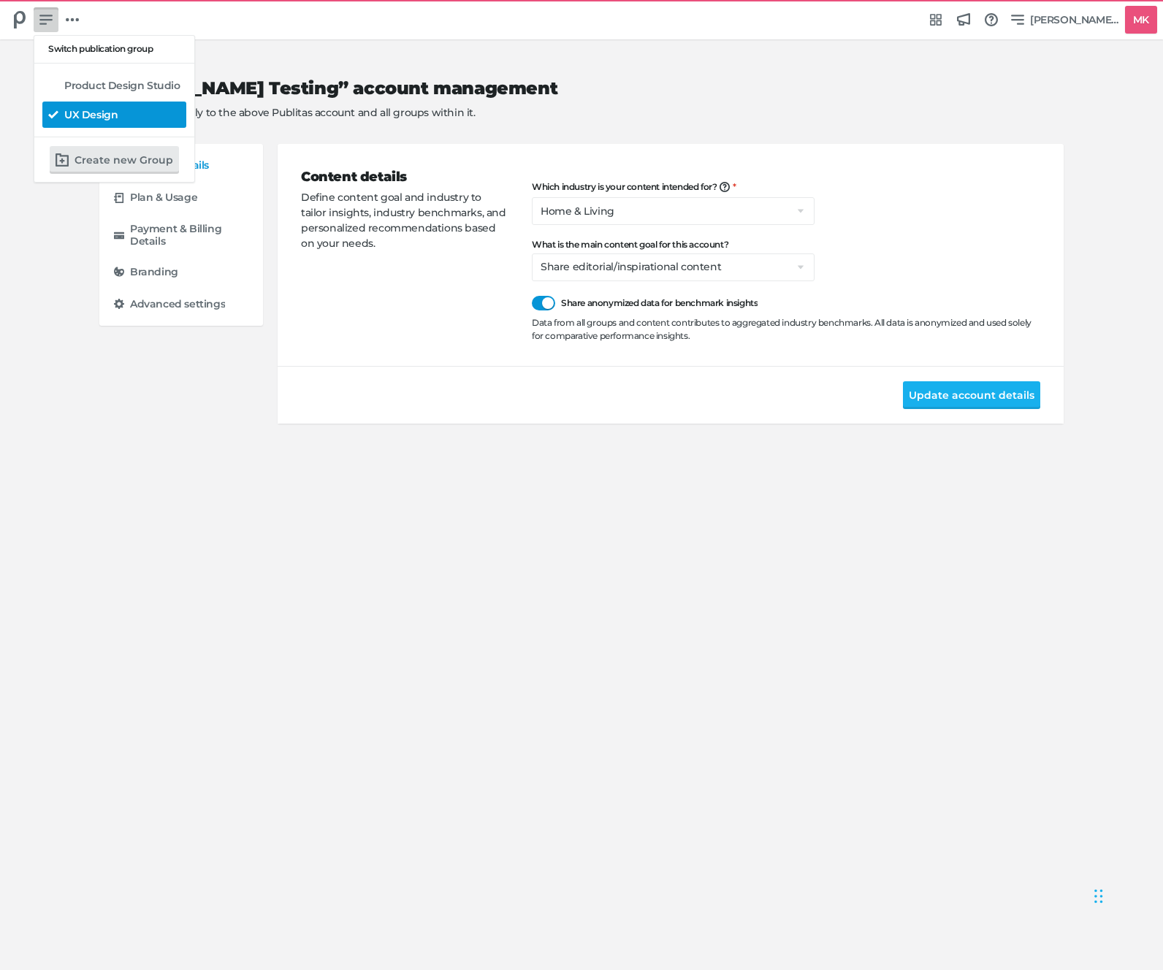
click at [64, 122] on link "UX Design" at bounding box center [114, 115] width 144 height 26
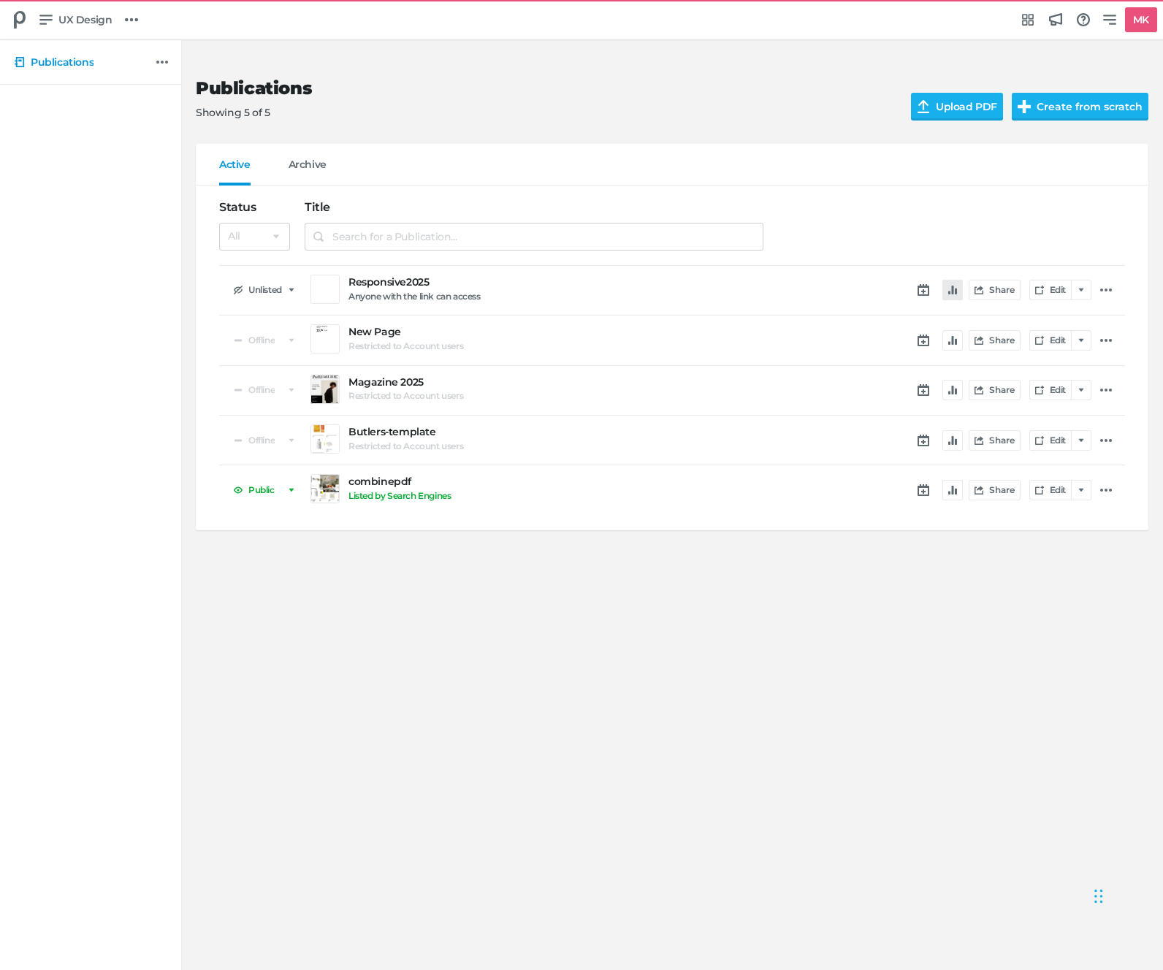
click at [953, 291] on icon "button" at bounding box center [952, 290] width 9 height 9
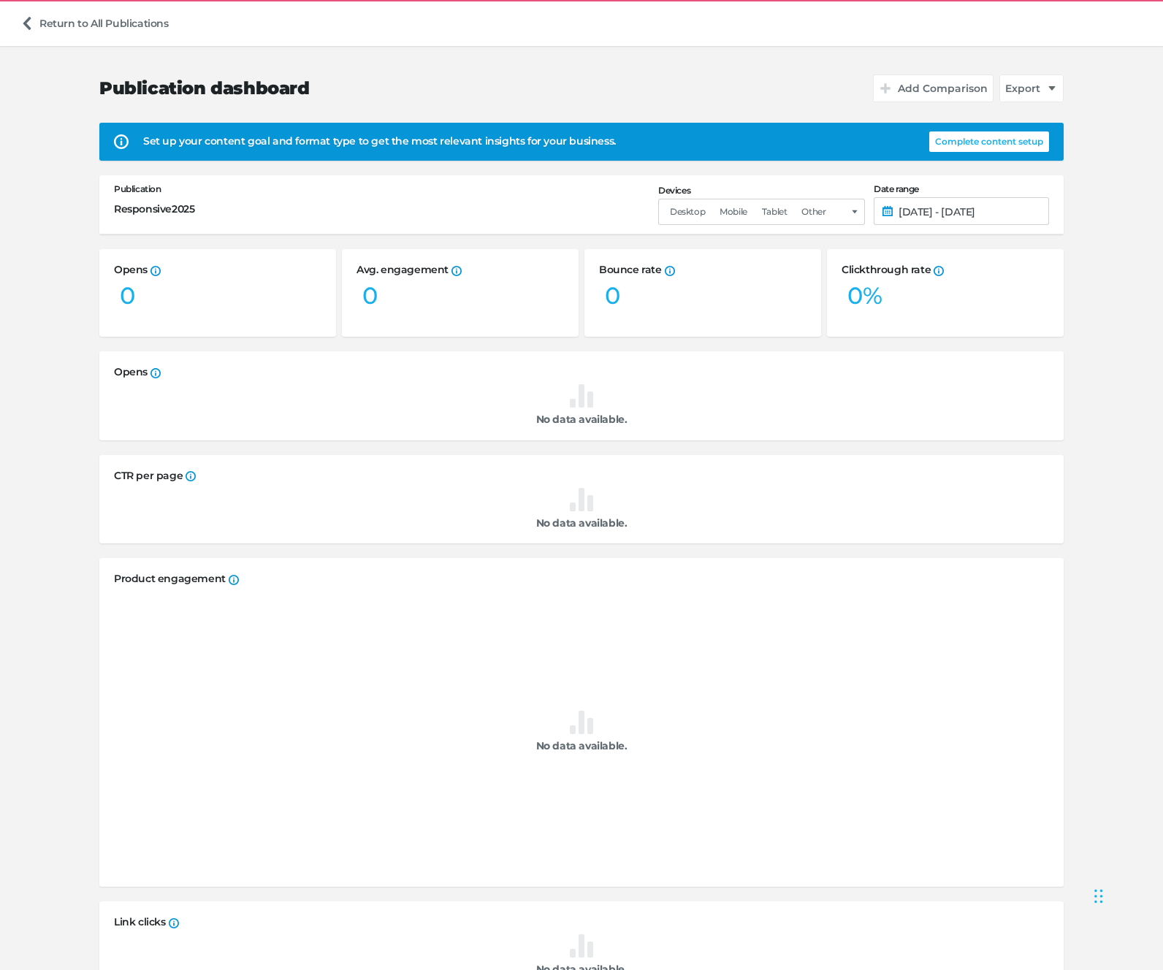
click at [986, 143] on button "Complete content setup" at bounding box center [989, 142] width 120 height 20
select select "se"
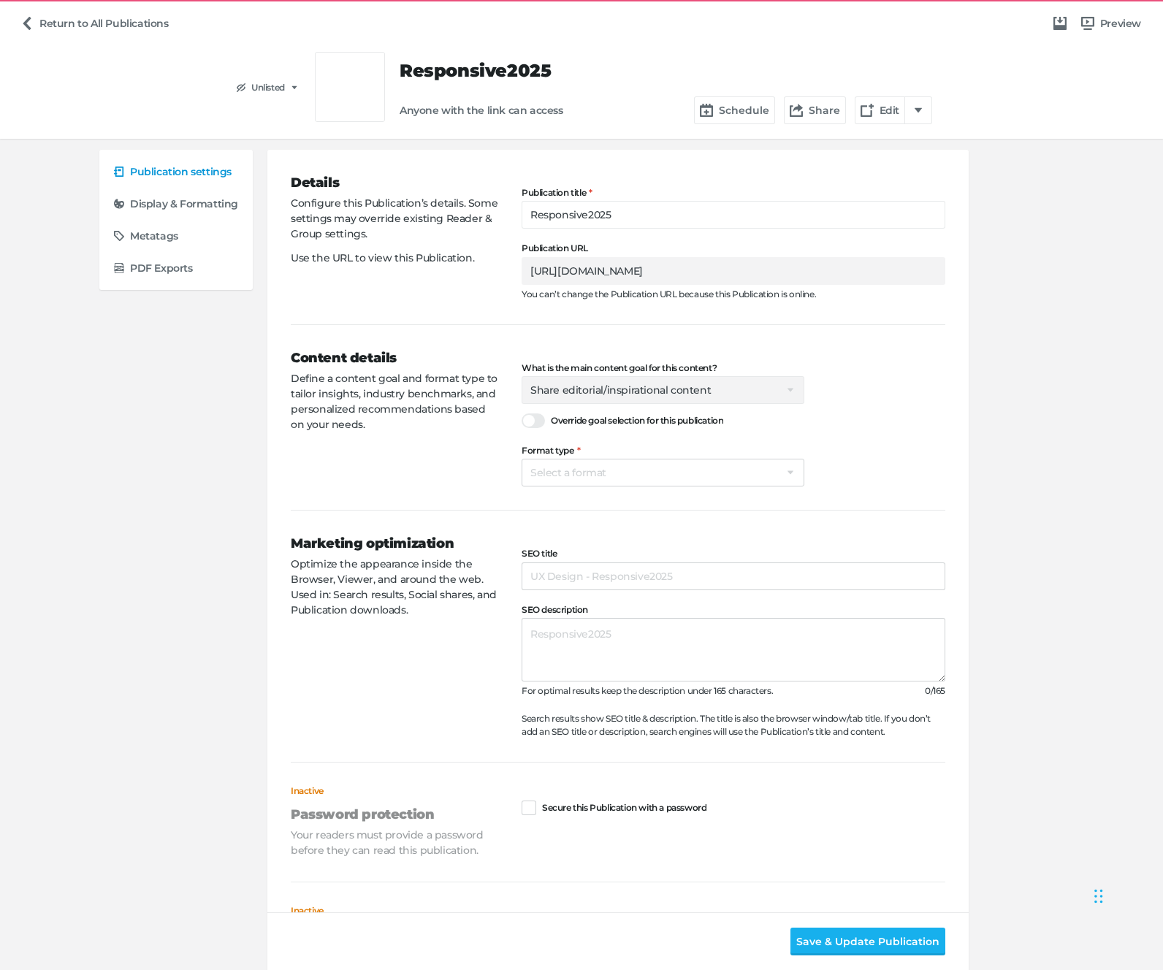
click at [595, 389] on span "Select a goal Sell products directly or on the website Promote physical store/d…" at bounding box center [663, 390] width 283 height 28
click at [532, 419] on div at bounding box center [533, 421] width 23 height 15
click at [522, 413] on input "Override goal selection for this publication" at bounding box center [522, 413] width 0 height 0
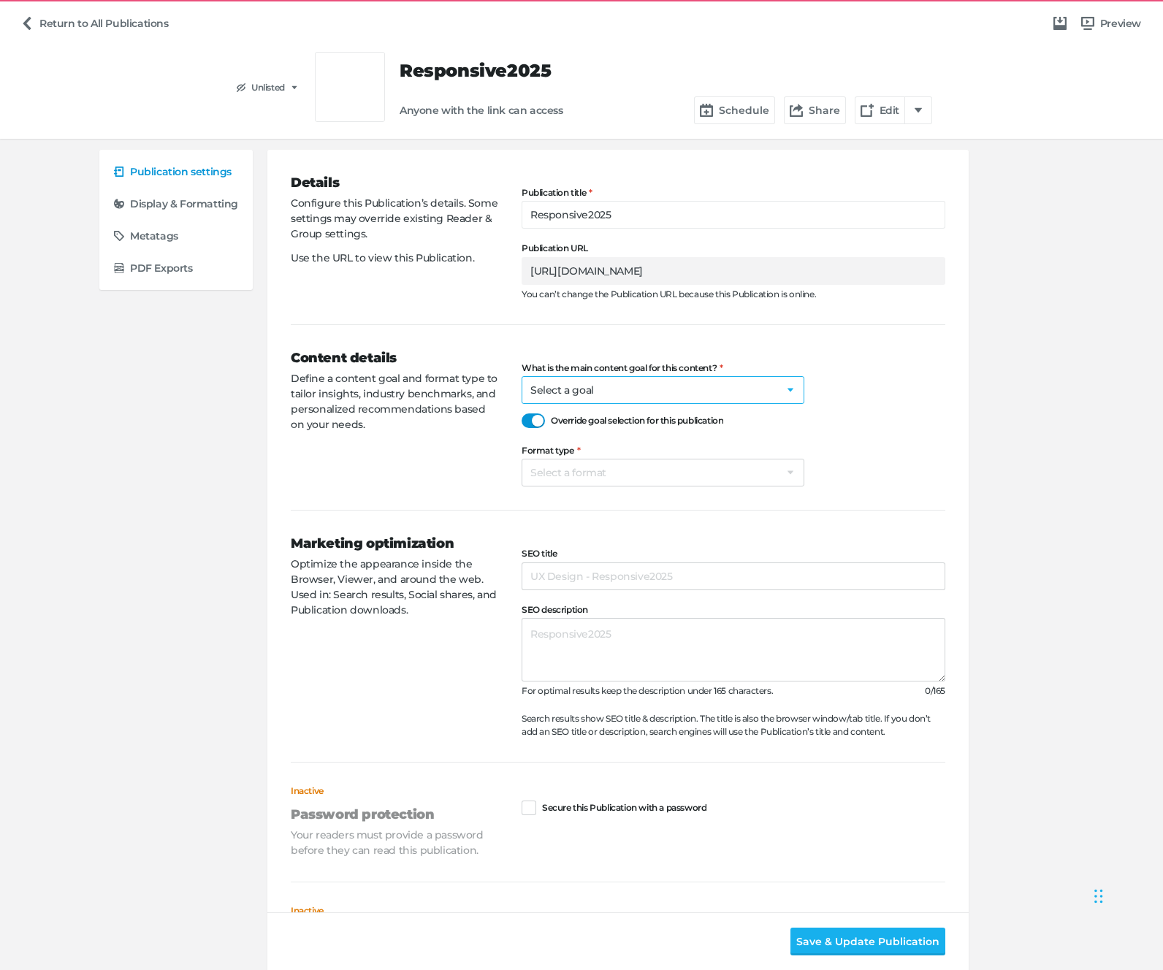
click at [614, 386] on select "Select a goal Sell products directly or on the website Promote physical store/d…" at bounding box center [663, 390] width 283 height 28
select select "pp"
click at [436, 443] on div "Content details Define a content goal and format type to tailor insights, indus…" at bounding box center [406, 417] width 231 height 138
click at [571, 478] on select "Select a format Landing/Campaign web page Product carousel/grid Digital flyer D…" at bounding box center [663, 473] width 283 height 28
click at [416, 490] on div "Content details Define a content goal and format type to tailor insights, indus…" at bounding box center [618, 417] width 655 height 186
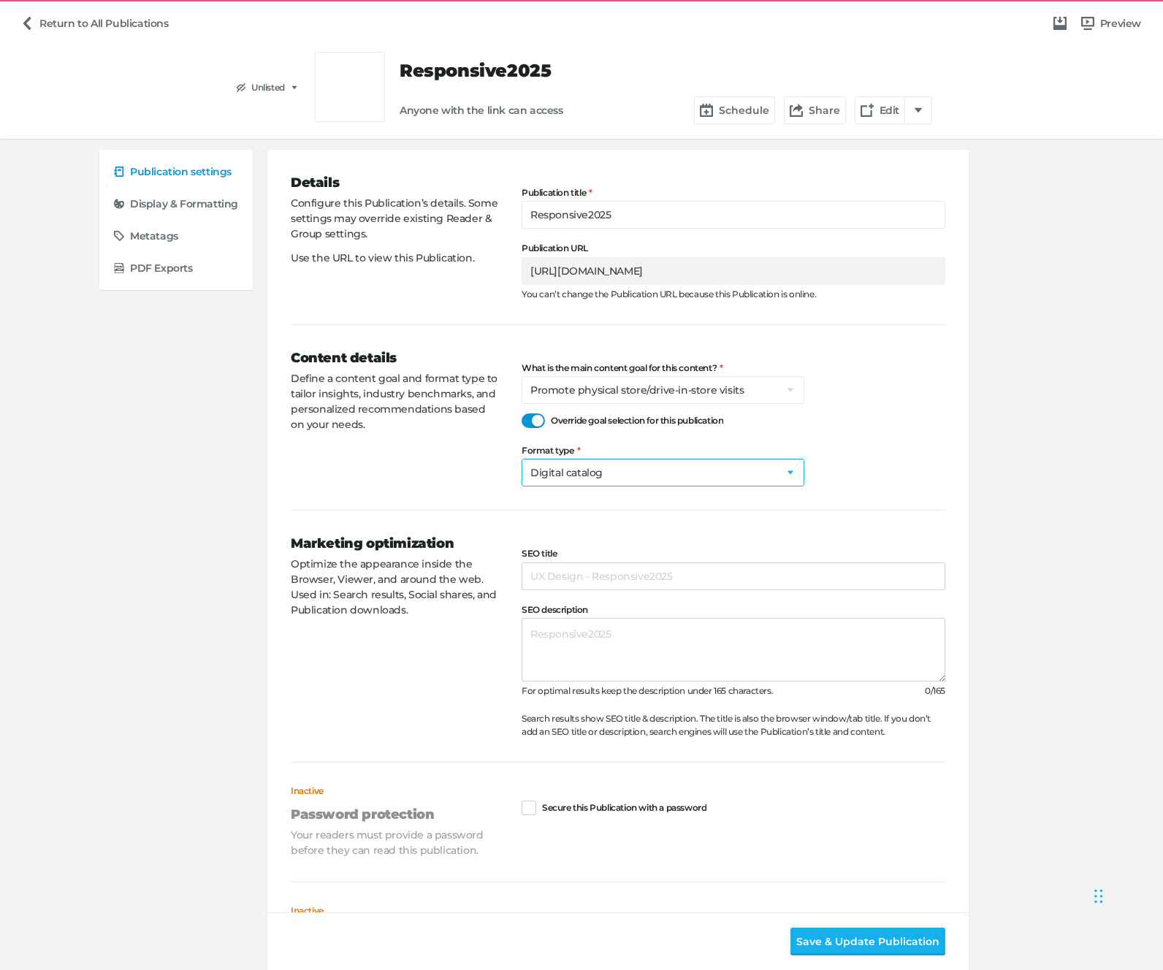
click at [553, 481] on select "Select a format Landing/Campaign web page Product carousel/grid Digital flyer D…" at bounding box center [663, 473] width 283 height 28
select select "db"
click at [434, 512] on div "Marketing optimization Optimize the appearance inside the Browser, Viewer, and …" at bounding box center [618, 636] width 655 height 252
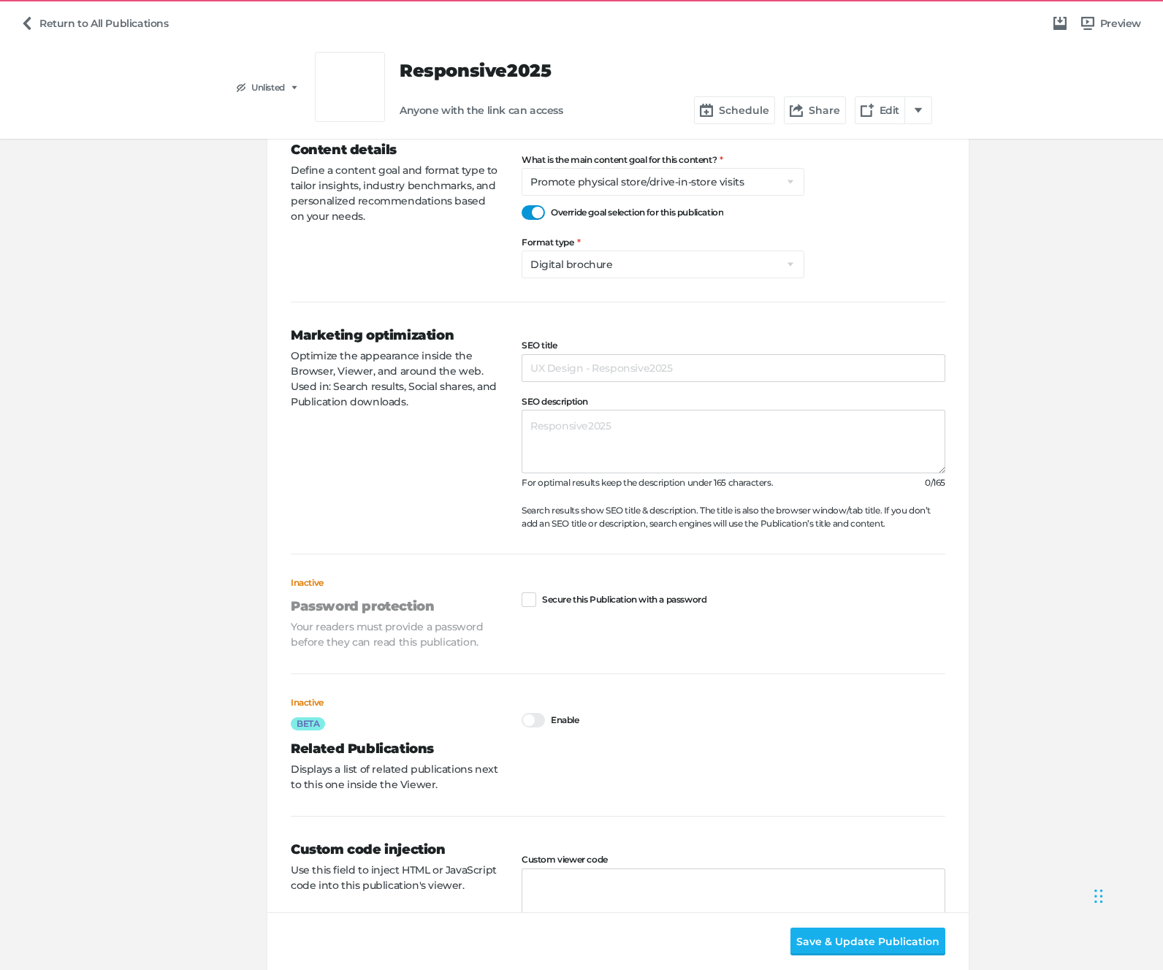
scroll to position [311, 0]
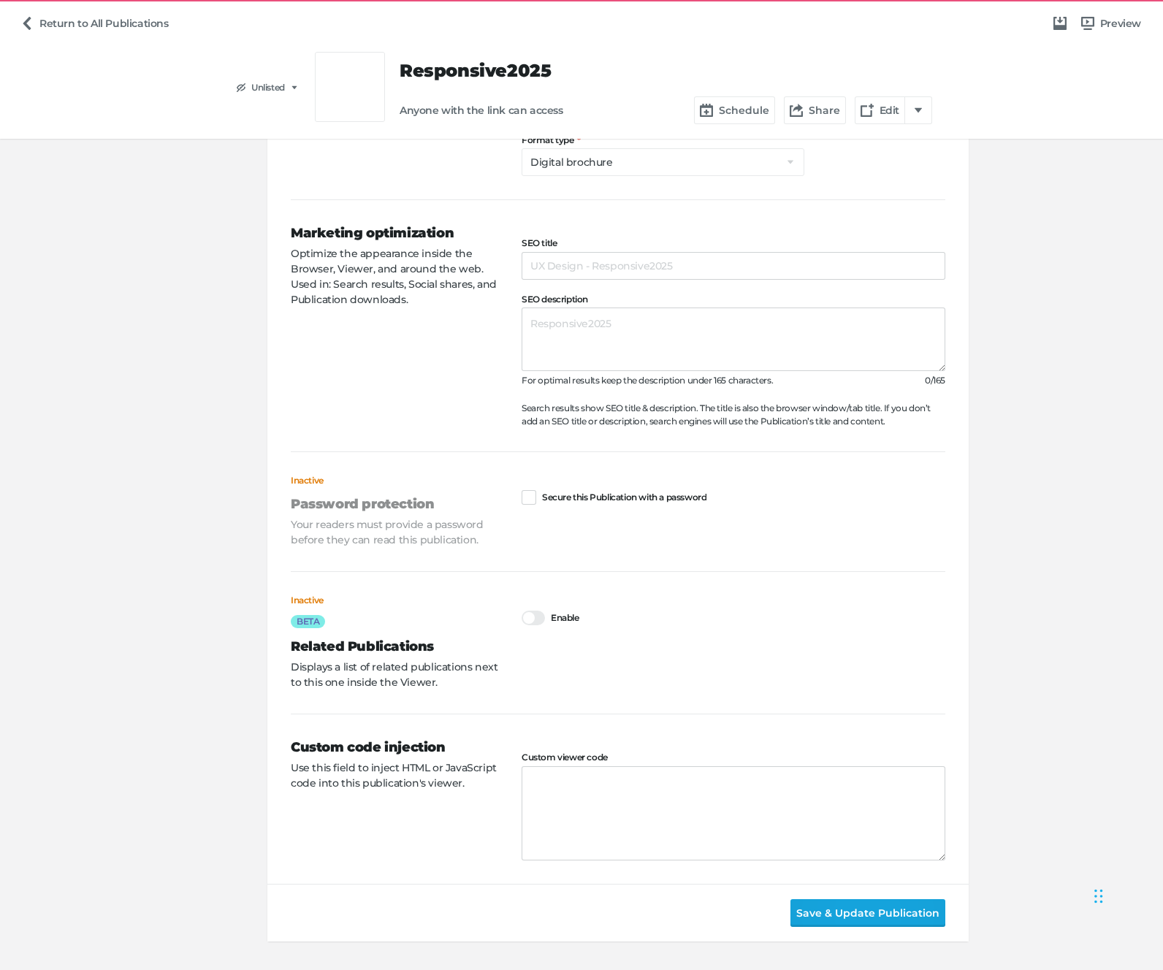
click at [832, 910] on span "Save & Update Publication" at bounding box center [867, 913] width 143 height 16
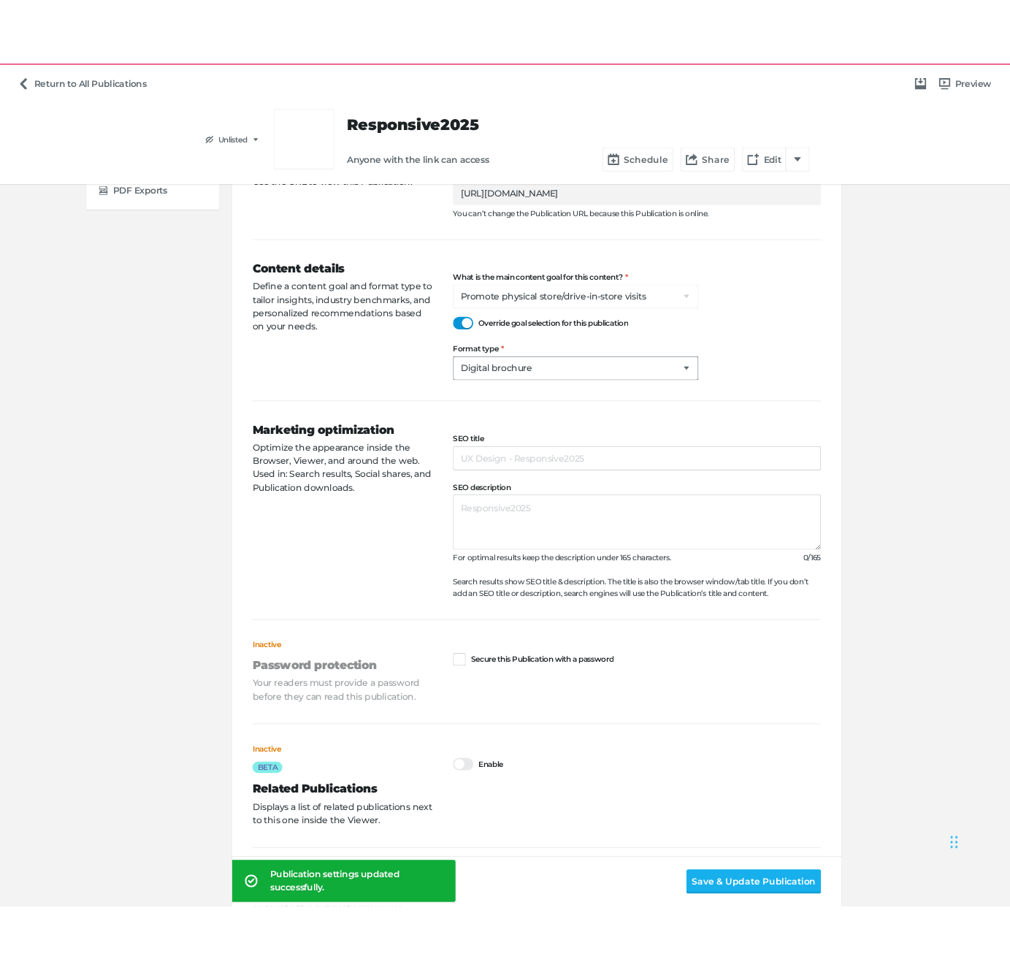
scroll to position [0, 0]
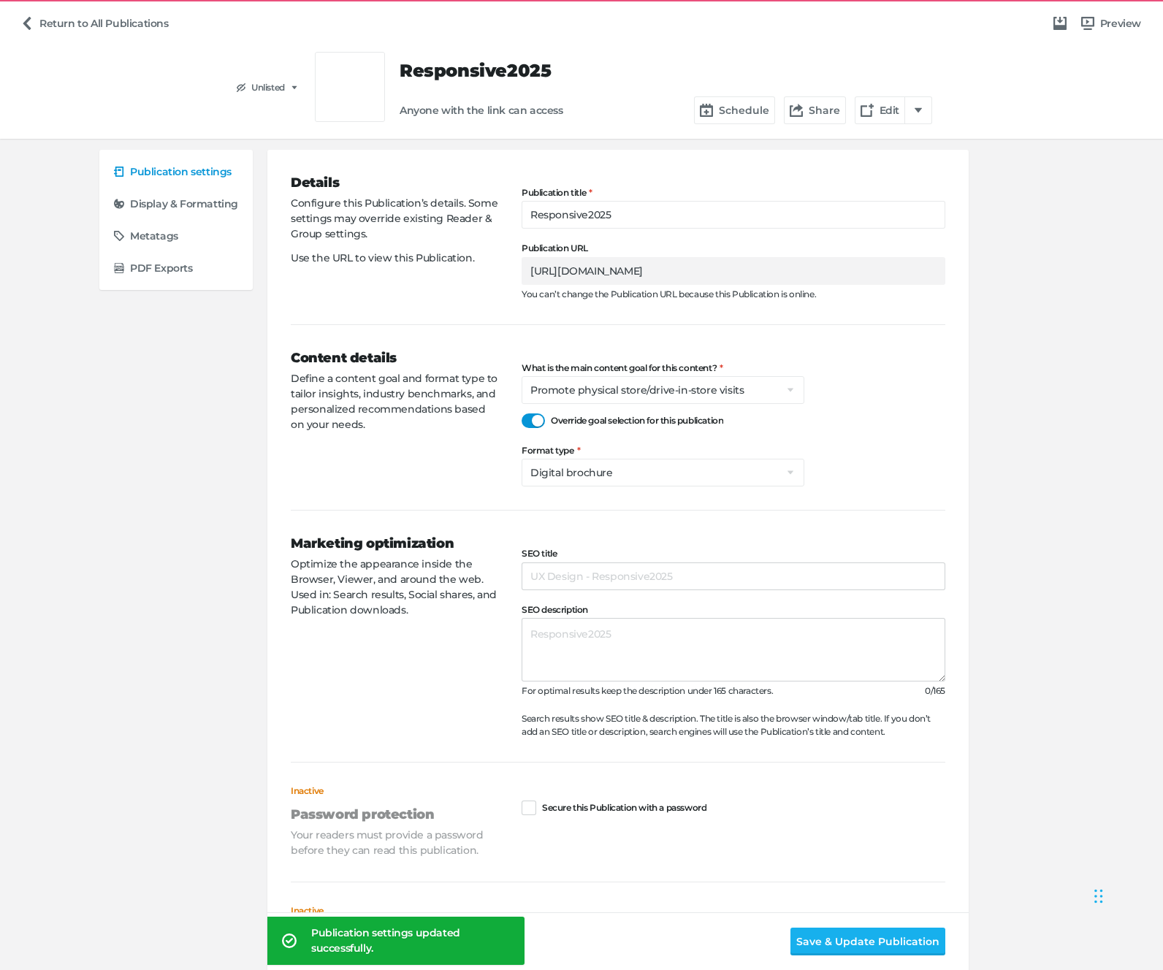
click at [93, 7] on div "Return to All Publications Preview" at bounding box center [581, 23] width 1163 height 45
click at [95, 18] on link "Return to All Publications" at bounding box center [95, 23] width 160 height 28
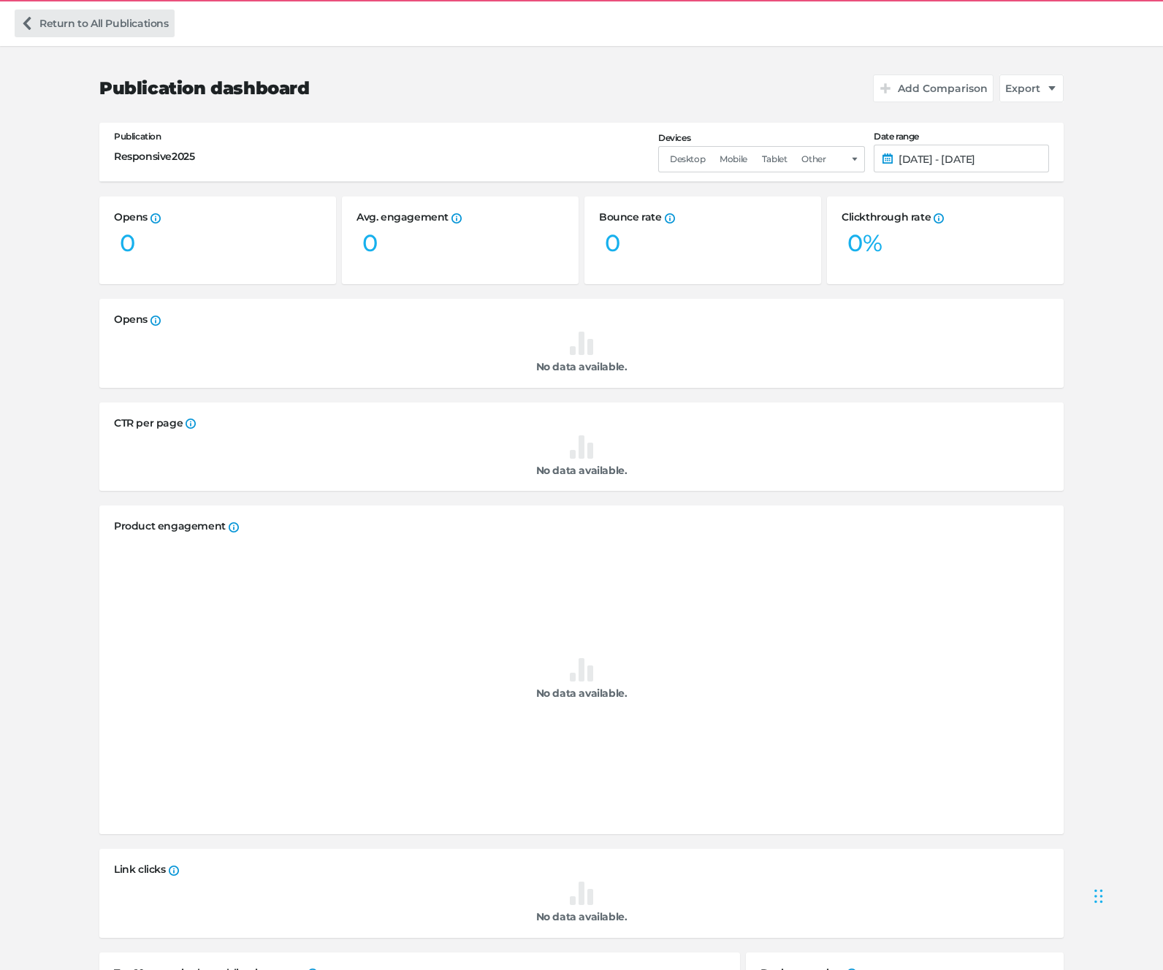
click at [32, 20] on icon at bounding box center [26, 23] width 13 height 13
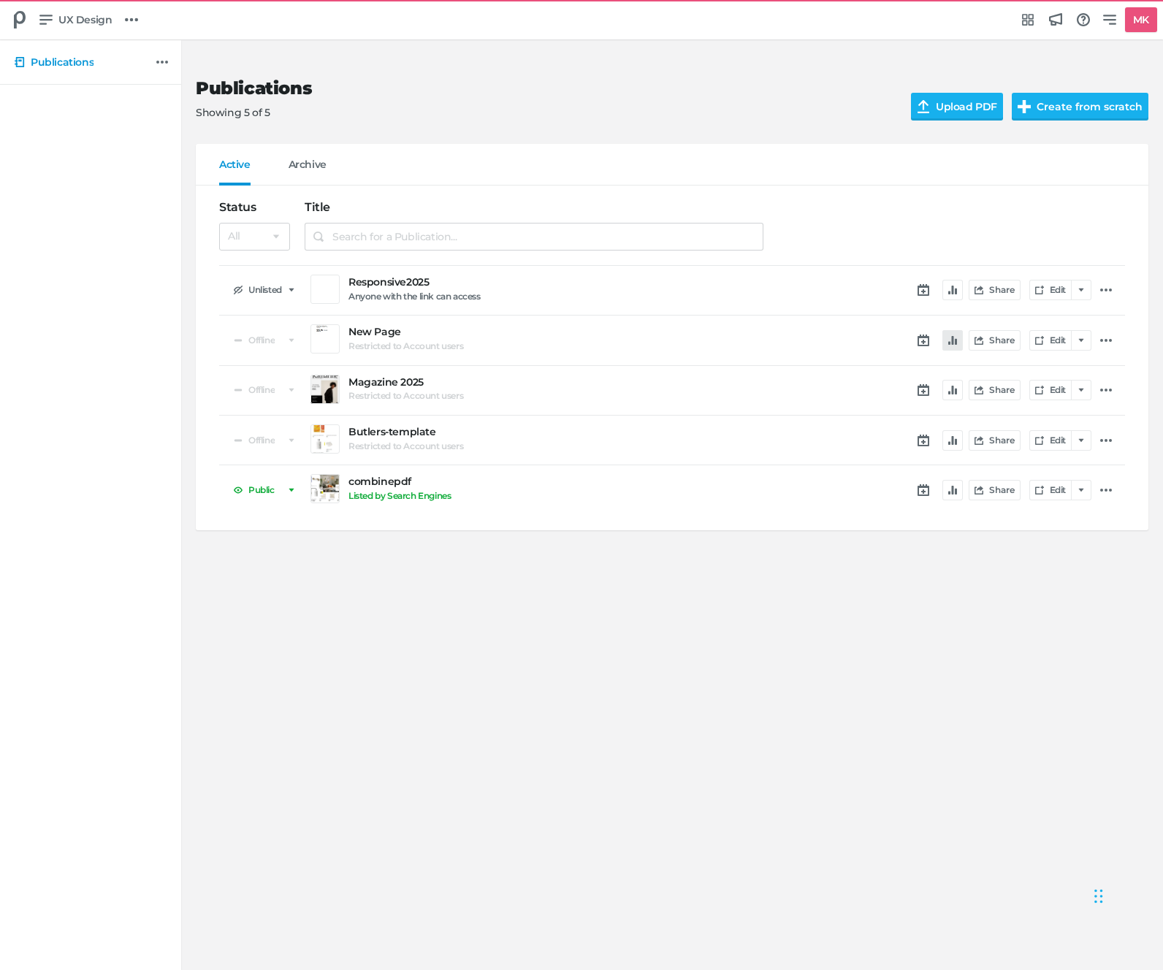
click at [949, 346] on button "button" at bounding box center [952, 340] width 20 height 20
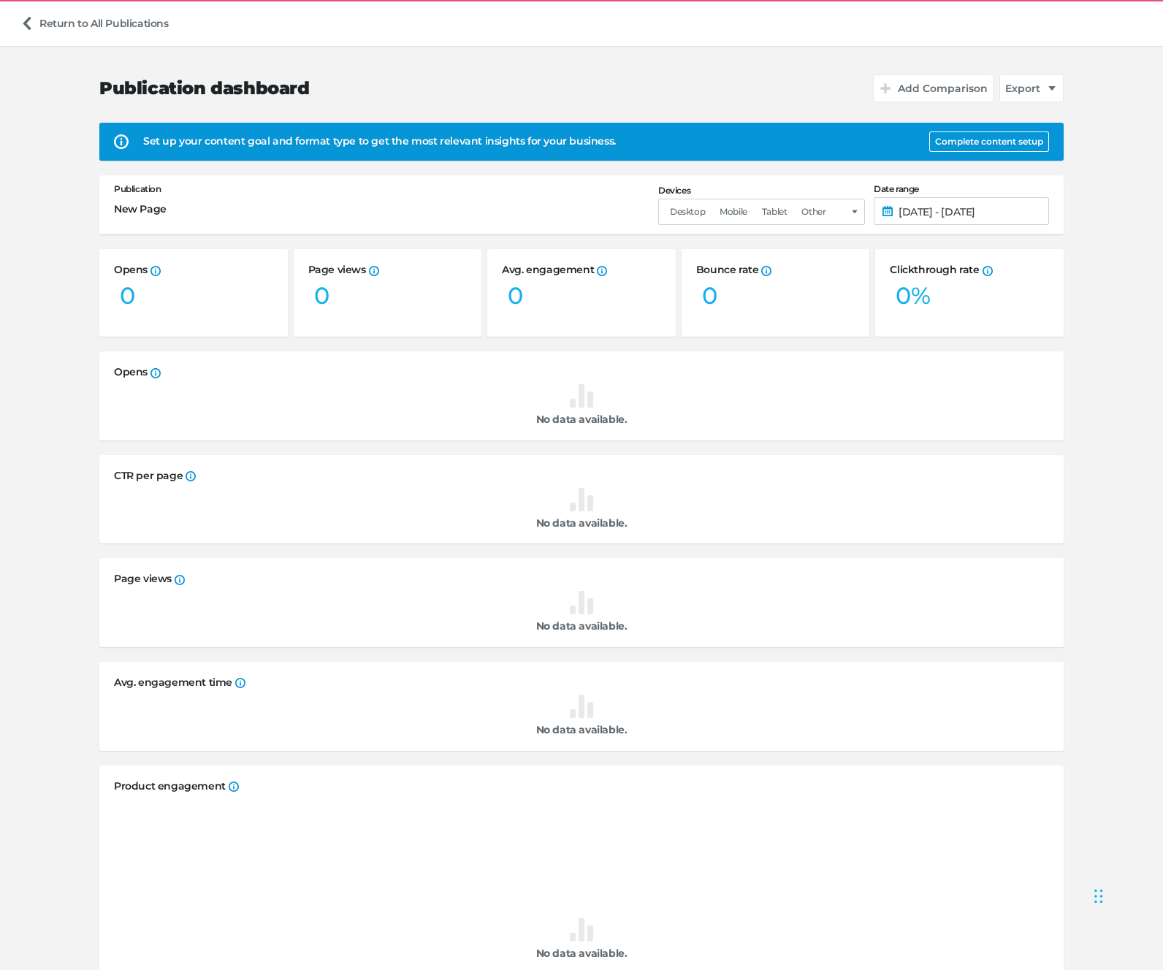
drag, startPoint x: 620, startPoint y: 60, endPoint x: 614, endPoint y: 46, distance: 15.1
click at [615, 48] on div "Publication dashboard Add Comparison Export Set up your content goal and format…" at bounding box center [581, 686] width 964 height 1293
click at [443, 51] on div "Publication dashboard Add Comparison Export Set up your content goal and format…" at bounding box center [581, 686] width 964 height 1293
click at [123, 22] on link "Return to All Publications" at bounding box center [95, 23] width 160 height 28
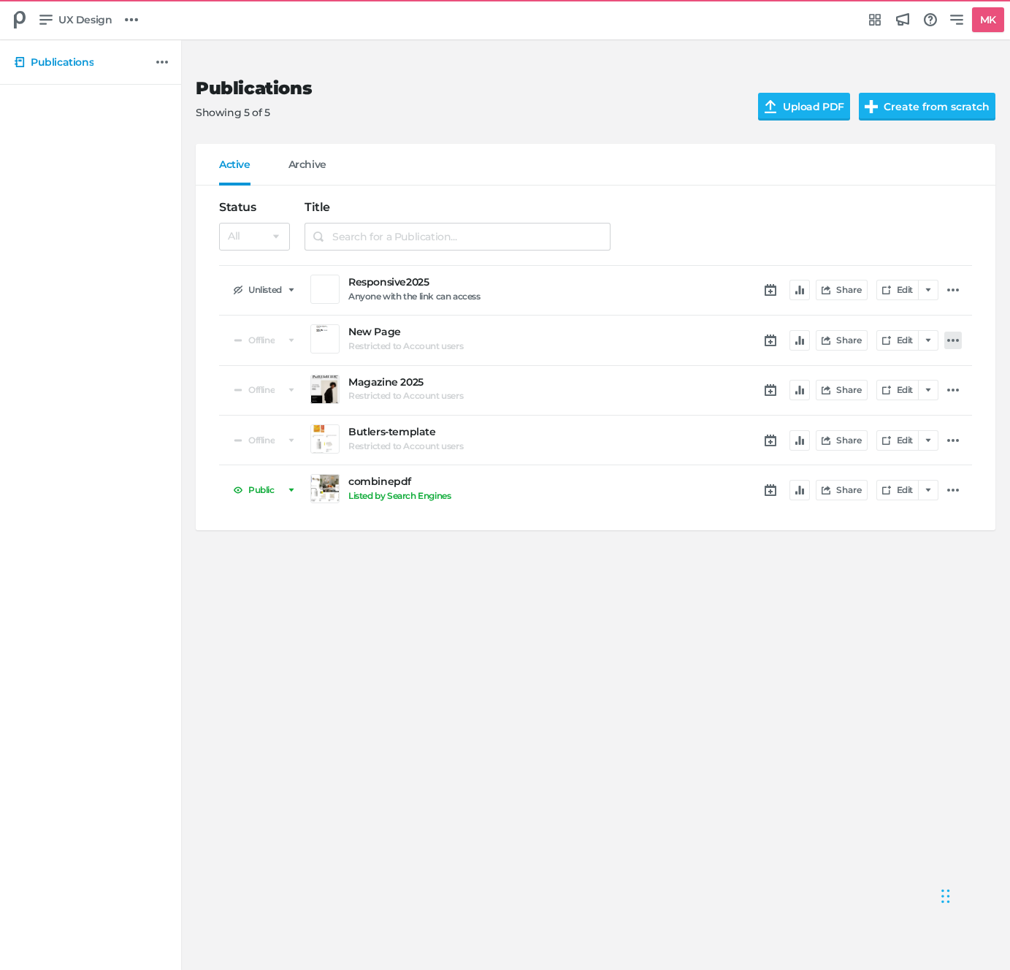
click at [958, 338] on icon at bounding box center [954, 341] width 12 height 12
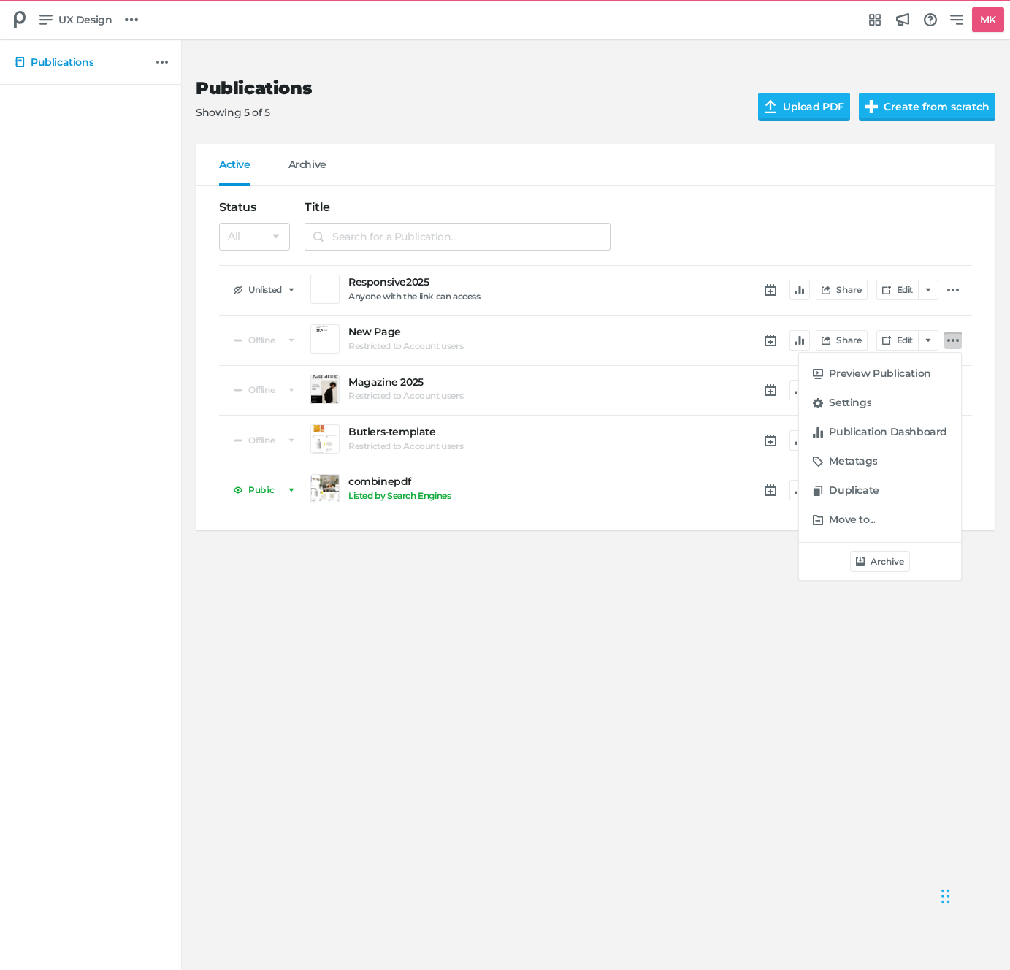
click at [785, 340] on div "Preview Publication Settings Publication Dashboard Metatags Duplicate Move to..…" at bounding box center [505, 485] width 1010 height 970
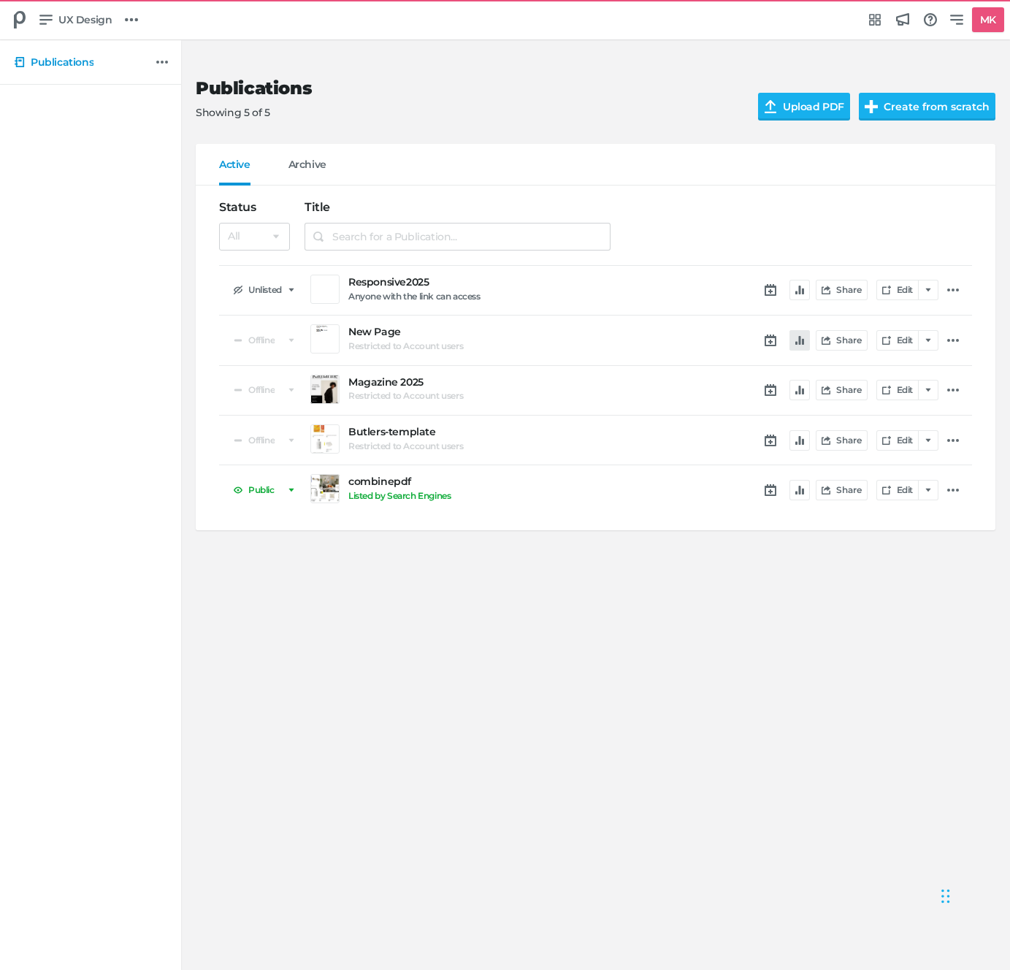
click at [796, 338] on icon "button" at bounding box center [800, 340] width 9 height 9
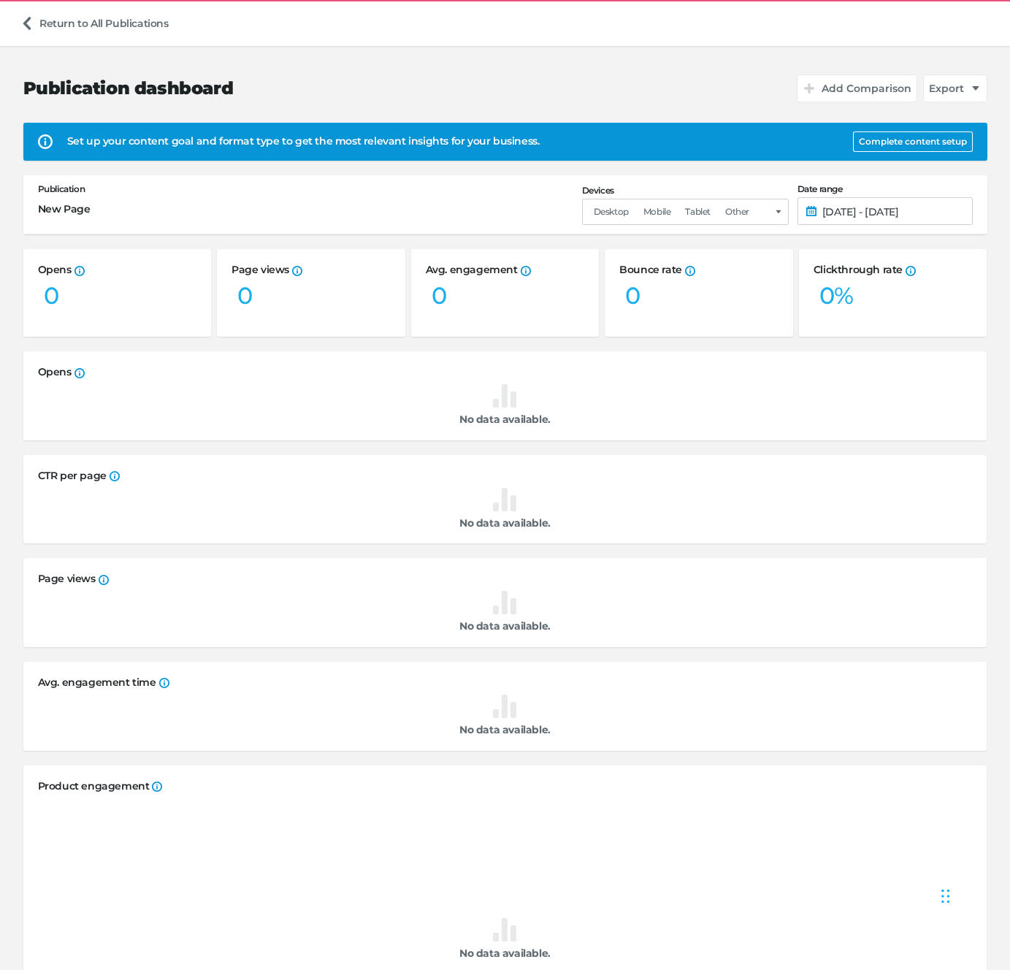
click at [128, 145] on div "Set up your content goal and format type to get the most relevant insights for …" at bounding box center [455, 141] width 777 height 15
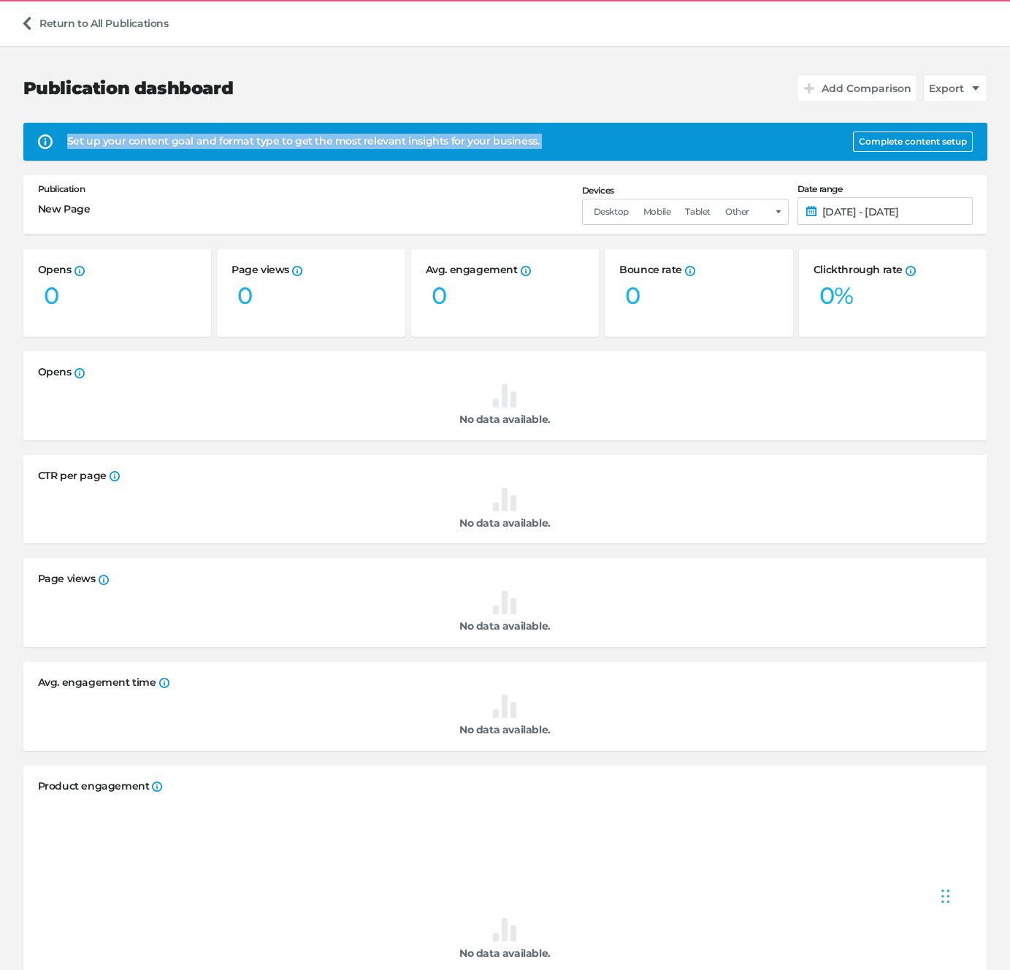
click at [128, 145] on div "Set up your content goal and format type to get the most relevant insights for …" at bounding box center [455, 141] width 777 height 15
click at [170, 134] on div "Set up your content goal and format type to get the most relevant insights for …" at bounding box center [455, 141] width 777 height 15
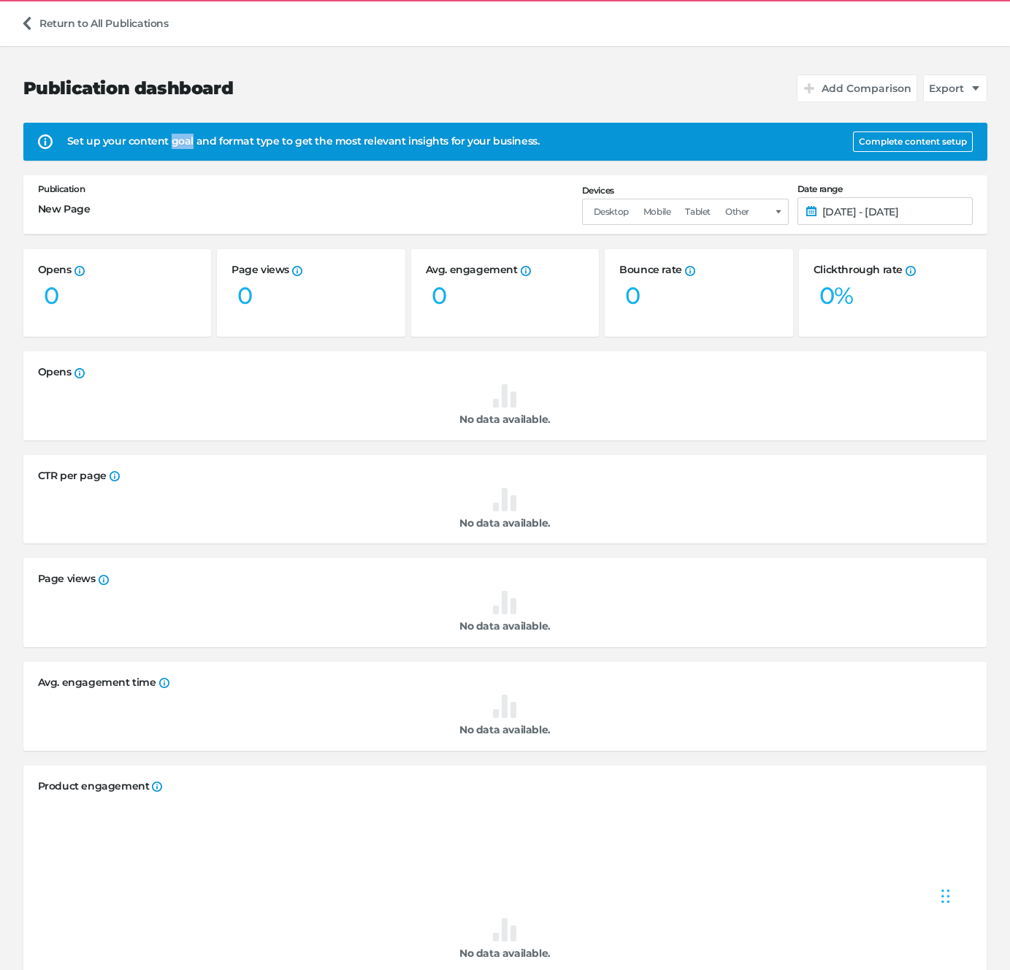
click at [170, 134] on div "Set up your content goal and format type to get the most relevant insights for …" at bounding box center [455, 141] width 777 height 15
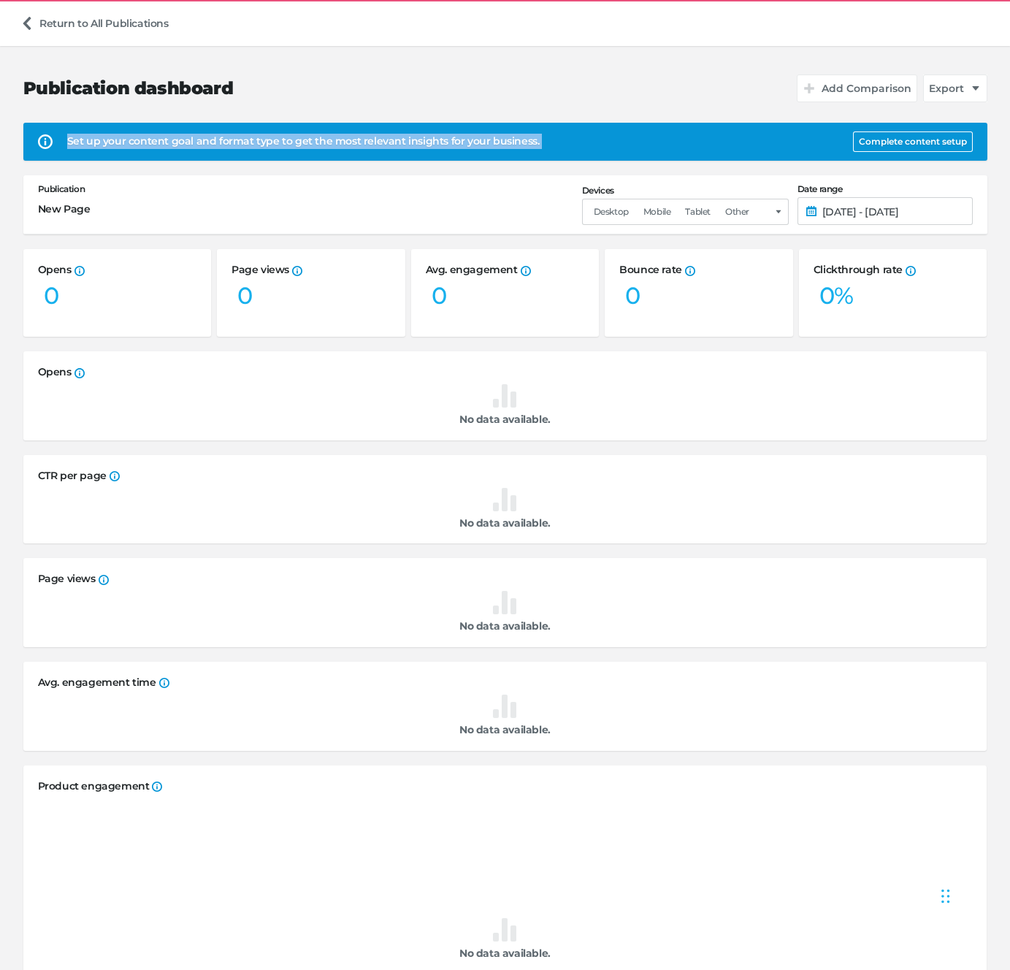
click at [170, 134] on div "Set up your content goal and format type to get the most relevant insights for …" at bounding box center [455, 141] width 777 height 15
click at [644, 132] on div "Set up your content goal and format type to get the most relevant insights for …" at bounding box center [505, 142] width 964 height 38
click at [643, 131] on div "Set up your content goal and format type to get the most relevant insights for …" at bounding box center [505, 142] width 964 height 38
click at [544, 126] on div "Set up your content goal and format type to get the most relevant insights for …" at bounding box center [505, 142] width 964 height 38
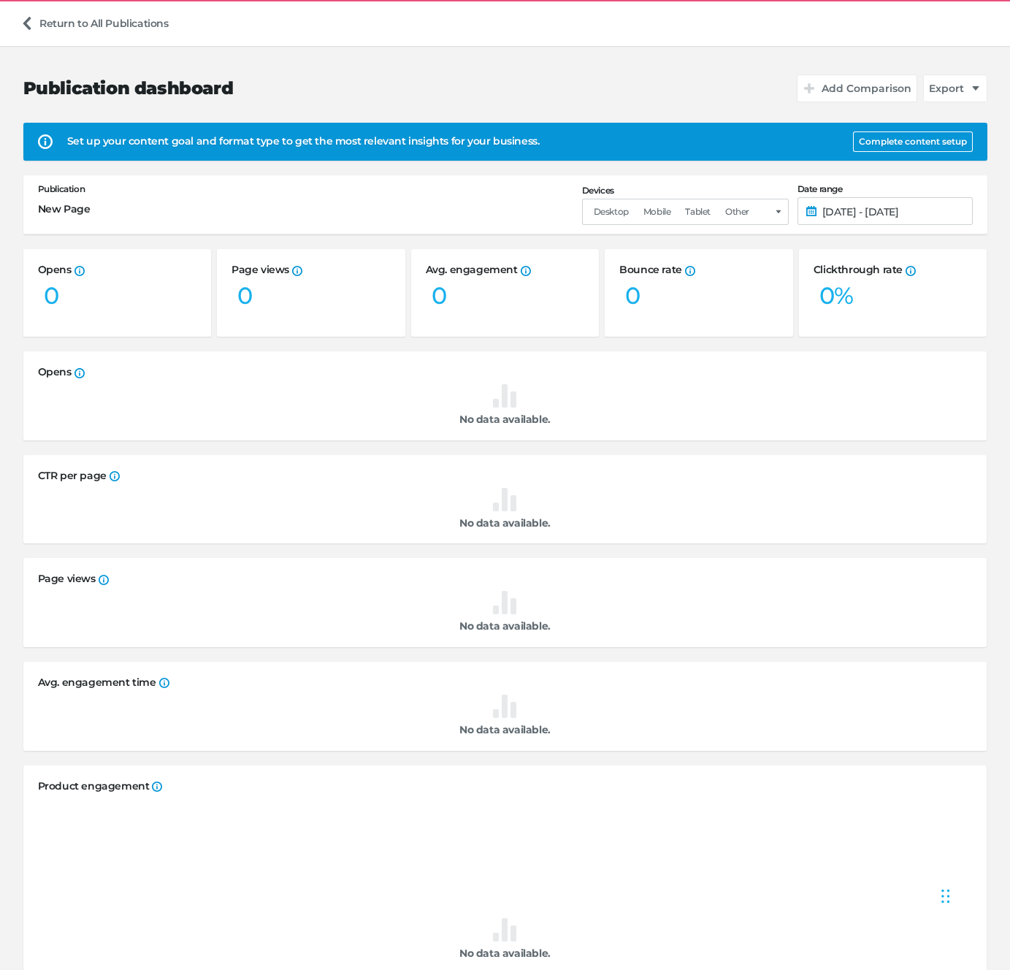
click at [493, 142] on div "Set up your content goal and format type to get the most relevant insights for …" at bounding box center [455, 141] width 777 height 15
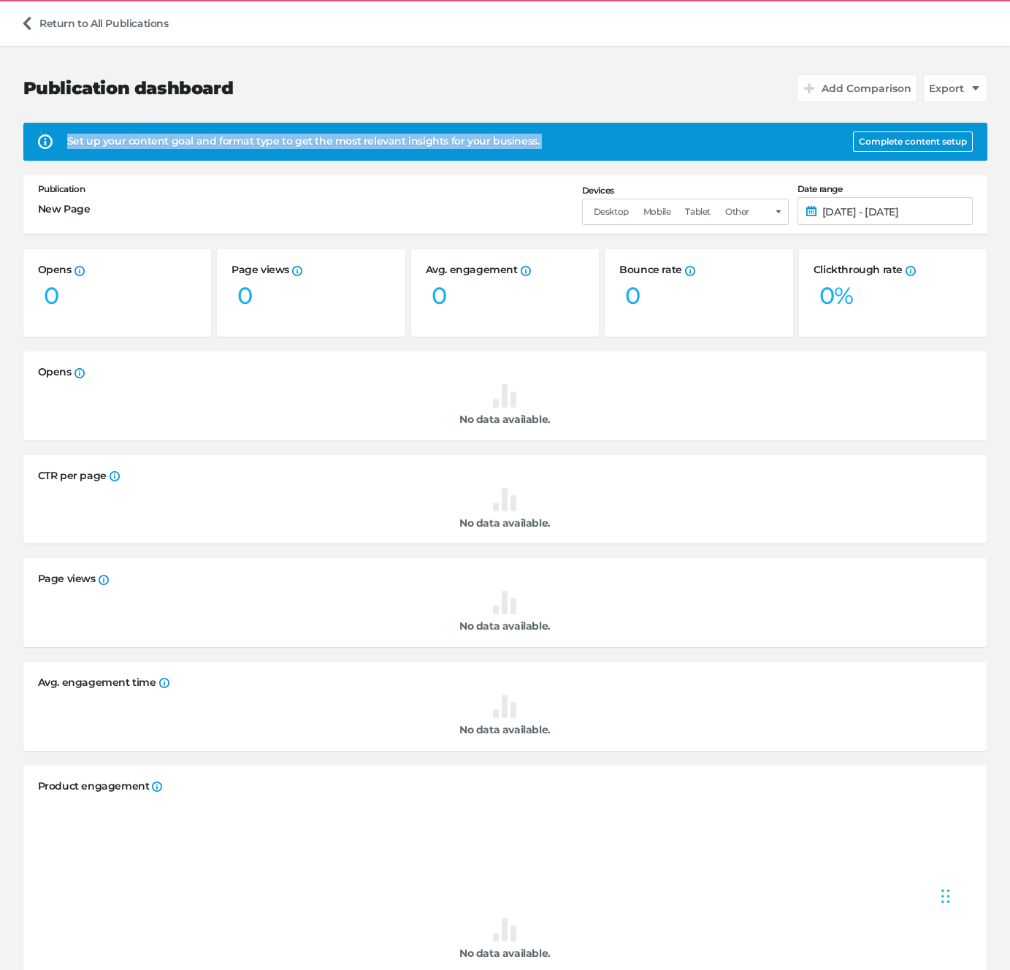
click at [492, 142] on div "Set up your content goal and format type to get the most relevant insights for …" at bounding box center [455, 141] width 777 height 15
click at [490, 141] on div "Set up your content goal and format type to get the most relevant insights for …" at bounding box center [455, 141] width 777 height 15
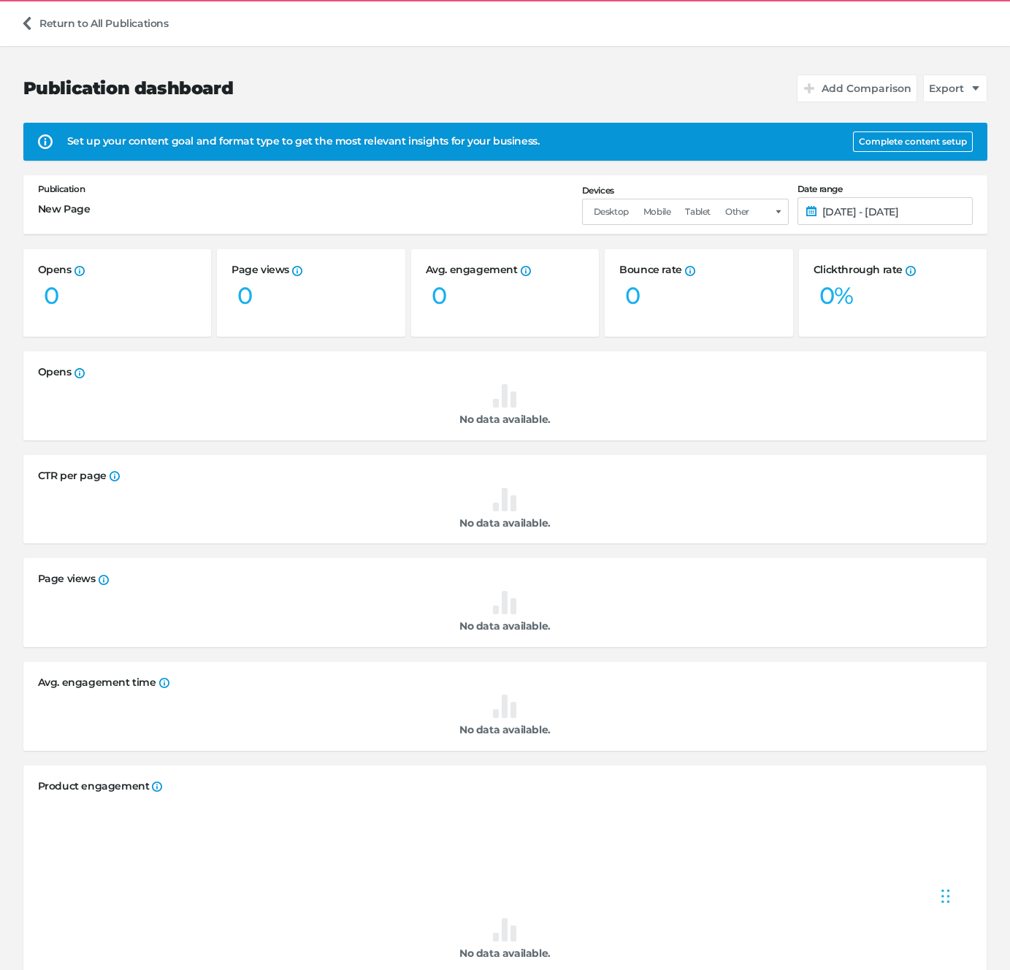
click at [568, 96] on div "Publication dashboard Add Comparison Export" at bounding box center [505, 89] width 964 height 68
click at [441, 142] on div "Set up your content goal and format type to get the most relevant insights for …" at bounding box center [455, 141] width 777 height 15
click at [441, 141] on div "Set up your content goal and format type to get the most relevant insights for …" at bounding box center [455, 141] width 777 height 15
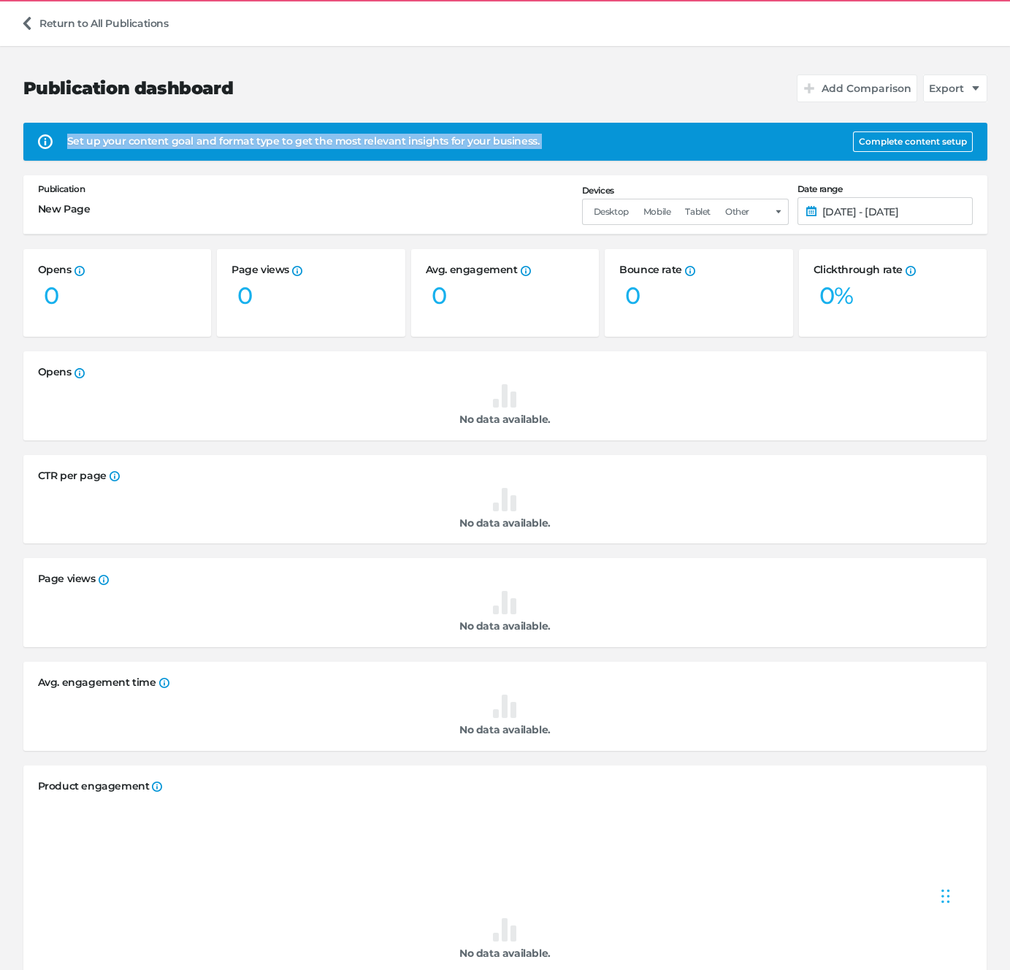
click at [441, 140] on div "Set up your content goal and format type to get the most relevant insights for …" at bounding box center [455, 141] width 777 height 15
click at [448, 142] on div "Set up your content goal and format type to get the most relevant insights for …" at bounding box center [455, 141] width 777 height 15
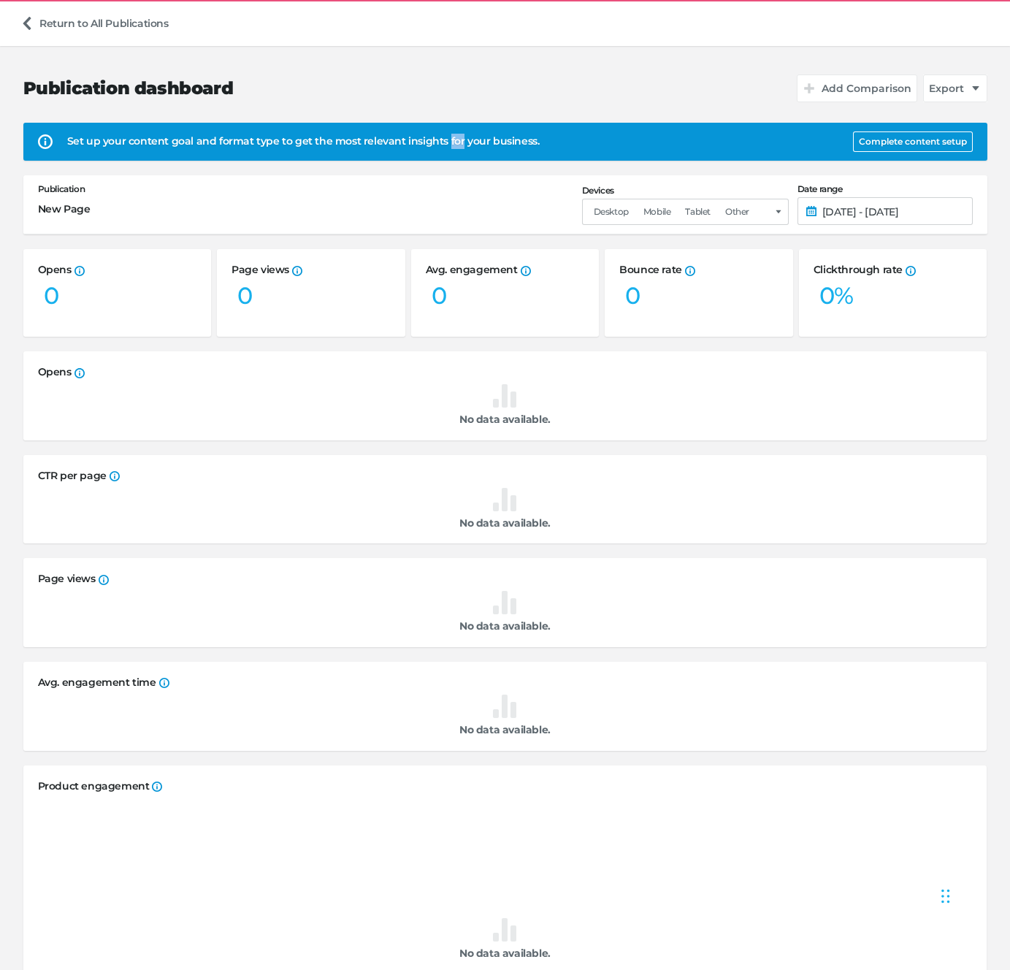
click at [448, 142] on div "Set up your content goal and format type to get the most relevant insights for …" at bounding box center [455, 141] width 777 height 15
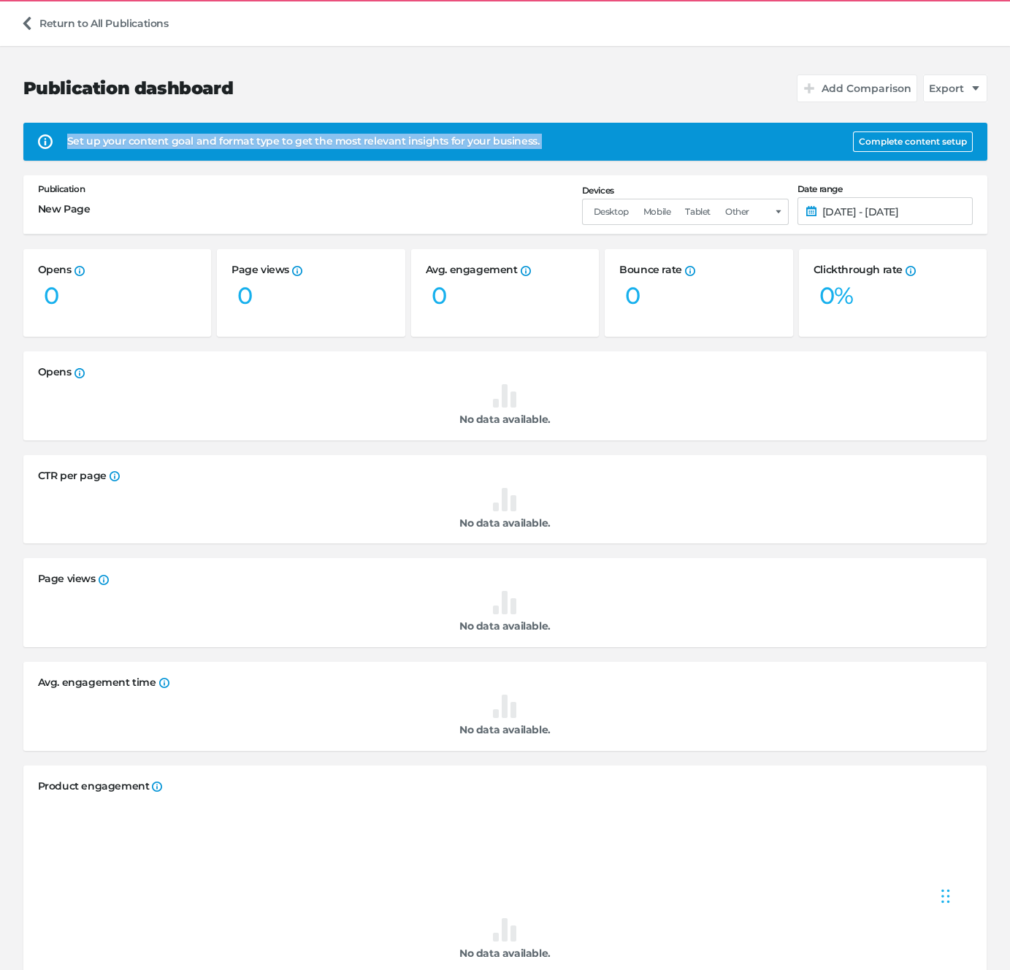
click at [448, 142] on div "Set up your content goal and format type to get the most relevant insights for …" at bounding box center [455, 141] width 777 height 15
click at [471, 145] on div "Set up your content goal and format type to get the most relevant insights for …" at bounding box center [455, 141] width 777 height 15
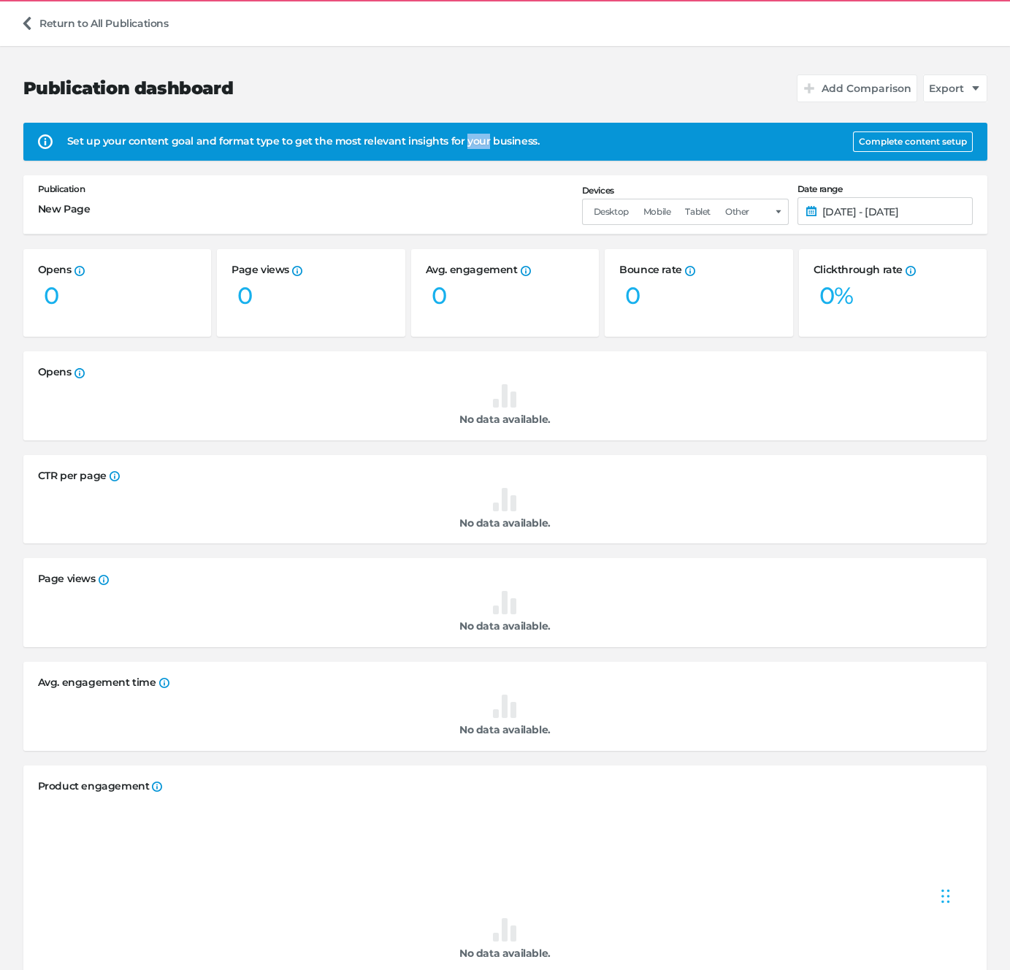
click at [471, 145] on div "Set up your content goal and format type to get the most relevant insights for …" at bounding box center [455, 141] width 777 height 15
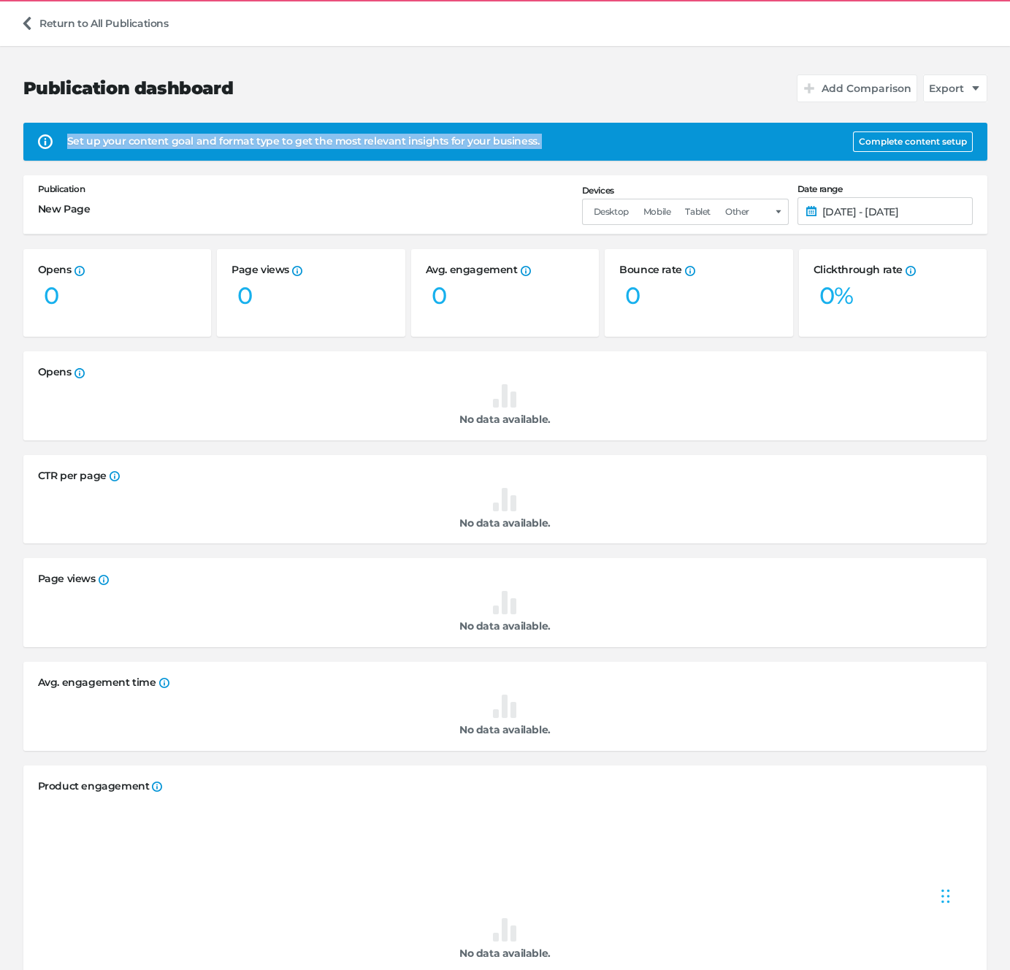
click at [471, 145] on div "Set up your content goal and format type to get the most relevant insights for …" at bounding box center [455, 141] width 777 height 15
click at [877, 139] on button "Complete content setup" at bounding box center [913, 142] width 120 height 20
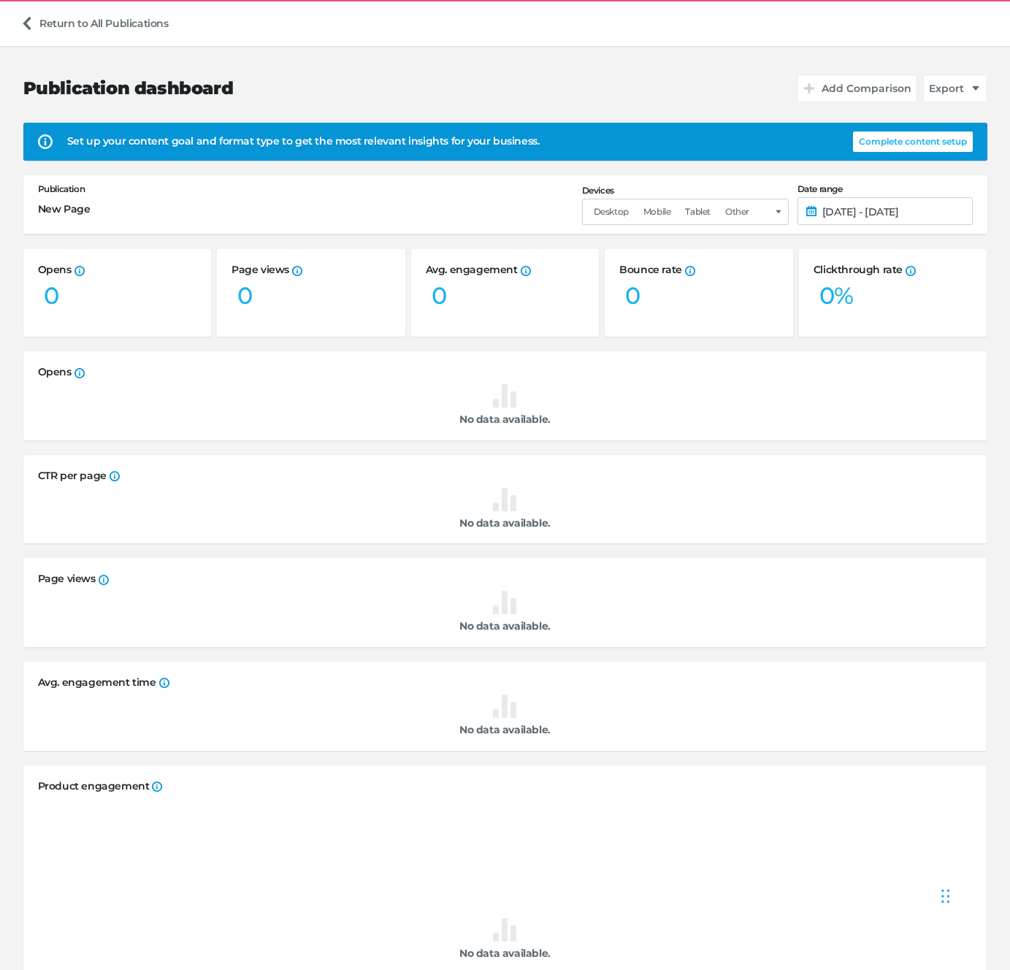
select select "se"
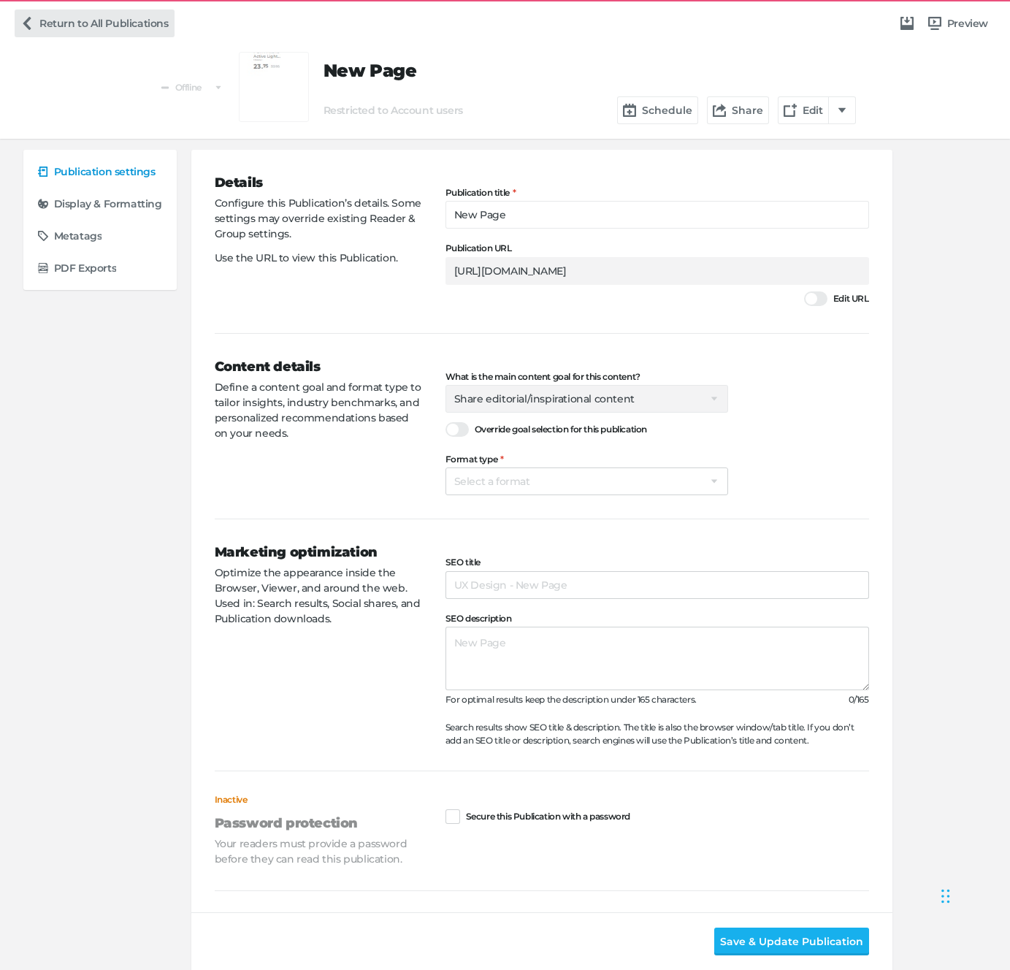
click at [52, 20] on link "Return to All Publications" at bounding box center [95, 23] width 160 height 28
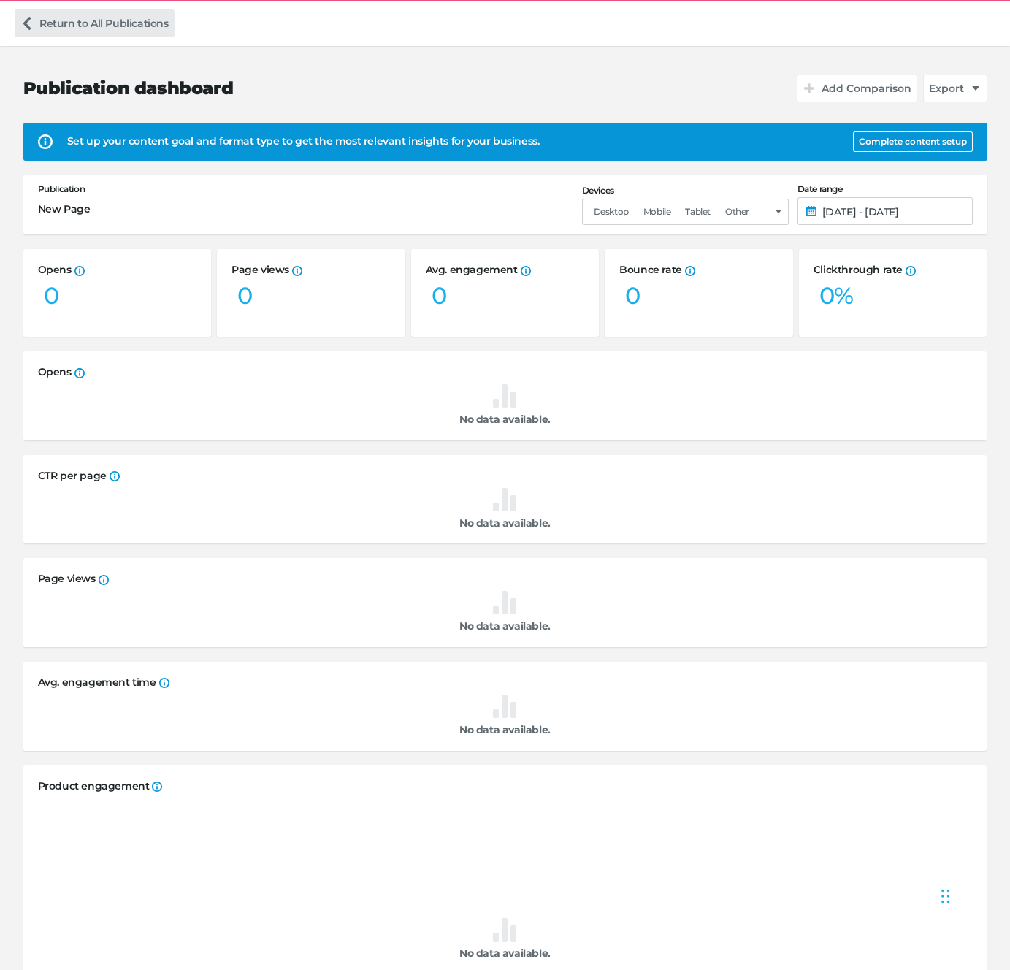
click at [100, 25] on link "Return to All Publications" at bounding box center [95, 23] width 160 height 28
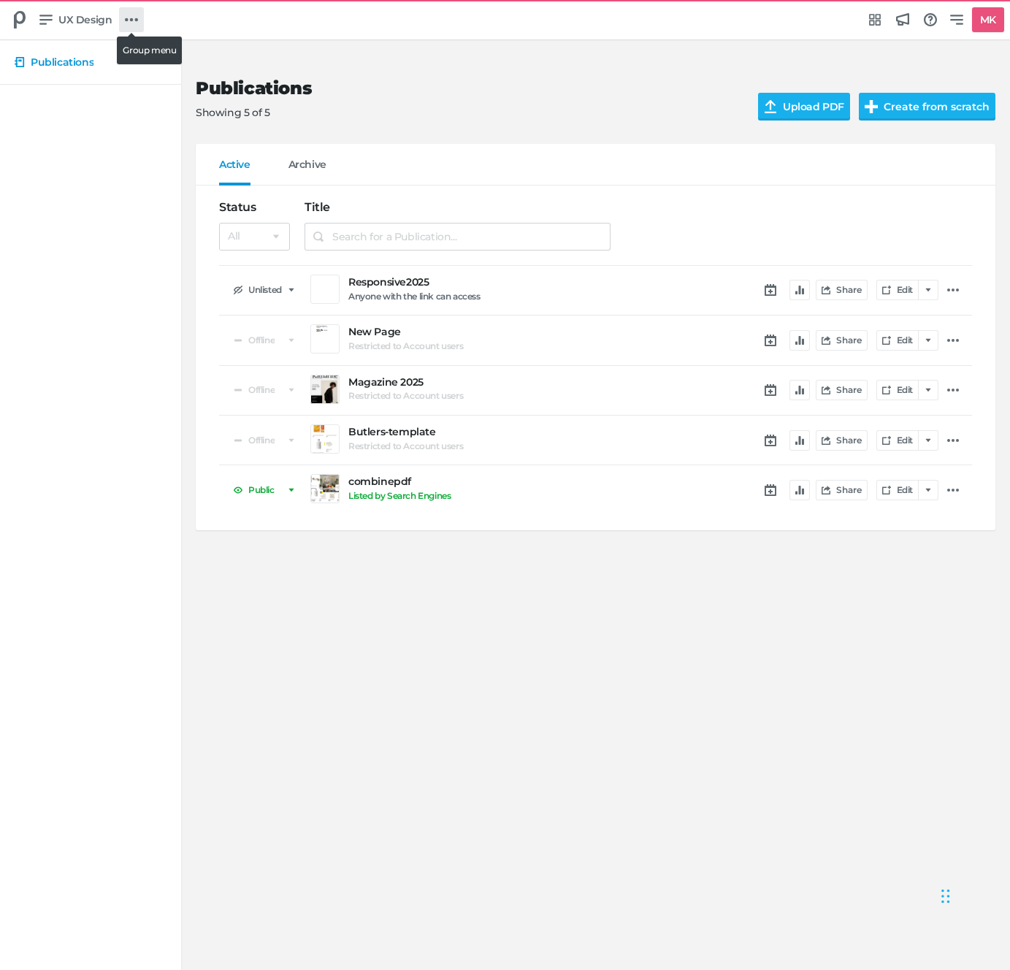
click at [125, 23] on icon at bounding box center [131, 19] width 13 height 13
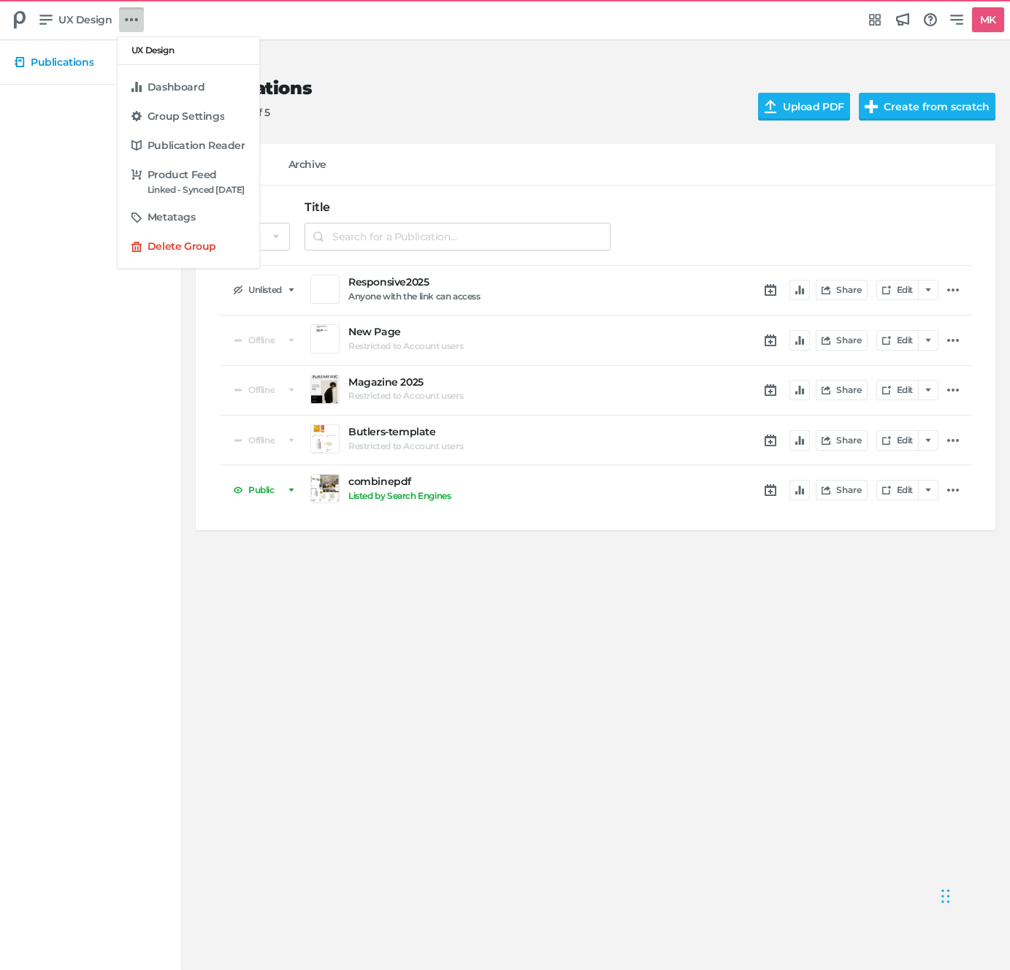
click at [971, 22] on div "UX Design Dashboard Group Settings Publication Reader Product Feed Linked - Syn…" at bounding box center [505, 485] width 1010 height 970
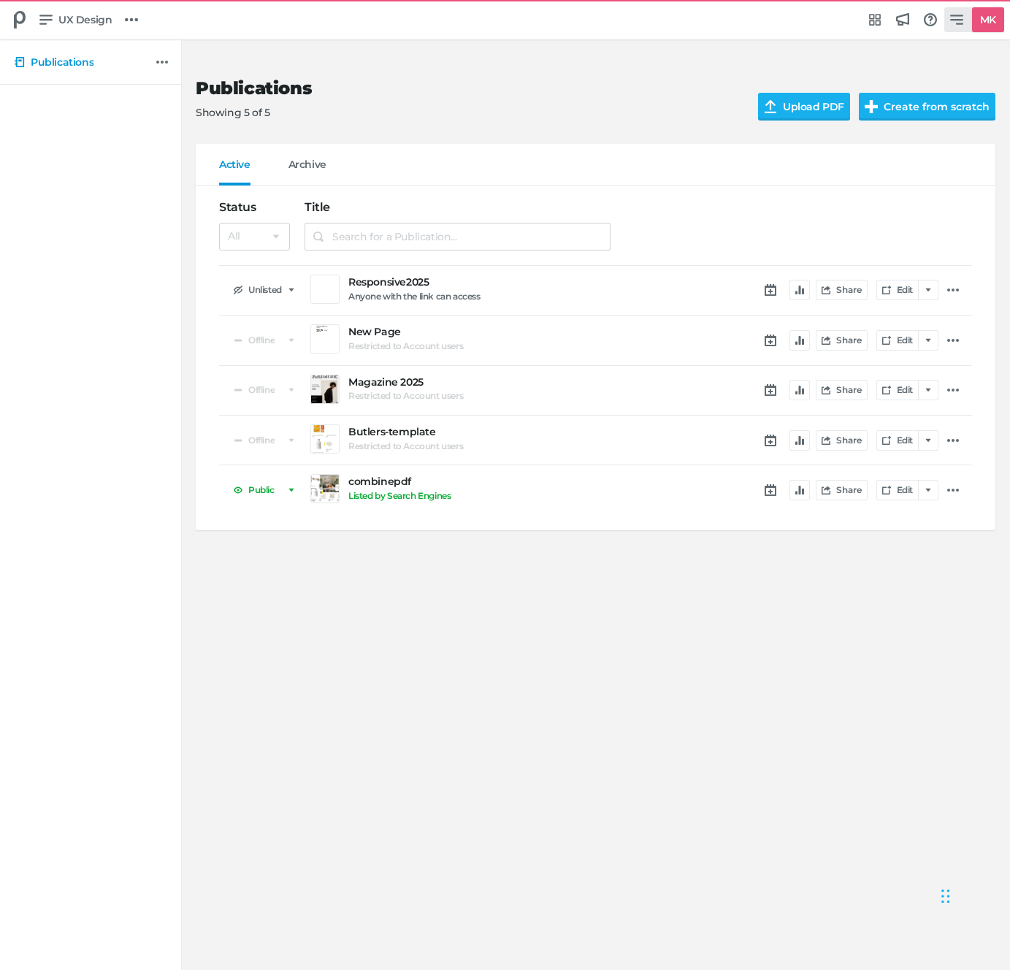
click at [958, 22] on icon at bounding box center [957, 19] width 13 height 13
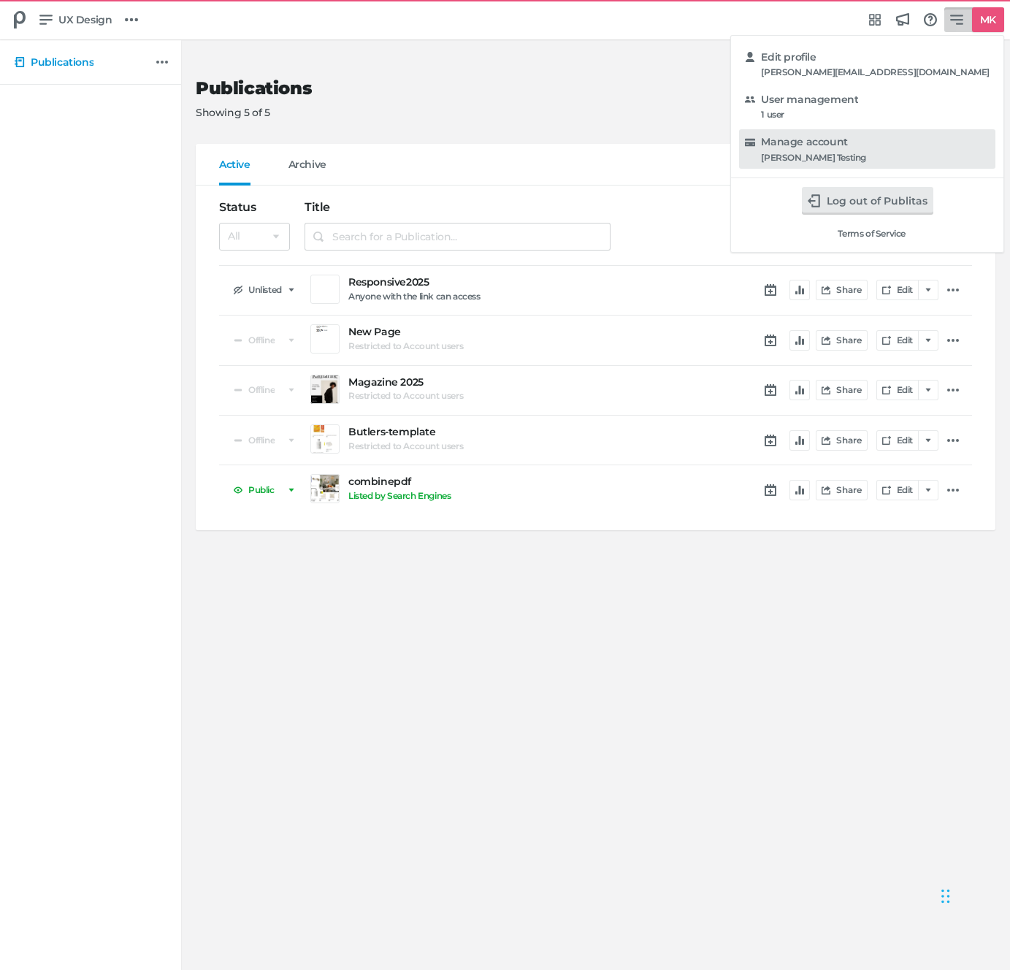
click at [866, 159] on div "[PERSON_NAME] Testing" at bounding box center [813, 158] width 105 height 10
select select "hl"
select select "se"
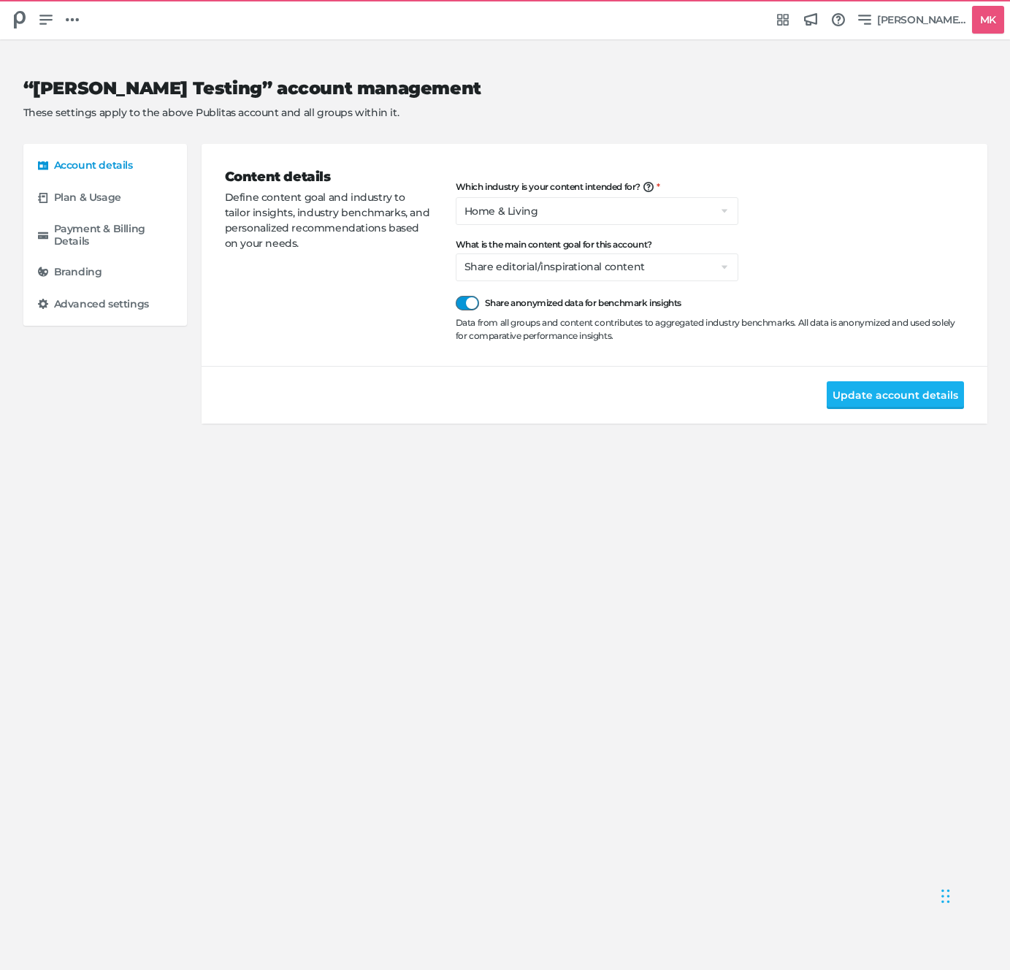
click at [473, 297] on div at bounding box center [467, 303] width 23 height 15
click at [456, 296] on input "Share anonymized data for benchmark insights" at bounding box center [456, 296] width 0 height 0
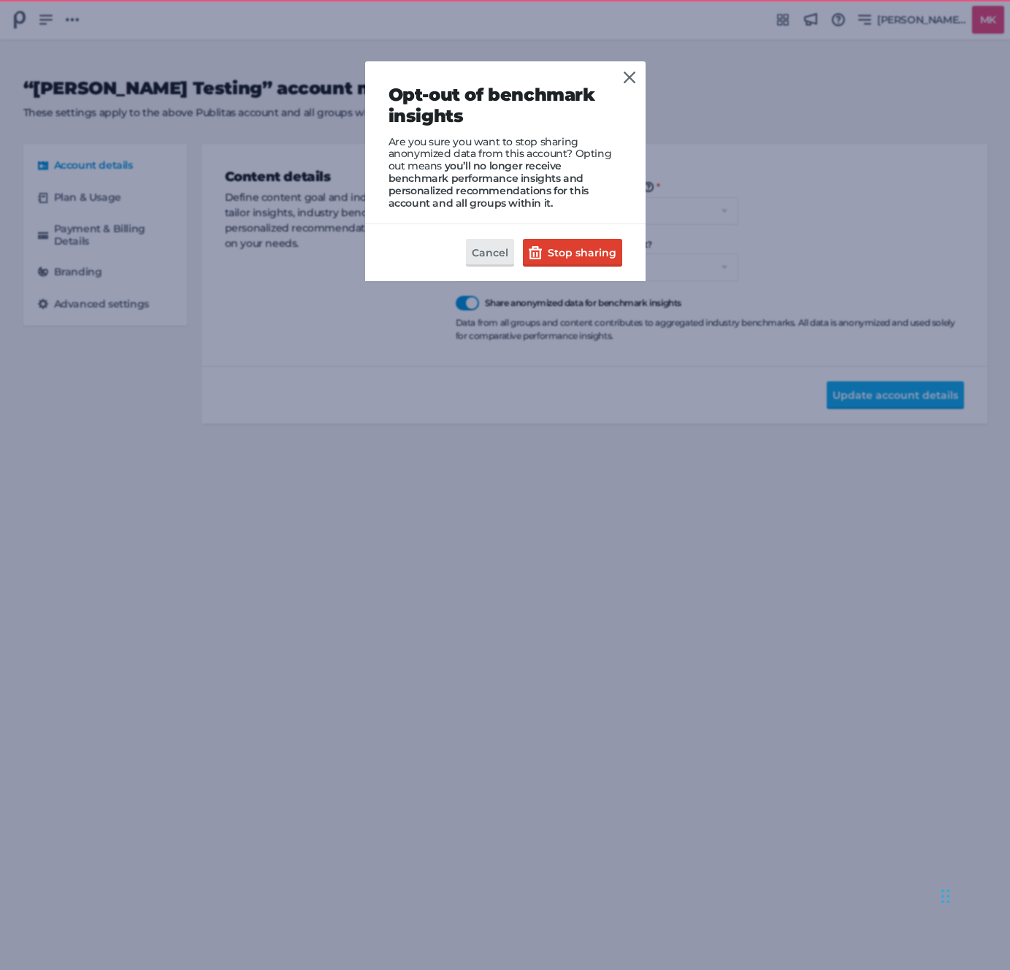
click at [504, 197] on div "Opt-out of benchmark insights Are you sure you want to stop sharing anonymized …" at bounding box center [506, 147] width 234 height 124
click at [504, 197] on span "you’ll no longer receive benchmark performance insights and personalized recomm…" at bounding box center [489, 184] width 200 height 50
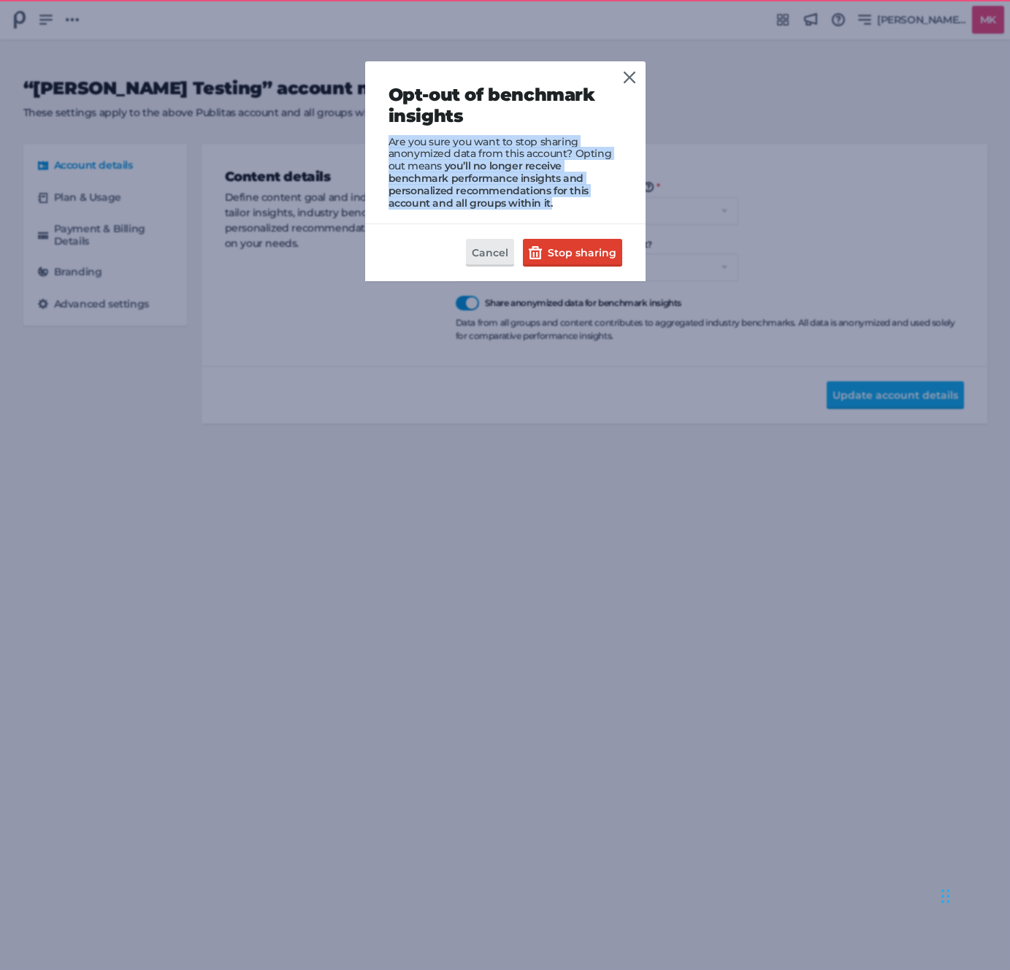
click at [504, 197] on span "you’ll no longer receive benchmark performance insights and personalized recomm…" at bounding box center [489, 184] width 200 height 50
click at [644, 191] on header "Opt-out of benchmark insights Are you sure you want to stop sharing anonymized …" at bounding box center [505, 142] width 281 height 163
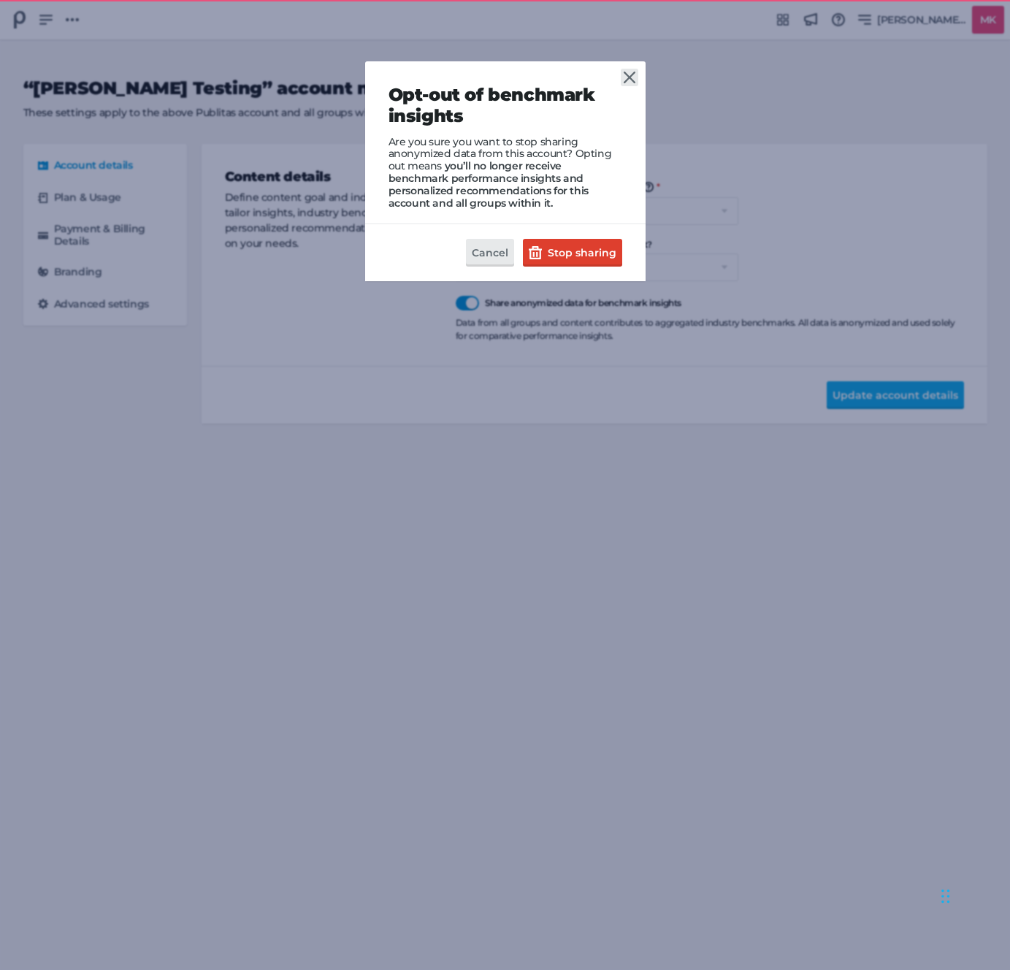
click at [622, 72] on link at bounding box center [630, 78] width 18 height 18
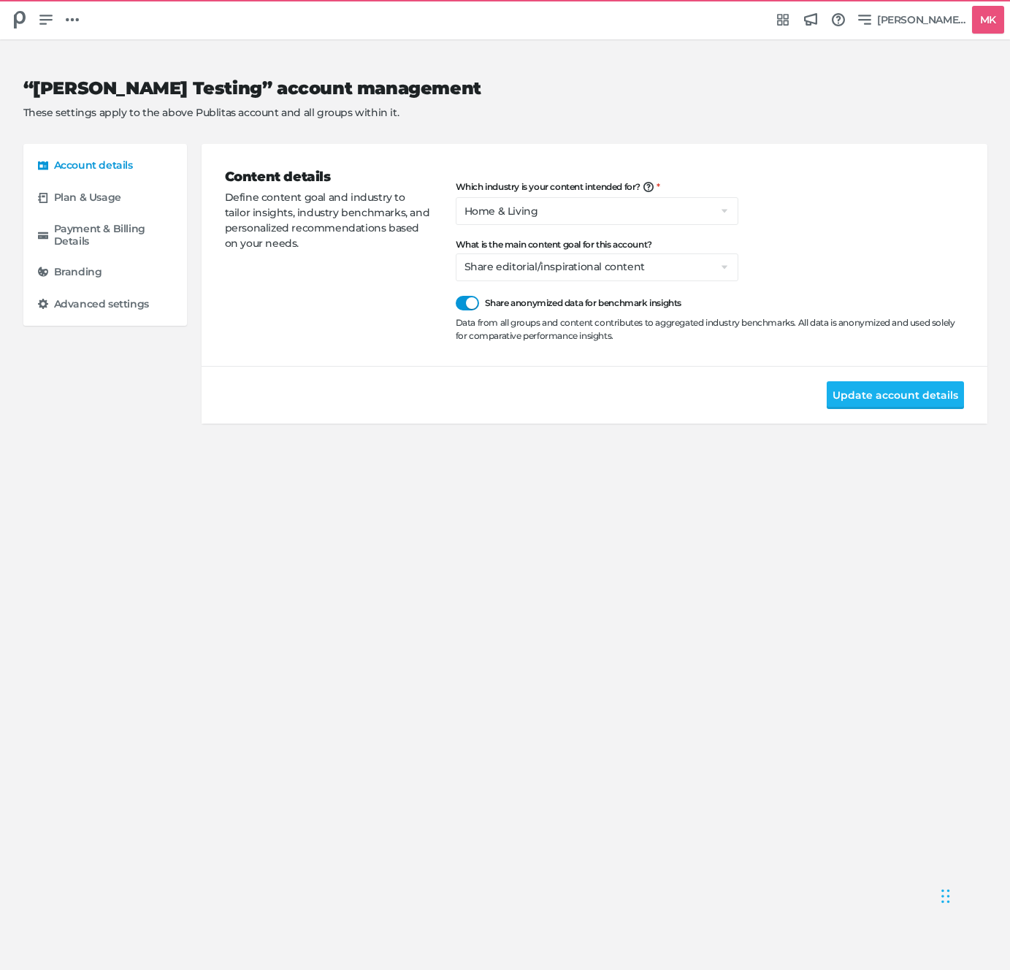
click at [738, 86] on h2 "“[PERSON_NAME] Testing” account management" at bounding box center [493, 88] width 941 height 21
click at [464, 311] on div "Share anonymized data for benchmark insights Data from all groups and content c…" at bounding box center [710, 319] width 508 height 47
click at [468, 307] on div at bounding box center [467, 303] width 23 height 15
click at [456, 296] on input "Share anonymized data for benchmark insights" at bounding box center [456, 296] width 0 height 0
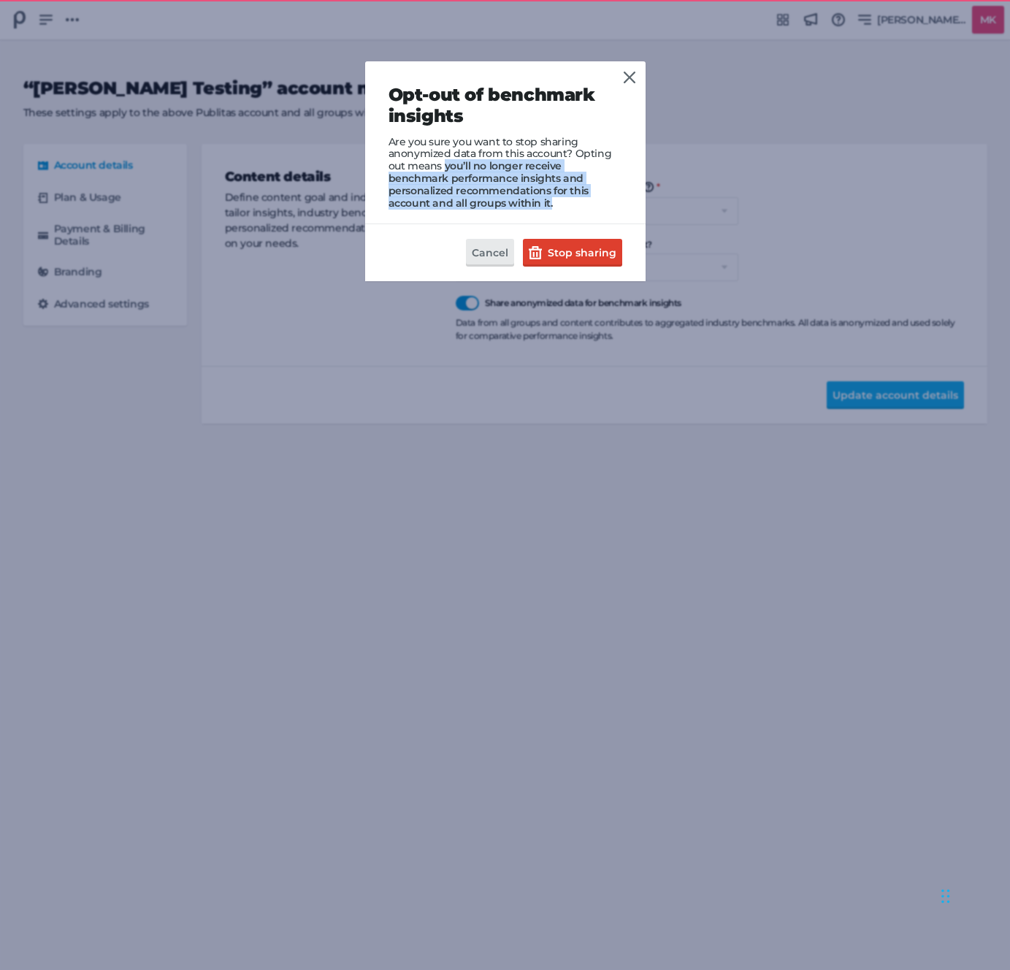
drag, startPoint x: 446, startPoint y: 168, endPoint x: 481, endPoint y: 204, distance: 50.6
click at [481, 204] on div "Opt-out of benchmark insights Are you sure you want to stop sharing anonymized …" at bounding box center [506, 147] width 234 height 124
click at [489, 180] on span "you’ll no longer receive benchmark performance insights and personalized recomm…" at bounding box center [489, 184] width 200 height 50
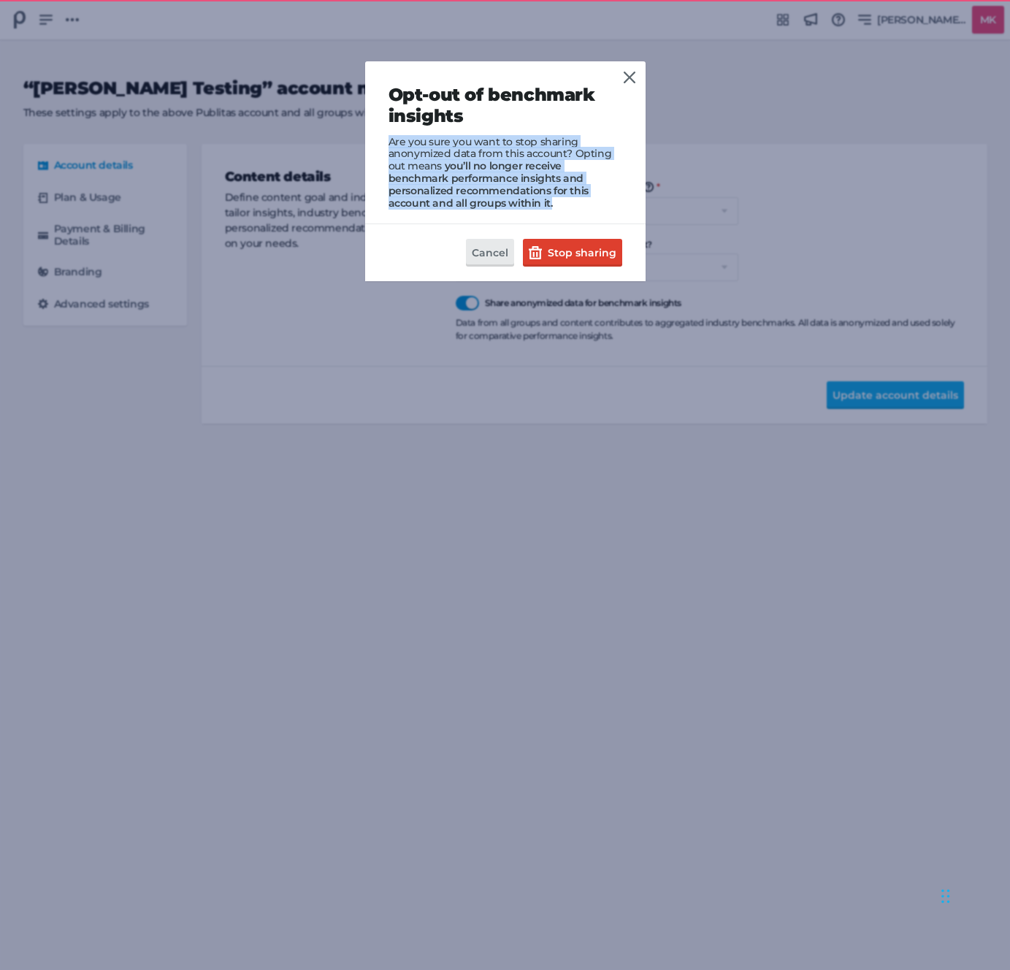
click at [561, 178] on span "you’ll no longer receive benchmark performance insights and personalized recomm…" at bounding box center [489, 184] width 200 height 50
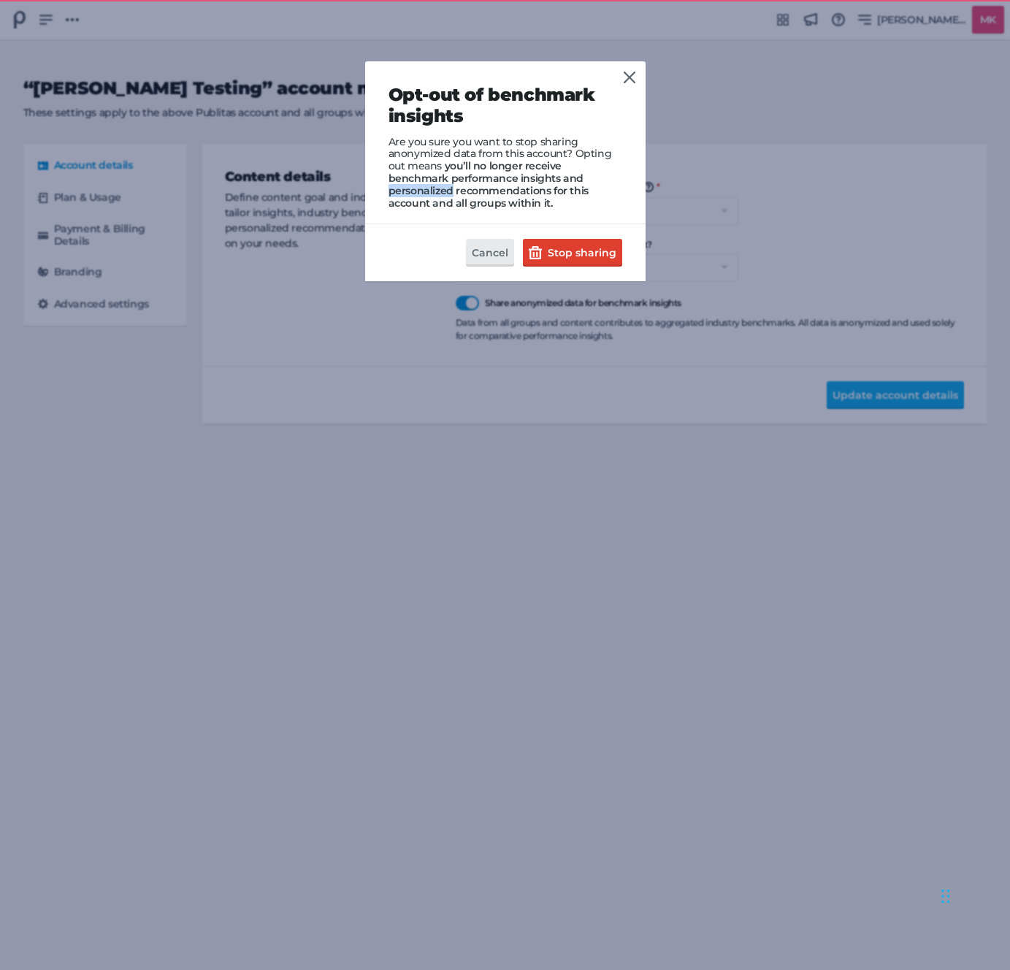
click at [561, 178] on span "you’ll no longer receive benchmark performance insights and personalized recomm…" at bounding box center [489, 184] width 200 height 50
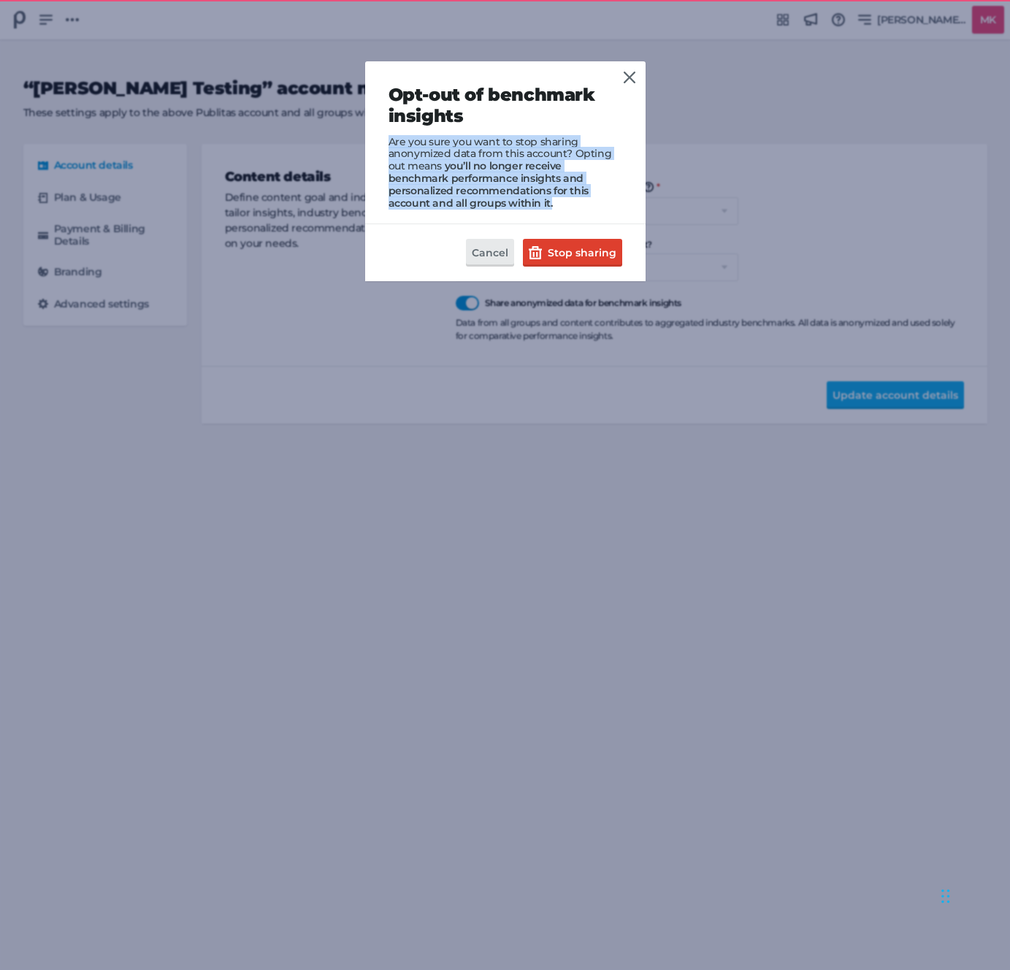
click at [561, 178] on span "you’ll no longer receive benchmark performance insights and personalized recomm…" at bounding box center [489, 184] width 200 height 50
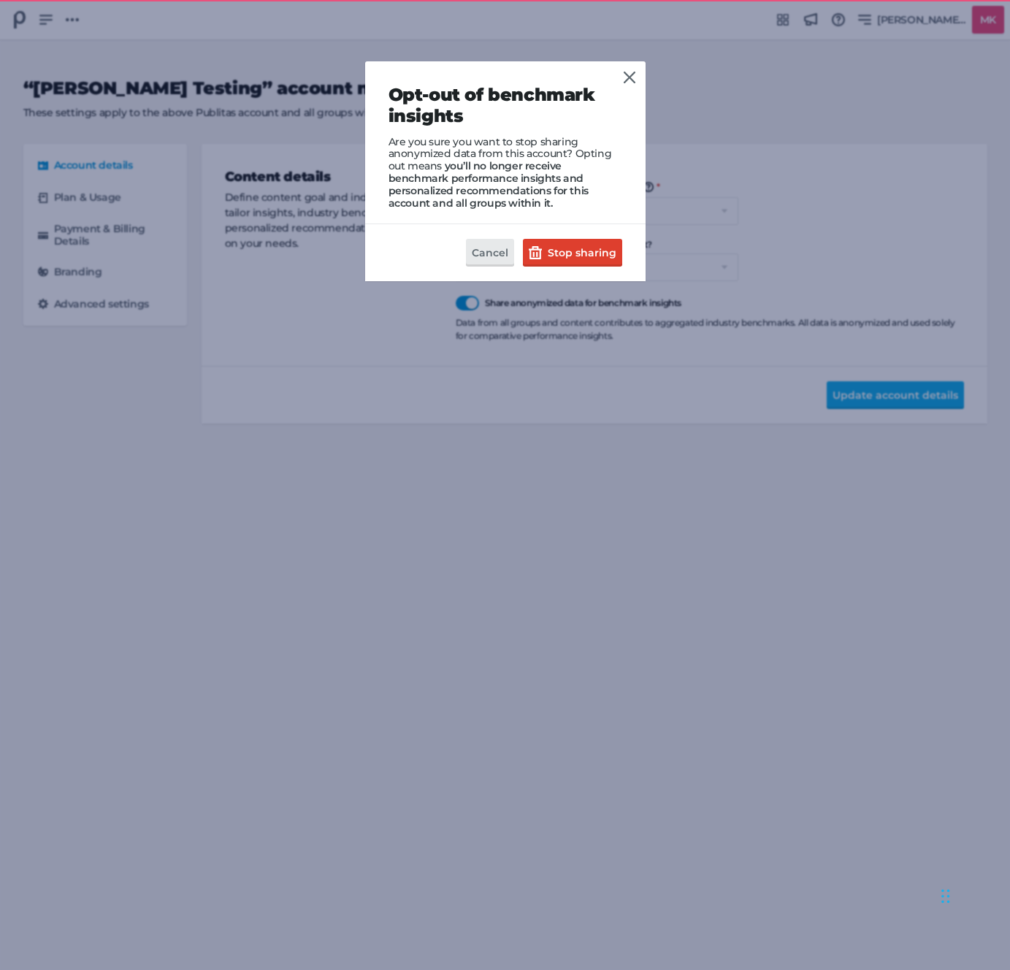
click at [587, 113] on h2 "Opt-out of benchmark insights" at bounding box center [506, 106] width 234 height 42
click at [633, 65] on header "Opt-out of benchmark insights Are you sure you want to stop sharing anonymized …" at bounding box center [505, 142] width 281 height 163
click at [640, 64] on header "Opt-out of benchmark insights Are you sure you want to stop sharing anonymized …" at bounding box center [505, 142] width 281 height 163
click at [628, 78] on icon at bounding box center [630, 78] width 12 height 12
